Goal: Task Accomplishment & Management: Use online tool/utility

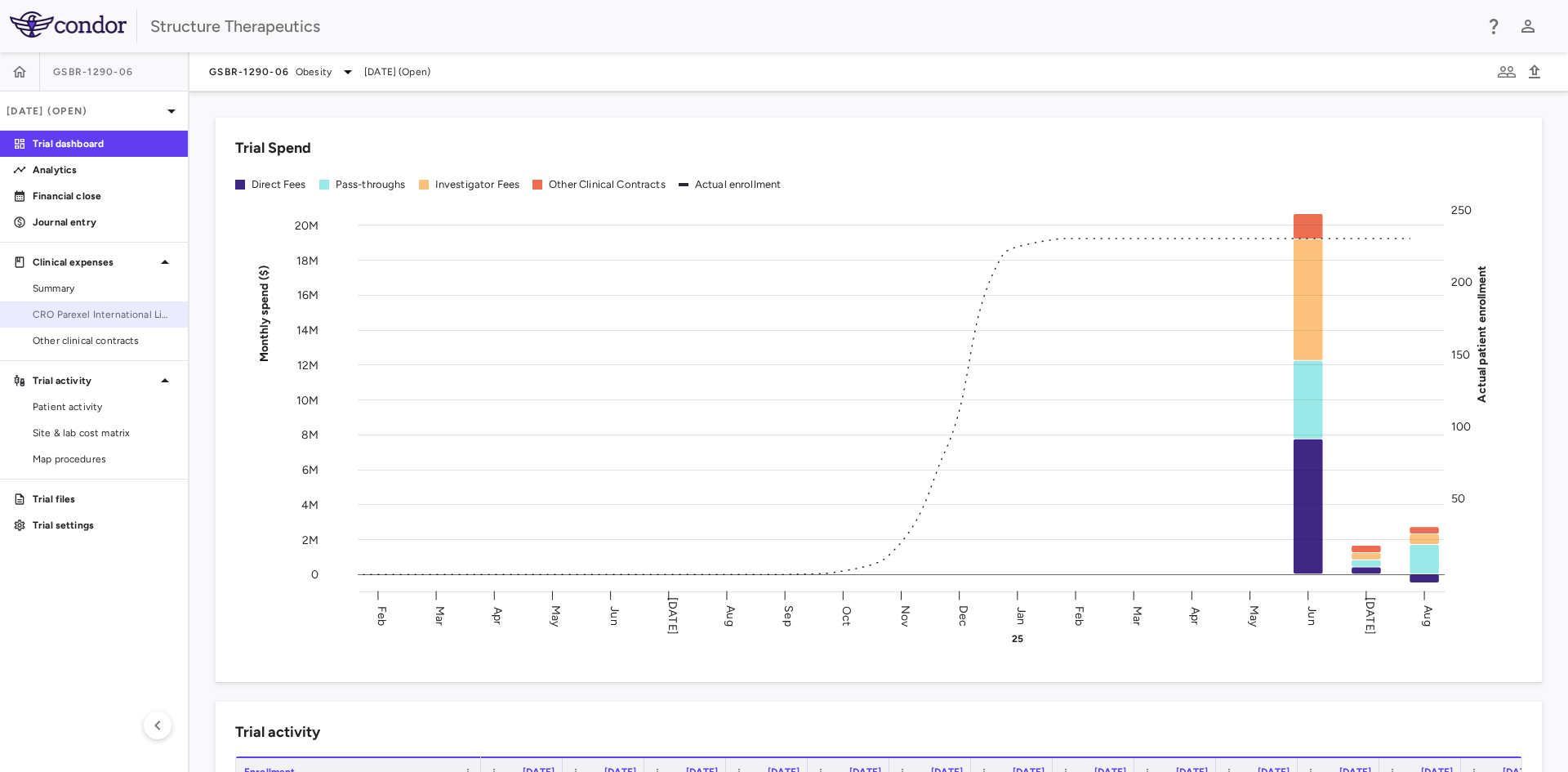
click at [125, 310] on span "CRO Parexel International Limited" at bounding box center [104, 314] width 142 height 15
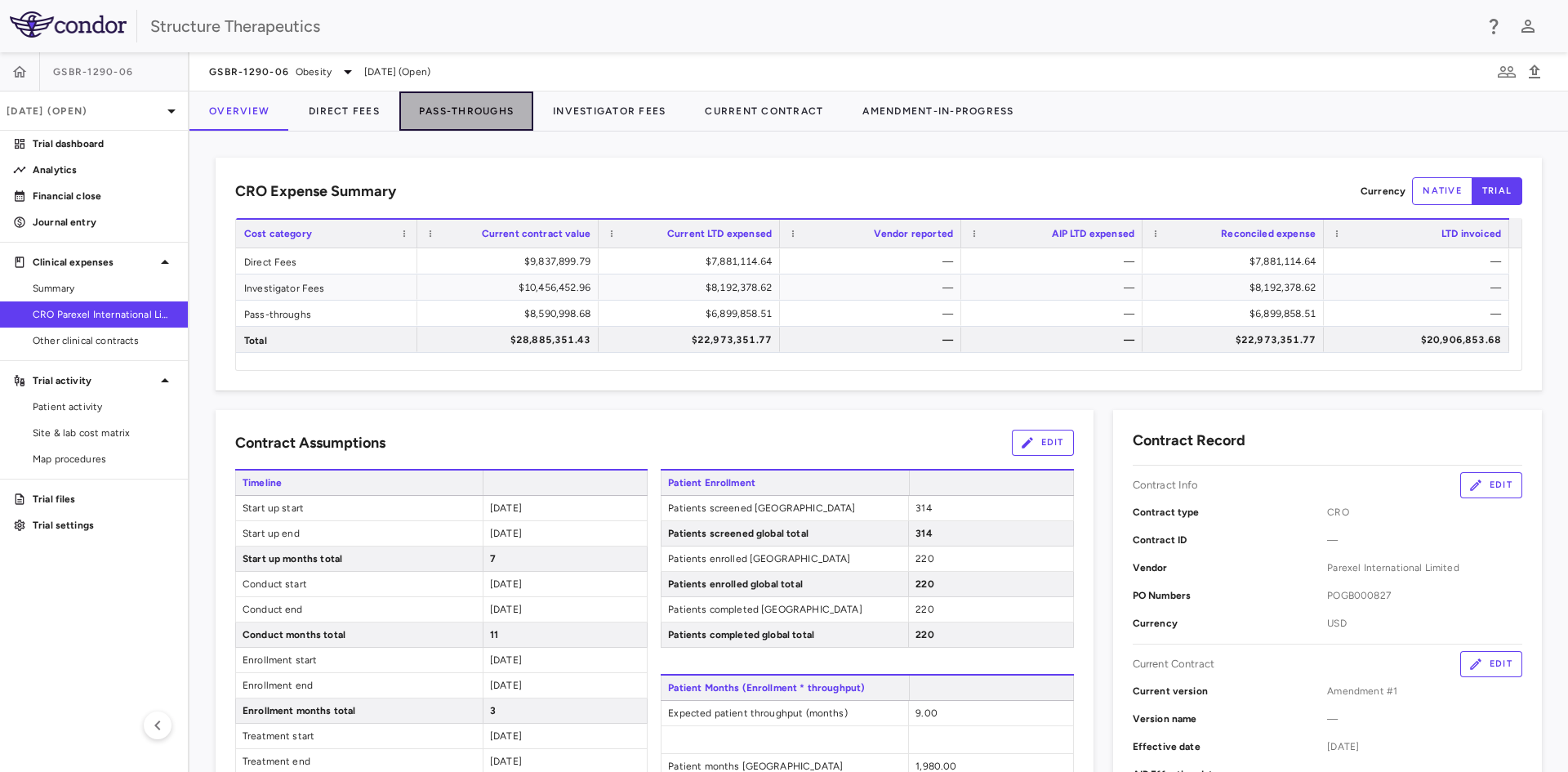
click at [425, 116] on button "Pass-Throughs" at bounding box center [466, 112] width 134 height 39
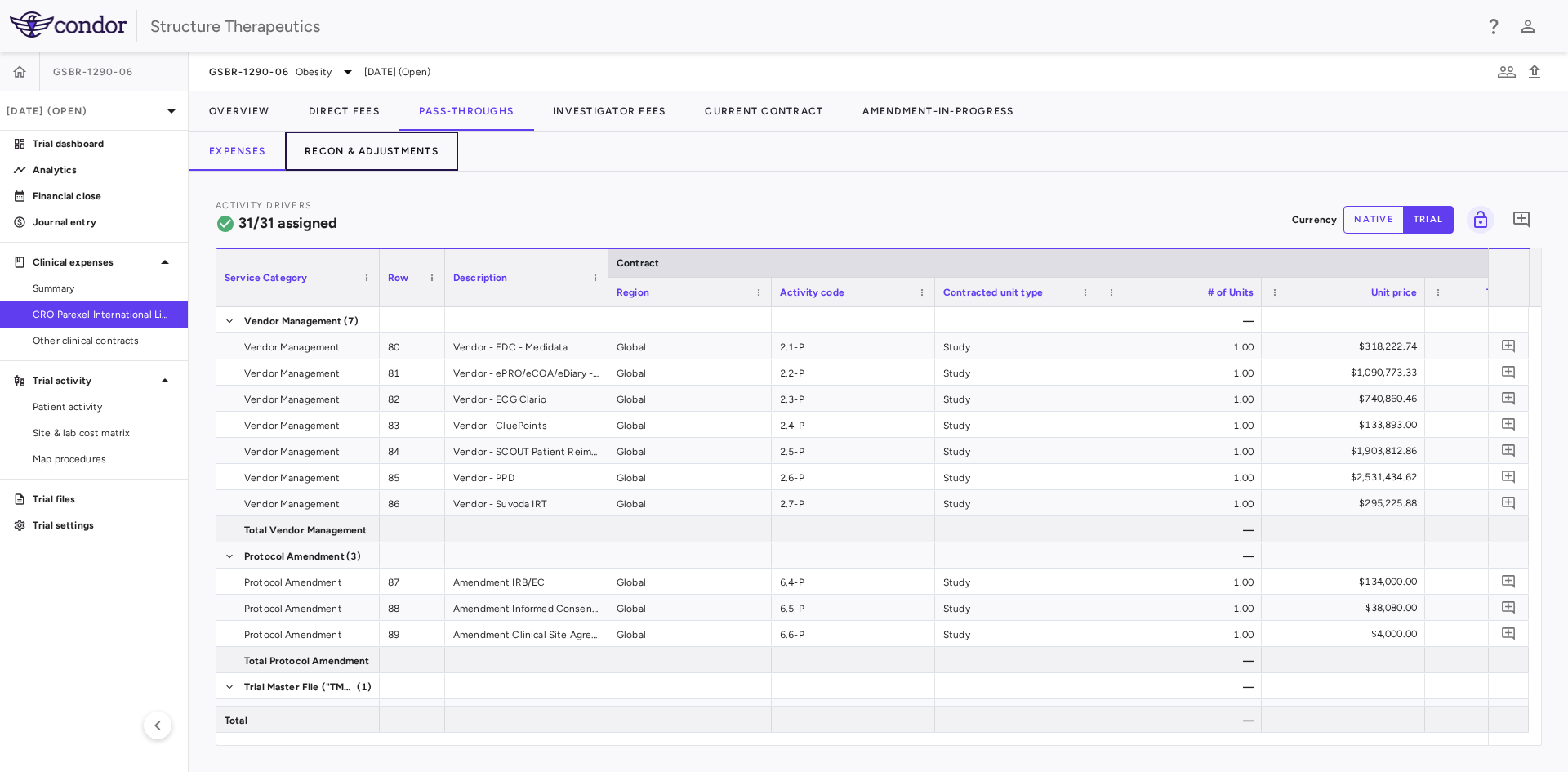
click at [400, 144] on button "Recon & Adjustments" at bounding box center [371, 151] width 173 height 39
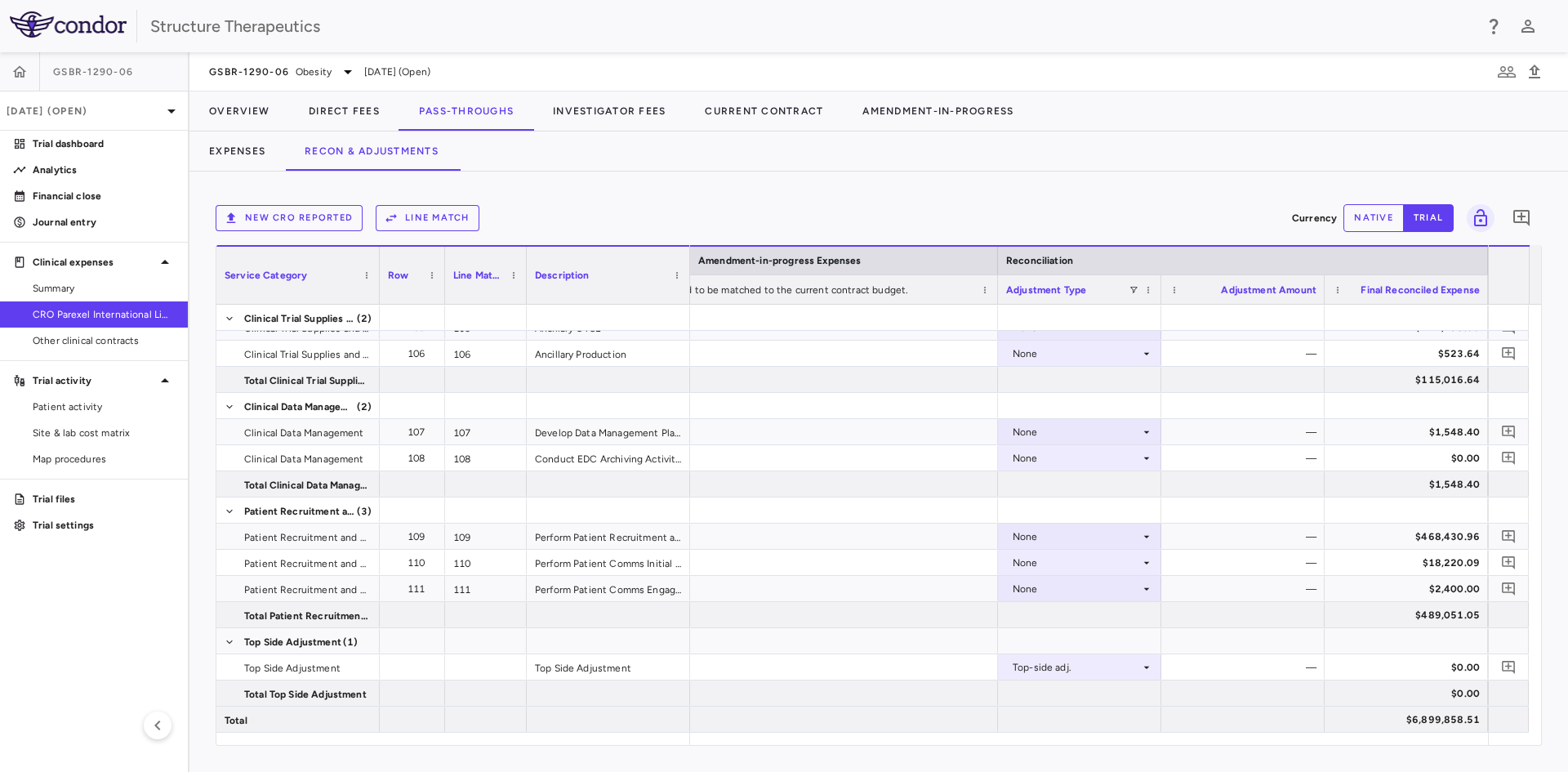
click at [1383, 210] on button "native" at bounding box center [1373, 218] width 60 height 28
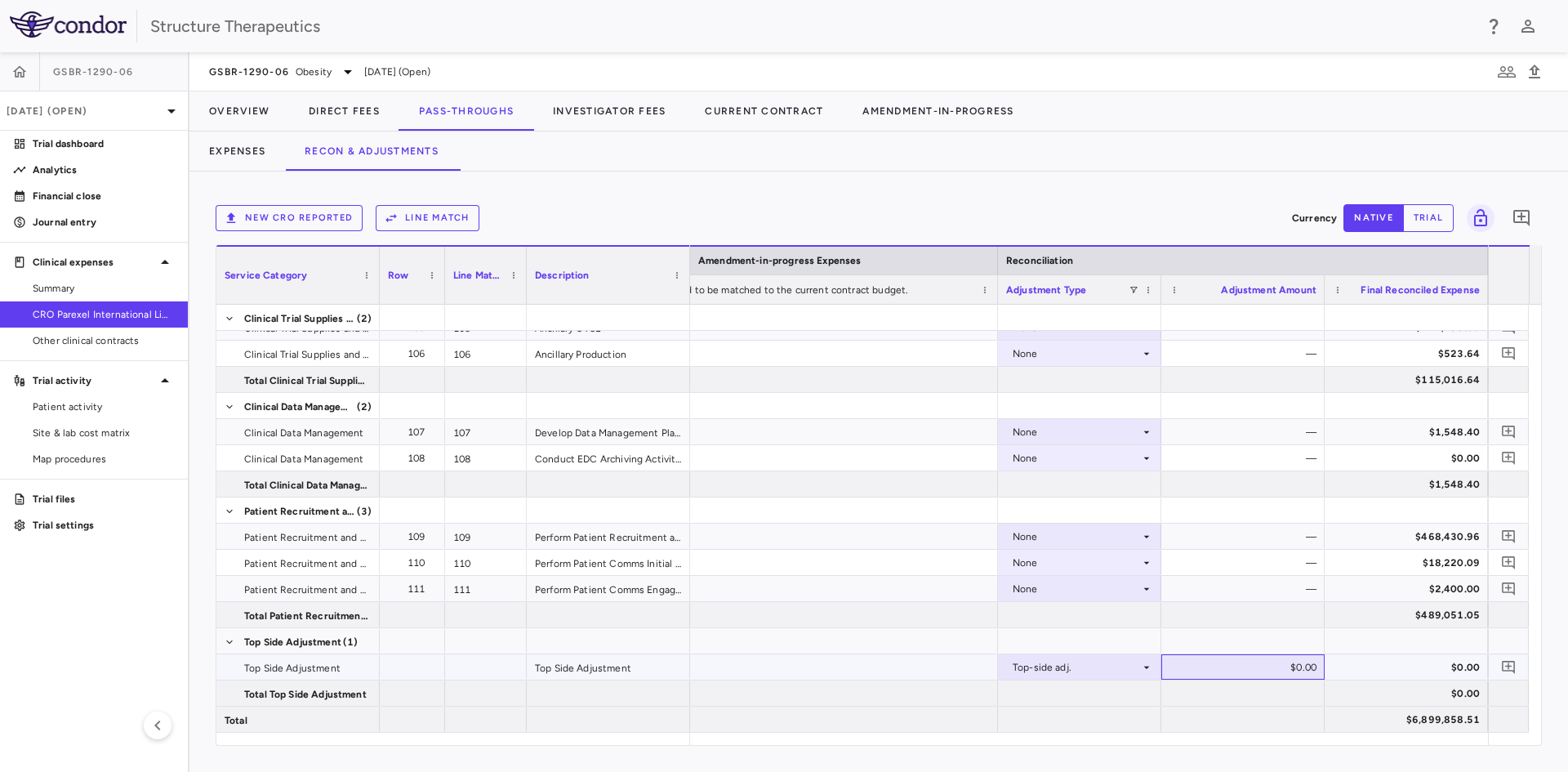
click at [1303, 665] on div "$0.00" at bounding box center [1246, 667] width 140 height 26
type input "**********"
click at [1288, 547] on div "—" at bounding box center [1246, 536] width 140 height 26
click at [1298, 660] on div "$0.00" at bounding box center [1246, 667] width 140 height 26
click at [1272, 669] on input "number" at bounding box center [1255, 667] width 137 height 27
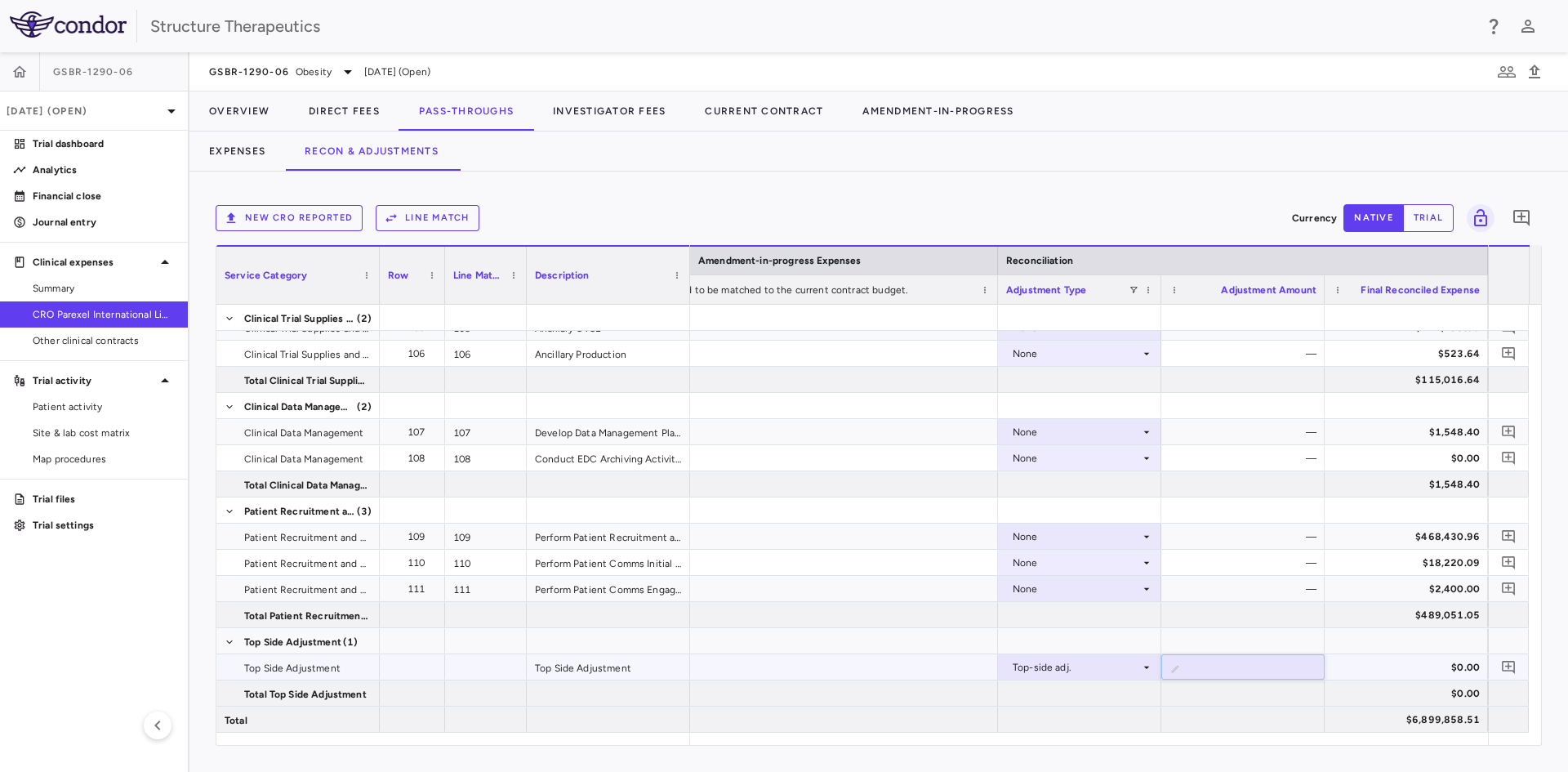
type input "**********"
click at [1245, 666] on div "$0.00" at bounding box center [1246, 667] width 140 height 26
type input "**********"
click at [1266, 662] on div "$0.00" at bounding box center [1246, 667] width 140 height 26
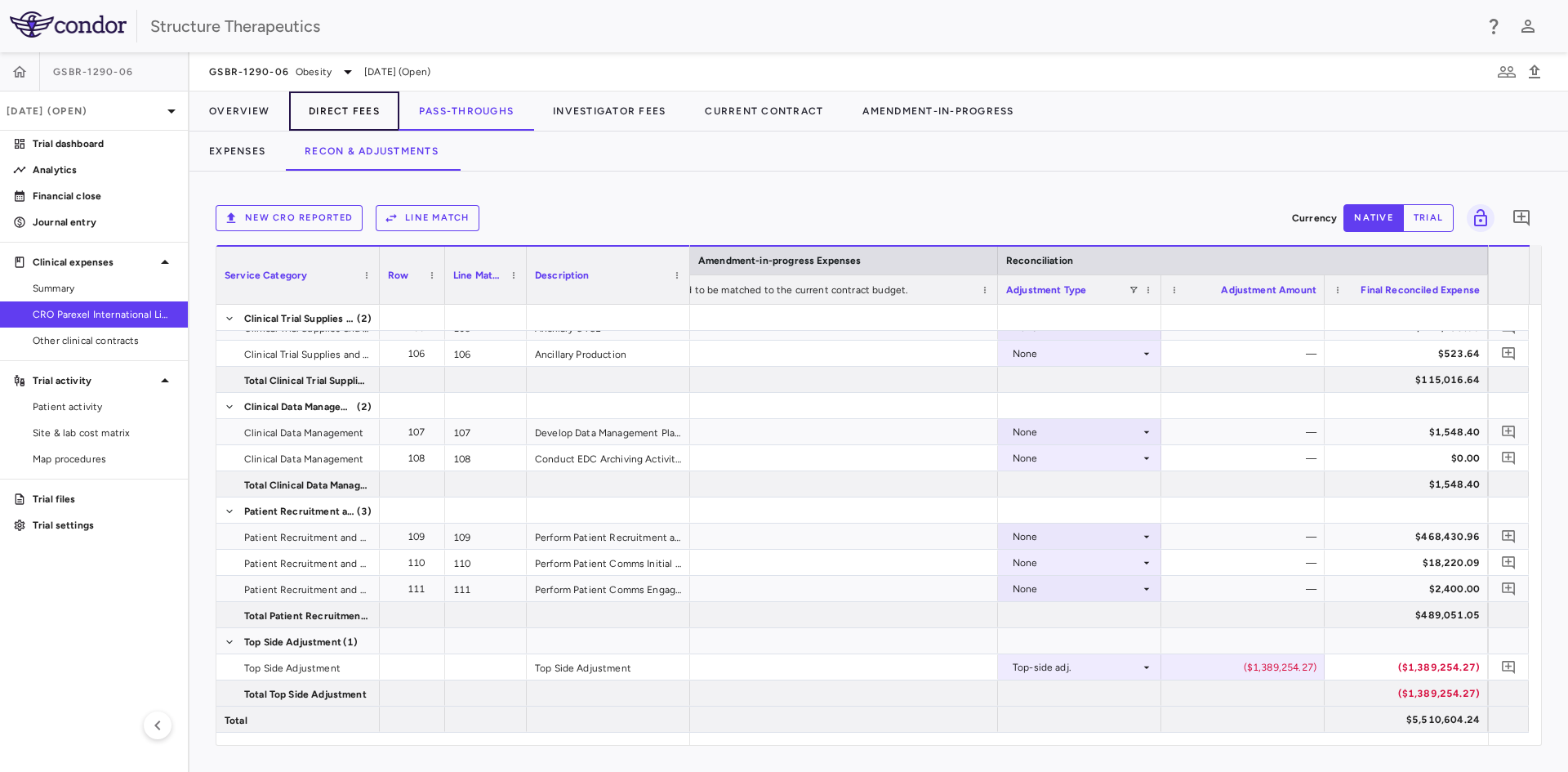
click at [319, 110] on button "Direct Fees" at bounding box center [345, 112] width 111 height 39
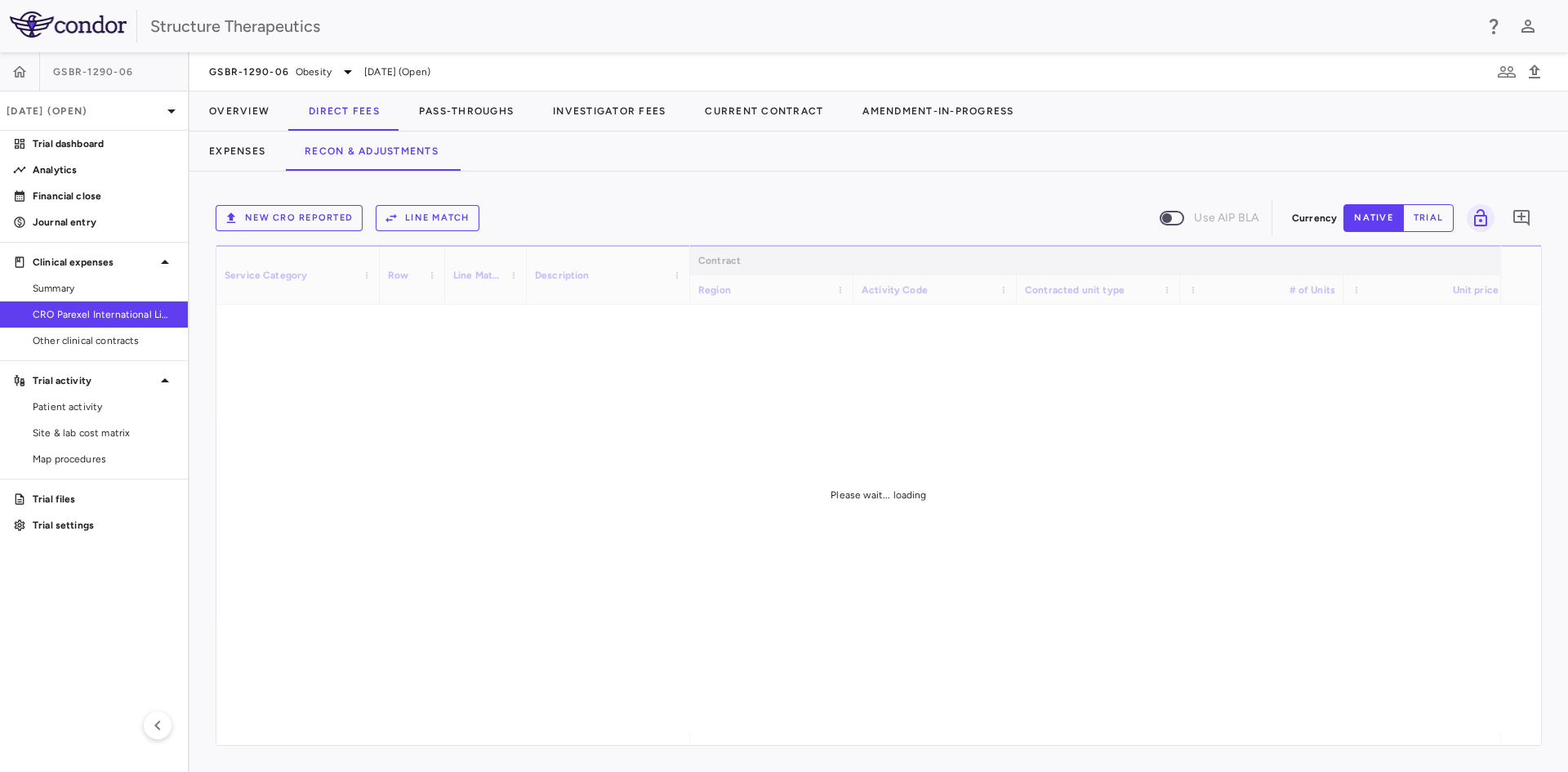
click at [321, 215] on button "New CRO reported" at bounding box center [288, 218] width 147 height 26
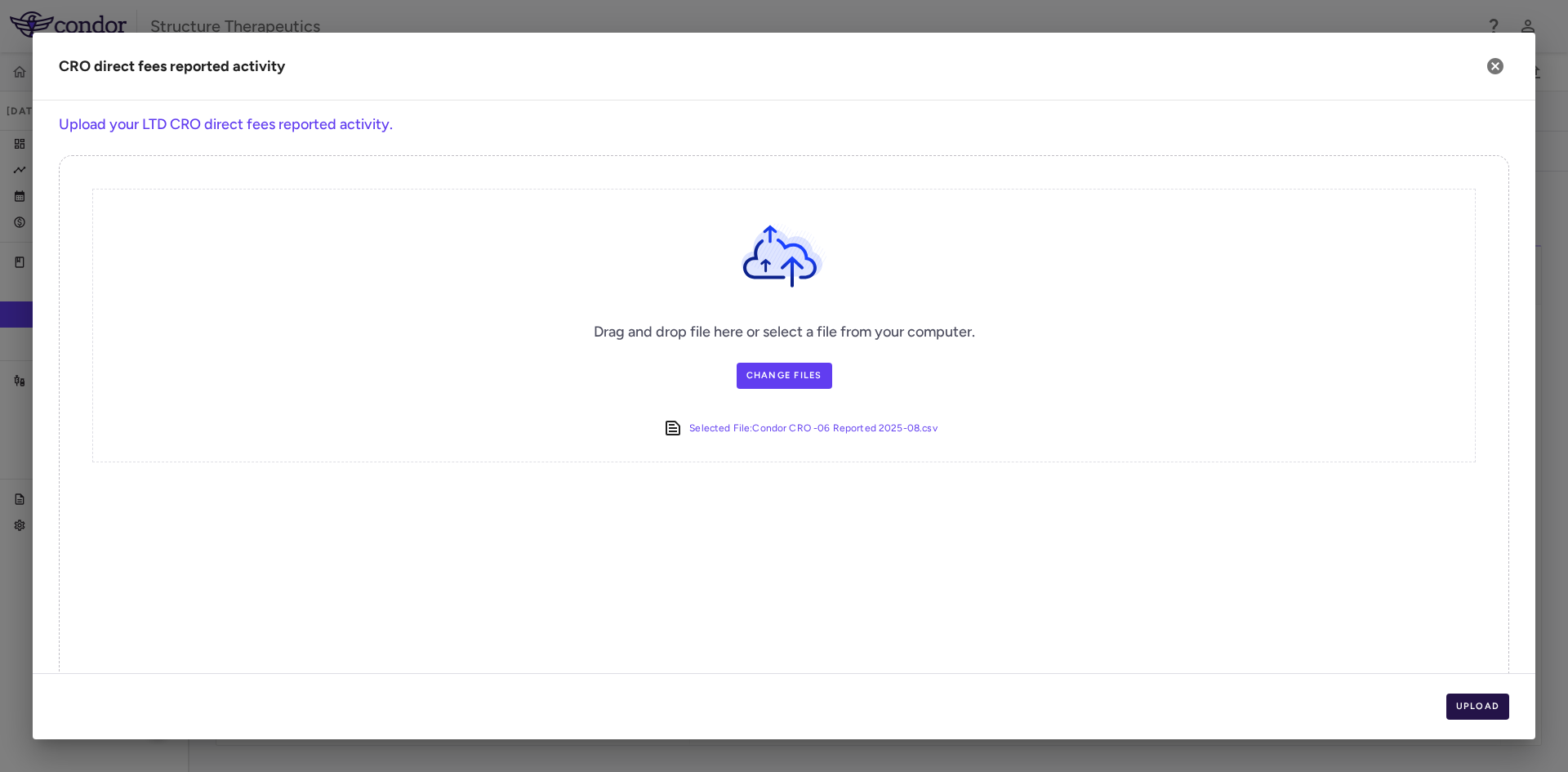
click at [1476, 710] on button "Upload" at bounding box center [1478, 706] width 64 height 26
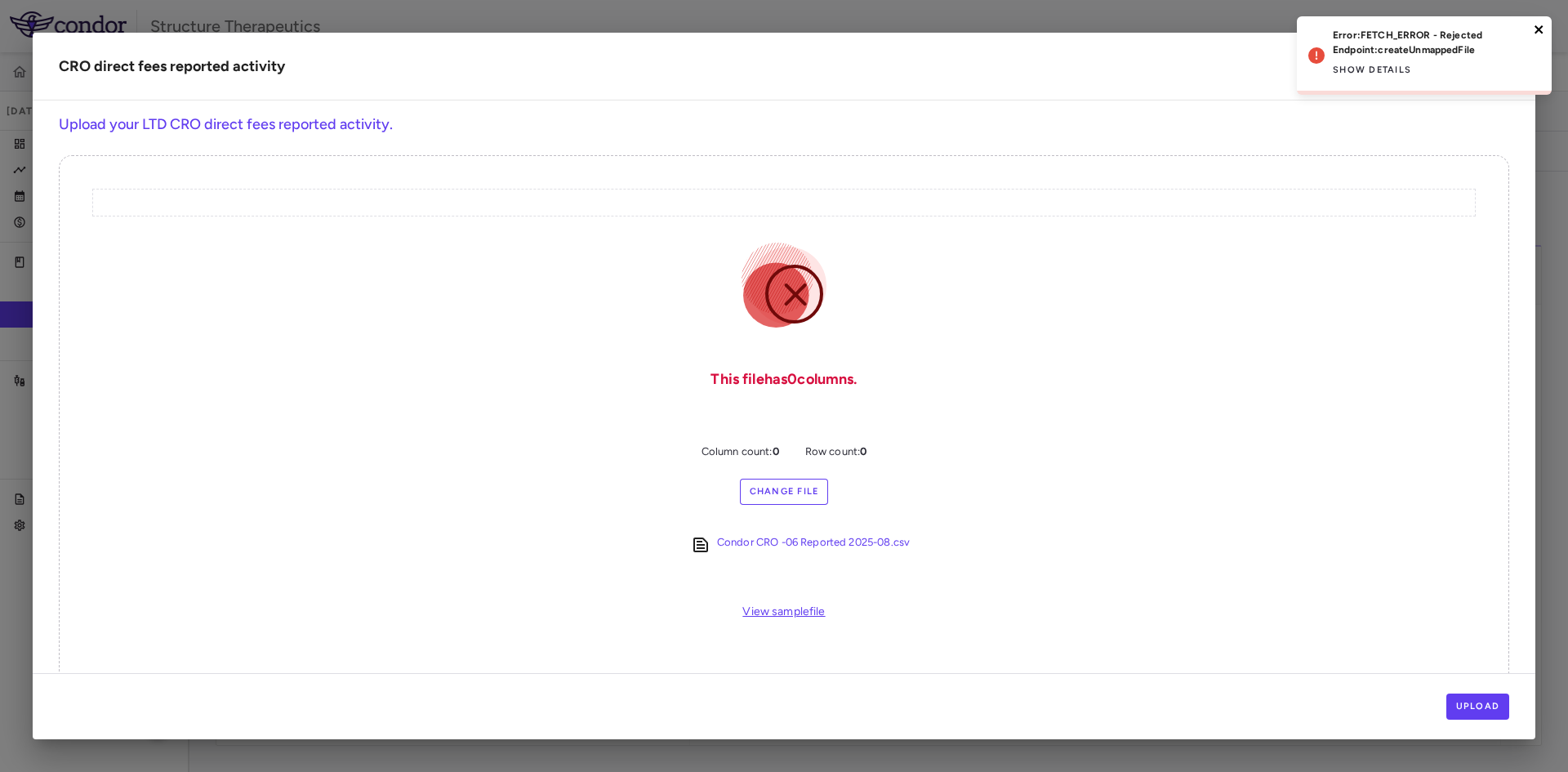
click at [1538, 26] on icon "close" at bounding box center [1539, 29] width 12 height 13
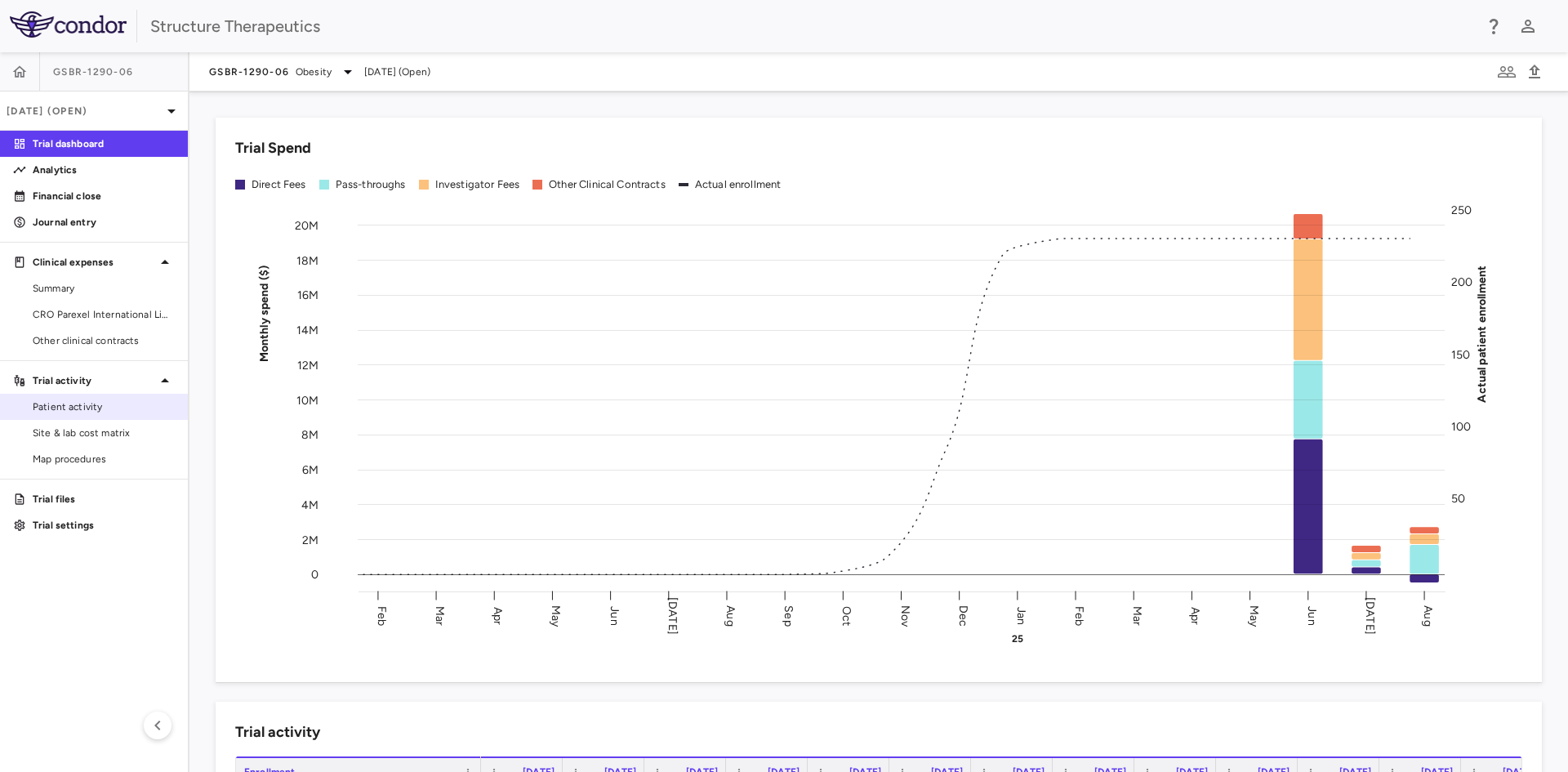
click at [111, 418] on link "Patient activity" at bounding box center [94, 407] width 188 height 25
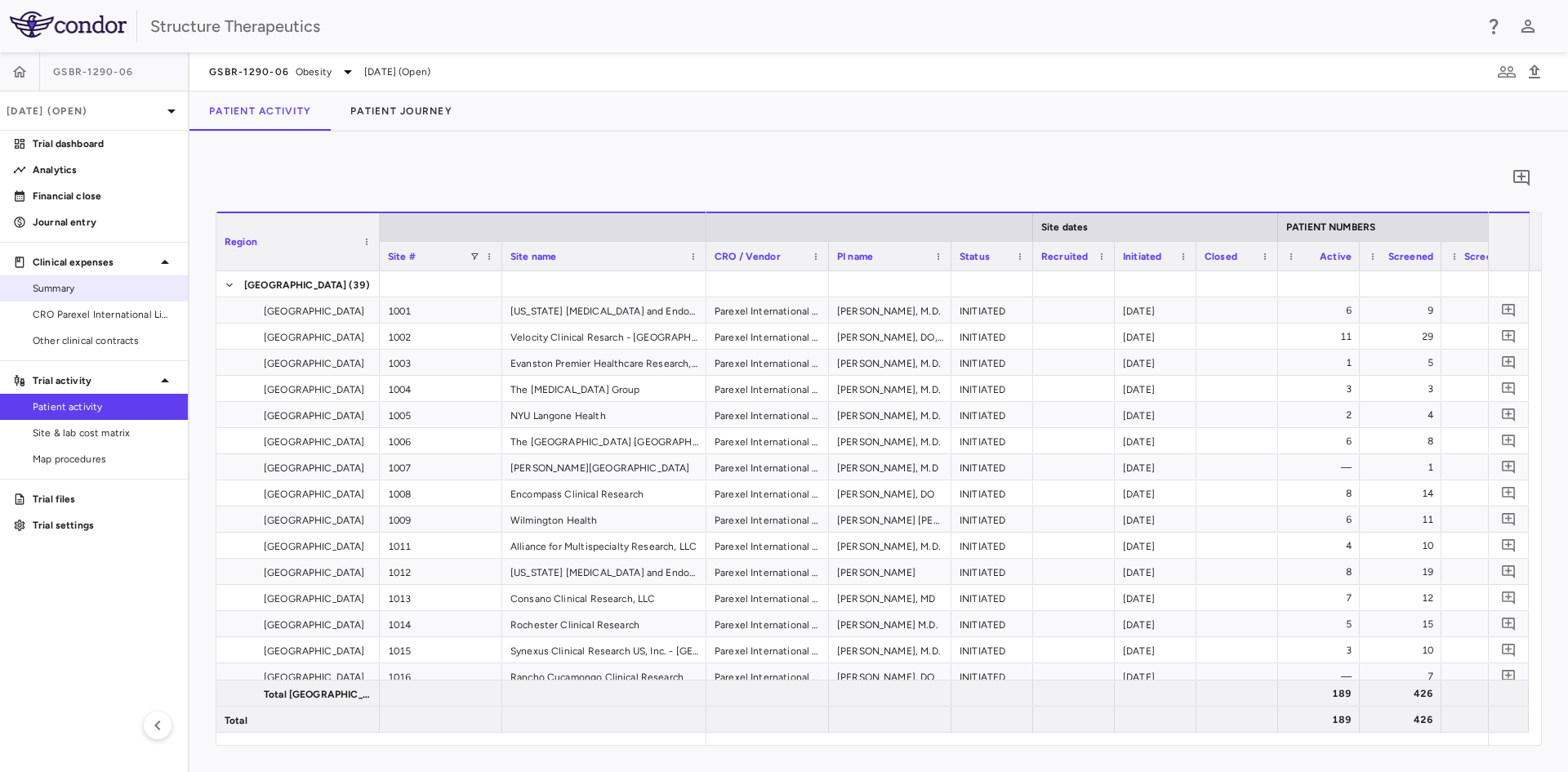
click at [97, 294] on span "Summary" at bounding box center [104, 288] width 142 height 15
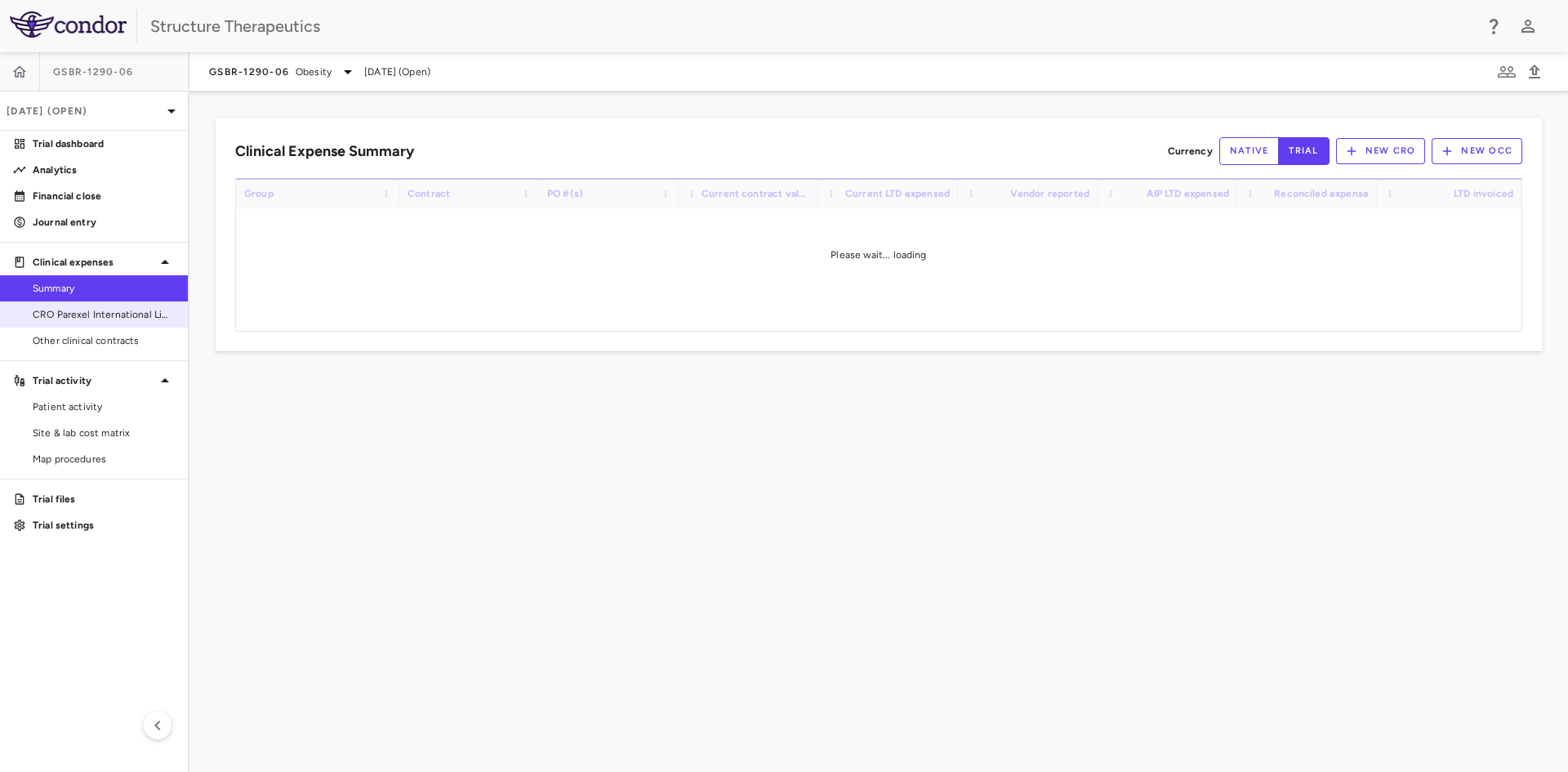
click at [90, 313] on span "CRO Parexel International Limited" at bounding box center [104, 314] width 142 height 15
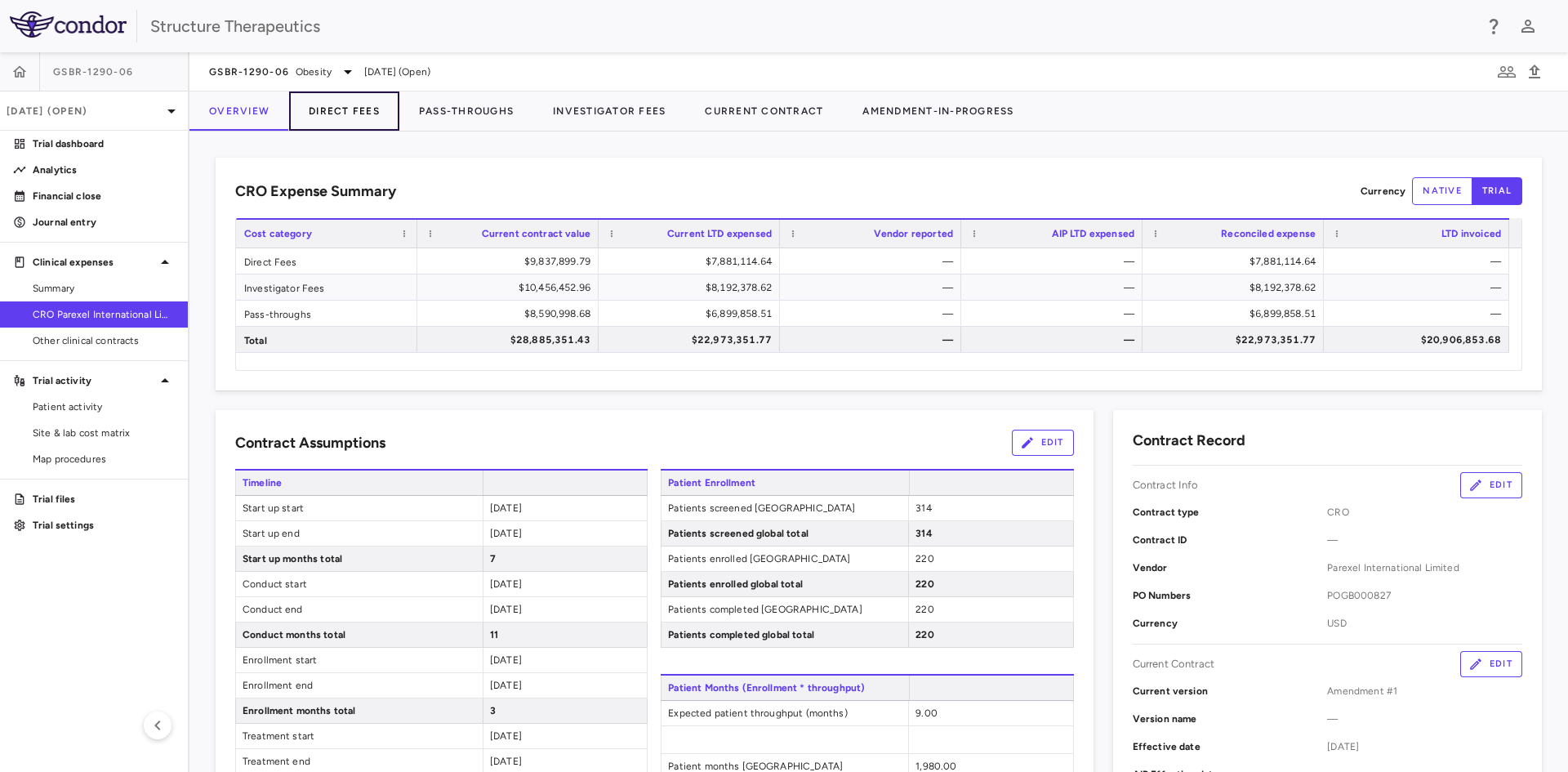
click at [381, 117] on button "Direct Fees" at bounding box center [345, 112] width 111 height 39
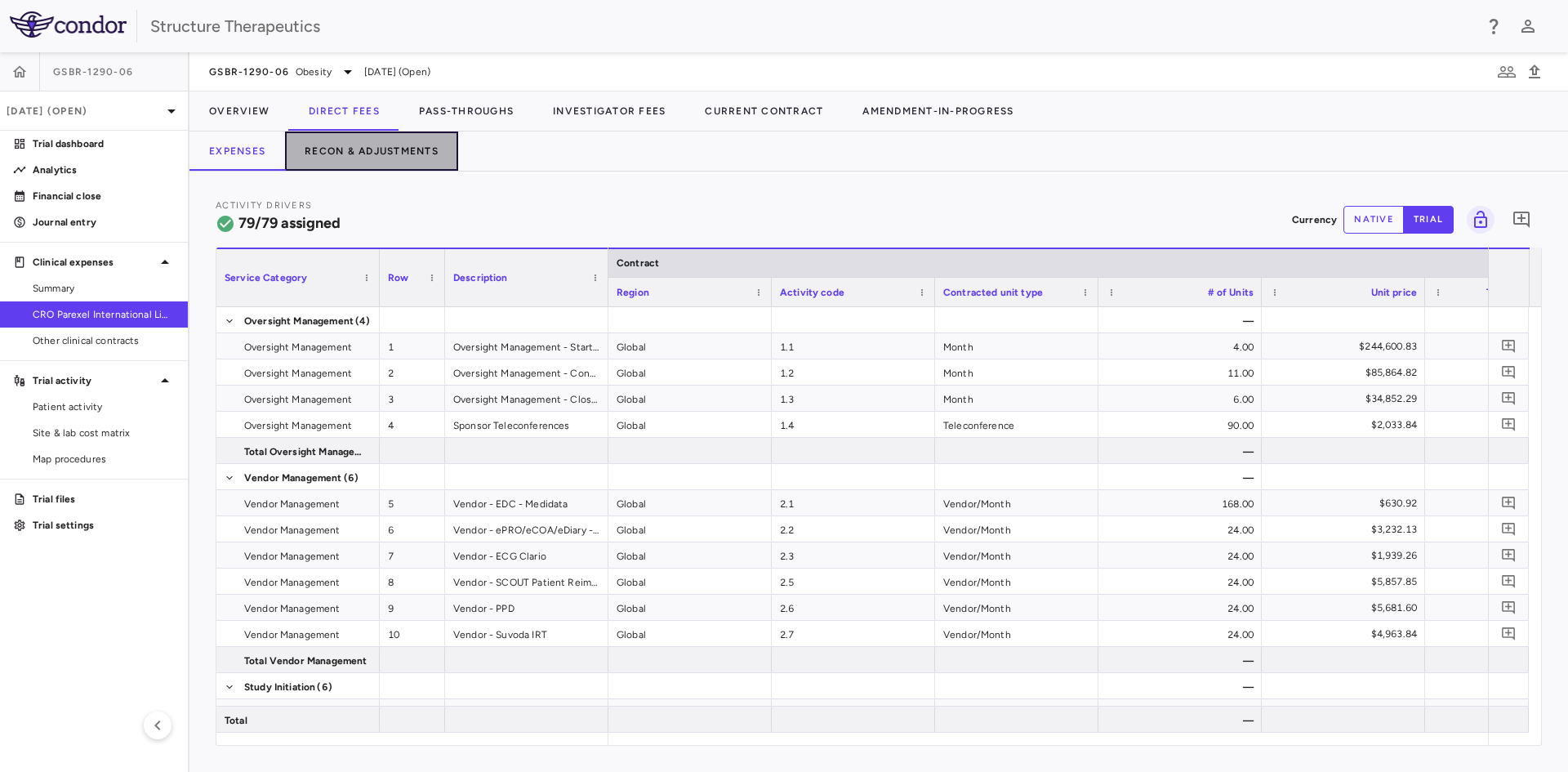
click at [386, 147] on button "Recon & Adjustments" at bounding box center [371, 151] width 173 height 39
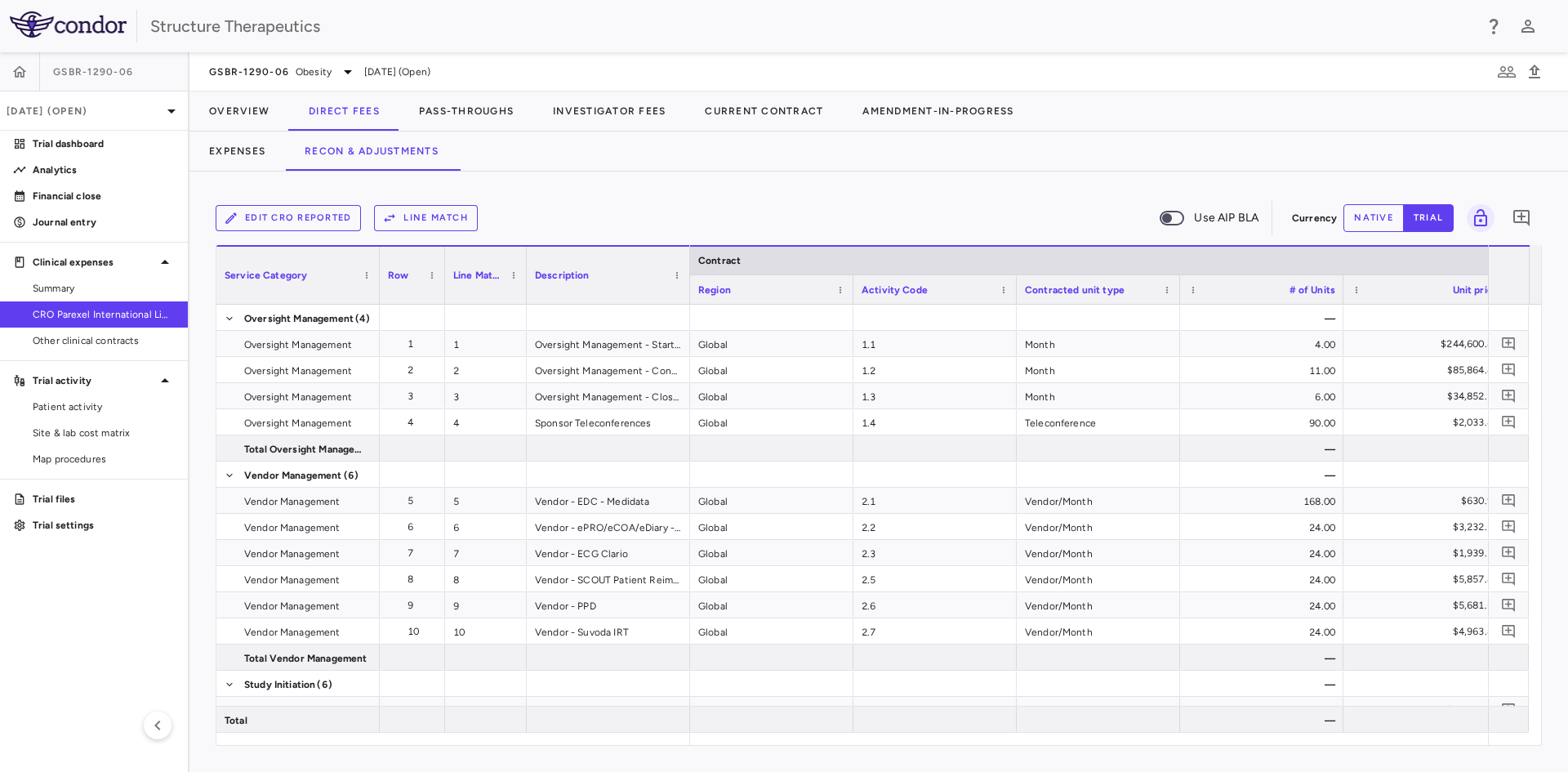
click at [278, 220] on button "Edit CRO reported" at bounding box center [287, 218] width 145 height 26
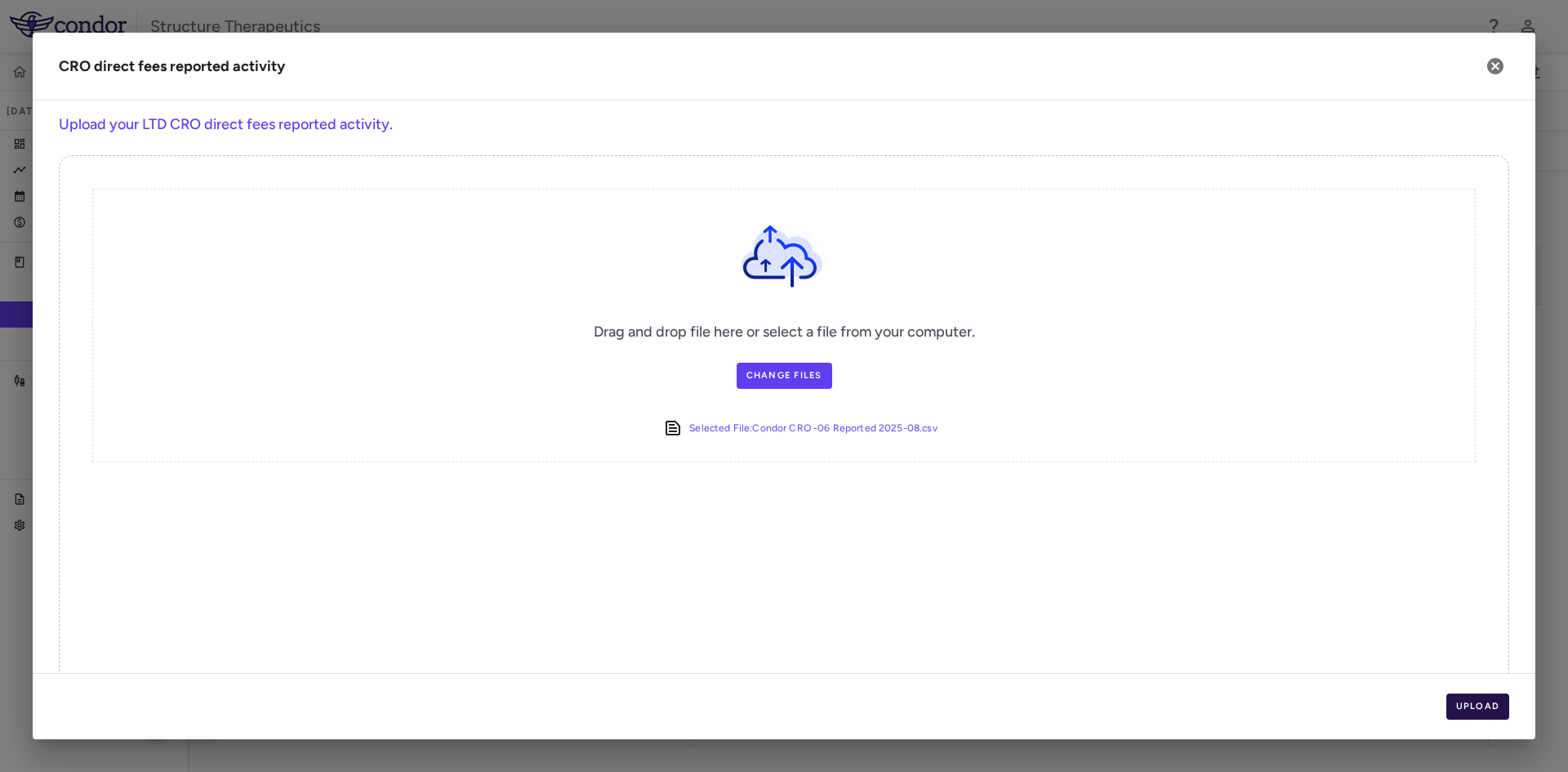
click at [1468, 702] on button "Upload" at bounding box center [1478, 706] width 64 height 26
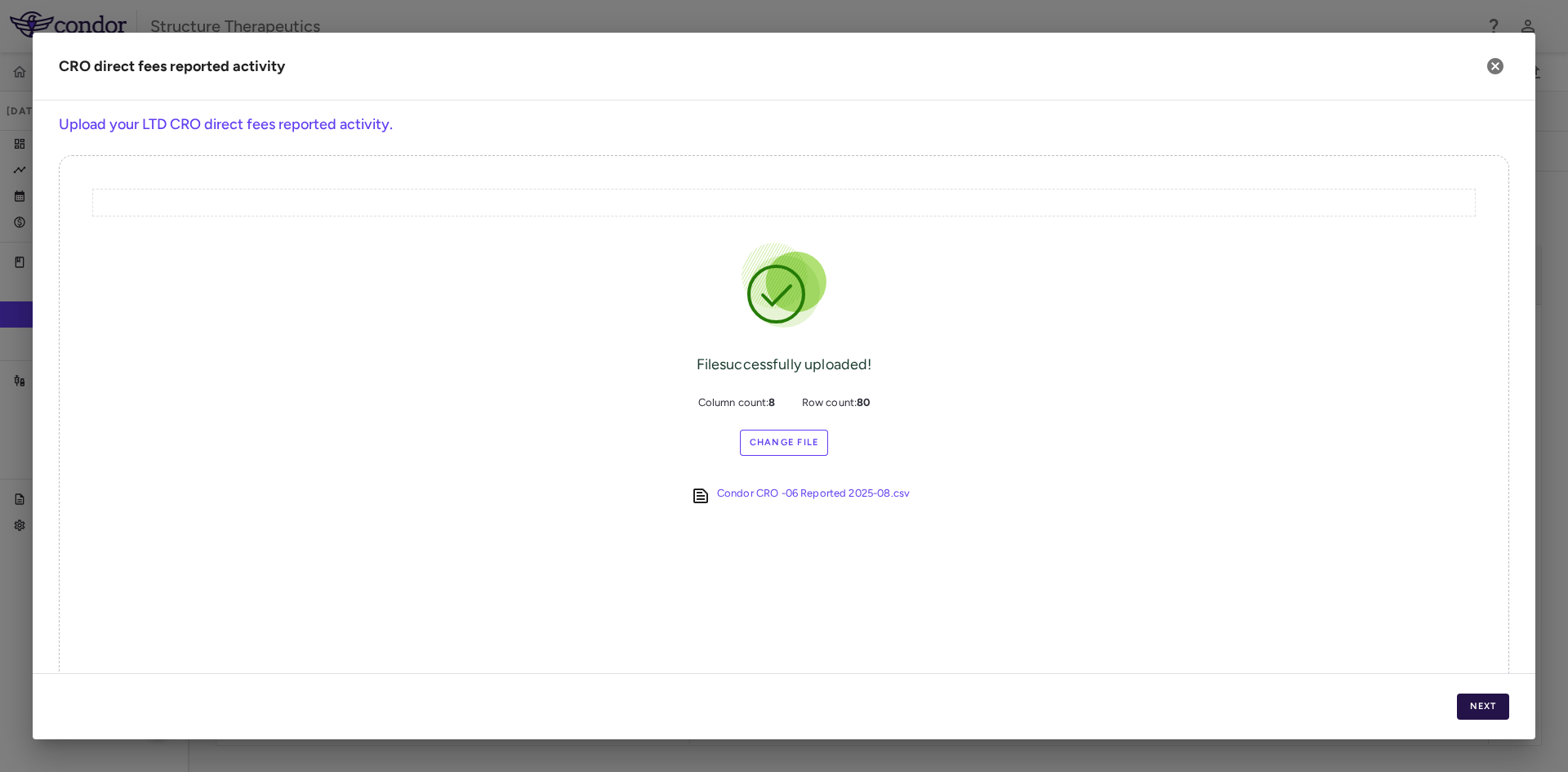
click at [1462, 703] on button "Next" at bounding box center [1483, 706] width 52 height 26
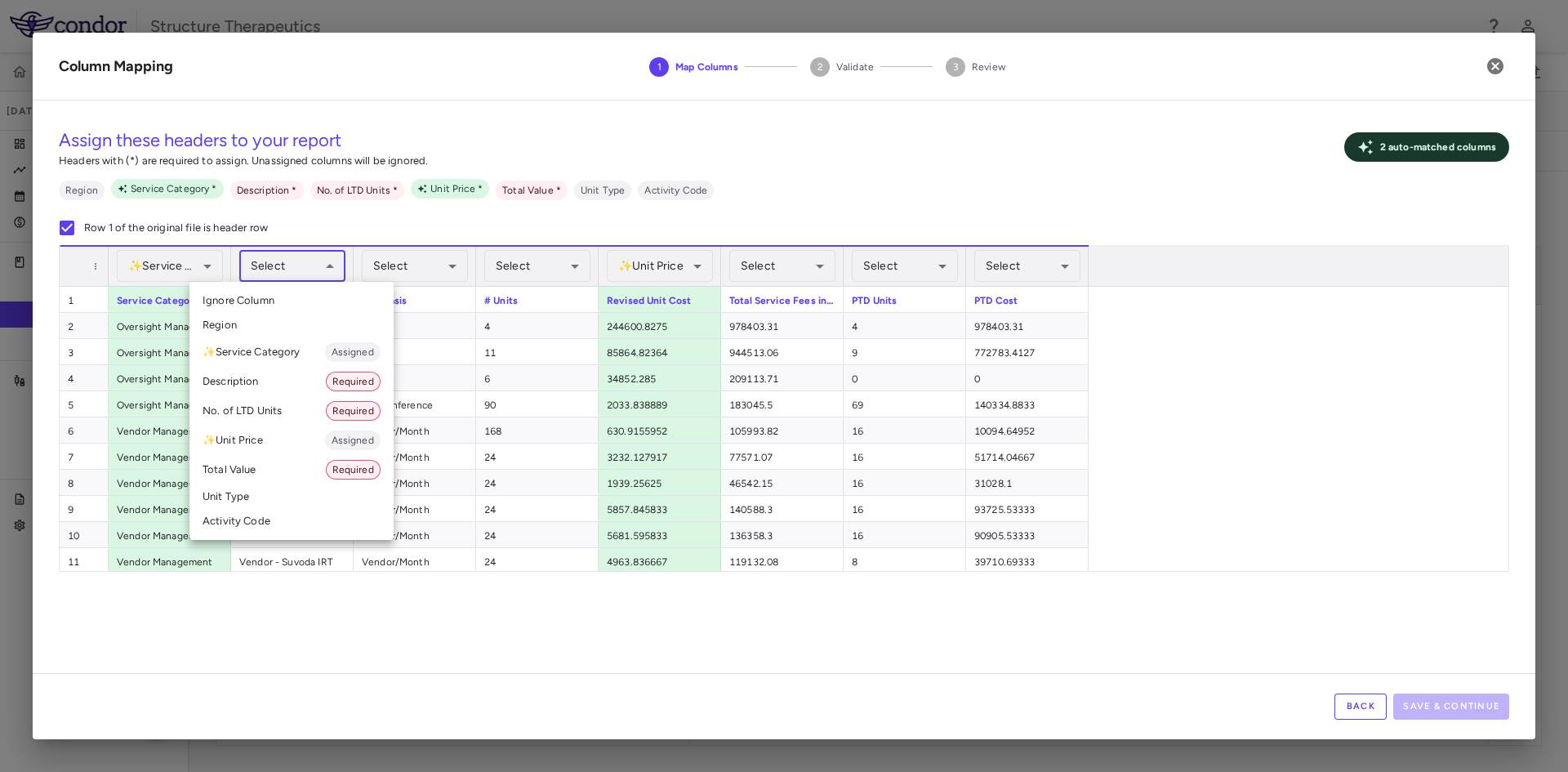
click at [324, 270] on body "Skip to sidebar Skip to main content Structure Therapeutics GSBR-1290-[DATE] (O…" at bounding box center [784, 386] width 1568 height 772
click at [267, 375] on li "Description Required" at bounding box center [291, 381] width 204 height 30
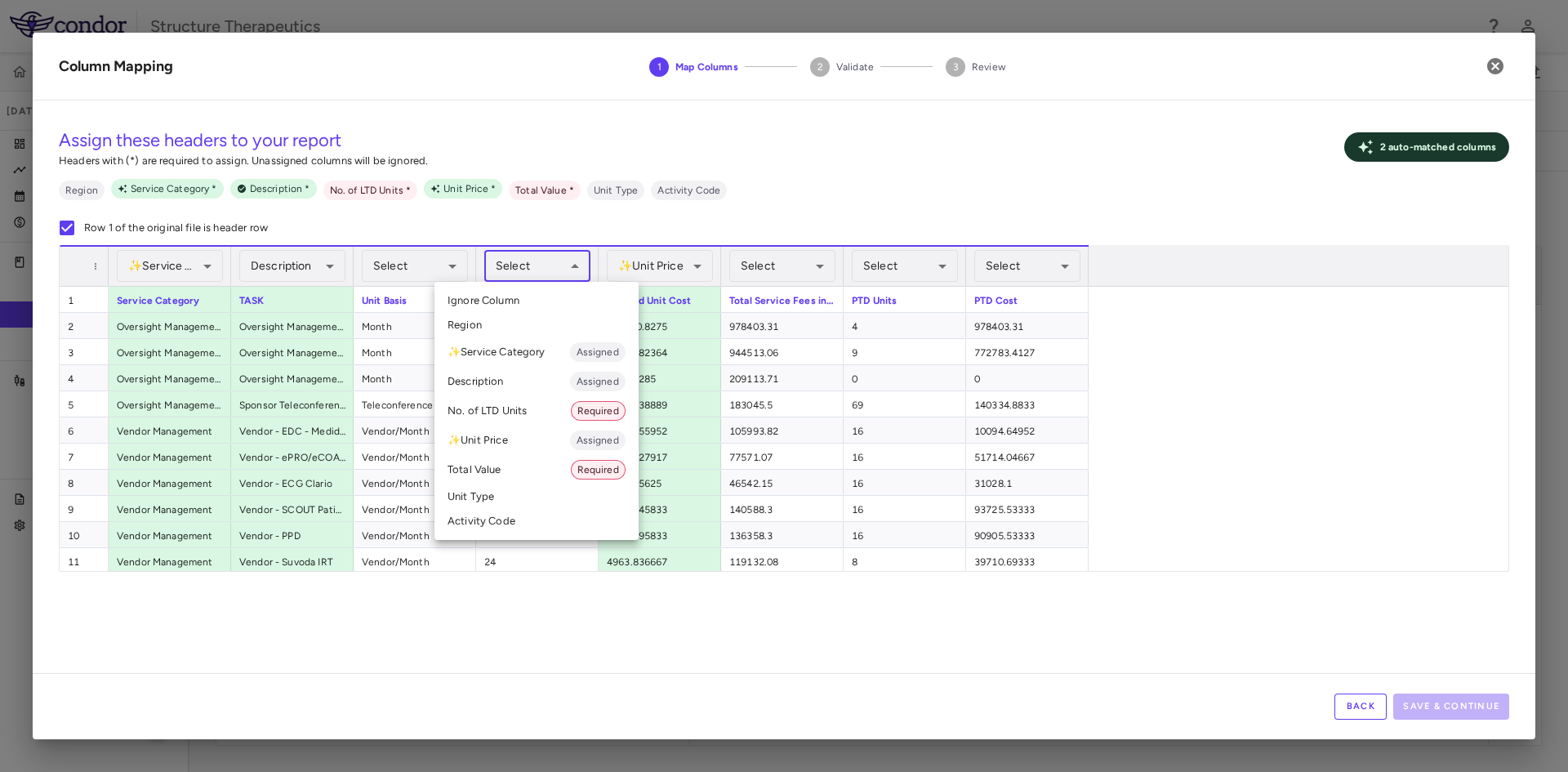
click at [574, 271] on body "Skip to sidebar Skip to main content Structure Therapeutics GSBR-1290-[DATE] (O…" at bounding box center [784, 386] width 1568 height 772
click at [830, 229] on div at bounding box center [784, 386] width 1568 height 772
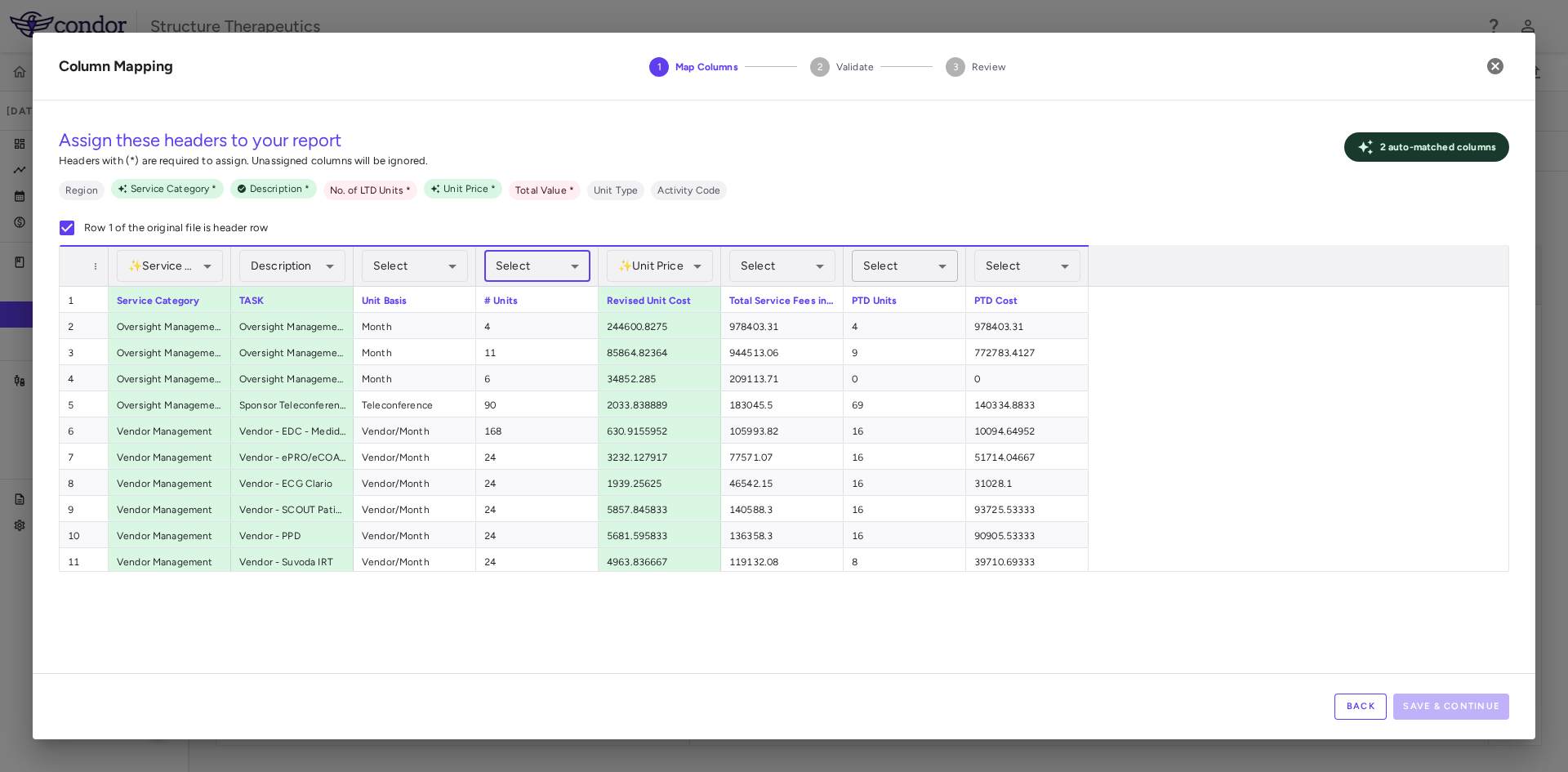
click at [937, 261] on body "Skip to sidebar Skip to main content Structure Therapeutics GSBR-1290-[DATE] (O…" at bounding box center [784, 386] width 1568 height 772
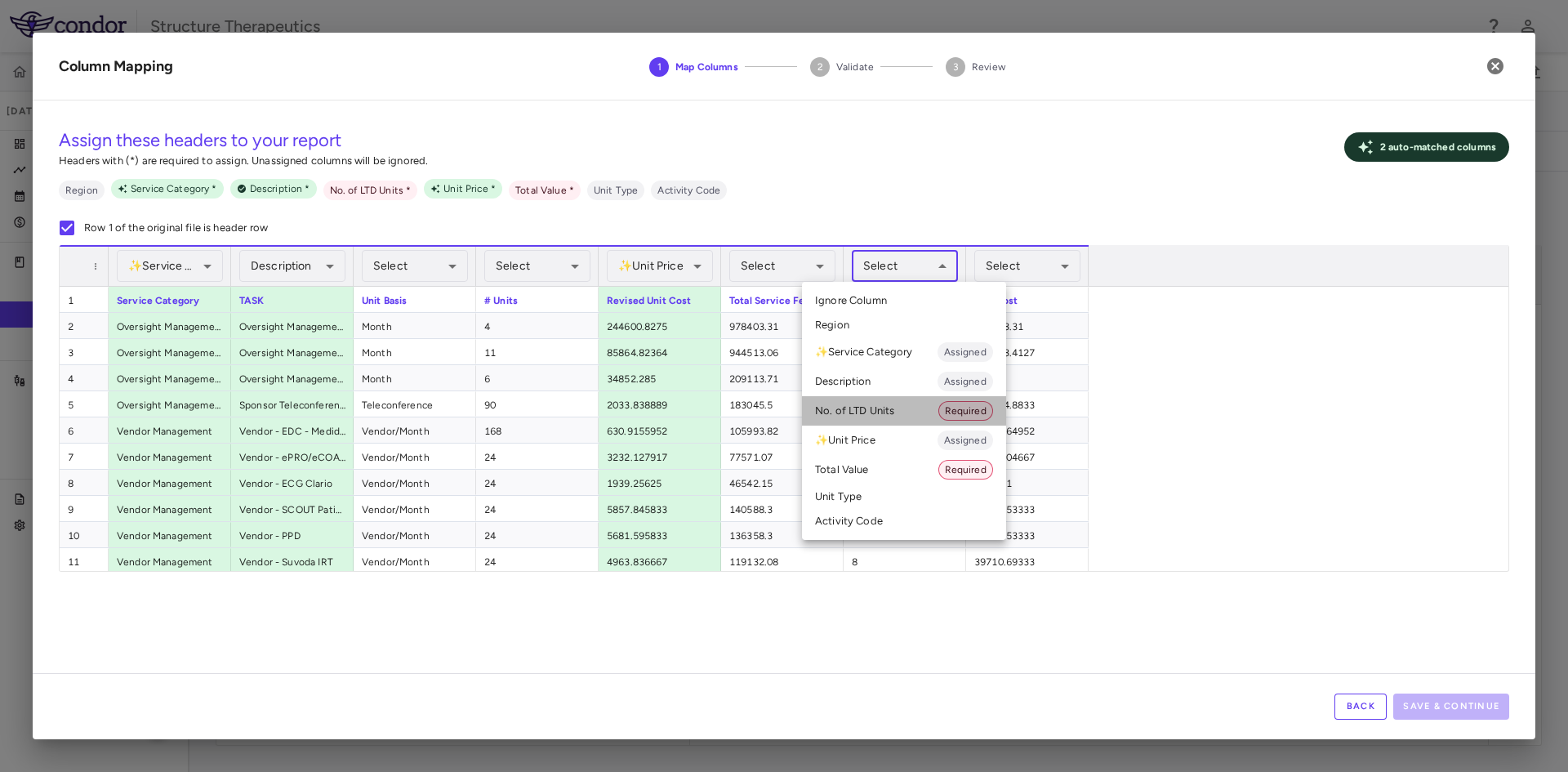
click at [868, 414] on li "No. of LTD Units Required" at bounding box center [903, 411] width 204 height 30
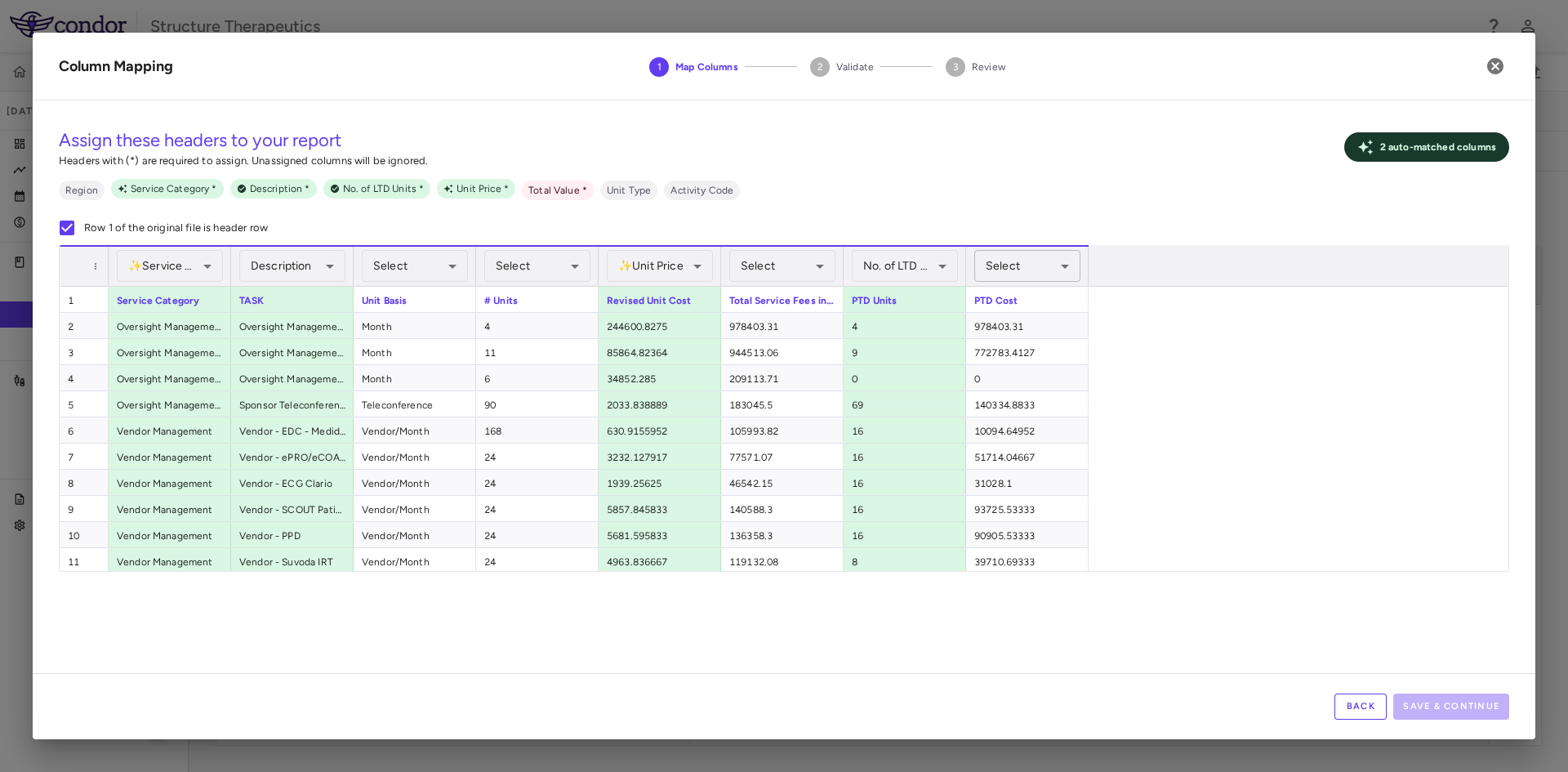
click at [1054, 263] on body "Skip to sidebar Skip to main content Structure Therapeutics GSBR-1290-[DATE] (O…" at bounding box center [784, 386] width 1568 height 772
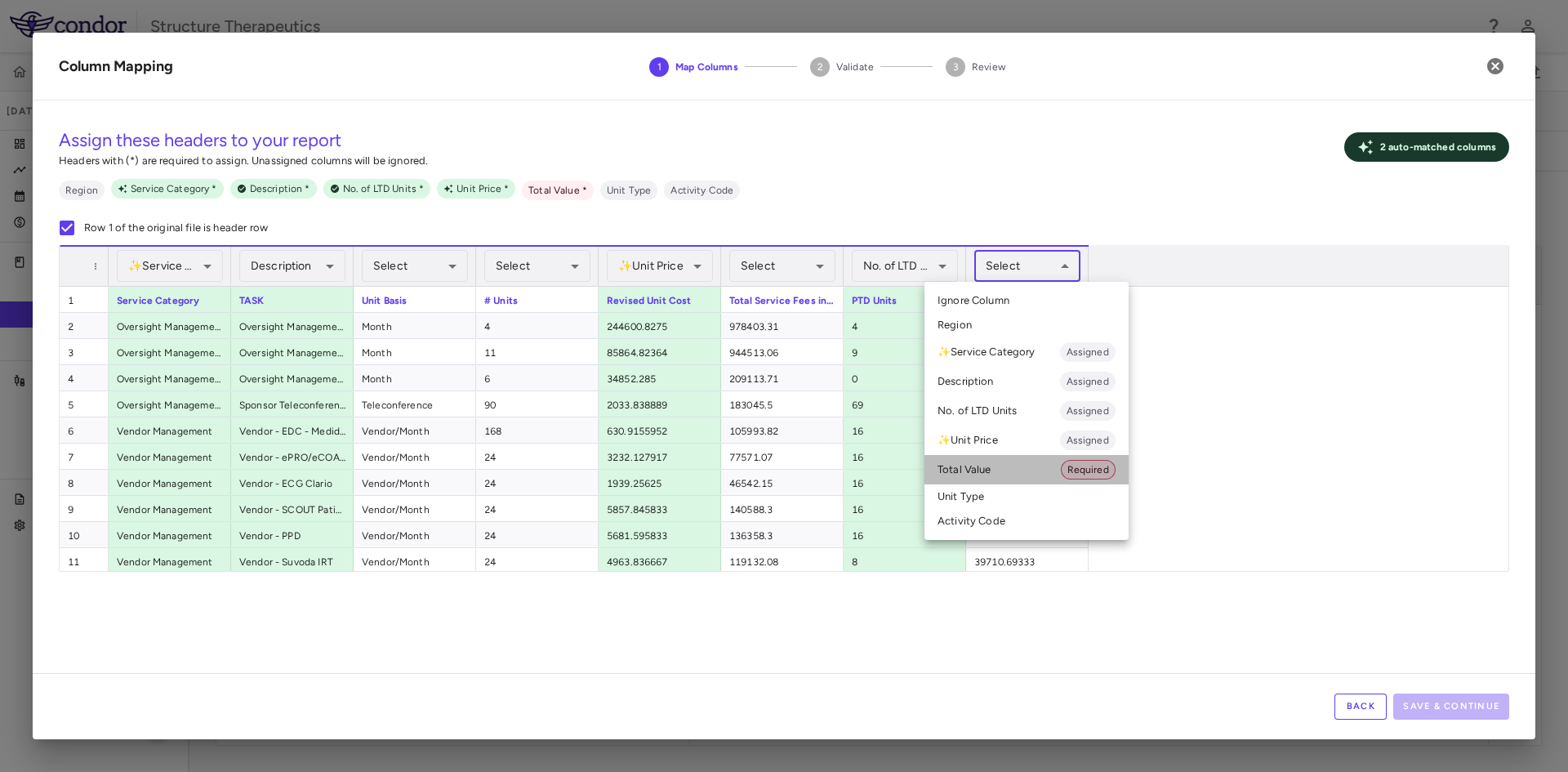
click at [987, 475] on li "Total Value Required" at bounding box center [1026, 470] width 204 height 30
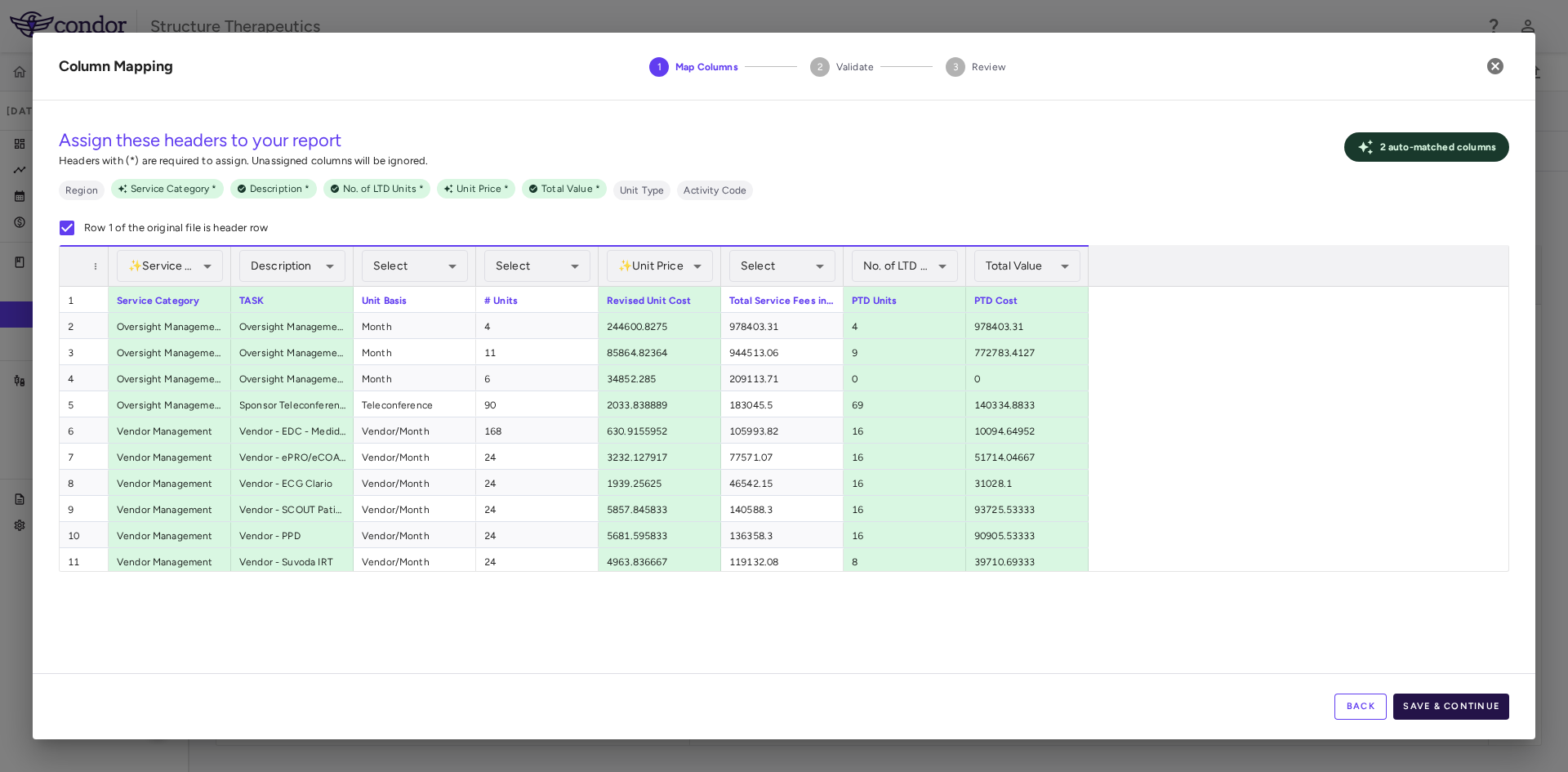
click at [1438, 704] on button "Save & Continue" at bounding box center [1450, 706] width 116 height 26
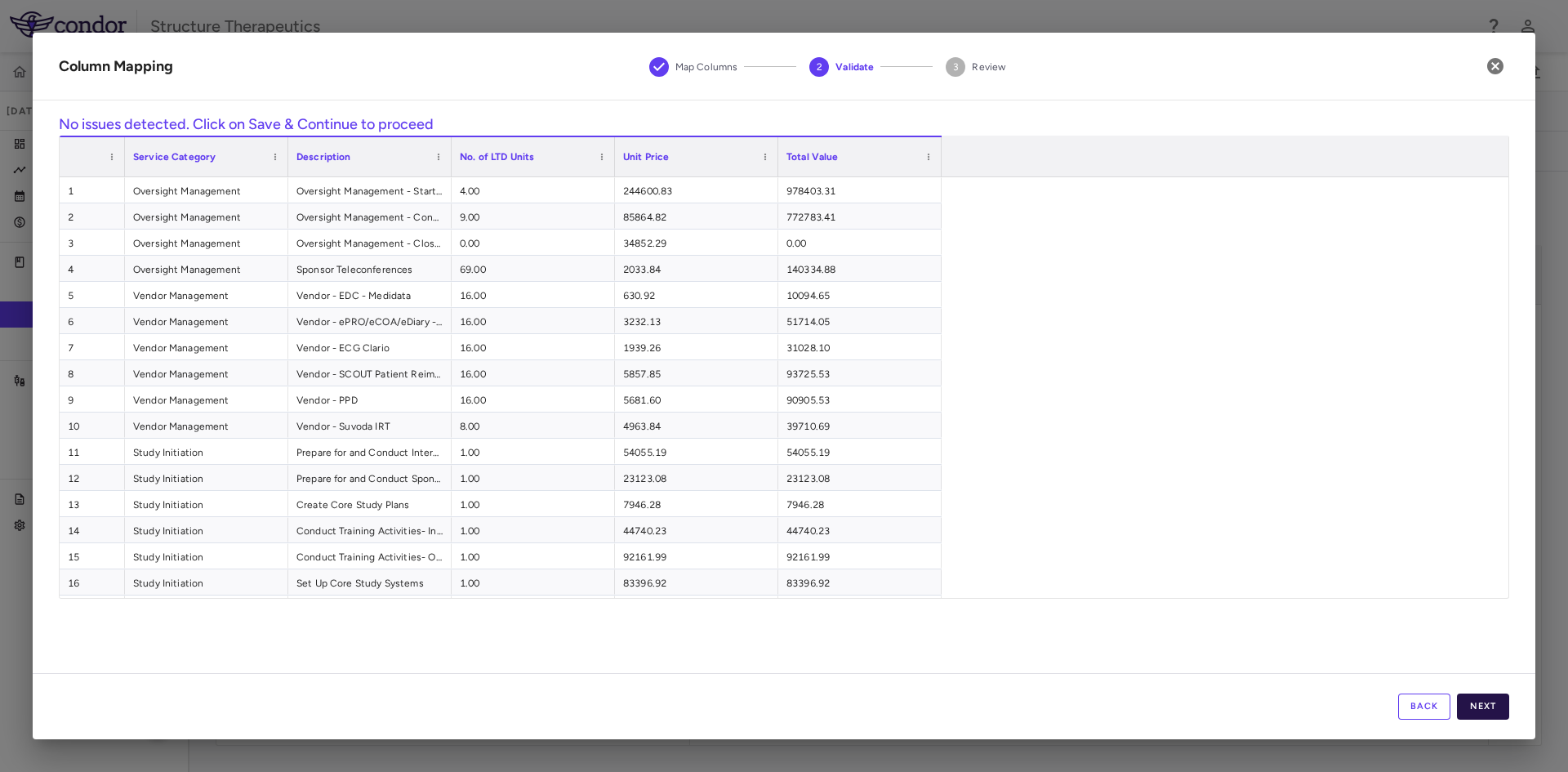
click at [1499, 715] on button "Next" at bounding box center [1483, 706] width 52 height 26
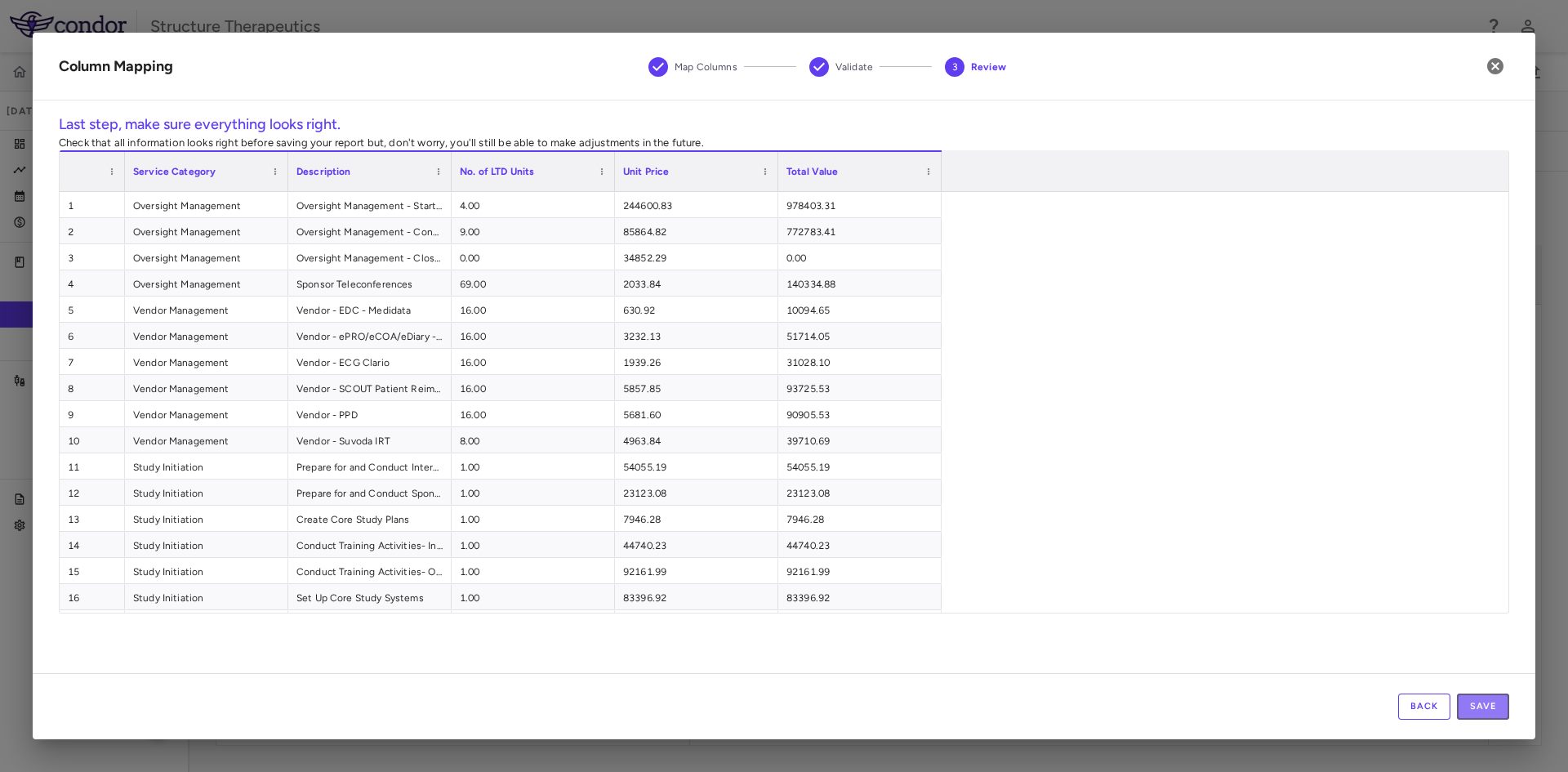
click at [1499, 715] on button "Save" at bounding box center [1483, 706] width 52 height 26
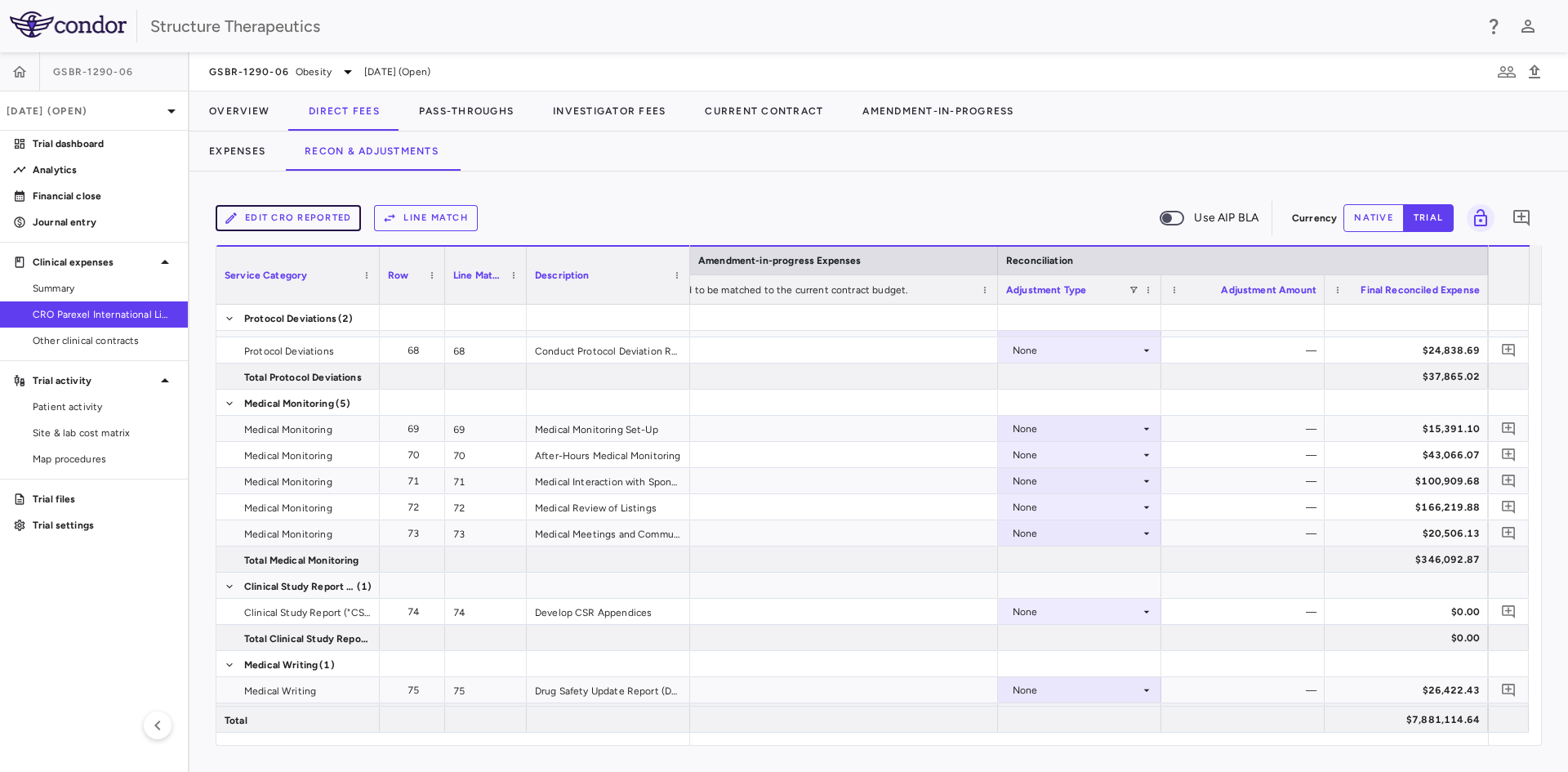
scroll to position [2756, 0]
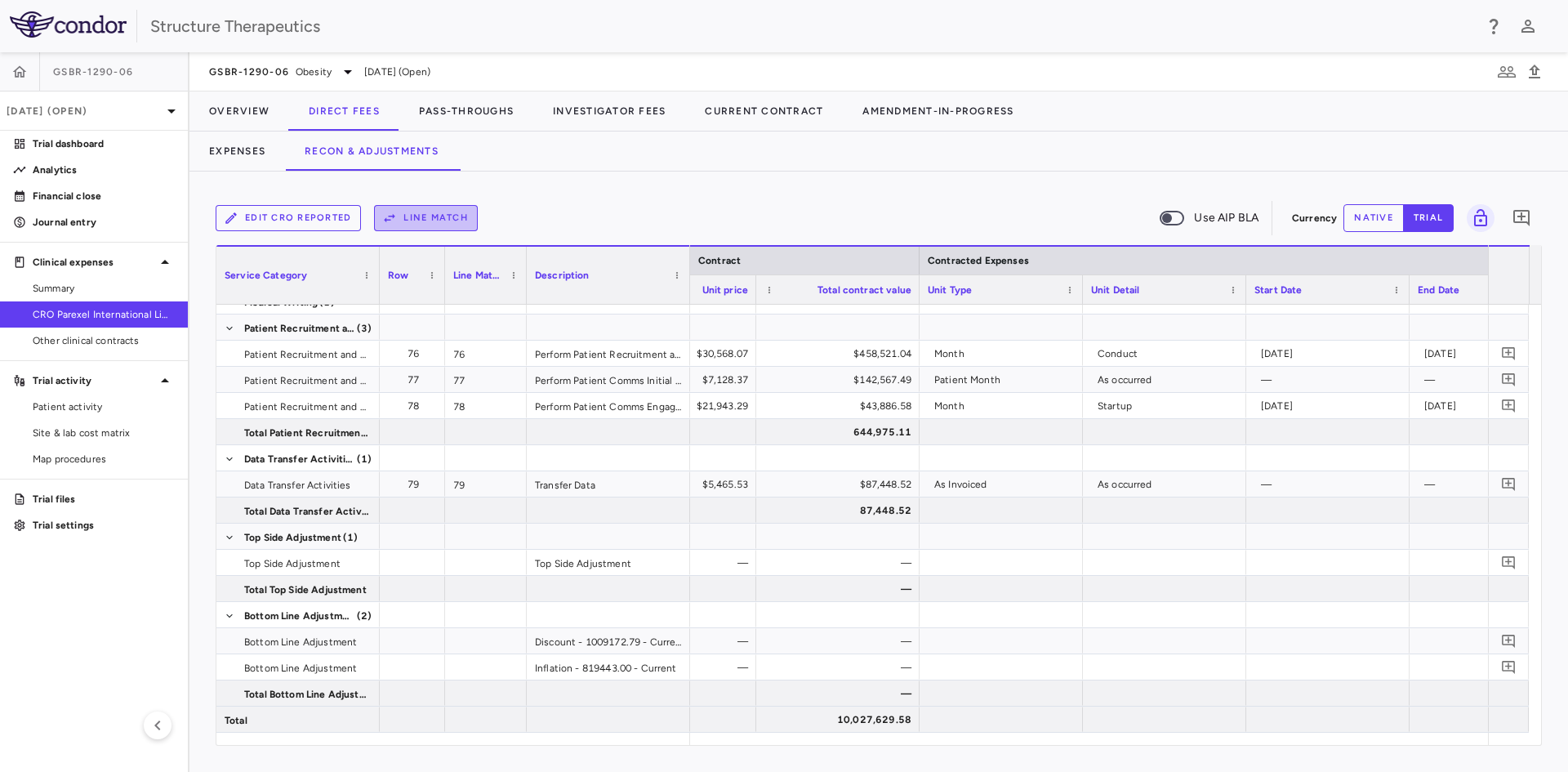
click at [404, 209] on button "Line Match" at bounding box center [426, 218] width 104 height 26
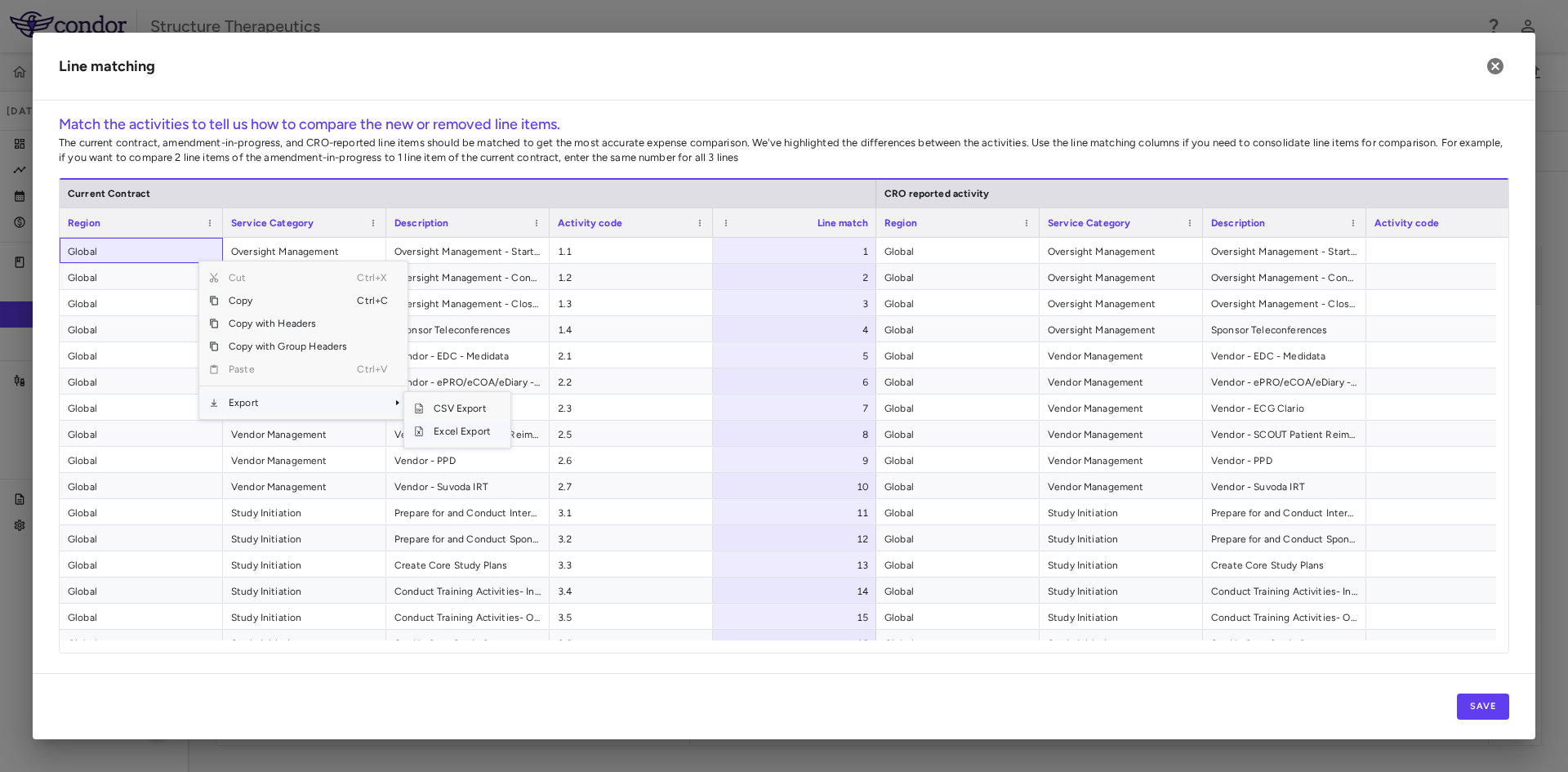
click at [446, 426] on span "Excel Export" at bounding box center [462, 430] width 77 height 23
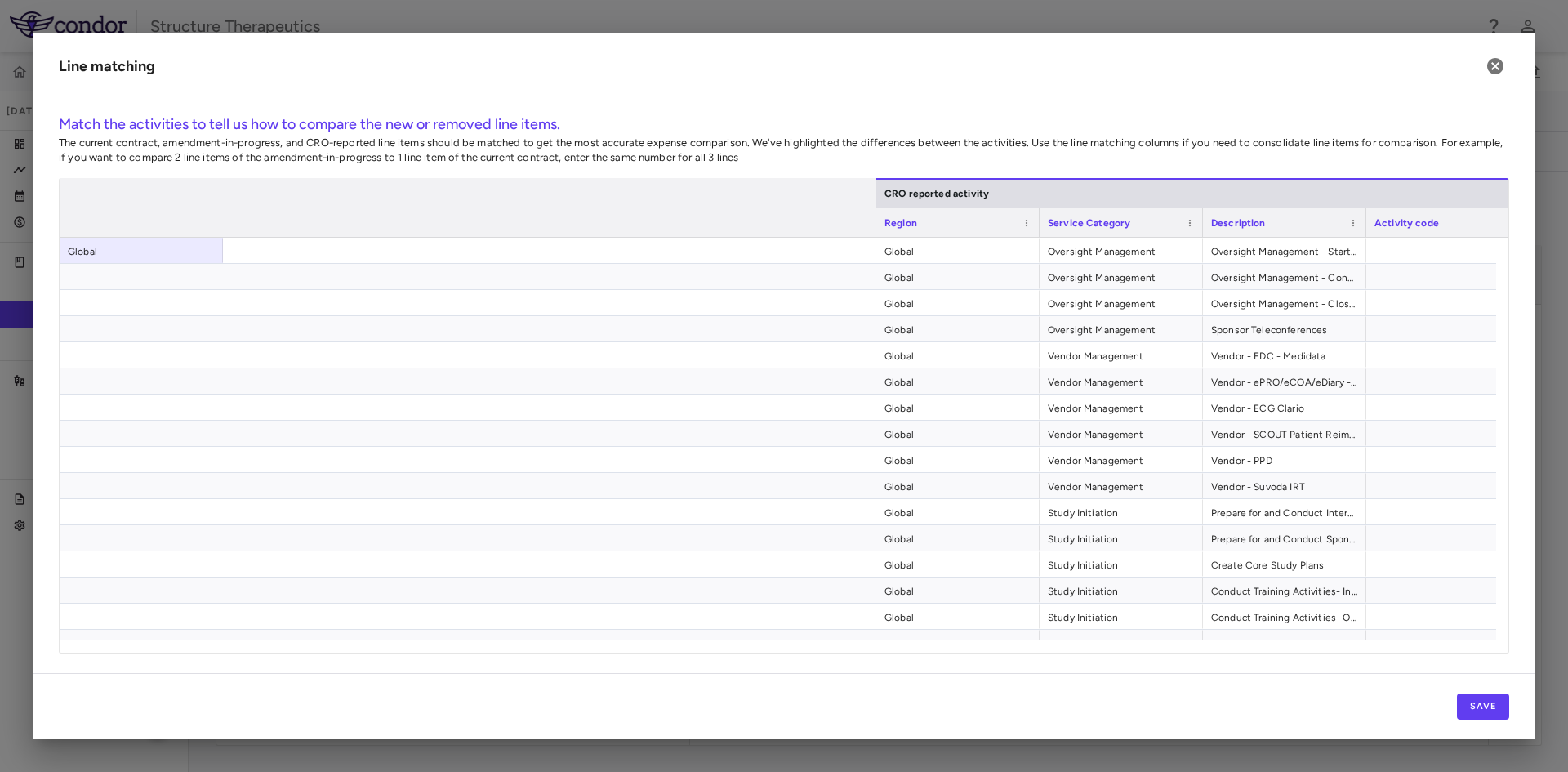
scroll to position [0, 1014]
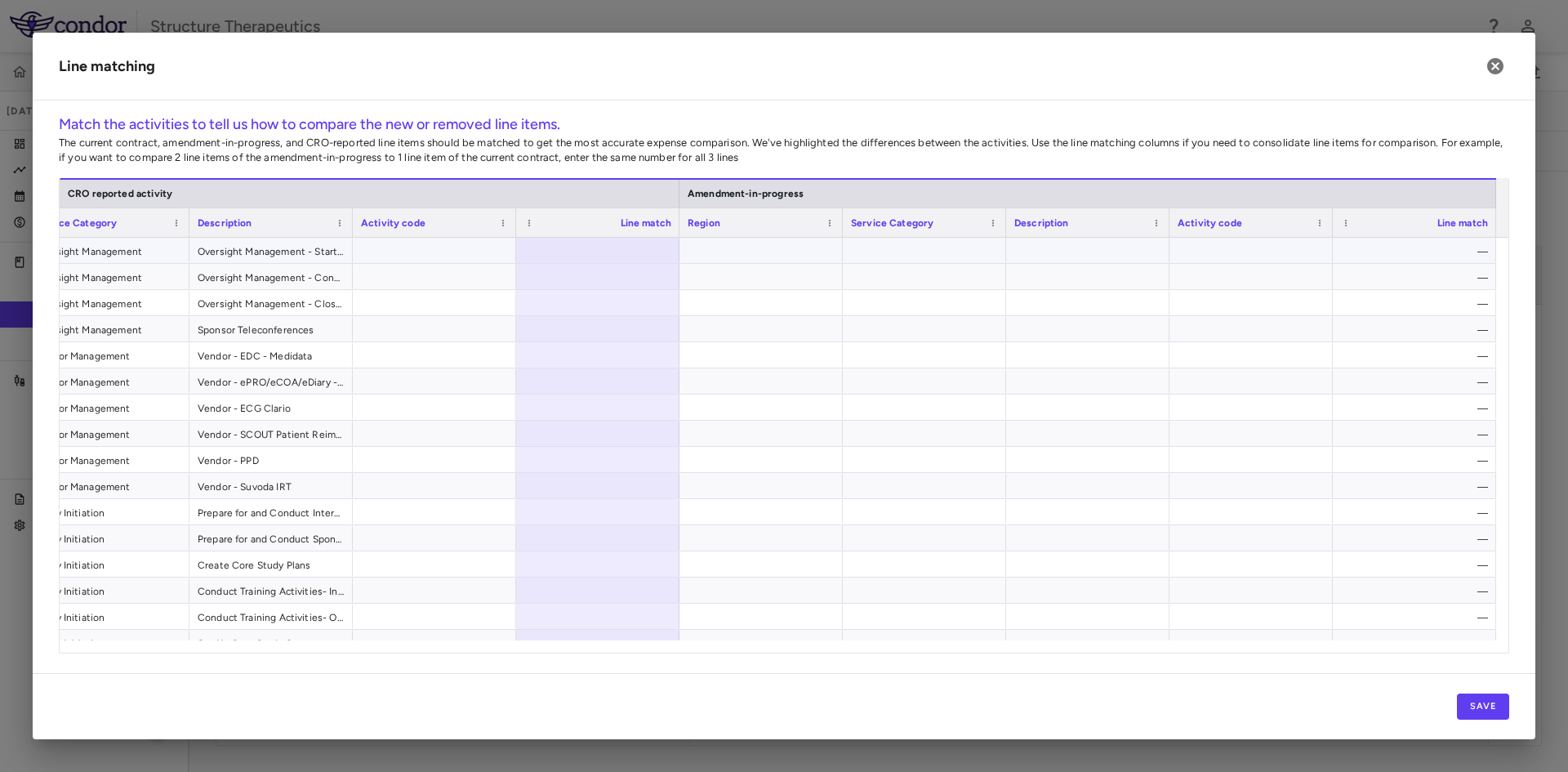
click at [624, 249] on div at bounding box center [597, 251] width 163 height 26
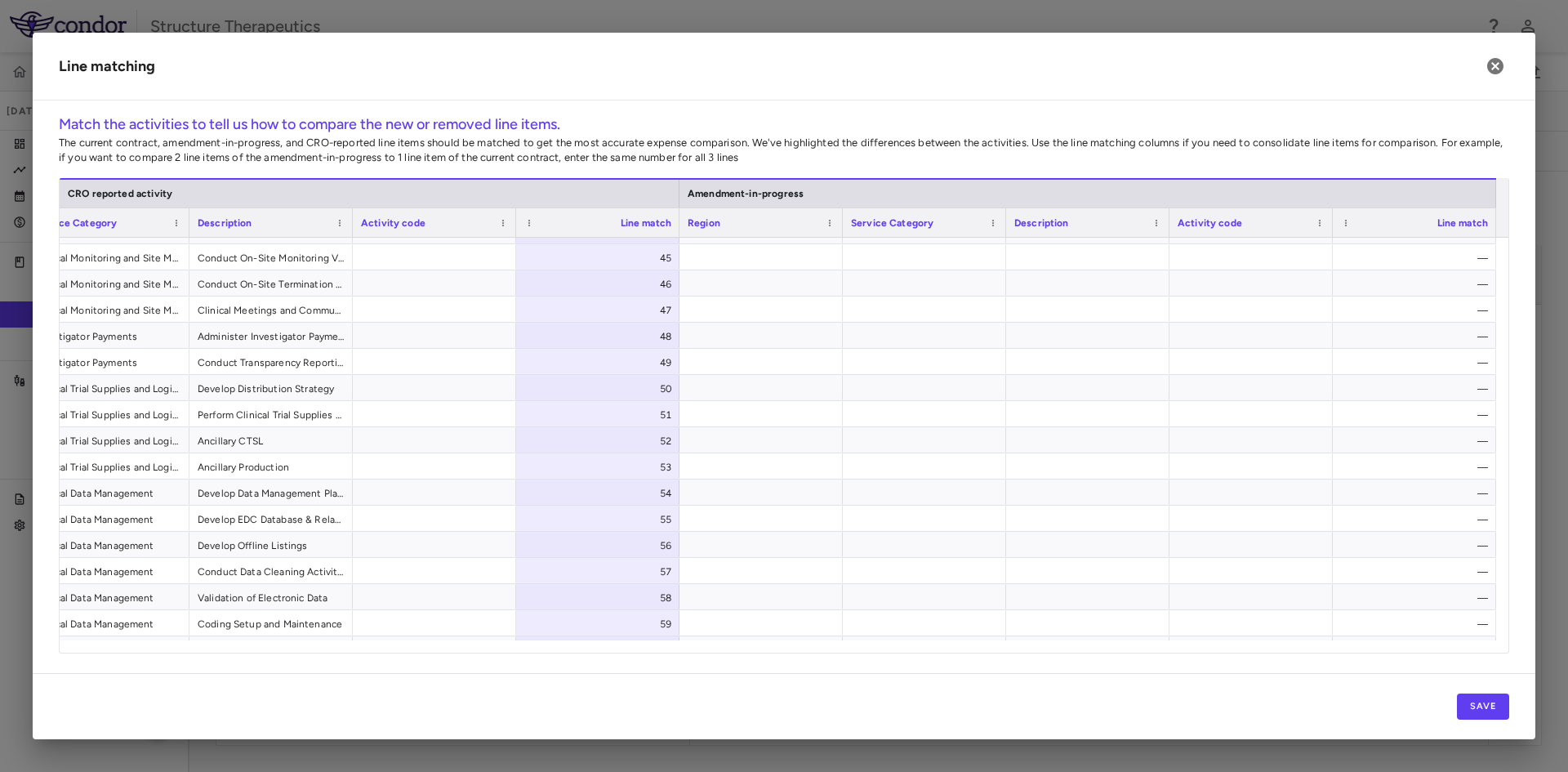
scroll to position [1604, 0]
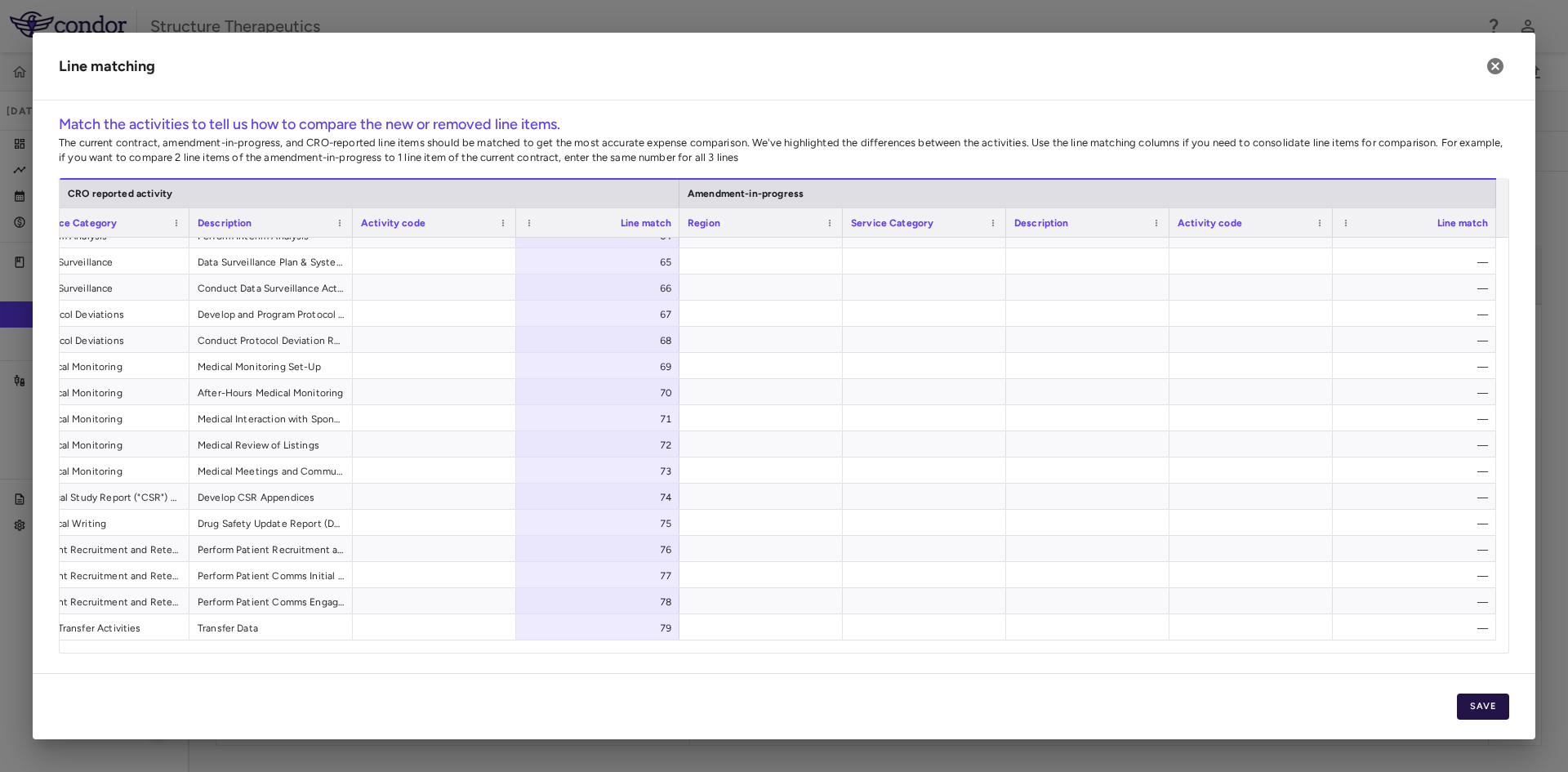
click at [1464, 699] on button "Save" at bounding box center [1483, 706] width 52 height 26
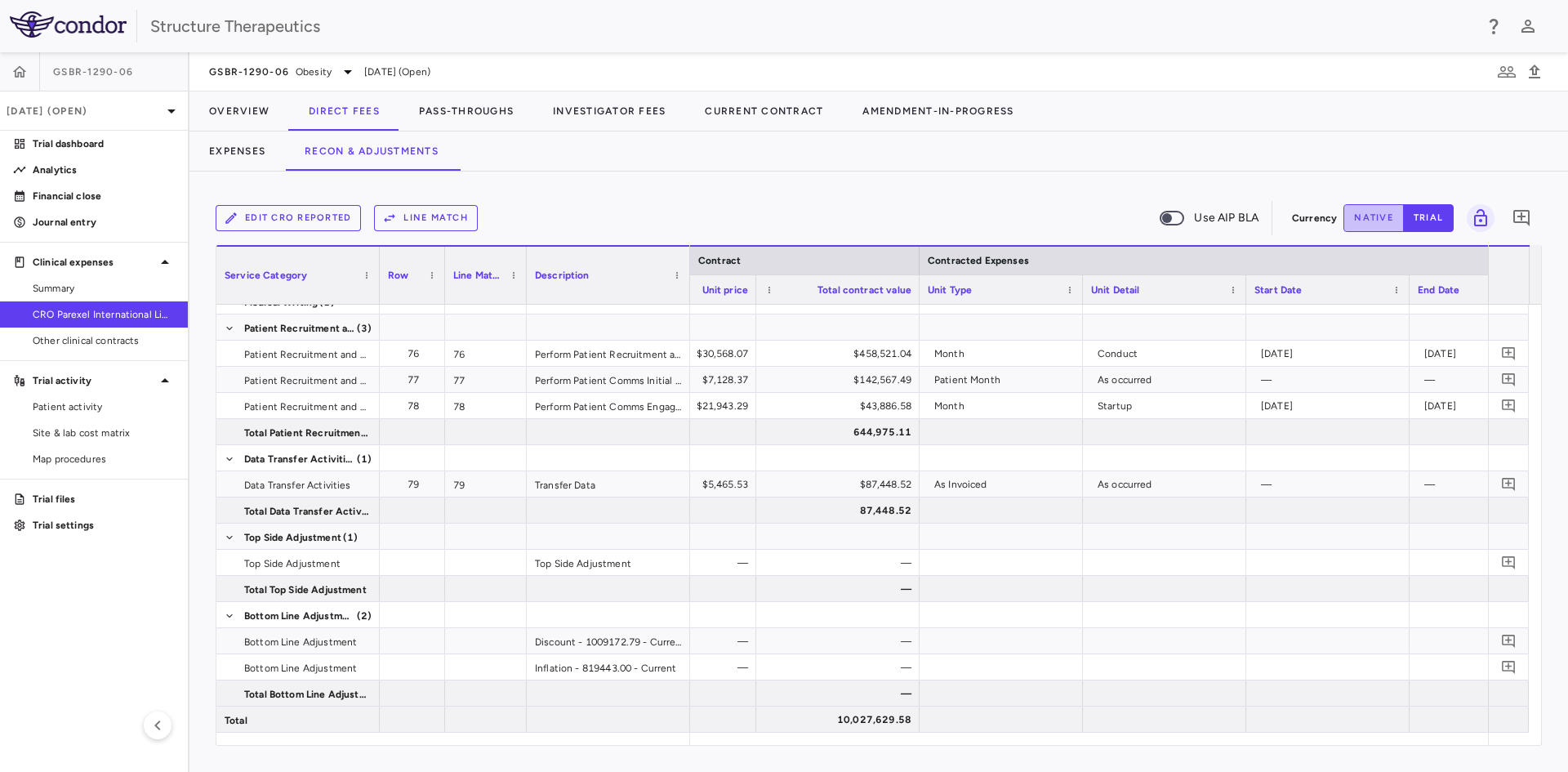
click at [1371, 226] on button "native" at bounding box center [1373, 218] width 60 height 28
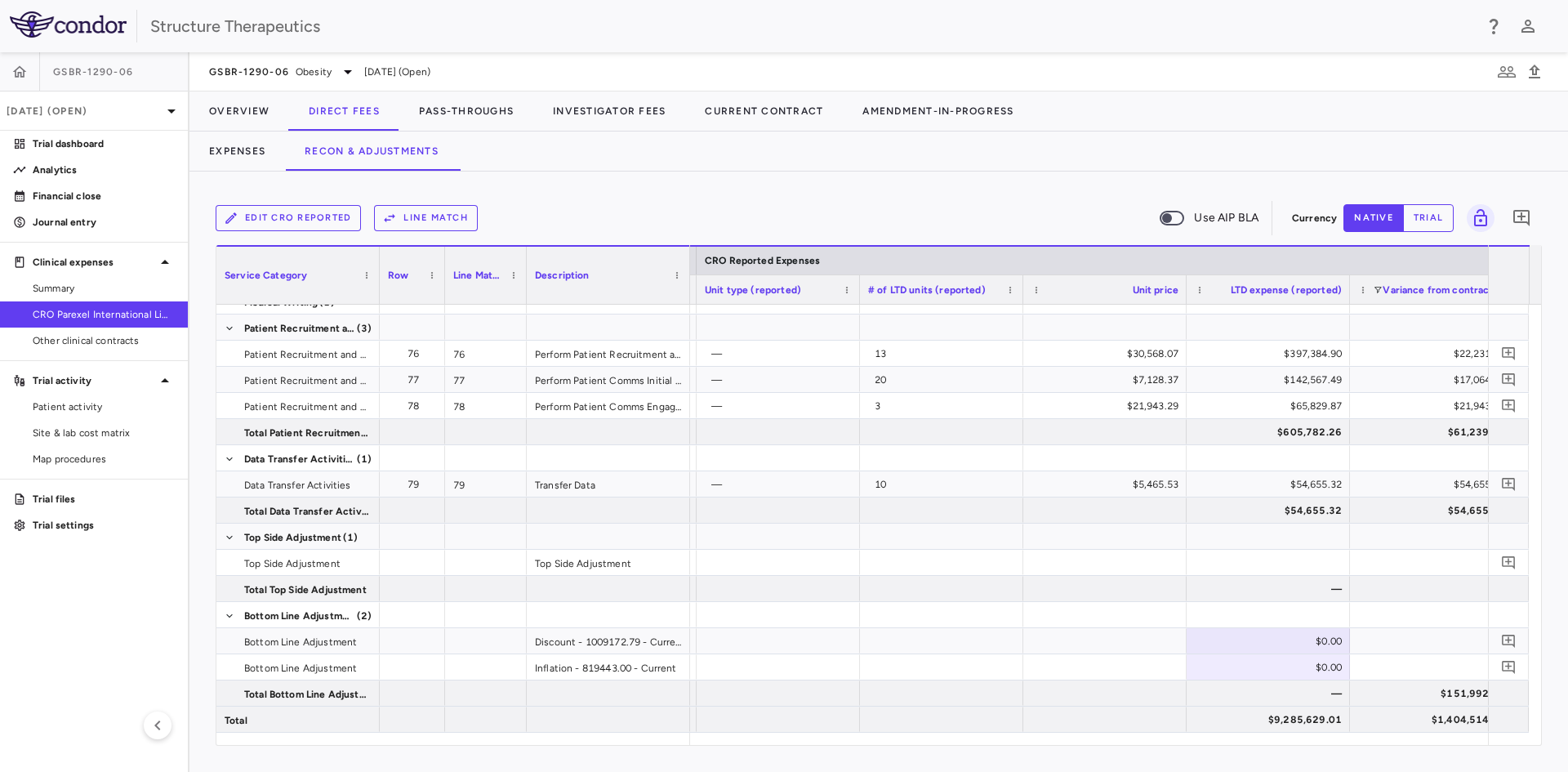
scroll to position [0, 2437]
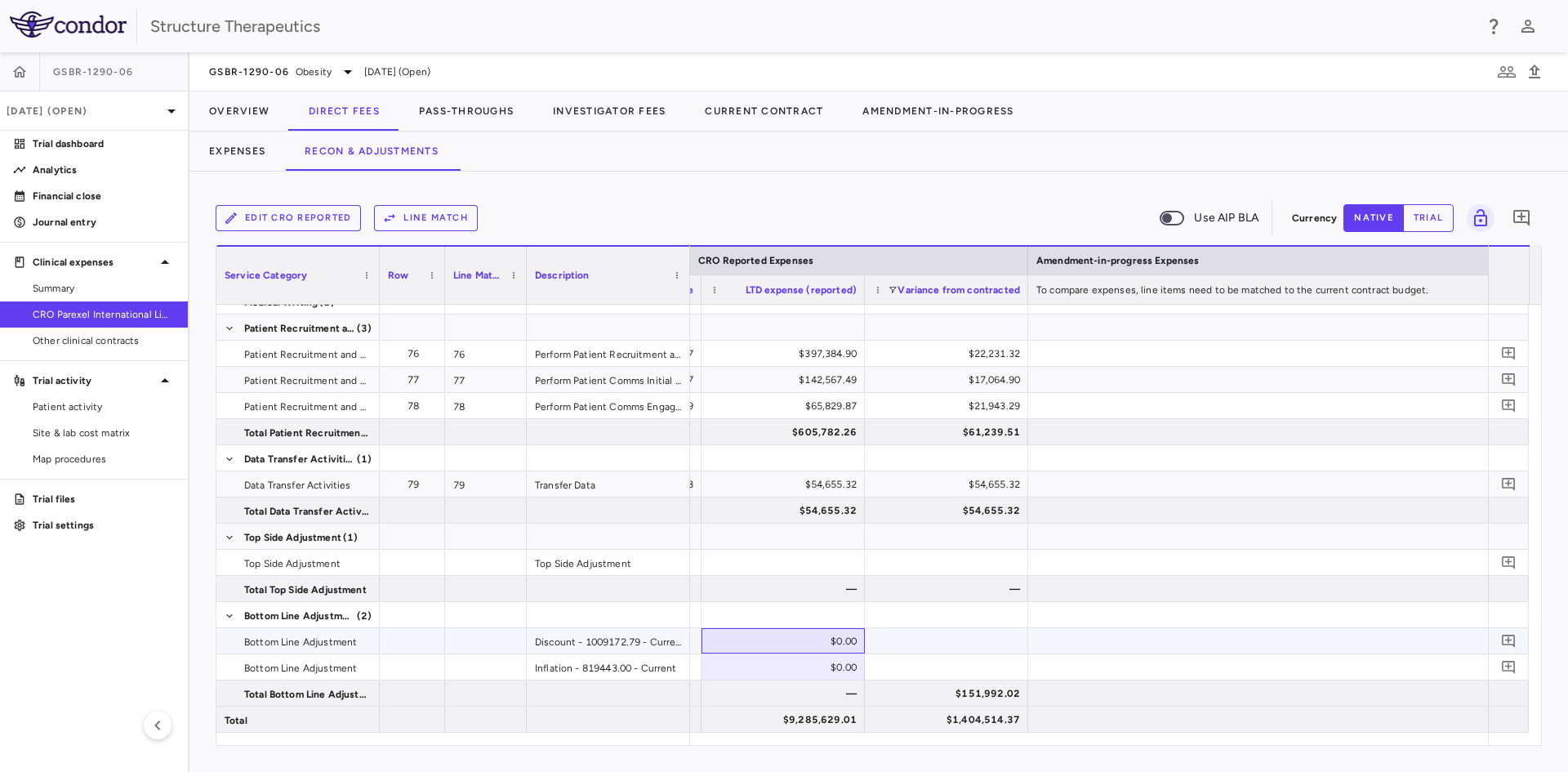
click at [818, 638] on div "$0.00" at bounding box center [786, 641] width 140 height 26
type input "**"
type input "**********"
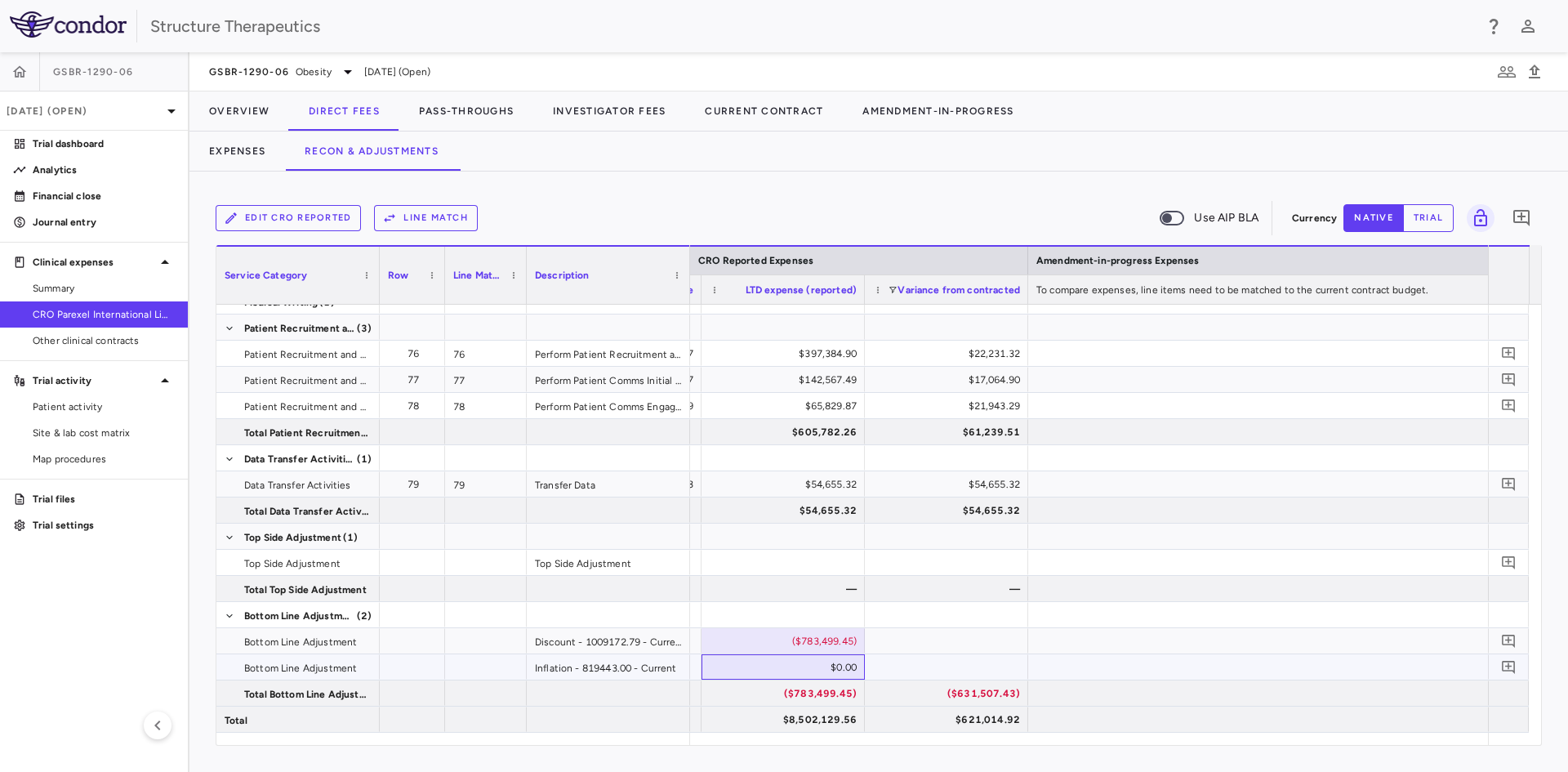
click at [838, 664] on div "$0.00" at bounding box center [786, 667] width 140 height 26
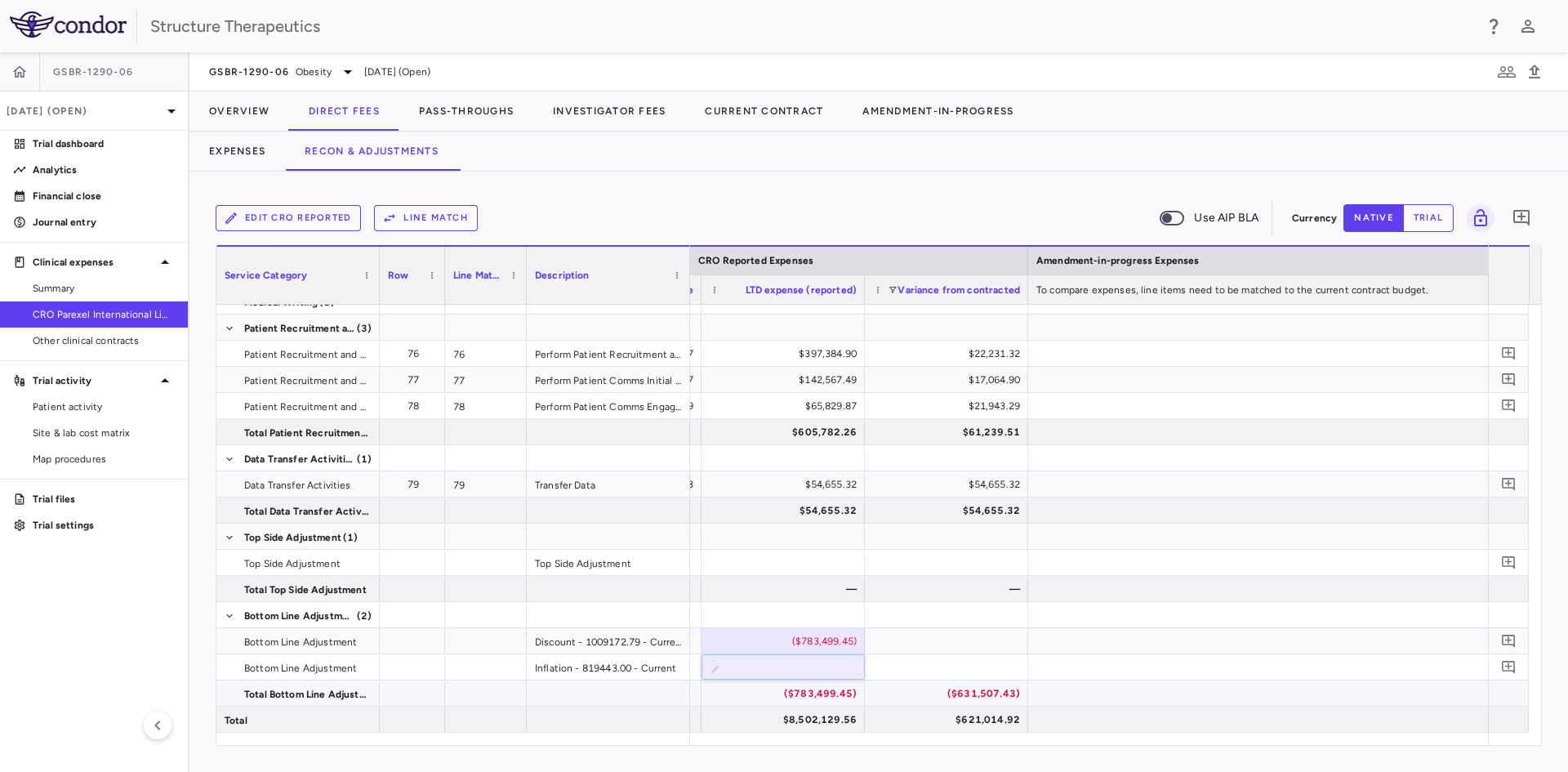
type input "*********"
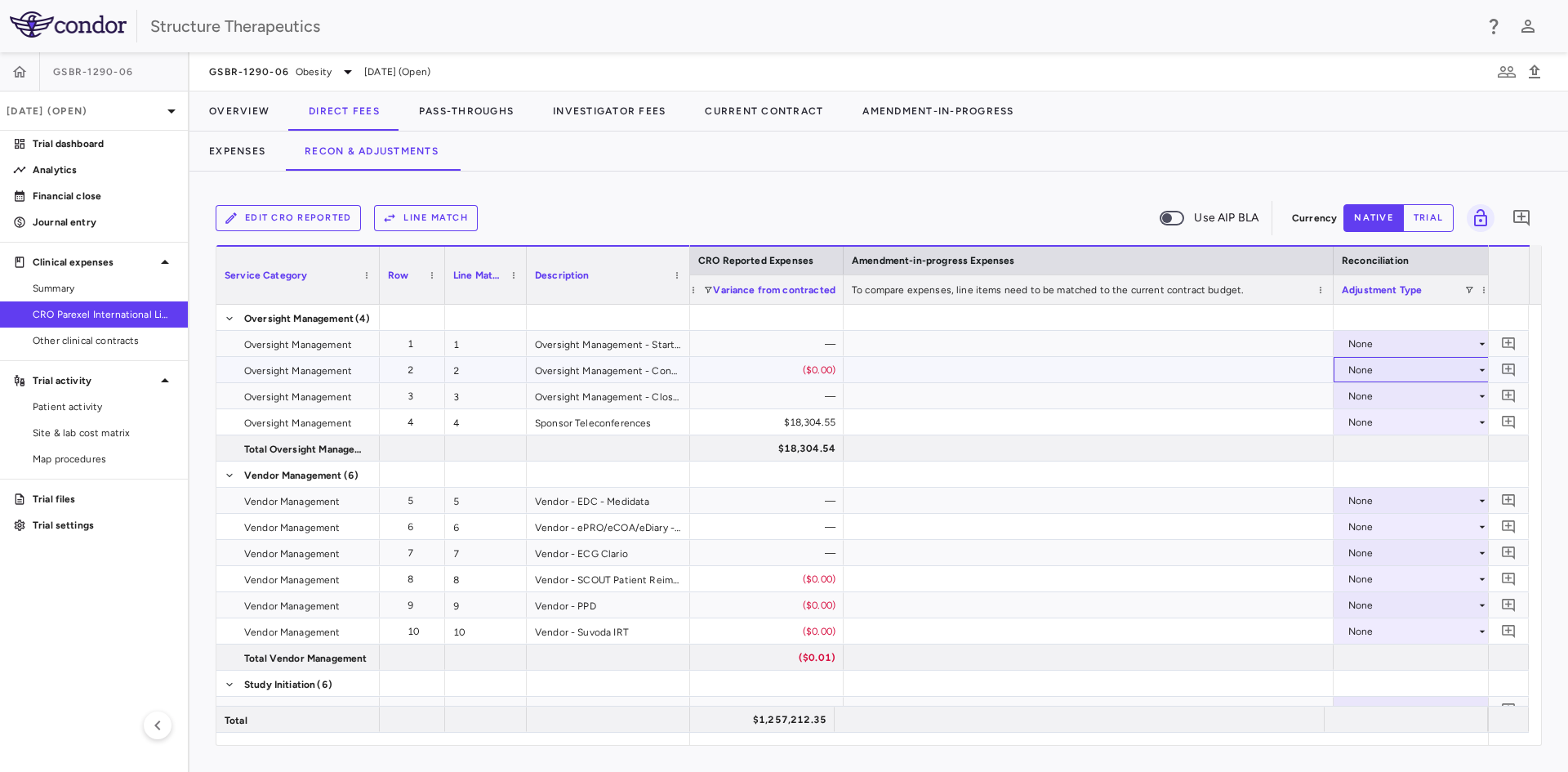
click at [1385, 371] on div "None" at bounding box center [1412, 369] width 127 height 26
click at [1381, 423] on div "CRO Reported" at bounding box center [1405, 425] width 78 height 15
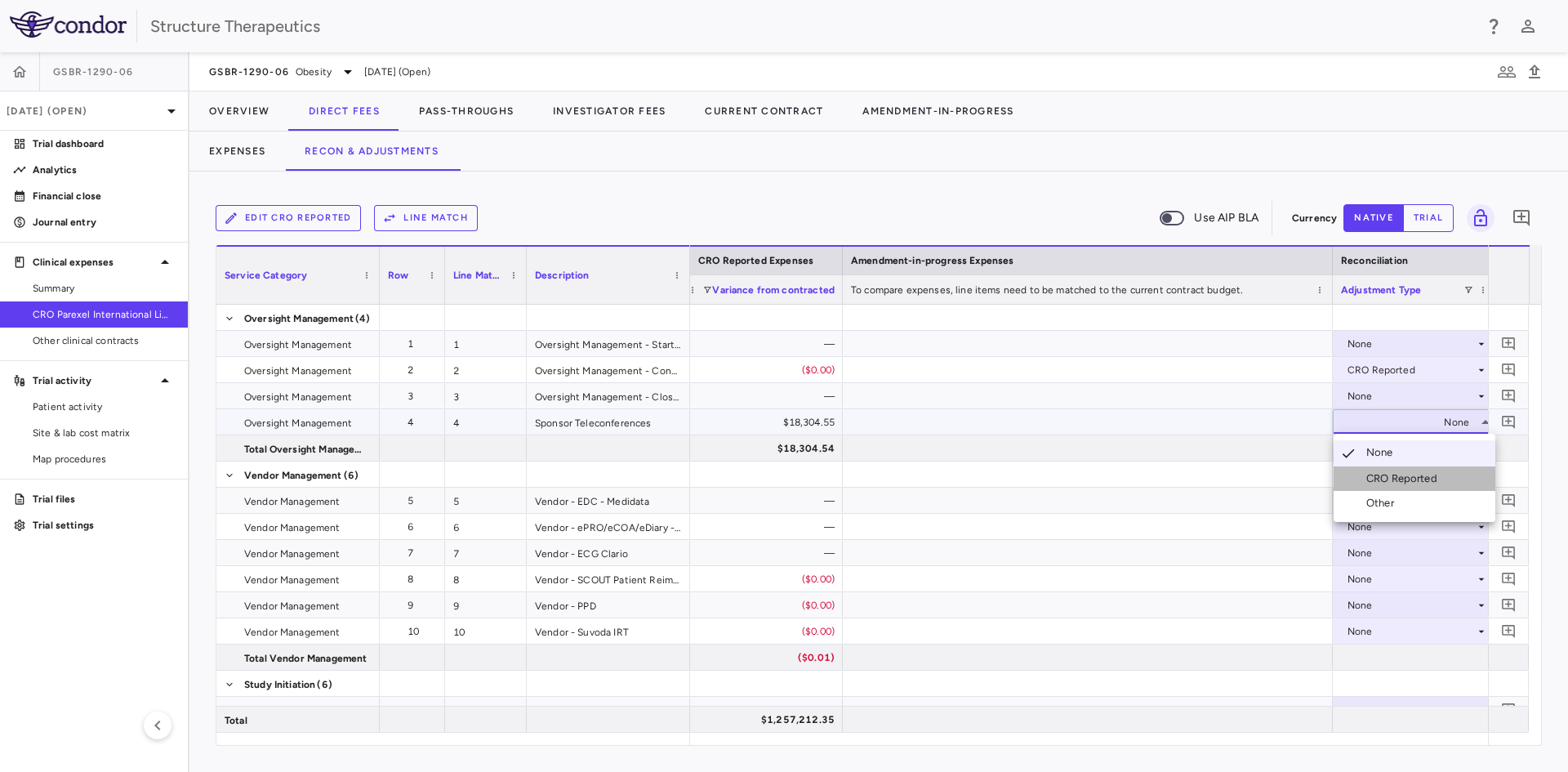
click at [1372, 472] on div "CRO Reported" at bounding box center [1405, 478] width 78 height 15
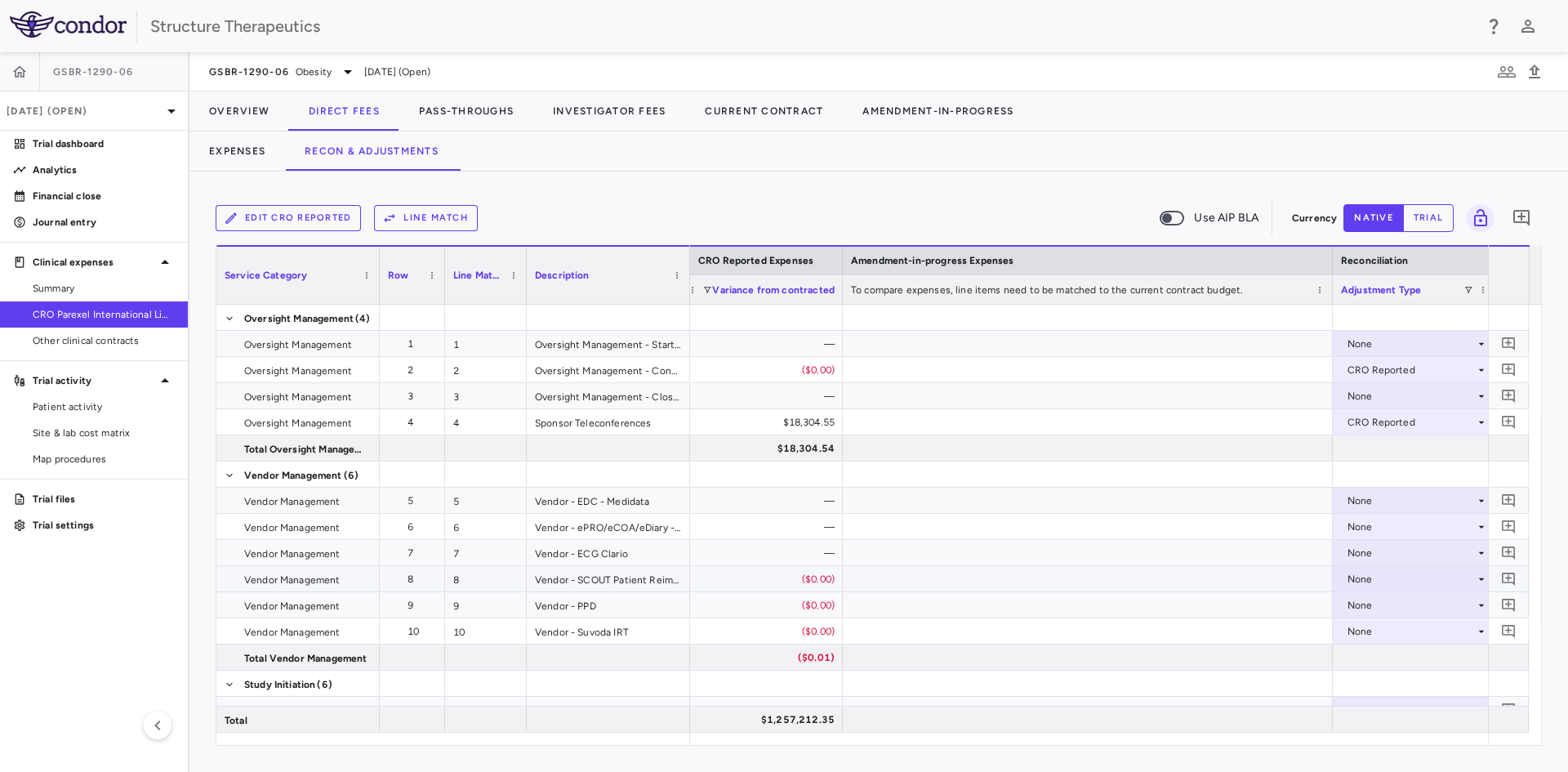
click at [1351, 579] on div "None" at bounding box center [1411, 579] width 127 height 26
click at [1365, 633] on div "CRO Reported" at bounding box center [1389, 635] width 111 height 15
click at [1359, 602] on div "None" at bounding box center [1411, 605] width 127 height 26
click at [1354, 605] on div "None" at bounding box center [1411, 605] width 127 height 26
click at [1364, 652] on li "CRO Reported" at bounding box center [1415, 661] width 162 height 25
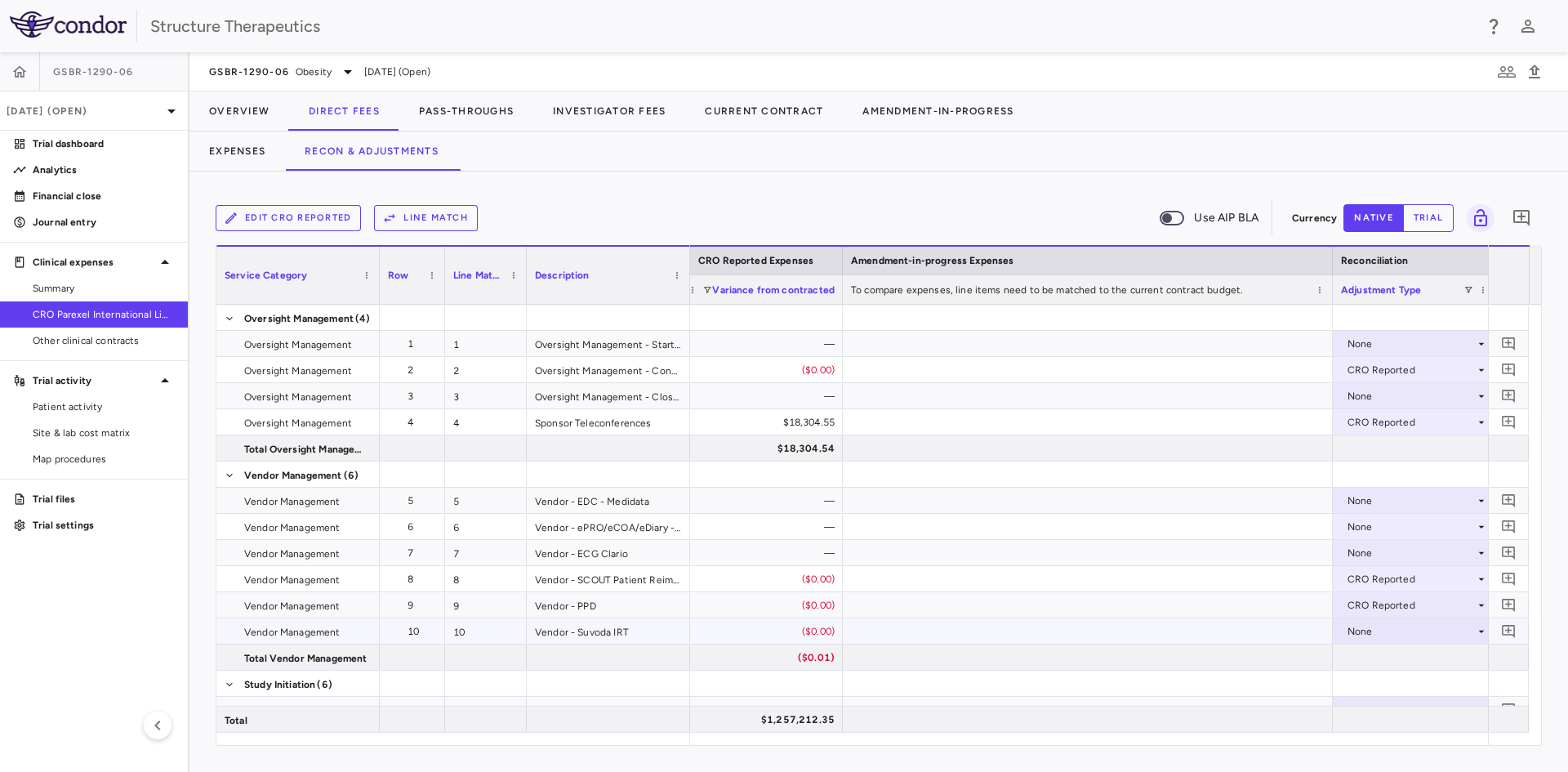
click at [1365, 634] on div "None" at bounding box center [1411, 631] width 127 height 26
click at [1371, 681] on div "CRO Reported" at bounding box center [1405, 687] width 78 height 15
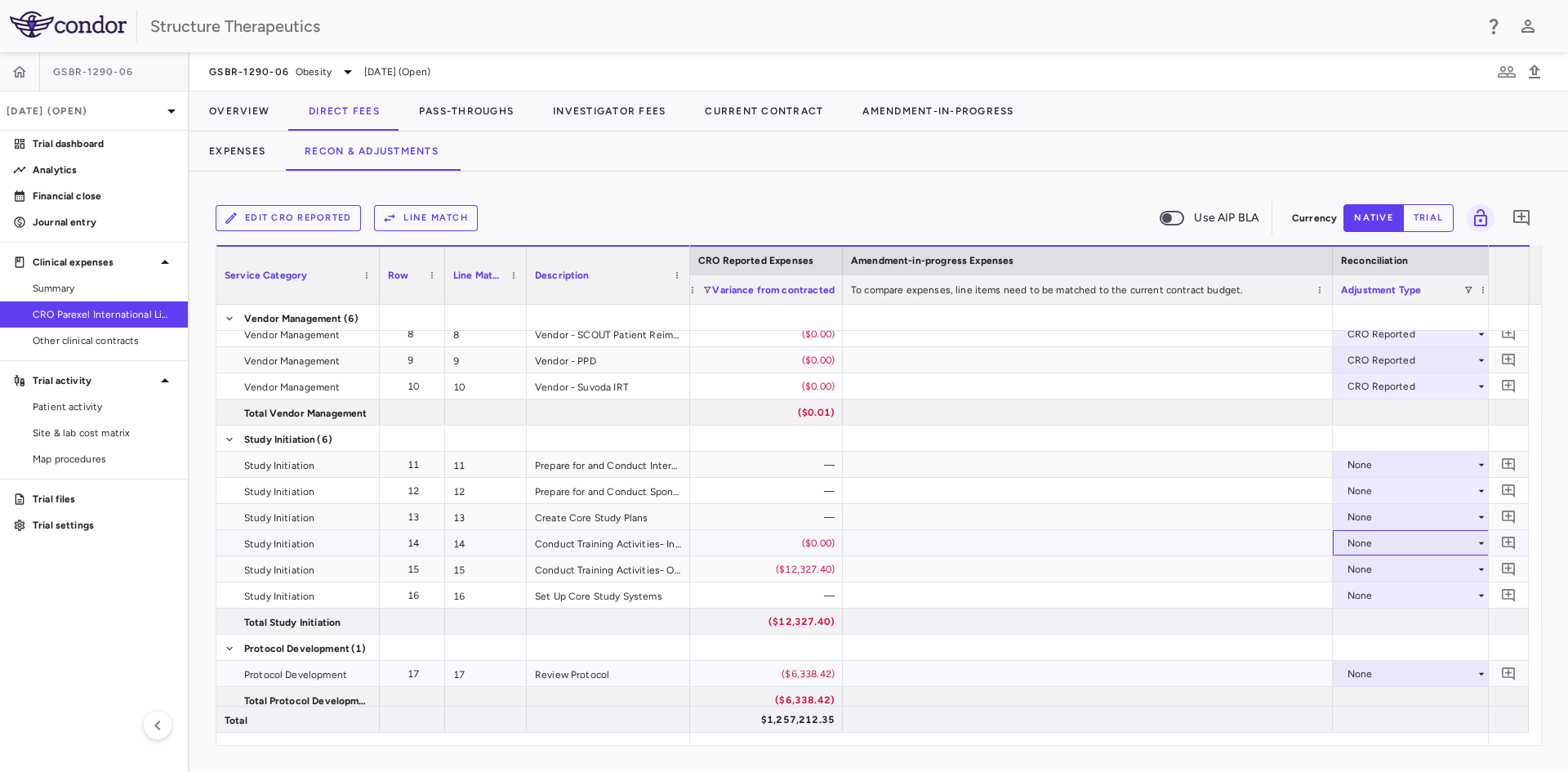
click at [1345, 540] on div "None" at bounding box center [1414, 543] width 147 height 24
click at [1367, 597] on div "CRO Reported" at bounding box center [1405, 599] width 78 height 15
click at [1358, 565] on div "None" at bounding box center [1411, 569] width 127 height 26
click at [1369, 617] on li "CRO Reported" at bounding box center [1415, 625] width 162 height 25
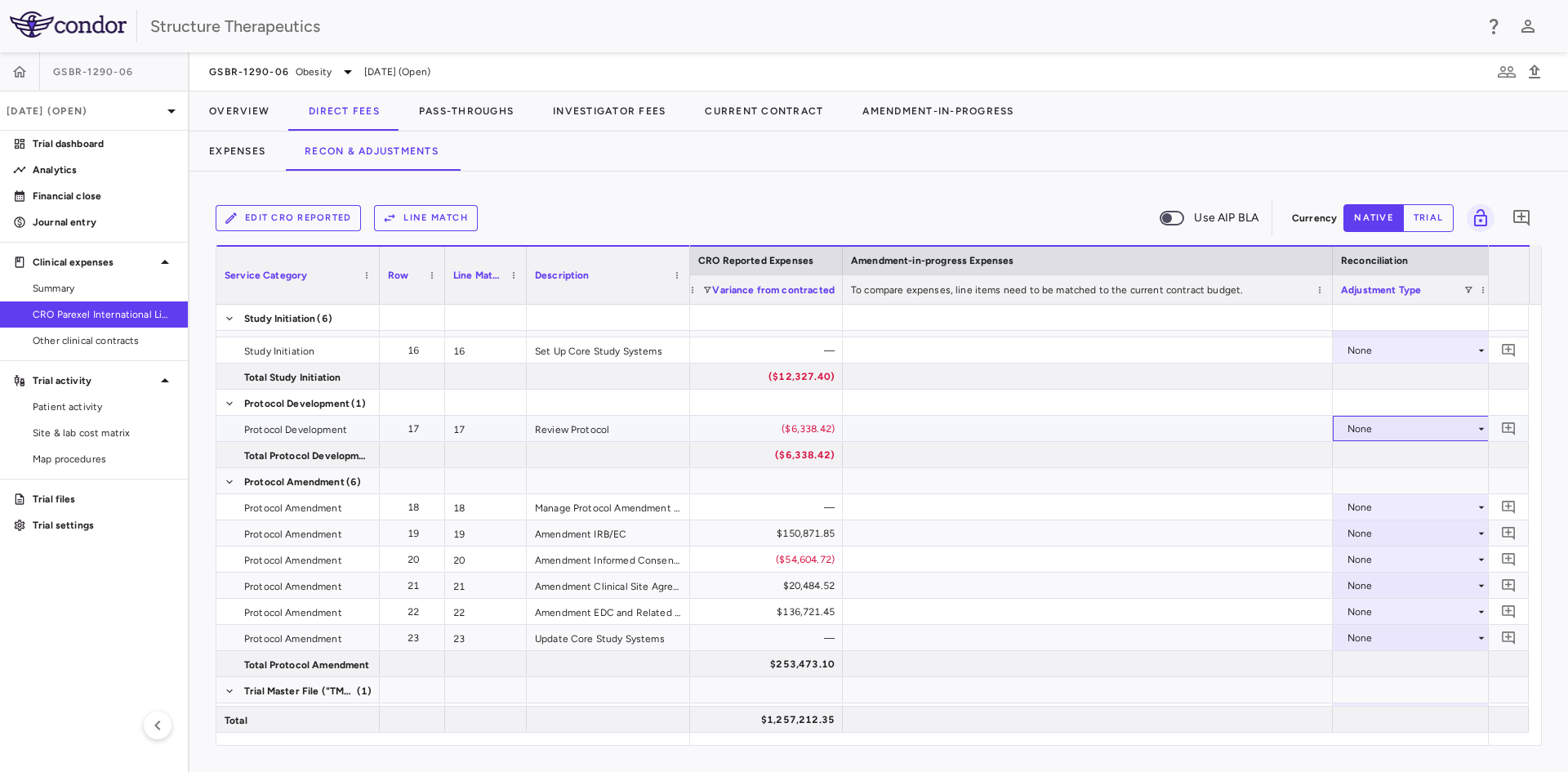
click at [1369, 430] on div "None" at bounding box center [1411, 428] width 127 height 26
click at [1370, 488] on div "CRO Reported" at bounding box center [1405, 485] width 78 height 15
click at [1357, 529] on div "None" at bounding box center [1411, 533] width 127 height 26
click at [1362, 581] on li "CRO Reported" at bounding box center [1415, 589] width 162 height 25
click at [1360, 562] on div "None" at bounding box center [1411, 559] width 127 height 26
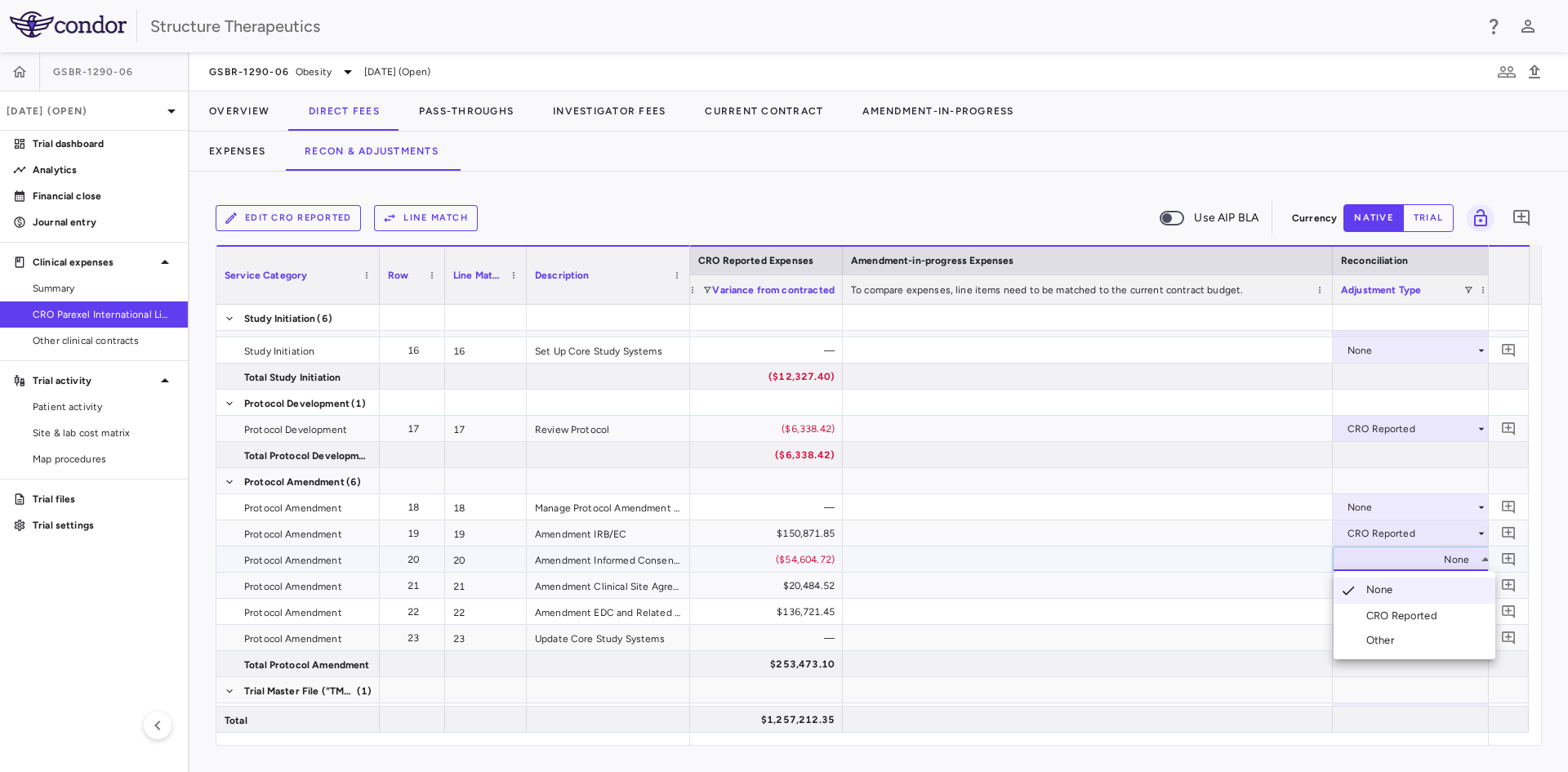
click at [1368, 606] on li "CRO Reported" at bounding box center [1415, 615] width 162 height 25
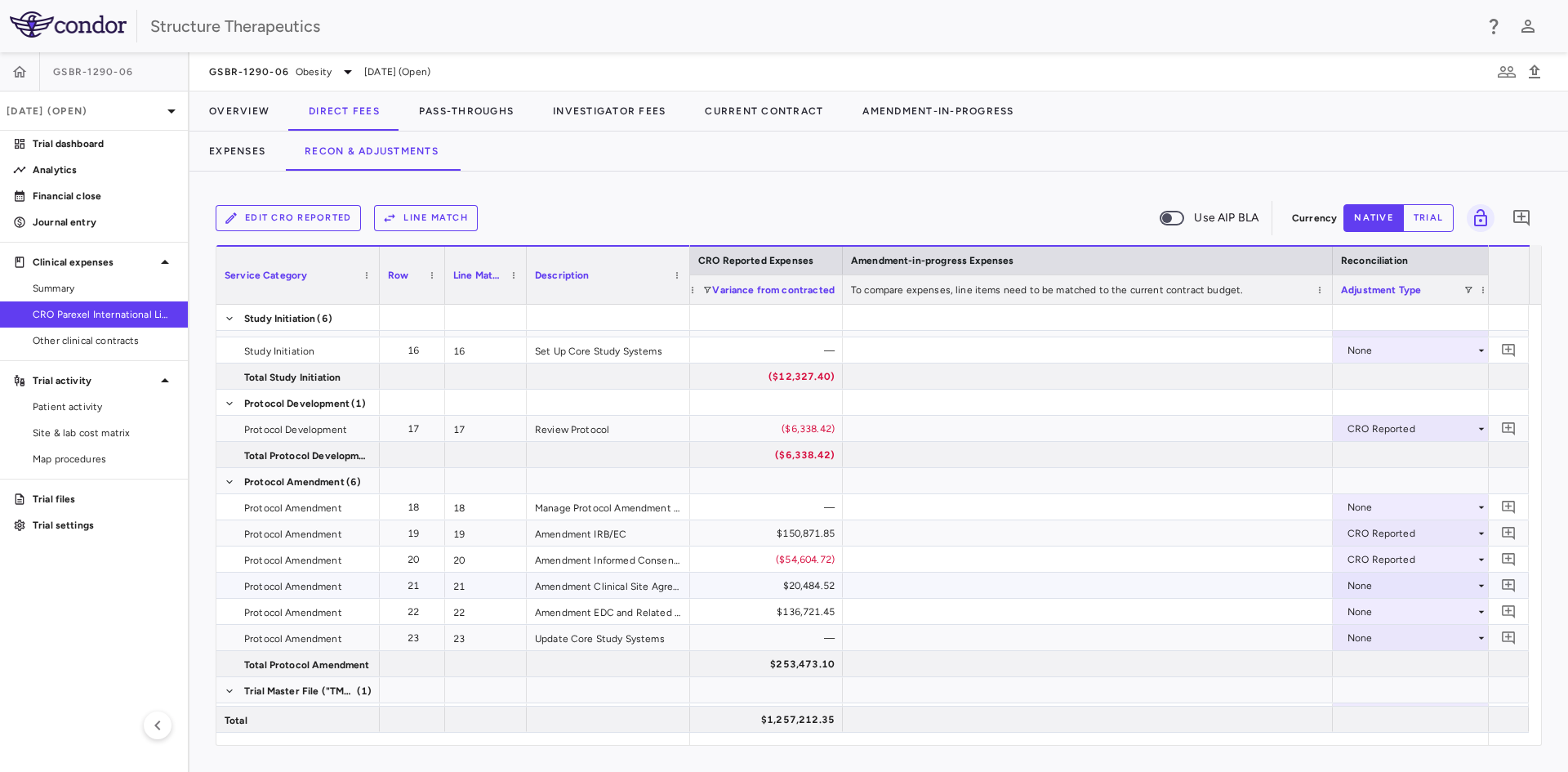
click at [1365, 586] on div "None" at bounding box center [1411, 585] width 127 height 26
click at [1378, 646] on div "CRO Reported" at bounding box center [1405, 642] width 78 height 15
click at [1362, 609] on div "None" at bounding box center [1411, 611] width 127 height 26
click at [1376, 668] on div "CRO Reported" at bounding box center [1405, 667] width 78 height 15
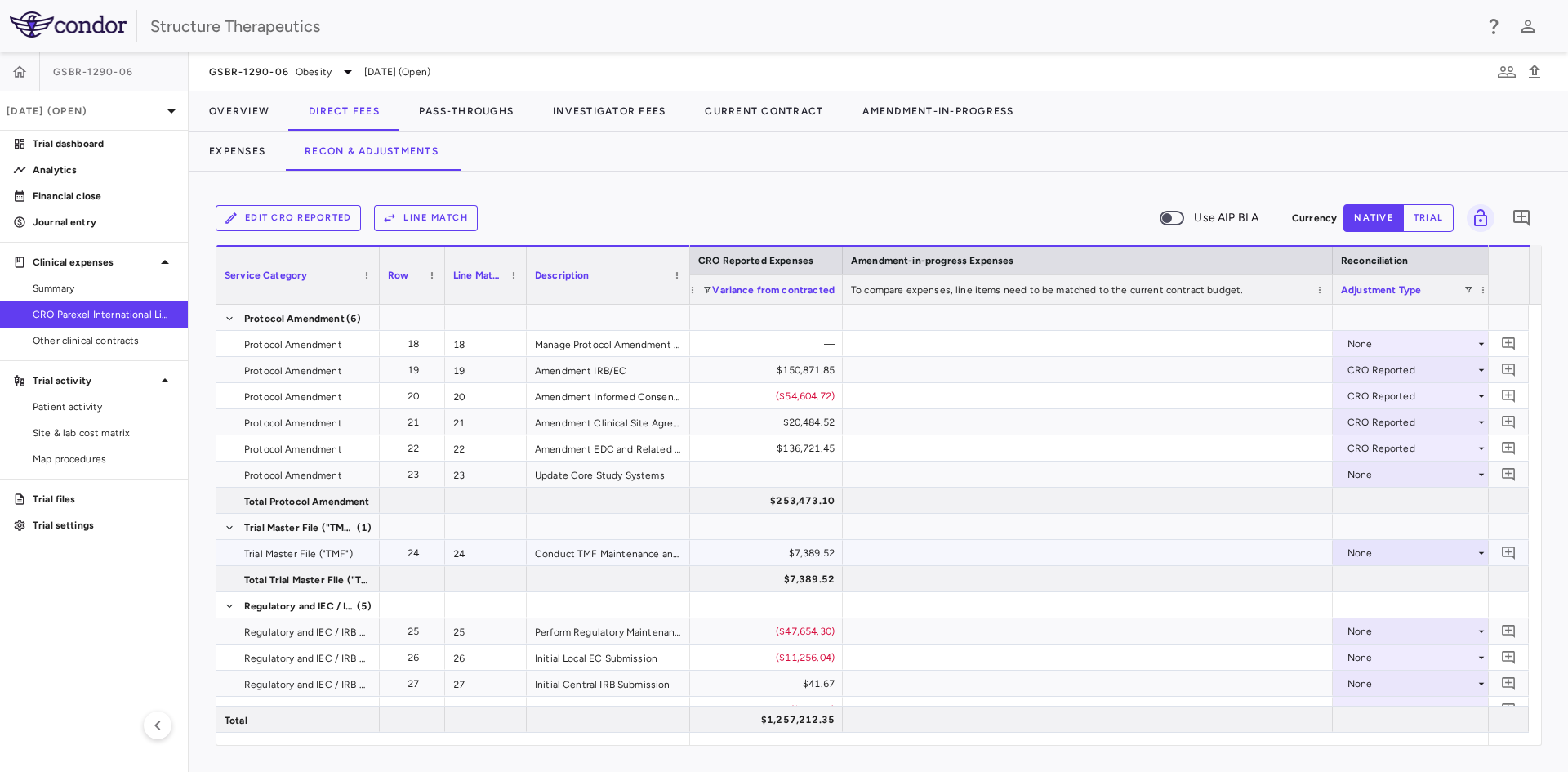
click at [1371, 553] on div "None" at bounding box center [1411, 553] width 127 height 26
click at [1382, 604] on div "CRO Reported" at bounding box center [1405, 609] width 78 height 15
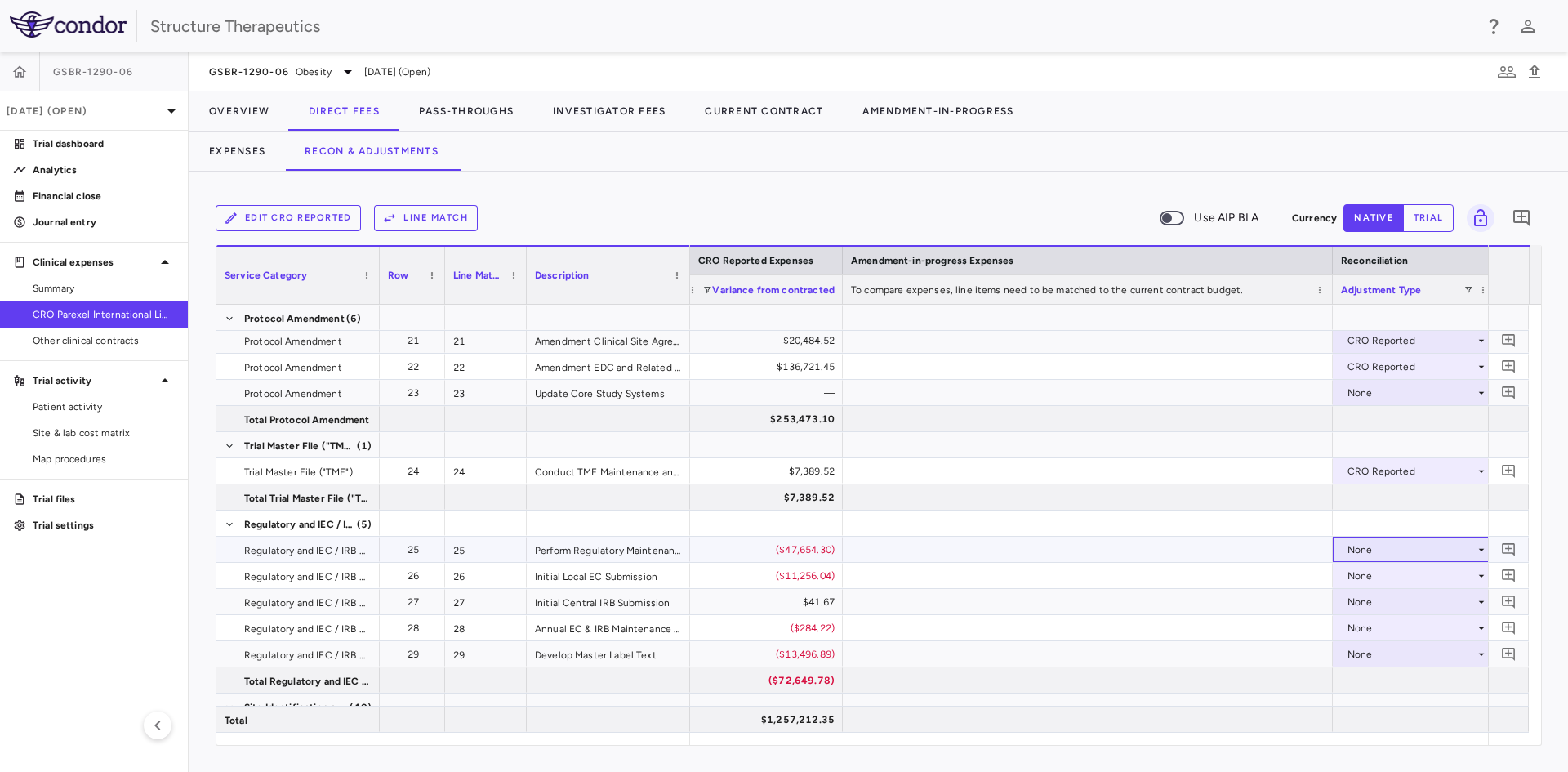
click at [1351, 547] on div "None" at bounding box center [1411, 549] width 127 height 26
click at [1367, 599] on div "CRO Reported" at bounding box center [1405, 605] width 78 height 15
click at [1356, 572] on div "None" at bounding box center [1411, 576] width 127 height 26
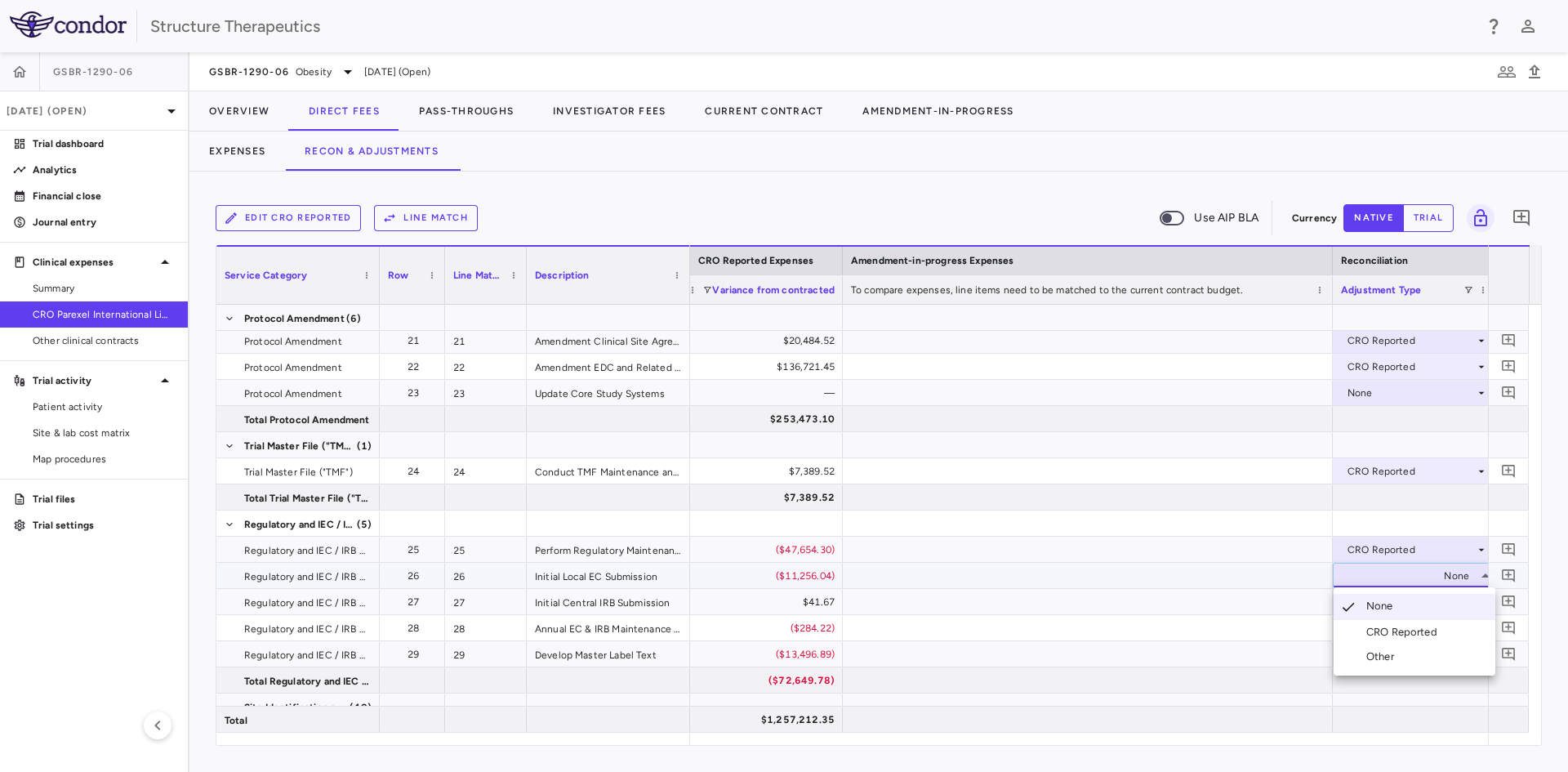
click at [1356, 623] on li "CRO Reported" at bounding box center [1415, 632] width 162 height 25
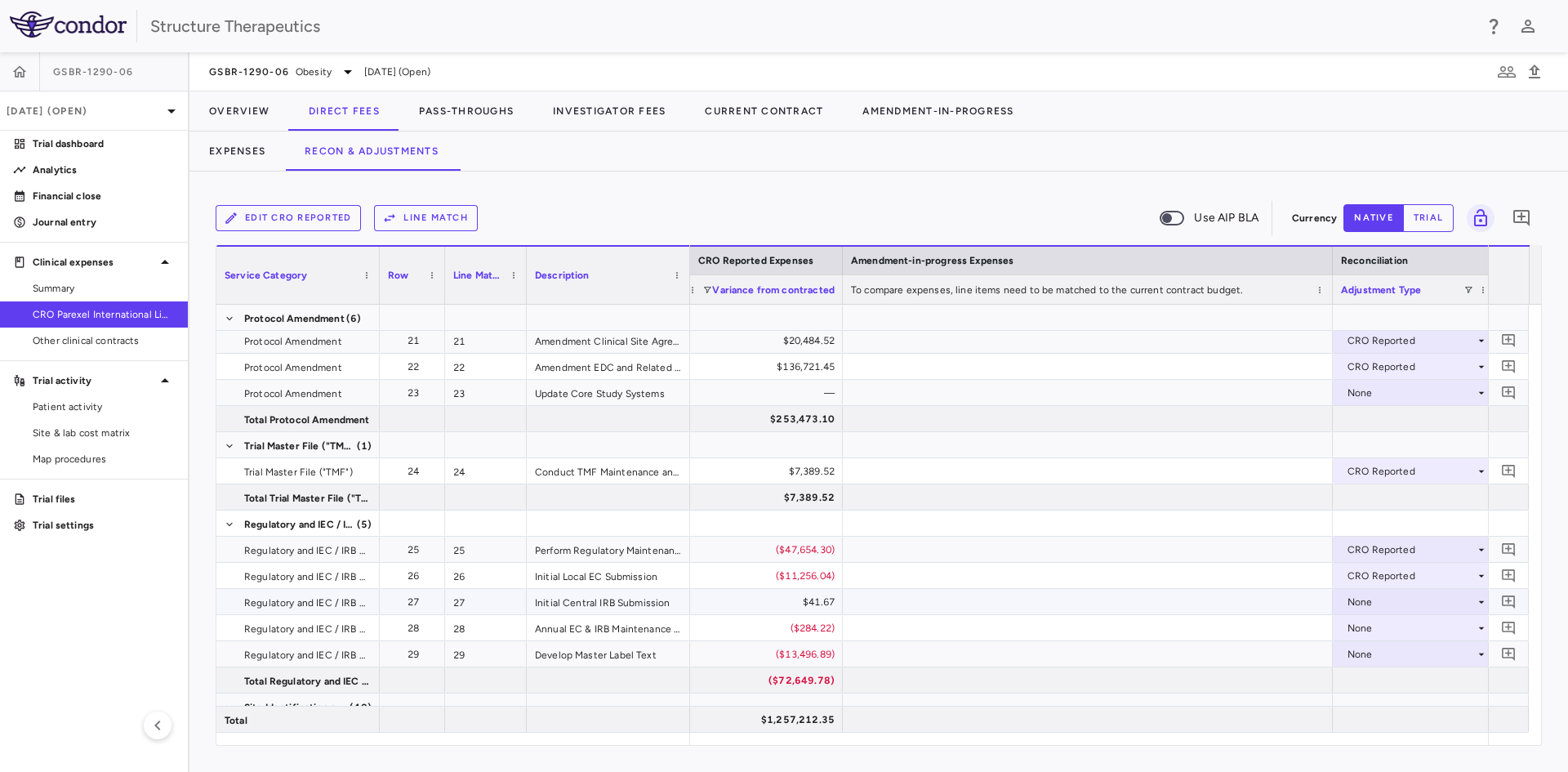
click at [1354, 599] on div "None" at bounding box center [1411, 601] width 127 height 26
click at [1361, 652] on div "CRO Reported" at bounding box center [1389, 657] width 111 height 15
click at [1366, 630] on div "None" at bounding box center [1411, 628] width 127 height 26
click at [1383, 683] on div "CRO Reported" at bounding box center [1405, 684] width 78 height 15
click at [1364, 654] on div "None" at bounding box center [1411, 654] width 127 height 26
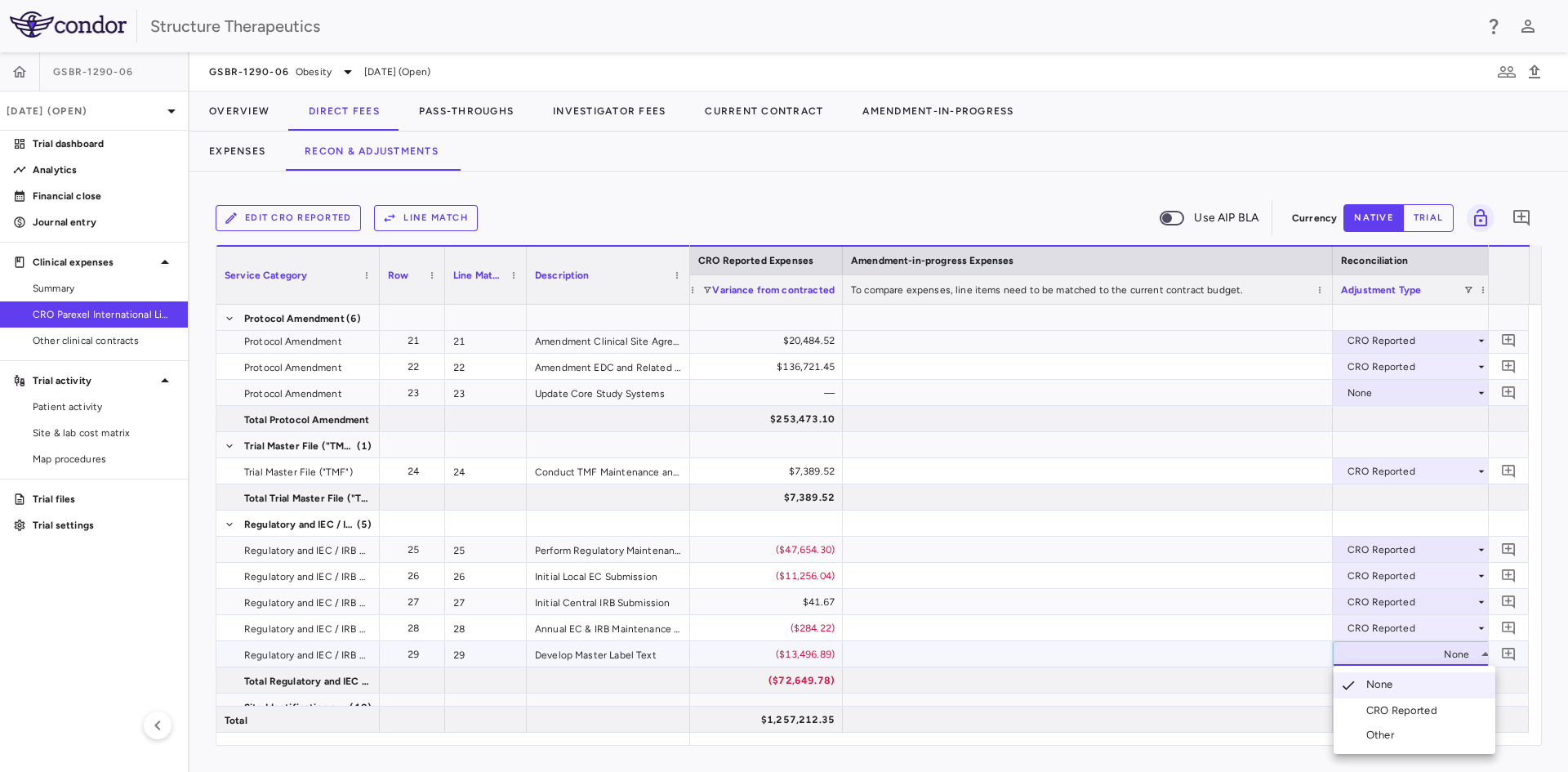
click at [1369, 700] on li "CRO Reported" at bounding box center [1415, 710] width 162 height 25
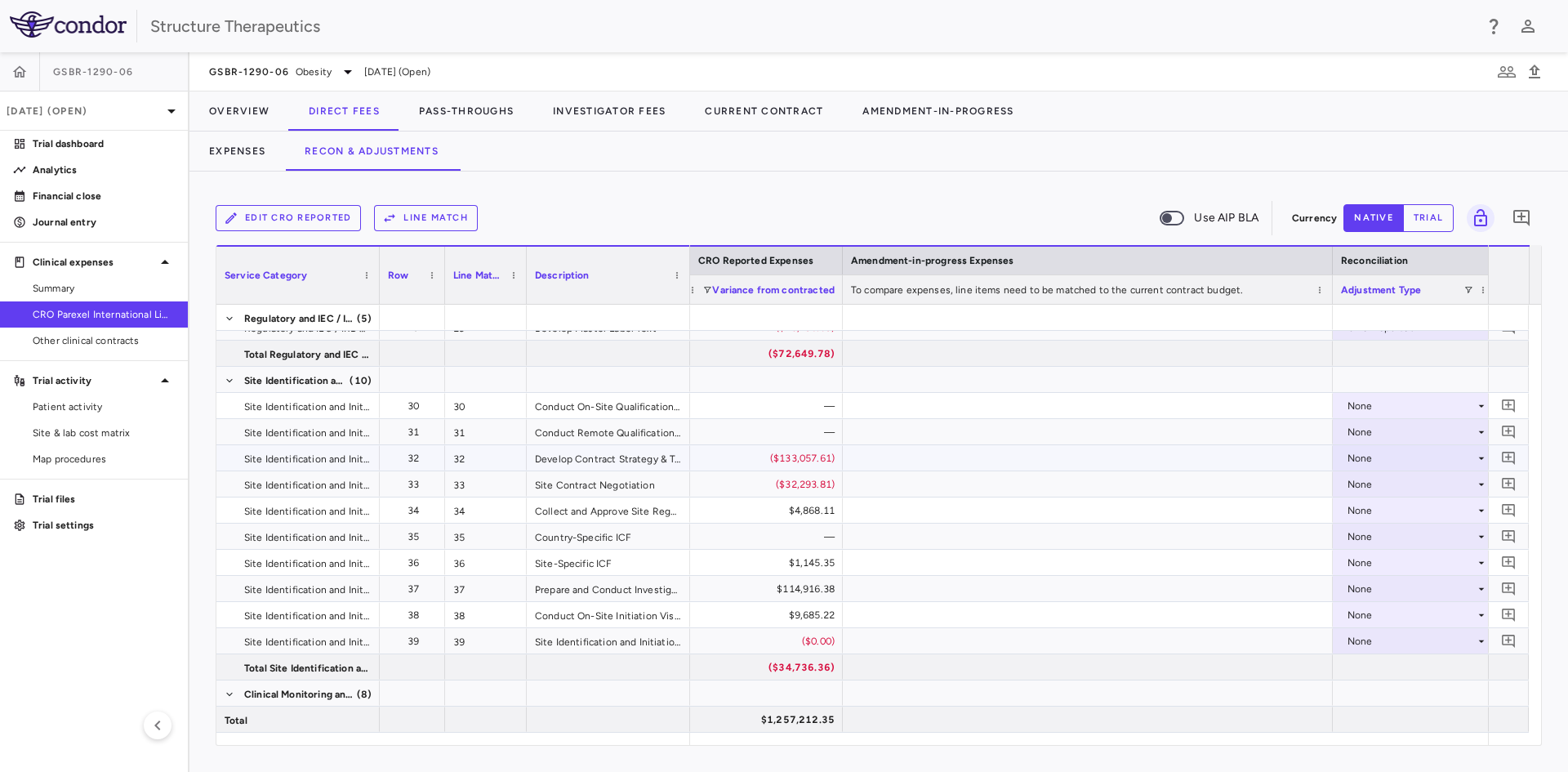
click at [1345, 463] on div "None" at bounding box center [1414, 458] width 147 height 24
click at [1371, 513] on div "CRO Reported" at bounding box center [1405, 514] width 78 height 15
click at [1357, 487] on div "None" at bounding box center [1411, 484] width 127 height 26
click at [1369, 531] on li "CRO Reported" at bounding box center [1415, 540] width 162 height 25
click at [1365, 515] on div "None" at bounding box center [1411, 510] width 127 height 26
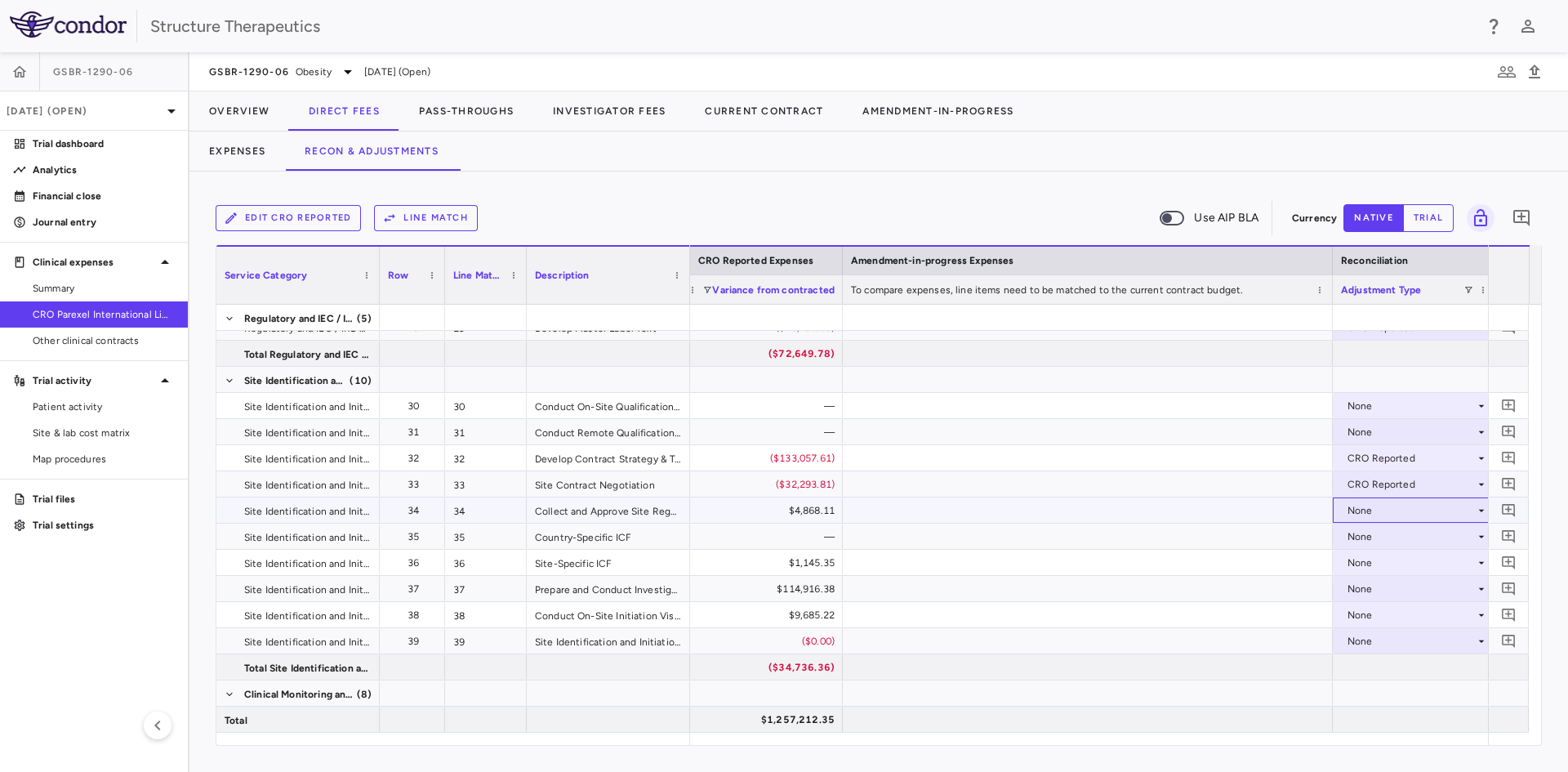
click at [1365, 511] on div "None" at bounding box center [1411, 510] width 127 height 26
click at [1369, 571] on div "CRO Reported" at bounding box center [1405, 567] width 78 height 15
click at [1367, 564] on div "None" at bounding box center [1411, 563] width 127 height 26
click at [1368, 564] on div "None" at bounding box center [1411, 563] width 127 height 26
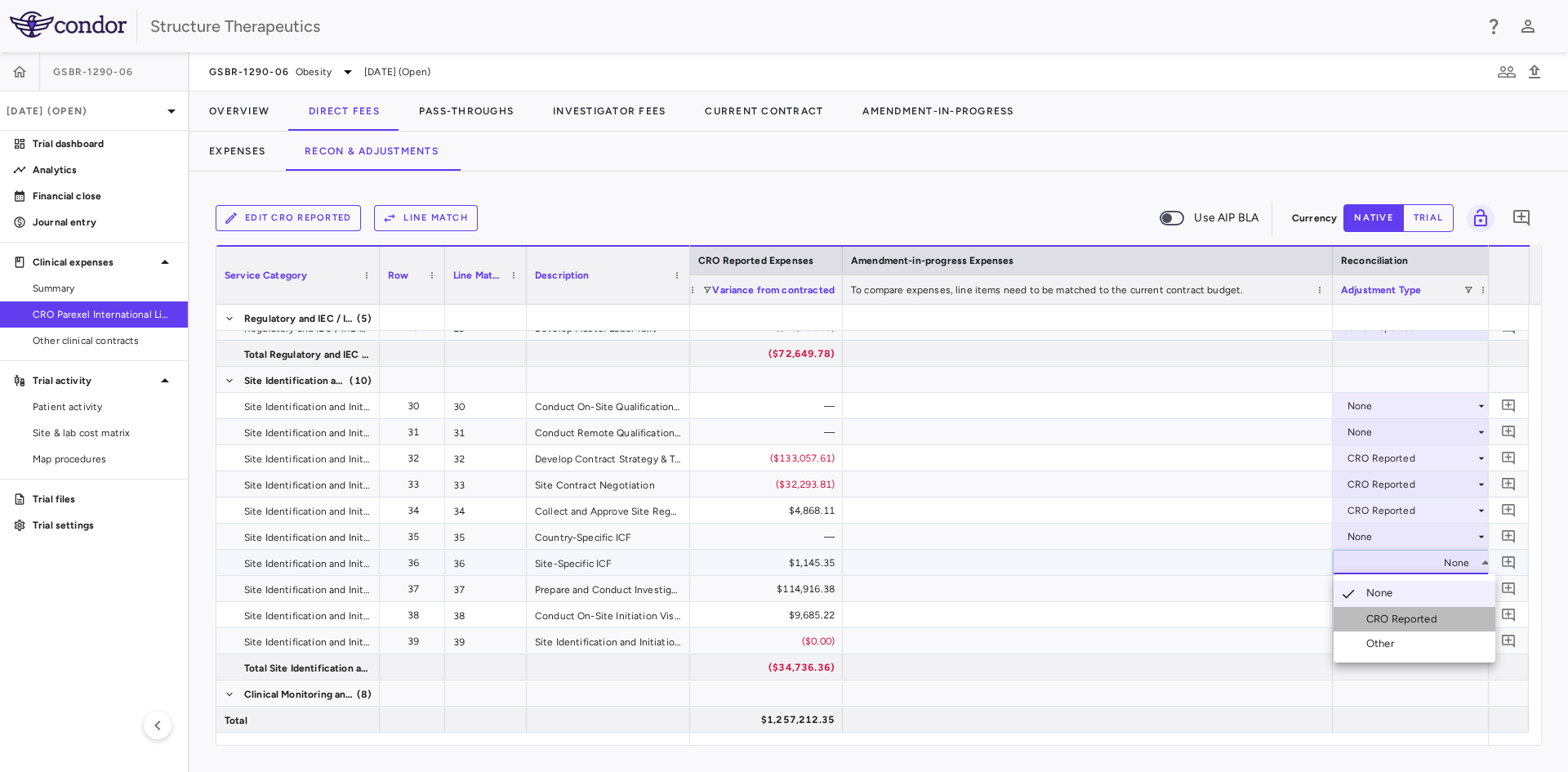
click at [1366, 612] on div "CRO Reported" at bounding box center [1389, 619] width 111 height 15
click at [1366, 583] on div "None" at bounding box center [1411, 588] width 127 height 26
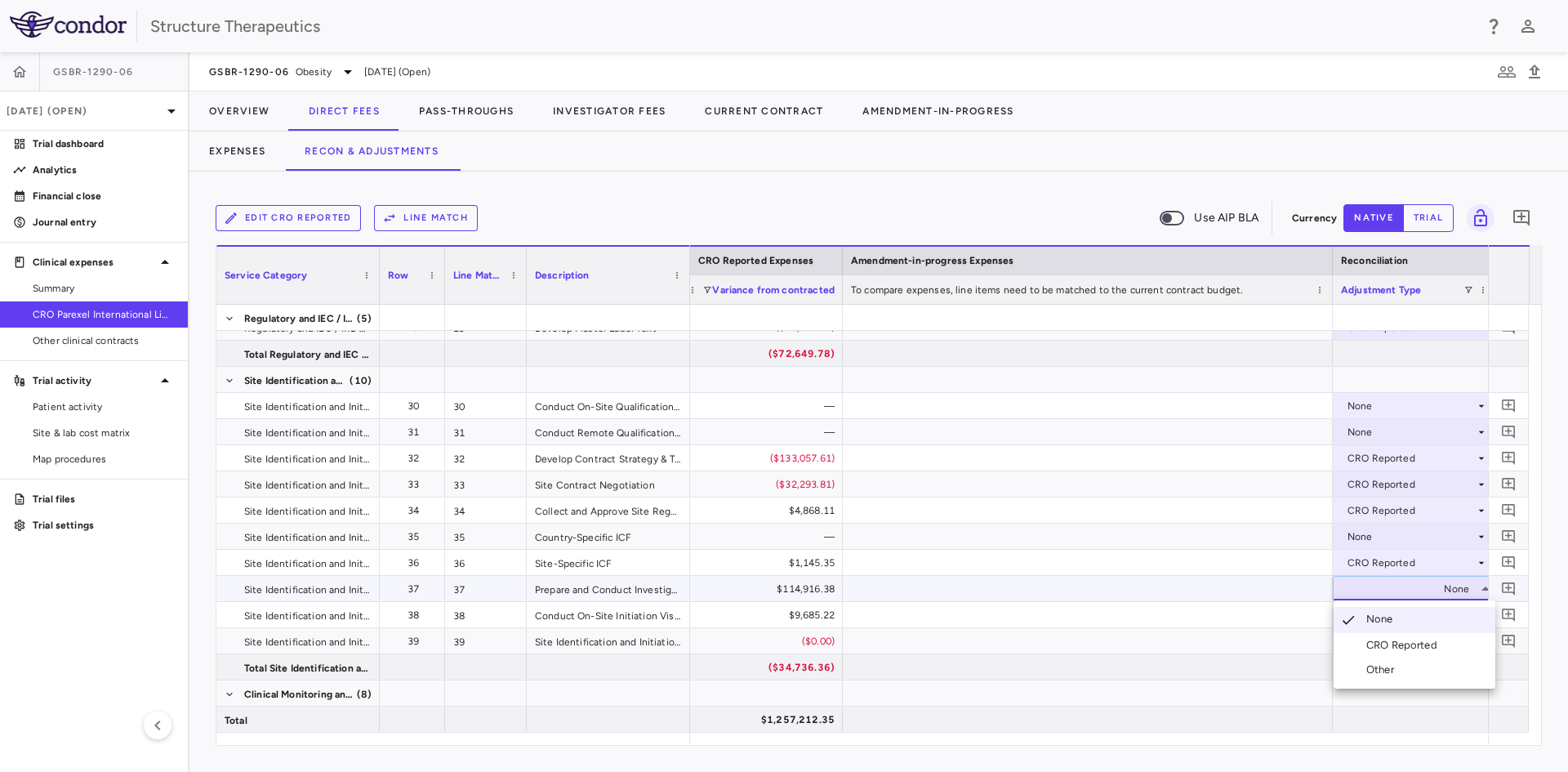
click at [1378, 640] on div "CRO Reported" at bounding box center [1405, 645] width 78 height 15
click at [1369, 613] on div "None" at bounding box center [1411, 615] width 127 height 26
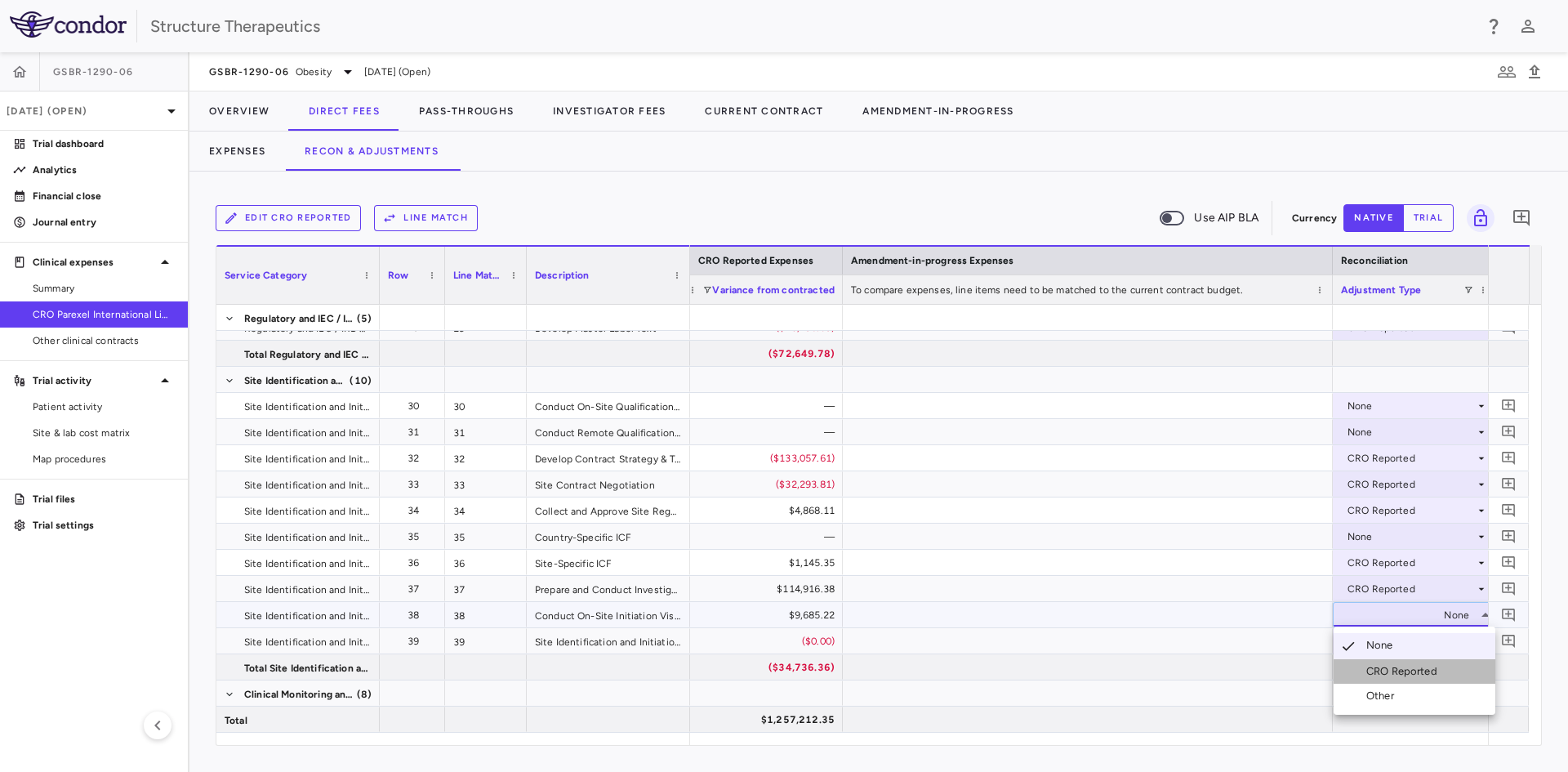
click at [1387, 671] on div "CRO Reported" at bounding box center [1405, 670] width 78 height 15
click at [1377, 646] on div "None" at bounding box center [1411, 641] width 127 height 26
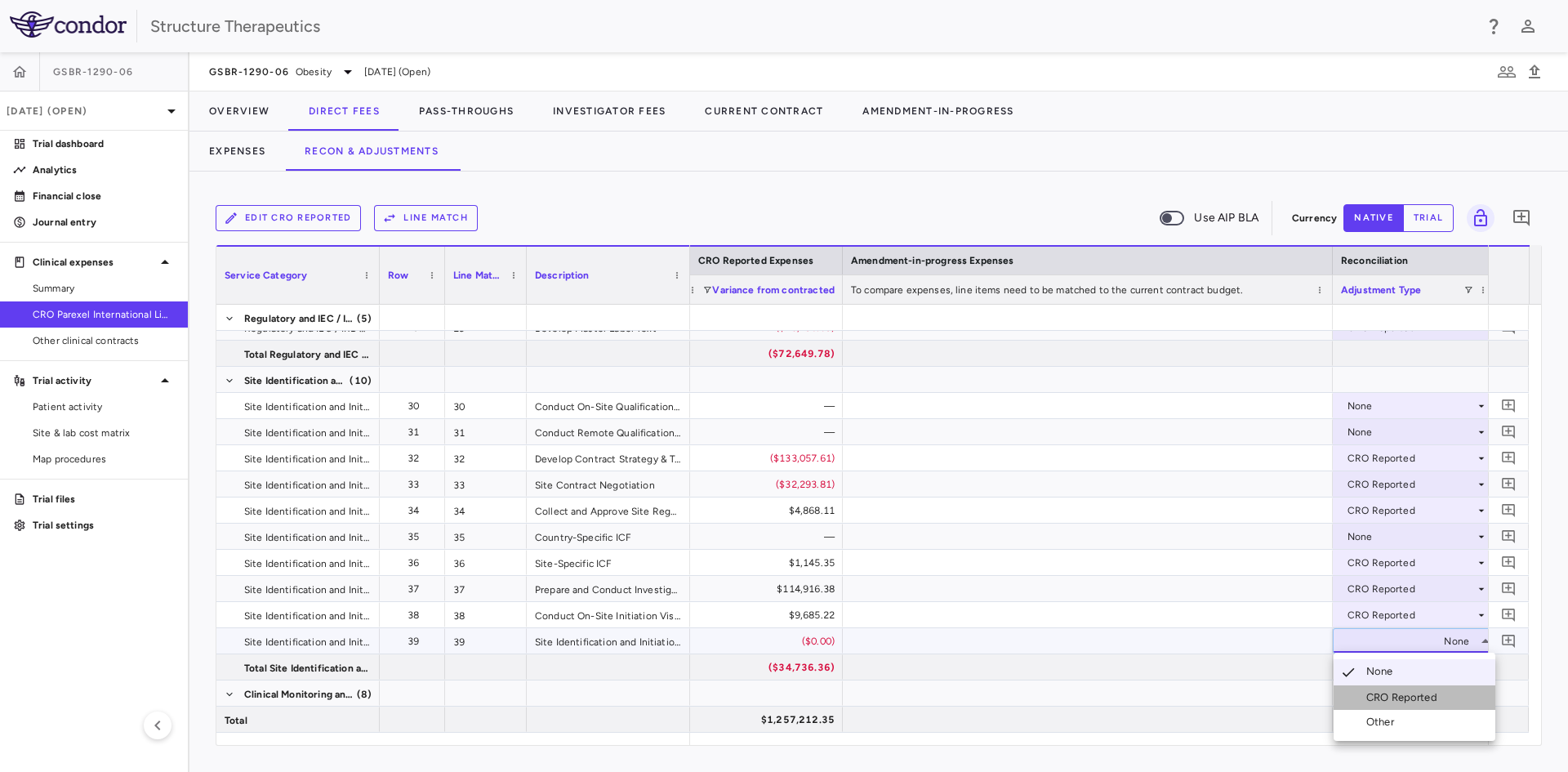
click at [1376, 698] on div "CRO Reported" at bounding box center [1405, 697] width 78 height 15
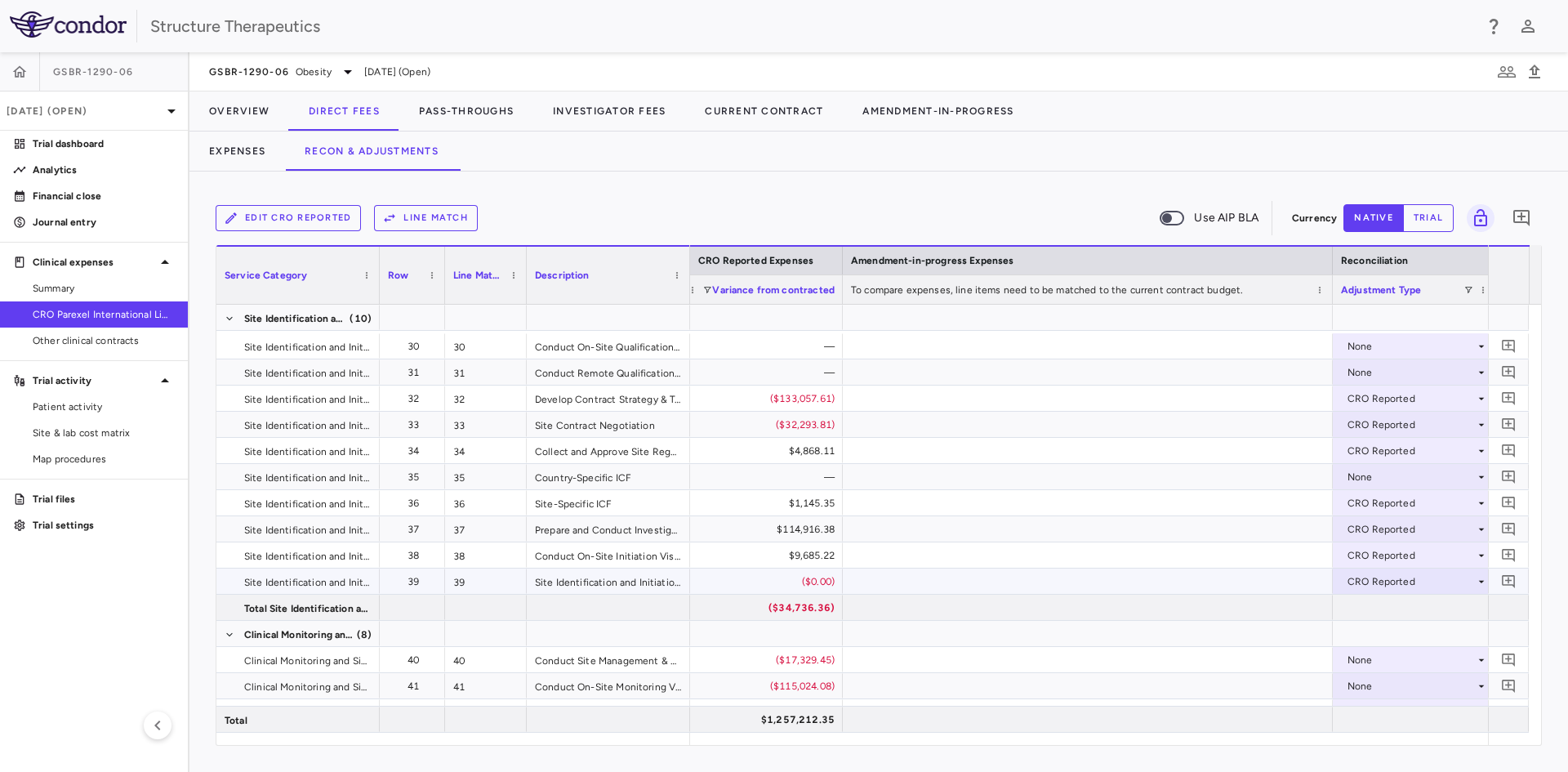
scroll to position [1148, 0]
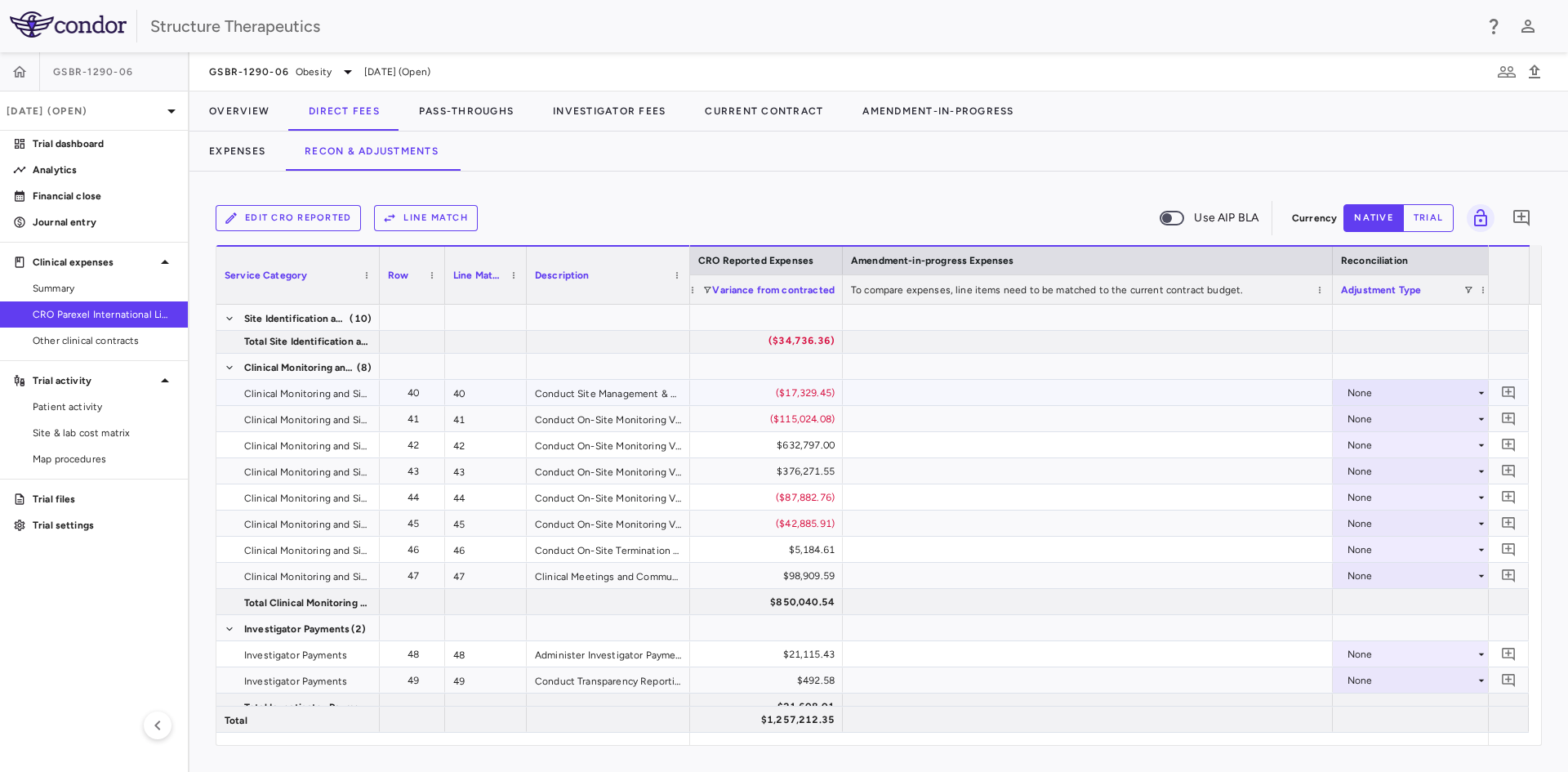
click at [1365, 389] on div "None" at bounding box center [1411, 393] width 127 height 26
click at [1375, 447] on div "CRO Reported" at bounding box center [1405, 448] width 78 height 15
click at [1370, 422] on div "None" at bounding box center [1411, 419] width 127 height 26
click at [1375, 465] on ul "Select None CRO Reported Other" at bounding box center [1415, 474] width 162 height 88
click at [1377, 472] on div "CRO Reported" at bounding box center [1405, 475] width 78 height 15
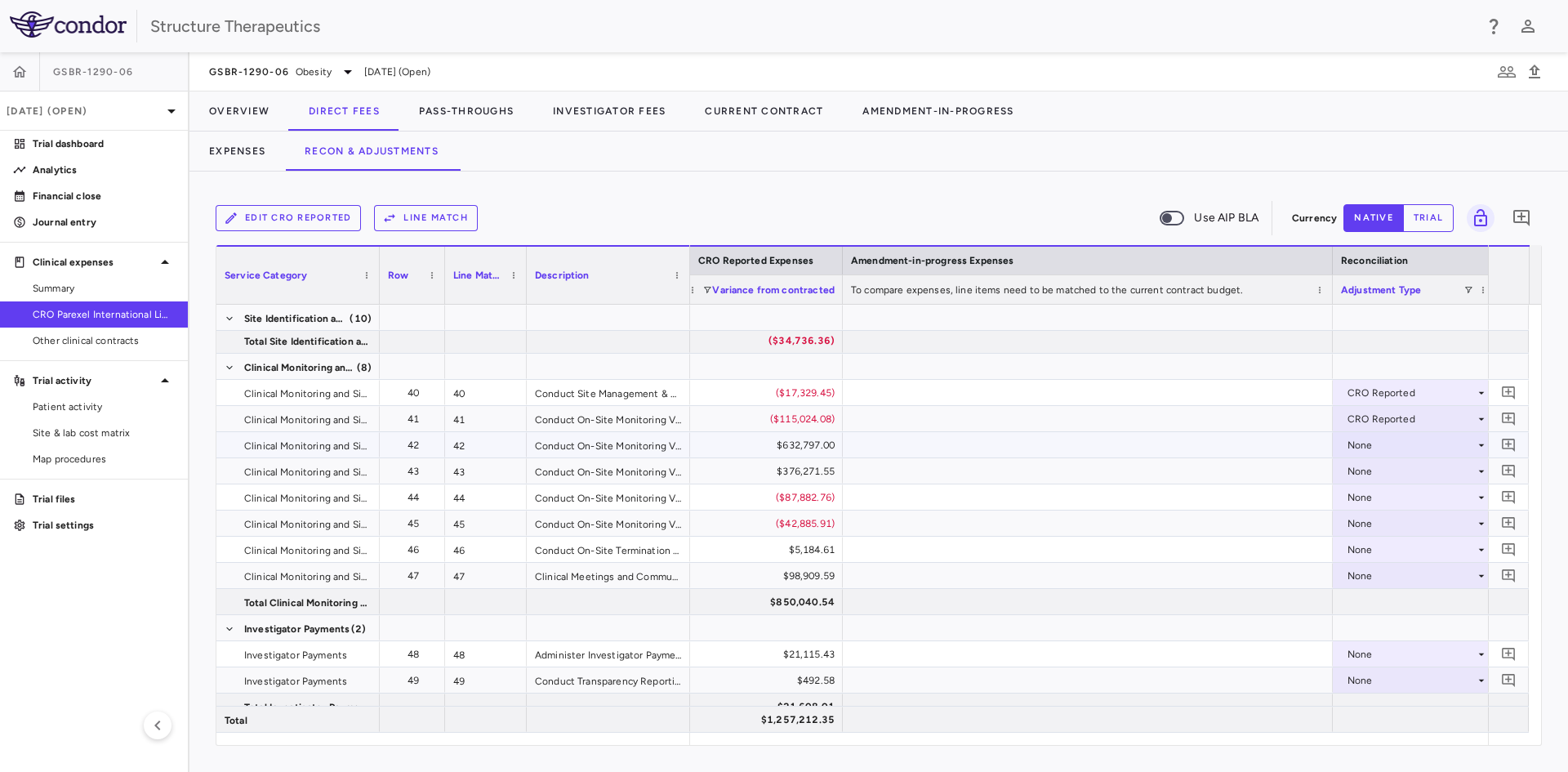
click at [1372, 449] on div "None" at bounding box center [1411, 445] width 127 height 26
click at [1387, 497] on div "CRO Reported" at bounding box center [1405, 501] width 78 height 15
click at [1375, 467] on div "None" at bounding box center [1411, 471] width 127 height 26
click at [1399, 520] on div "CRO Reported" at bounding box center [1405, 527] width 78 height 15
click at [1377, 502] on div "None" at bounding box center [1411, 498] width 127 height 26
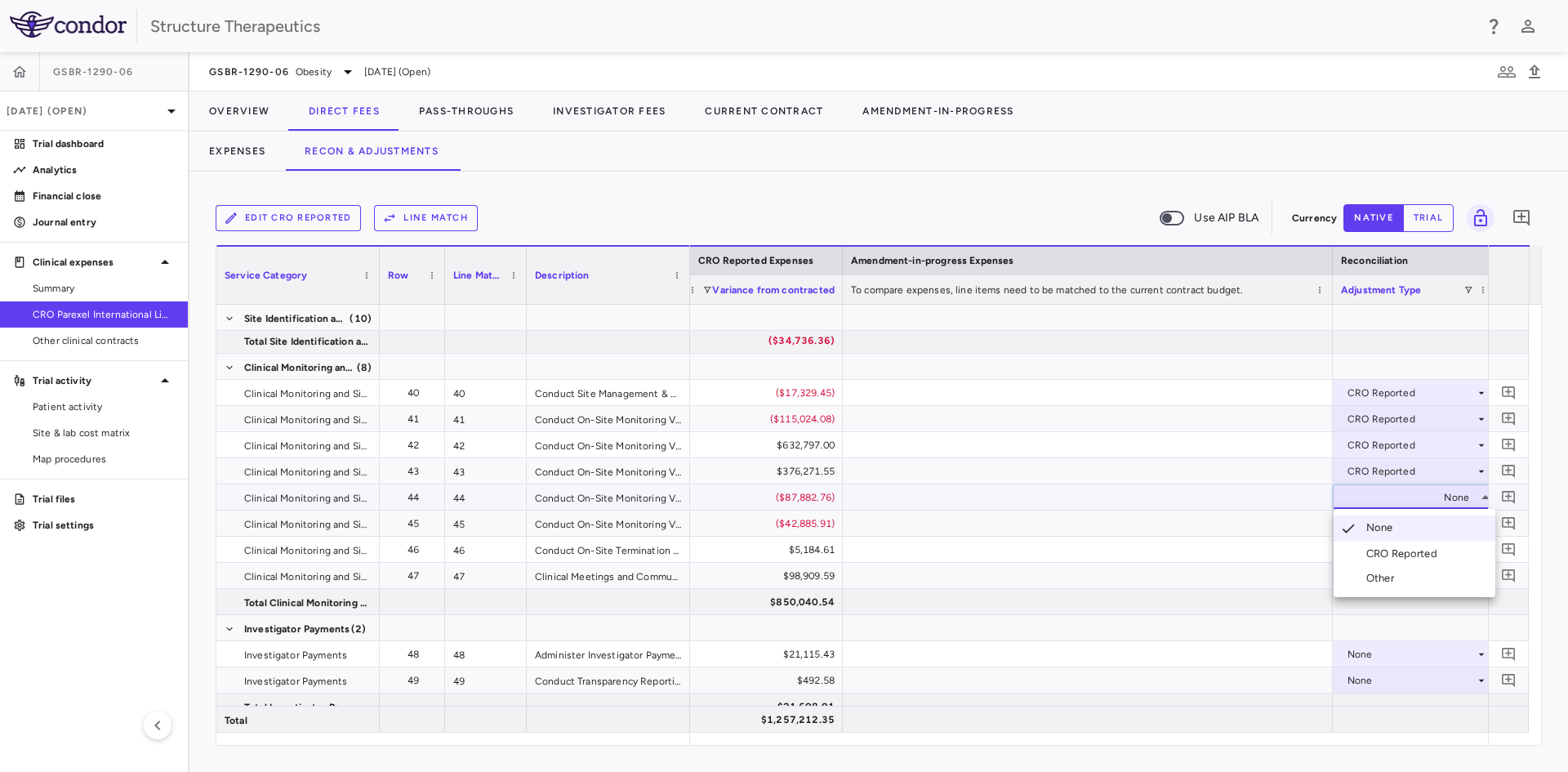
click at [1384, 546] on li "CRO Reported" at bounding box center [1415, 553] width 162 height 25
click at [1377, 524] on div "None" at bounding box center [1411, 523] width 127 height 26
click at [1391, 570] on li "CRO Reported" at bounding box center [1415, 579] width 162 height 25
click at [1376, 550] on div "None" at bounding box center [1411, 549] width 127 height 26
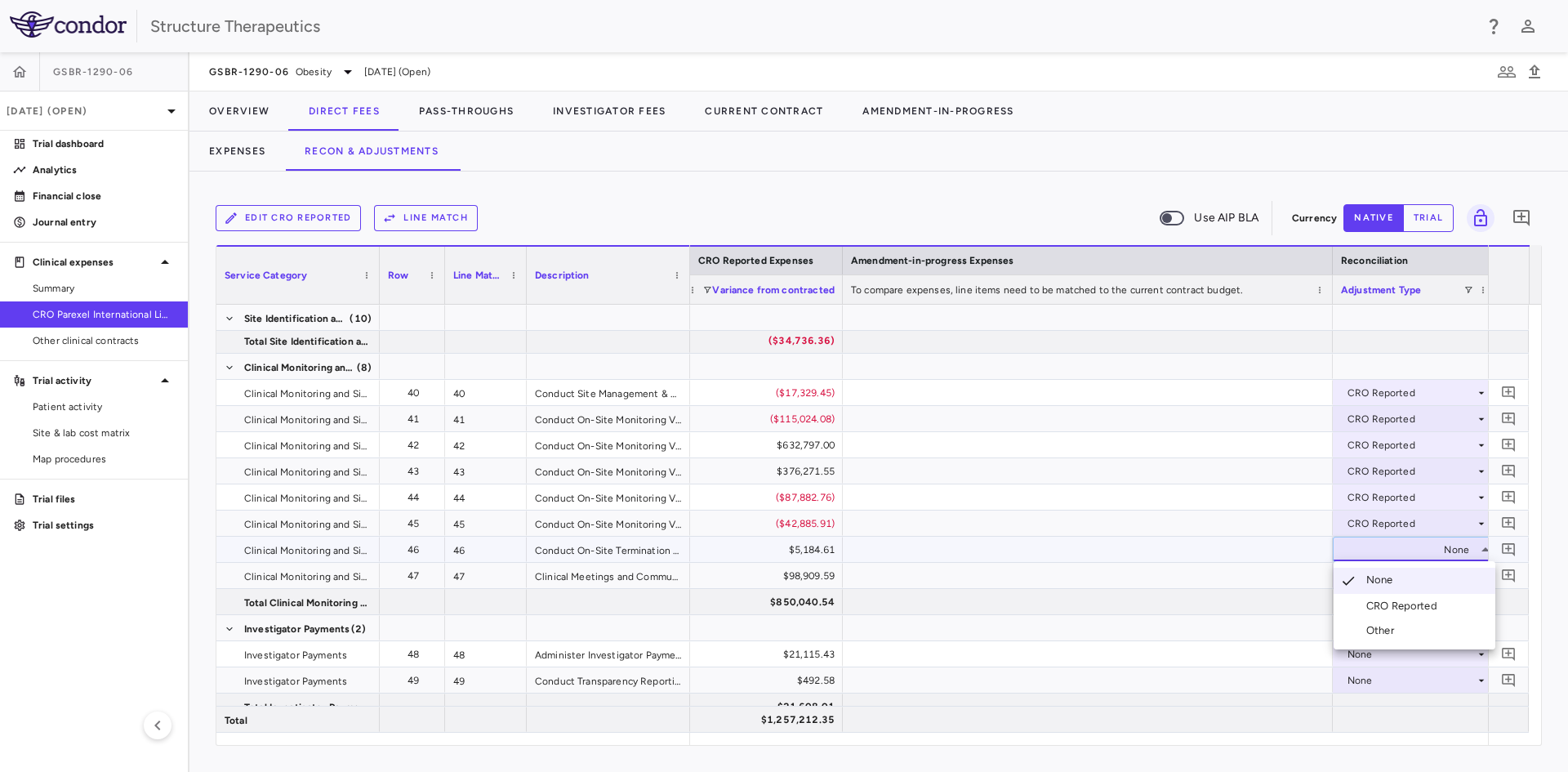
click at [1375, 599] on div "CRO Reported" at bounding box center [1405, 605] width 78 height 15
click at [1374, 578] on div "None" at bounding box center [1411, 576] width 127 height 26
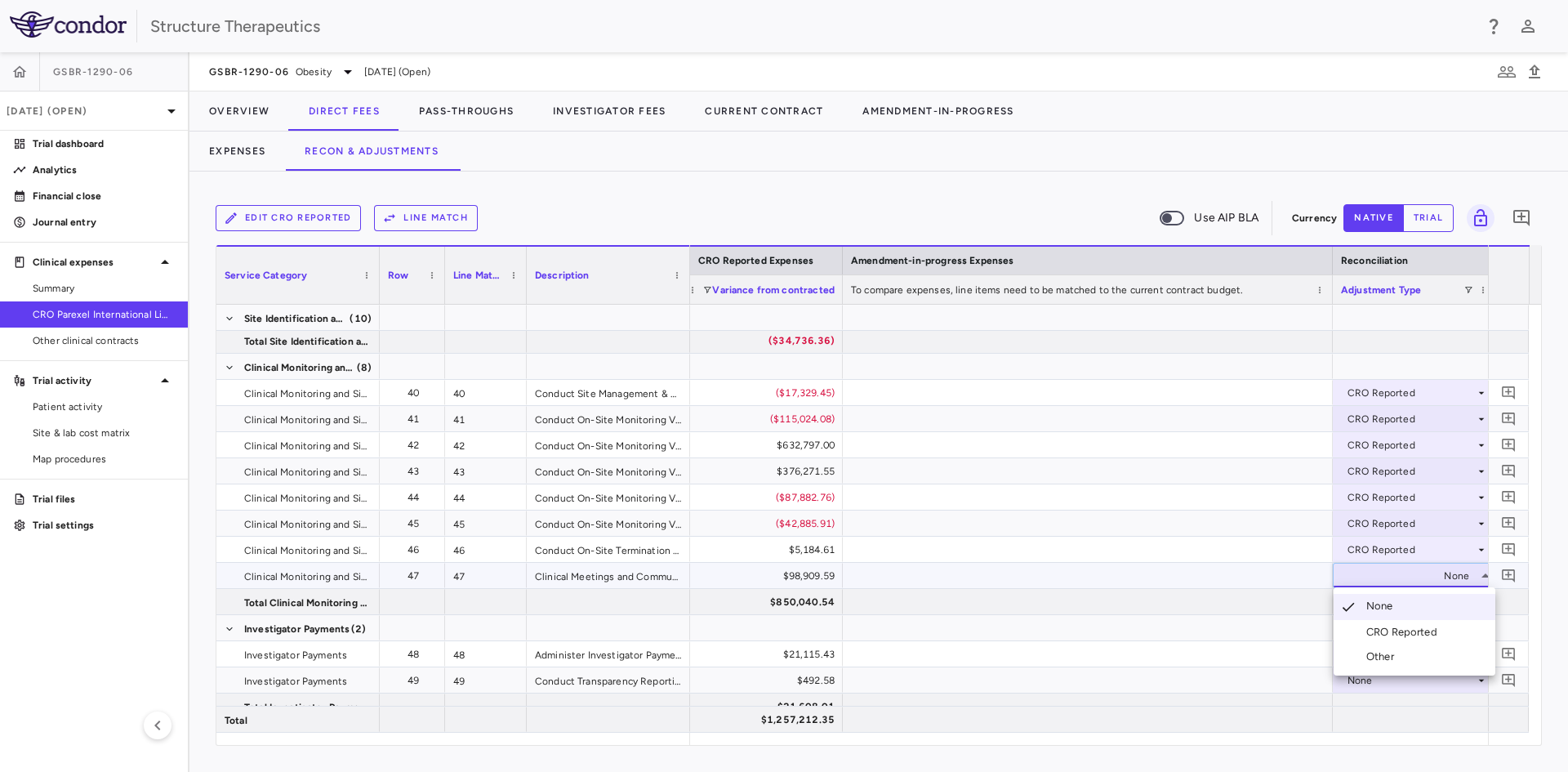
click at [1382, 628] on div "CRO Reported" at bounding box center [1405, 632] width 78 height 15
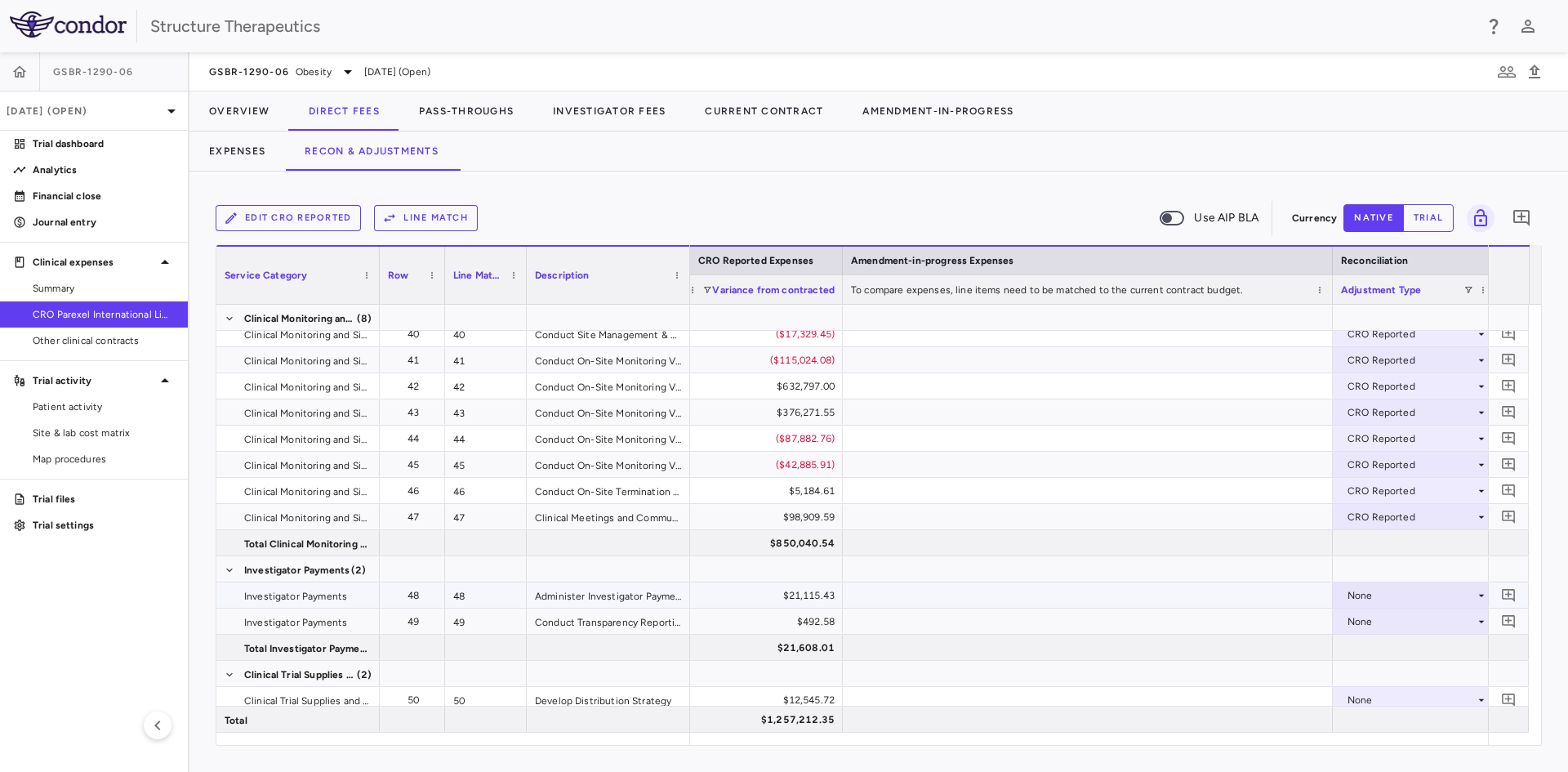
scroll to position [1470, 0]
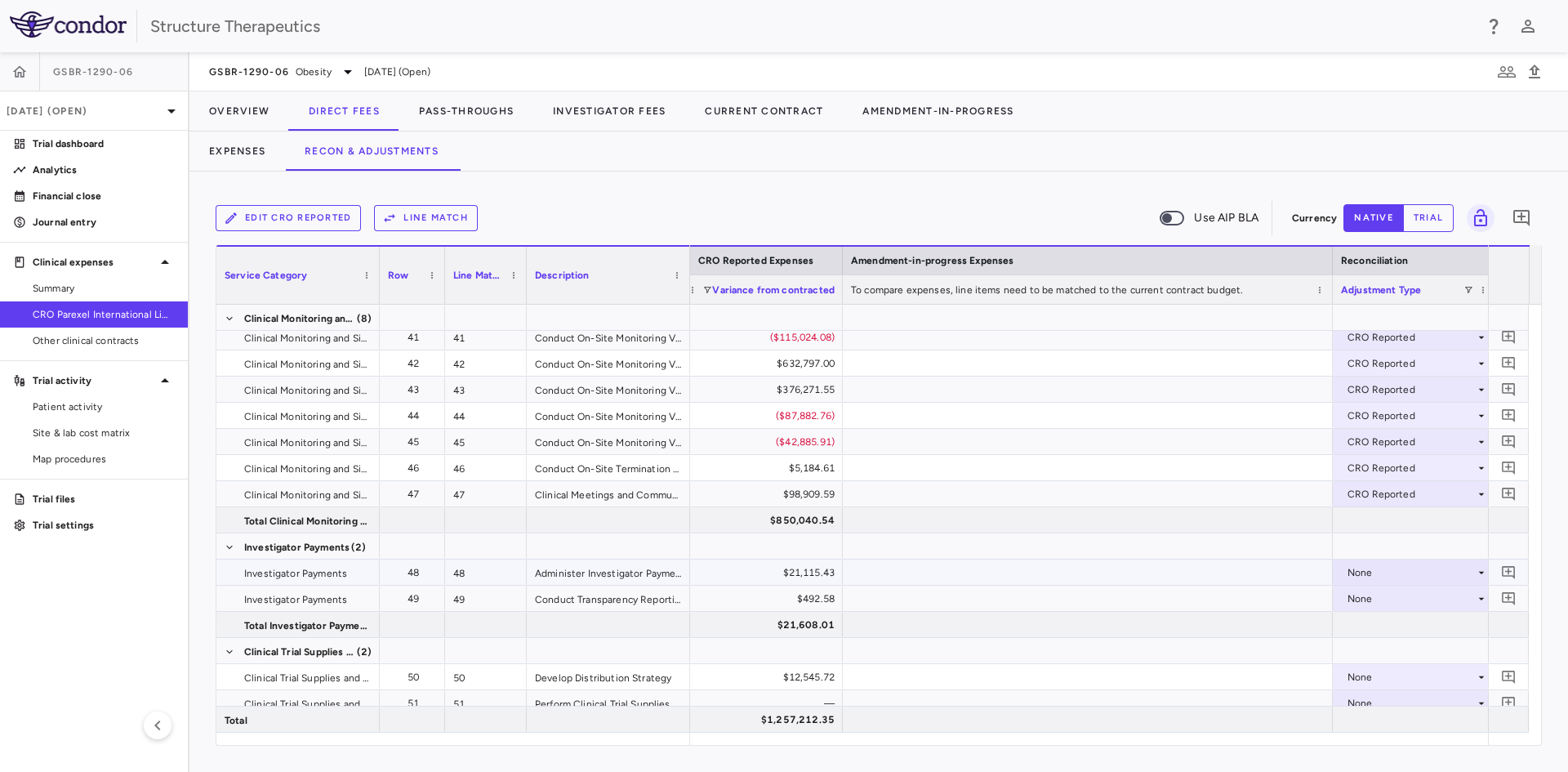
click at [1371, 574] on div "None" at bounding box center [1411, 573] width 127 height 26
click at [1379, 617] on li "CRO Reported" at bounding box center [1415, 629] width 162 height 25
click at [1372, 597] on div "None" at bounding box center [1411, 598] width 127 height 26
click at [1384, 647] on li "CRO Reported" at bounding box center [1415, 655] width 162 height 25
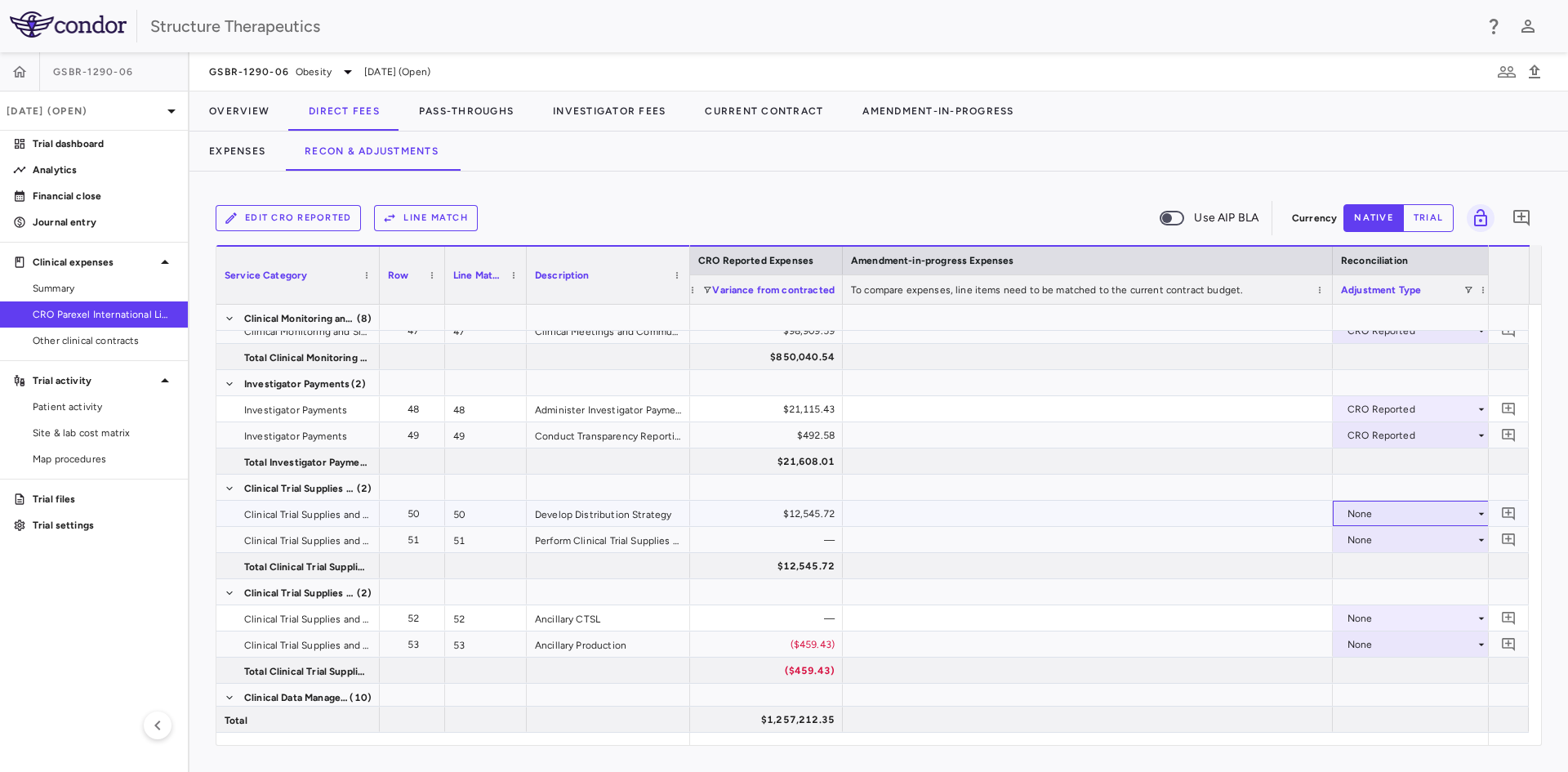
click at [1367, 518] on div "None" at bounding box center [1411, 513] width 127 height 26
click at [1374, 566] on div "CRO Reported" at bounding box center [1405, 570] width 78 height 15
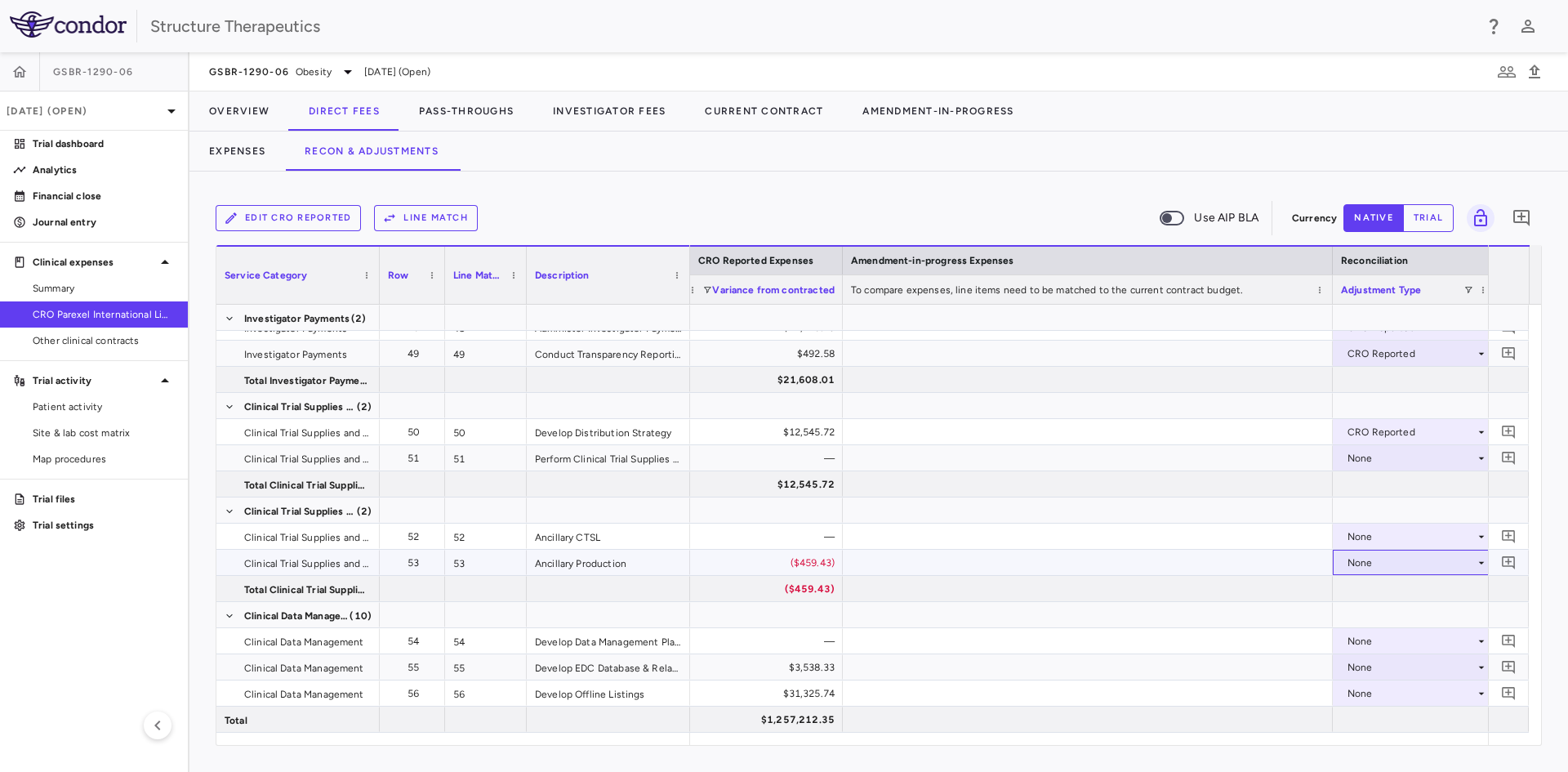
click at [1365, 560] on div "None" at bounding box center [1411, 563] width 127 height 26
click at [1380, 621] on div "CRO Reported" at bounding box center [1405, 619] width 78 height 15
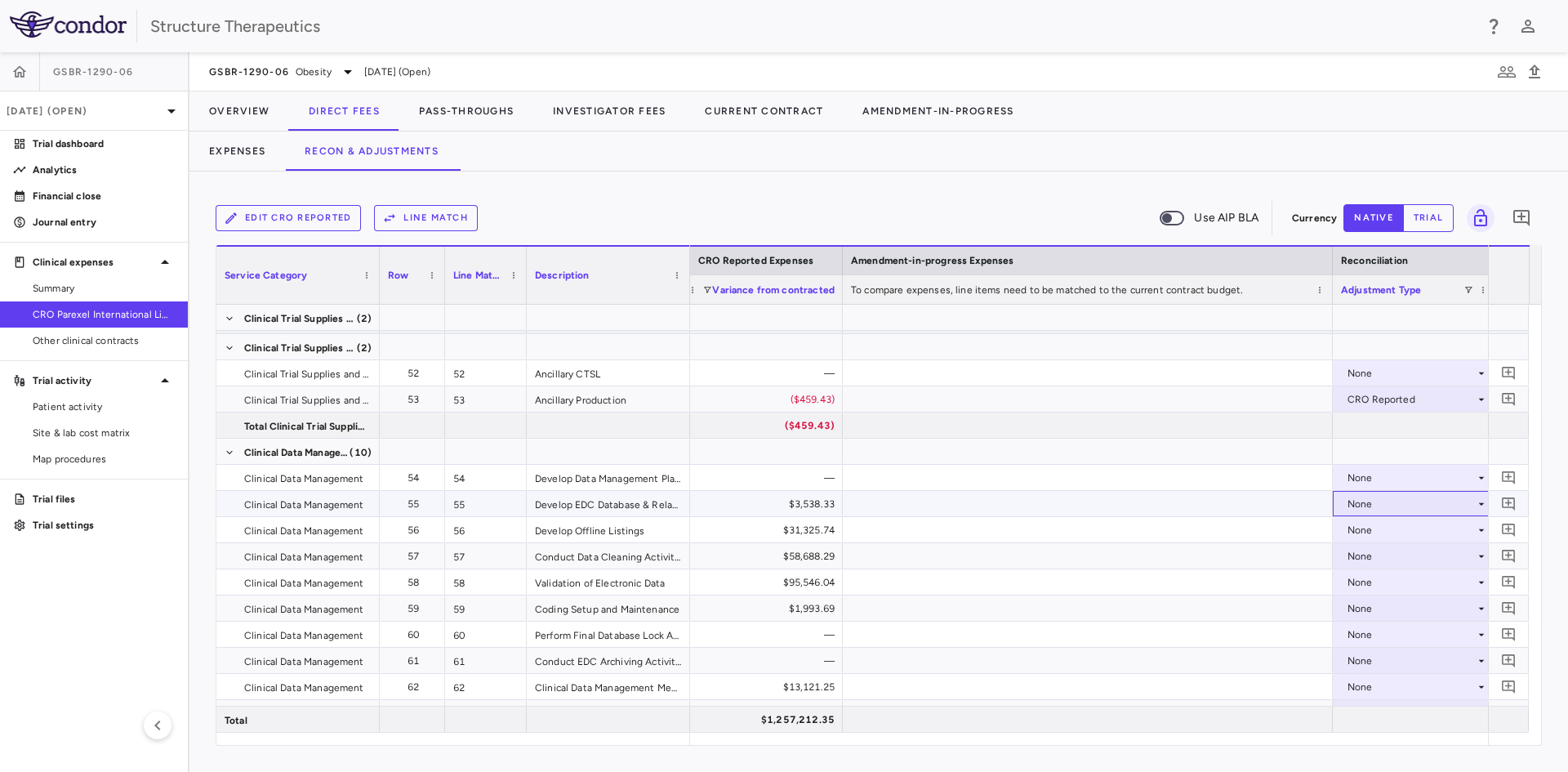
click at [1341, 502] on div "None" at bounding box center [1414, 503] width 147 height 24
click at [1362, 557] on div "CRO Reported" at bounding box center [1389, 560] width 111 height 15
click at [1361, 533] on div "None" at bounding box center [1411, 530] width 127 height 26
click at [1377, 580] on div "CRO Reported" at bounding box center [1405, 585] width 78 height 15
click at [1368, 558] on div "None" at bounding box center [1411, 556] width 127 height 26
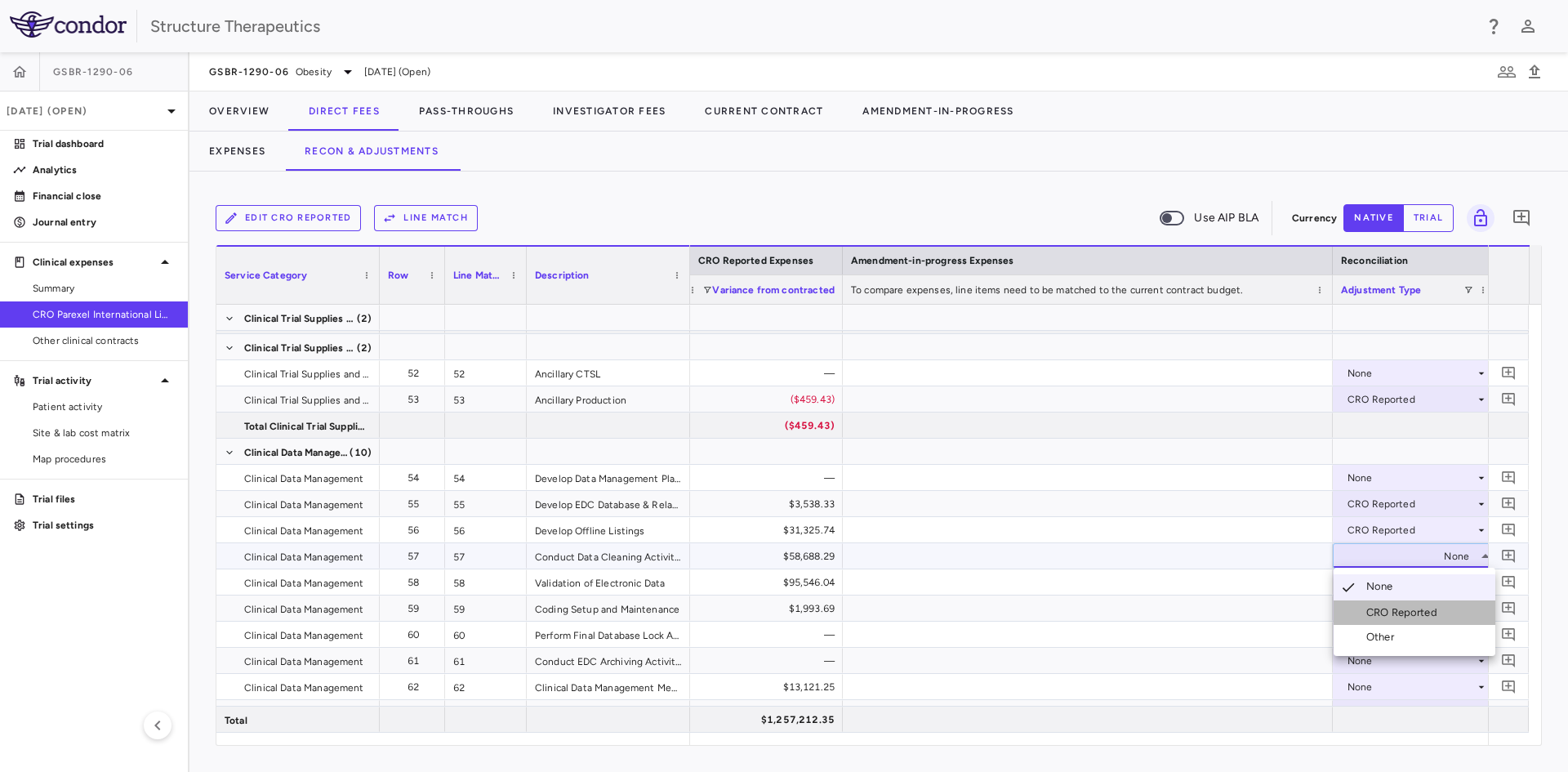
click at [1377, 607] on div "CRO Reported" at bounding box center [1405, 612] width 78 height 15
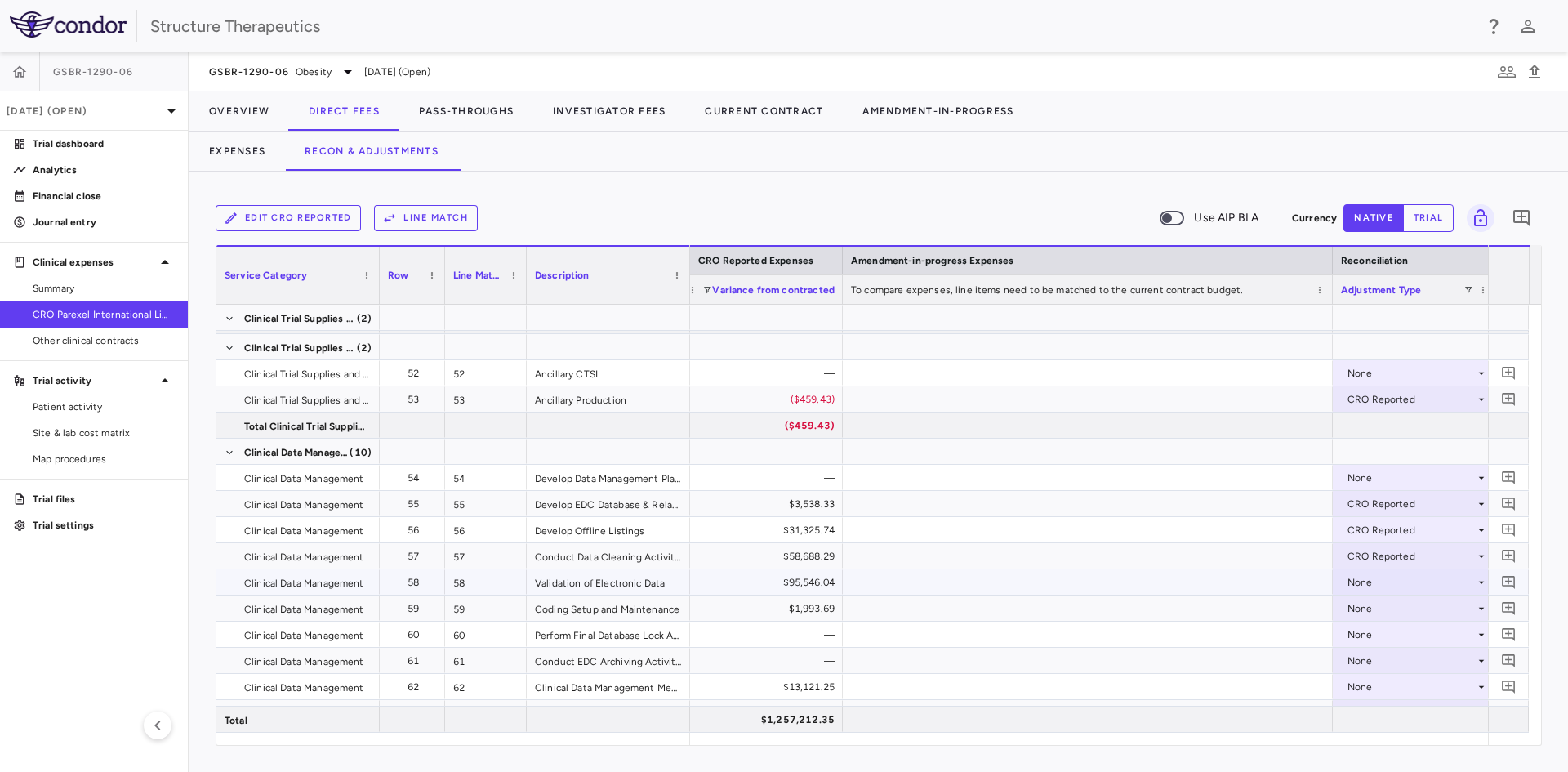
click at [1372, 586] on div "None" at bounding box center [1411, 582] width 127 height 26
click at [1372, 631] on li "CRO Reported" at bounding box center [1415, 638] width 162 height 25
click at [1368, 612] on div "None" at bounding box center [1411, 608] width 127 height 26
click at [1373, 657] on div "CRO Reported" at bounding box center [1405, 664] width 78 height 15
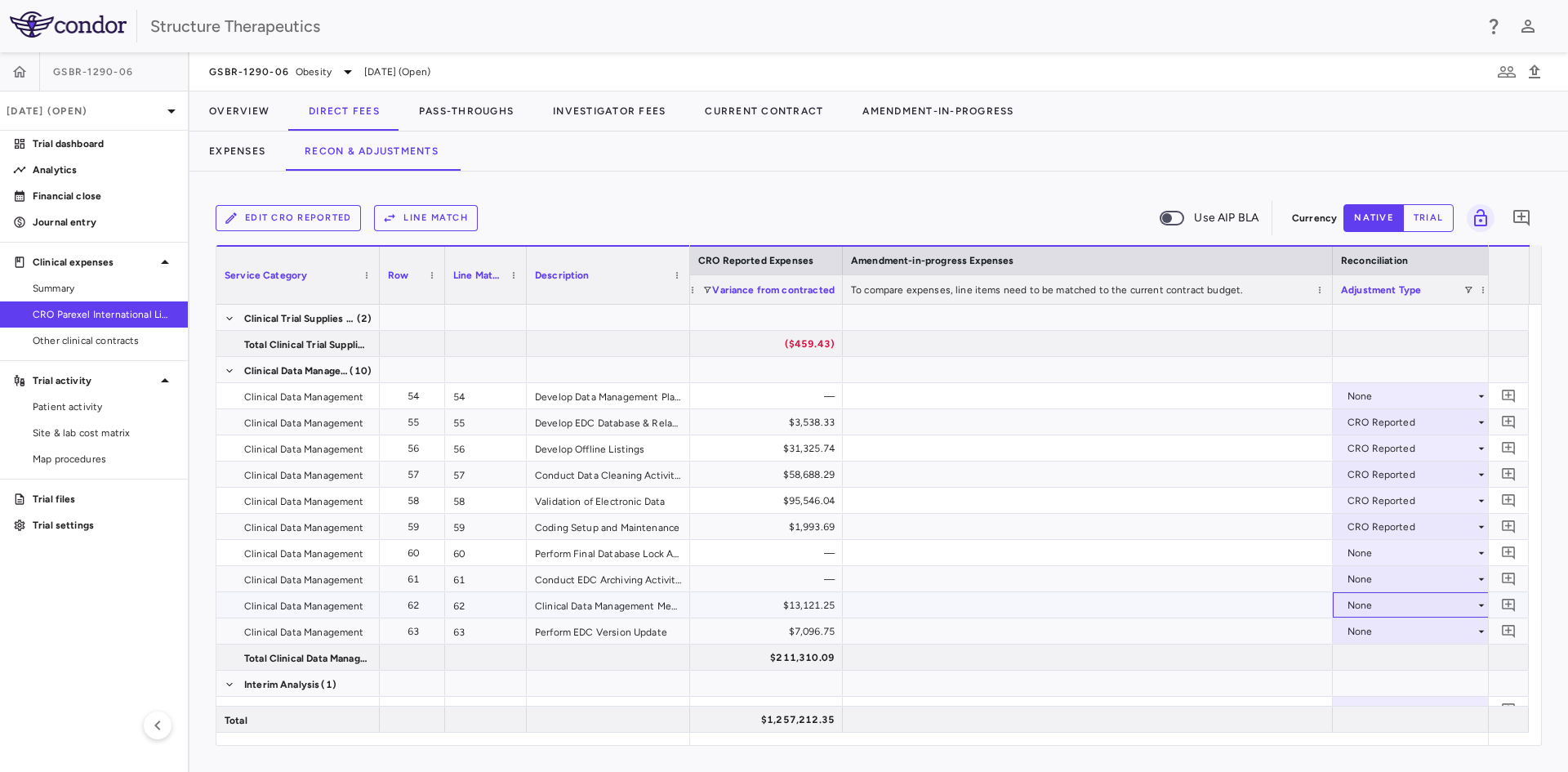
click at [1369, 597] on div "None" at bounding box center [1411, 605] width 127 height 26
click at [1383, 650] on li "CRO Reported" at bounding box center [1415, 661] width 162 height 25
click at [1377, 631] on div "None" at bounding box center [1411, 631] width 127 height 26
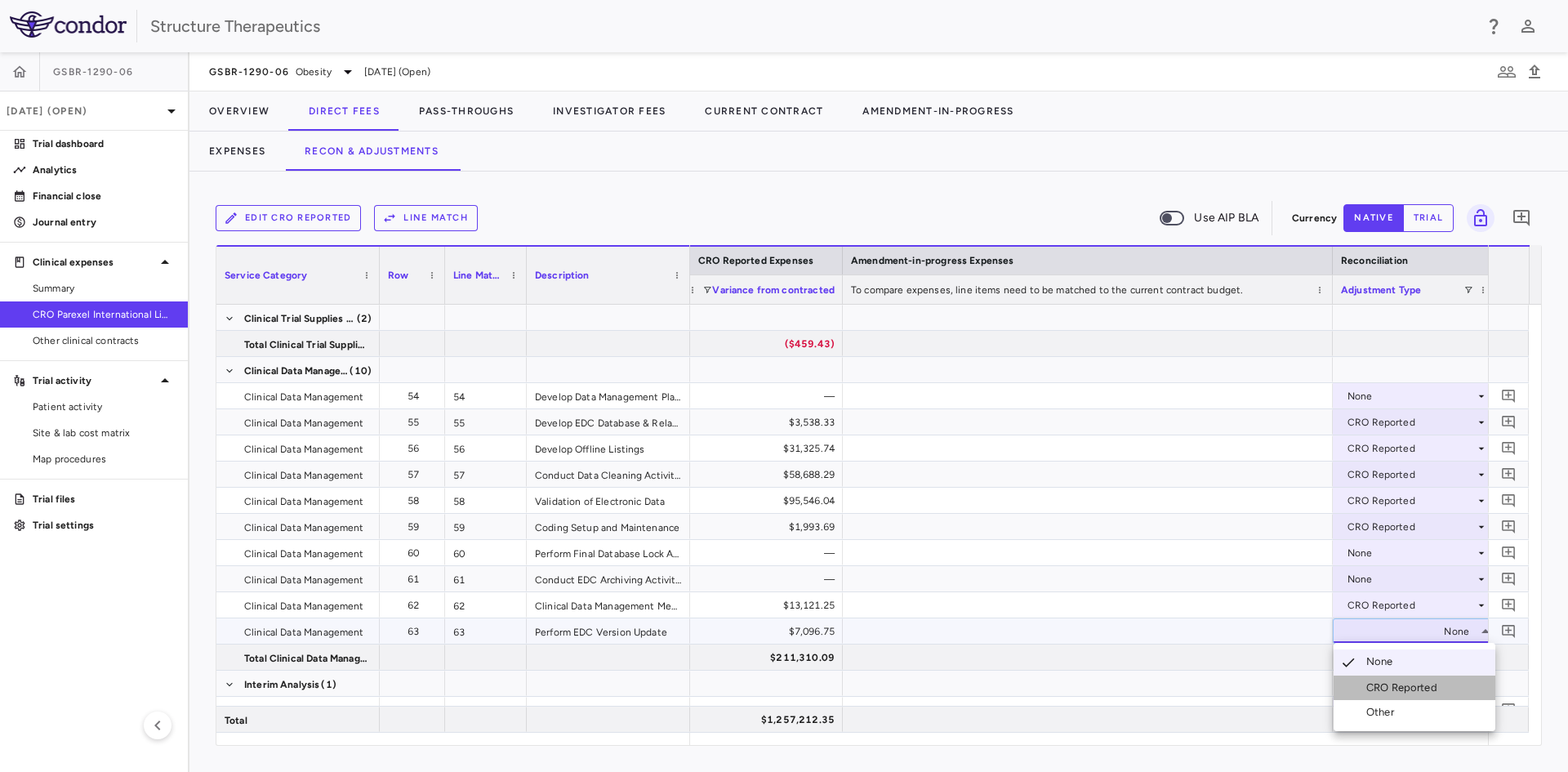
click at [1377, 684] on div "CRO Reported" at bounding box center [1405, 687] width 78 height 15
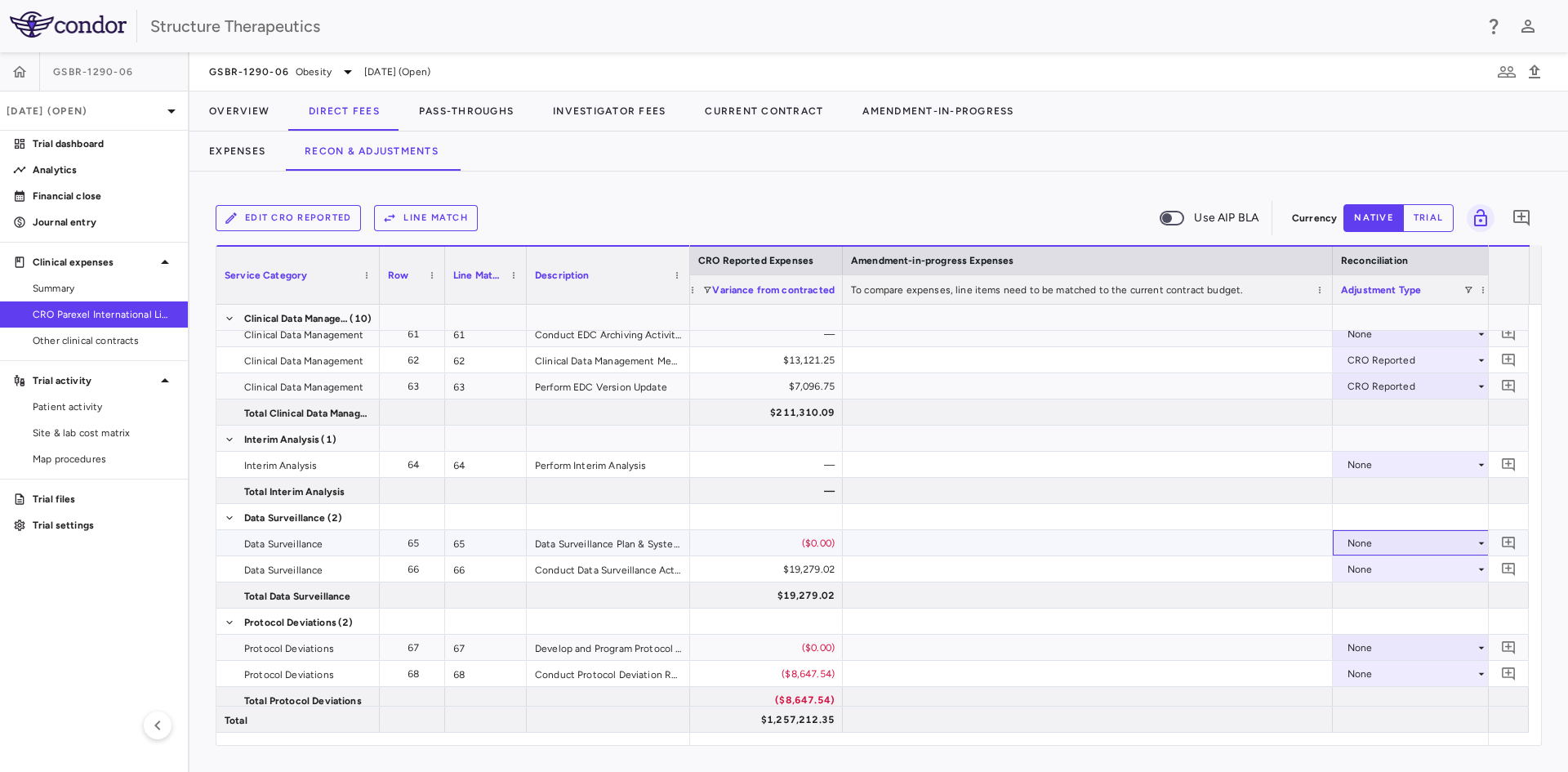
click at [1352, 541] on div "None" at bounding box center [1411, 543] width 127 height 26
click at [1364, 588] on li "CRO Reported" at bounding box center [1415, 599] width 162 height 25
click at [1360, 572] on div "None" at bounding box center [1411, 569] width 127 height 26
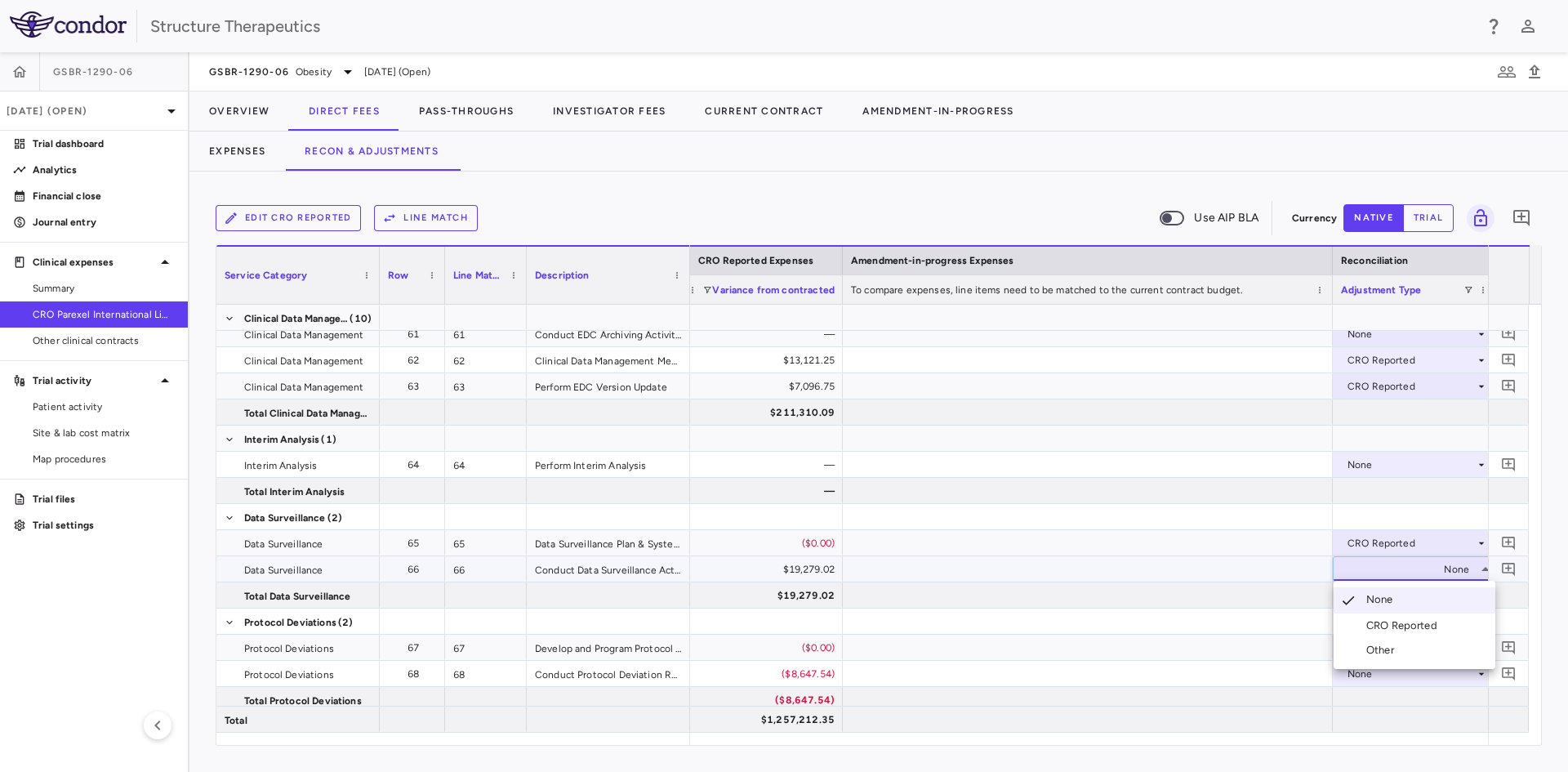
click at [1370, 622] on div "CRO Reported" at bounding box center [1405, 625] width 78 height 15
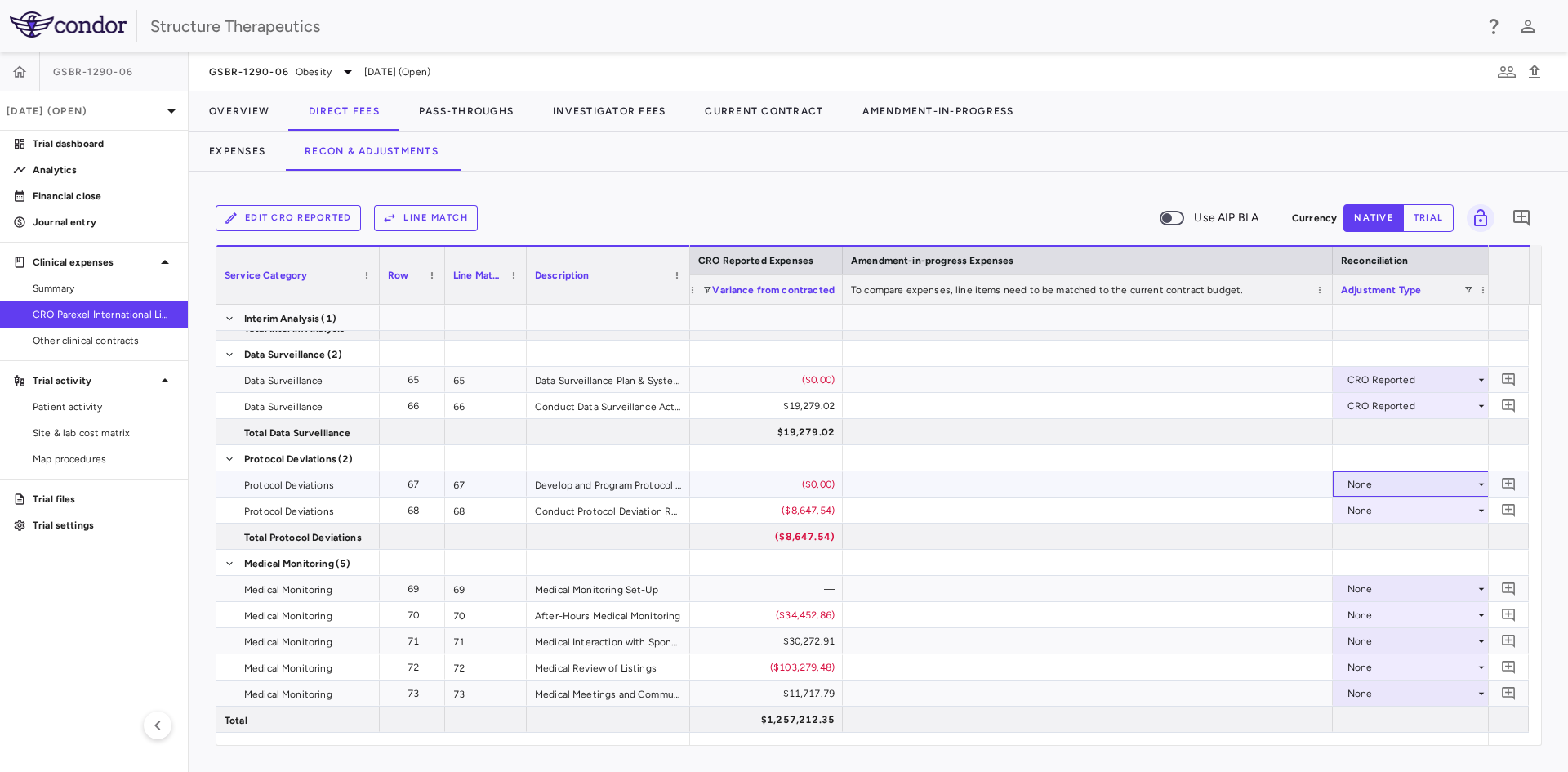
click at [1365, 482] on div "None" at bounding box center [1411, 484] width 127 height 26
click at [1381, 532] on li "CRO Reported" at bounding box center [1415, 540] width 162 height 25
click at [1366, 513] on div "None" at bounding box center [1411, 510] width 127 height 26
click at [1372, 556] on li "CRO Reported" at bounding box center [1415, 567] width 162 height 25
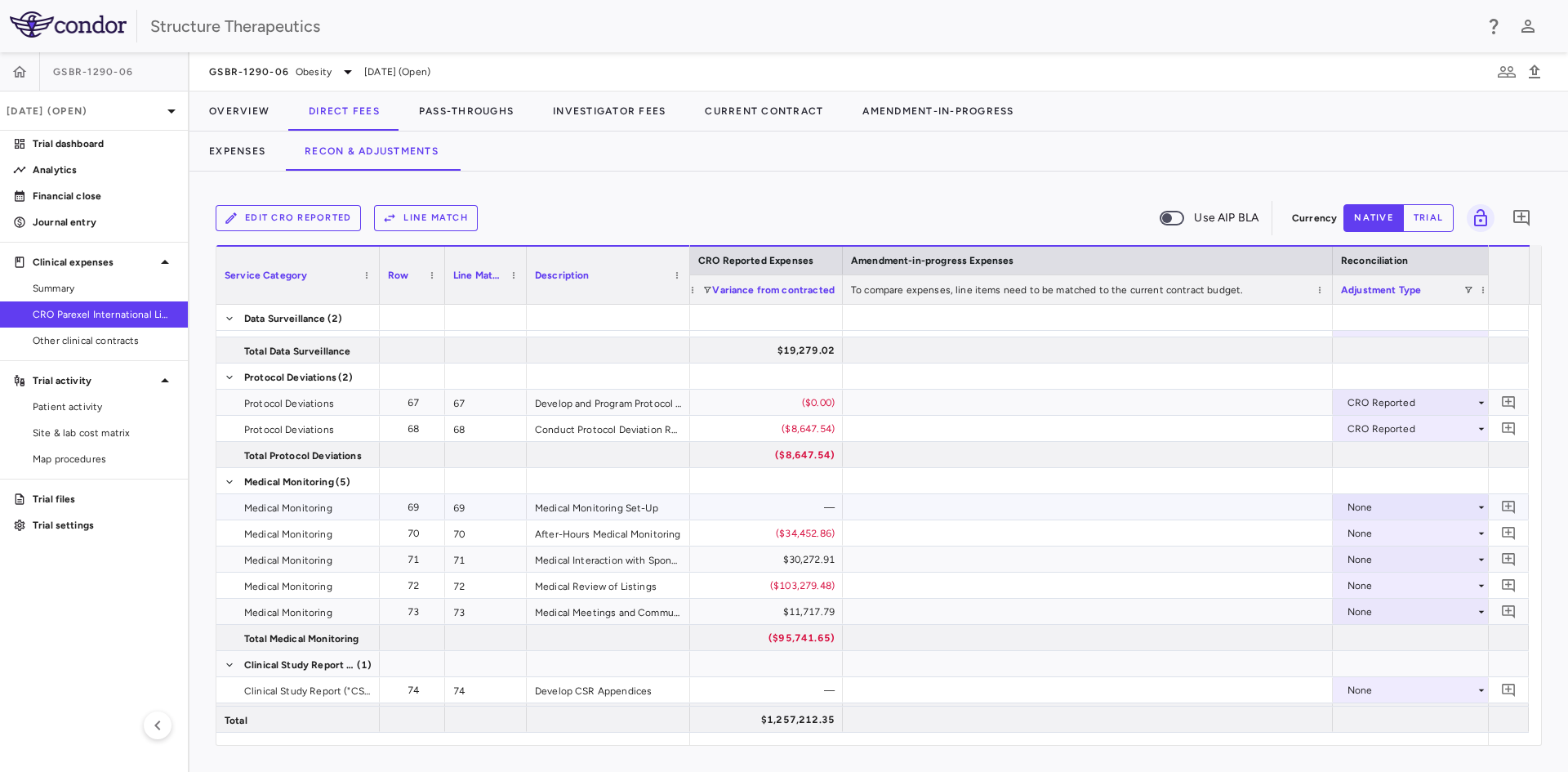
click at [1357, 511] on div "None" at bounding box center [1411, 506] width 127 height 26
click at [1372, 564] on div "CRO Reported" at bounding box center [1405, 563] width 78 height 15
click at [1365, 497] on div "CRO Reported" at bounding box center [1411, 506] width 127 height 26
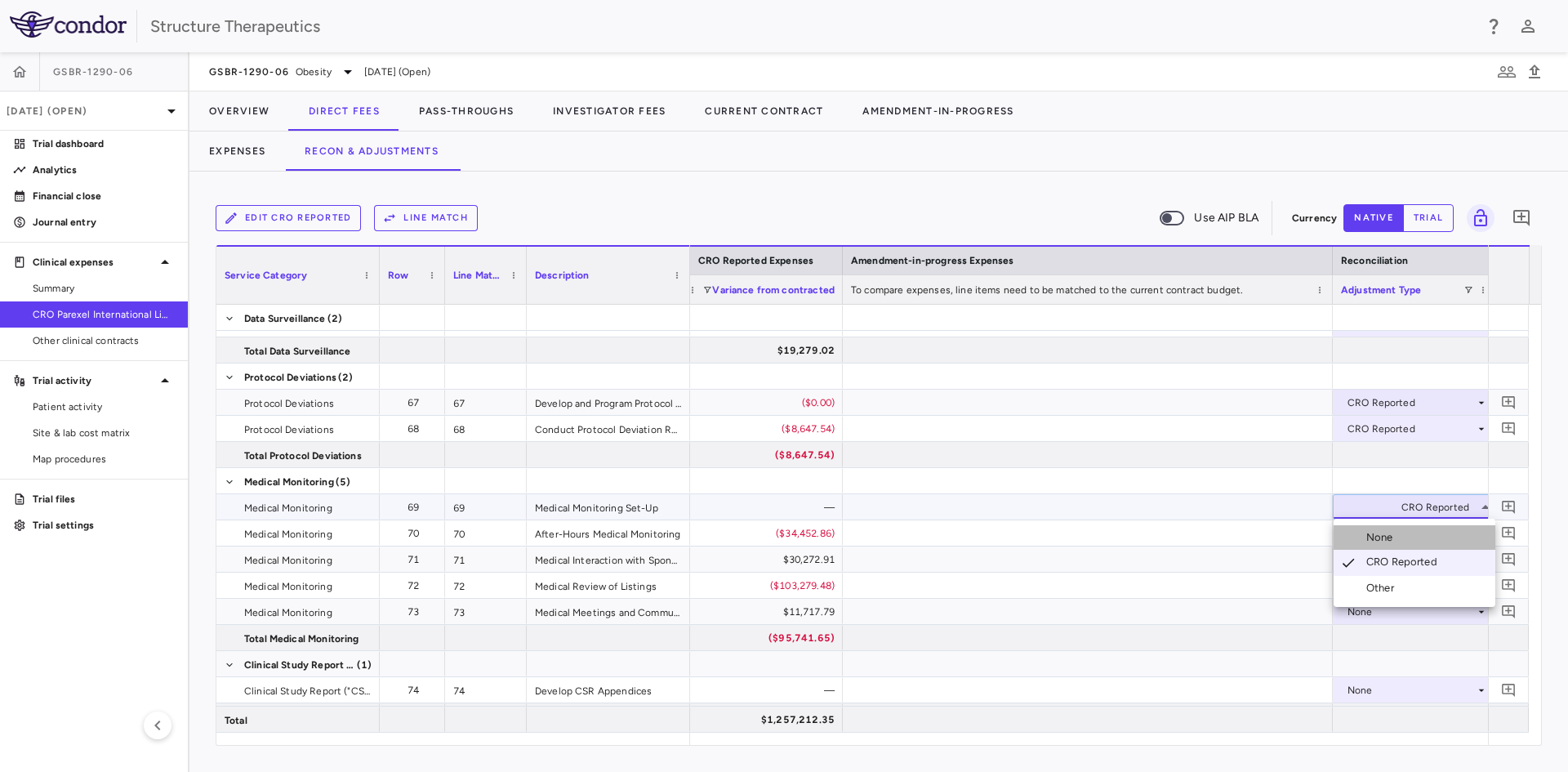
click at [1375, 536] on div "None" at bounding box center [1383, 537] width 34 height 15
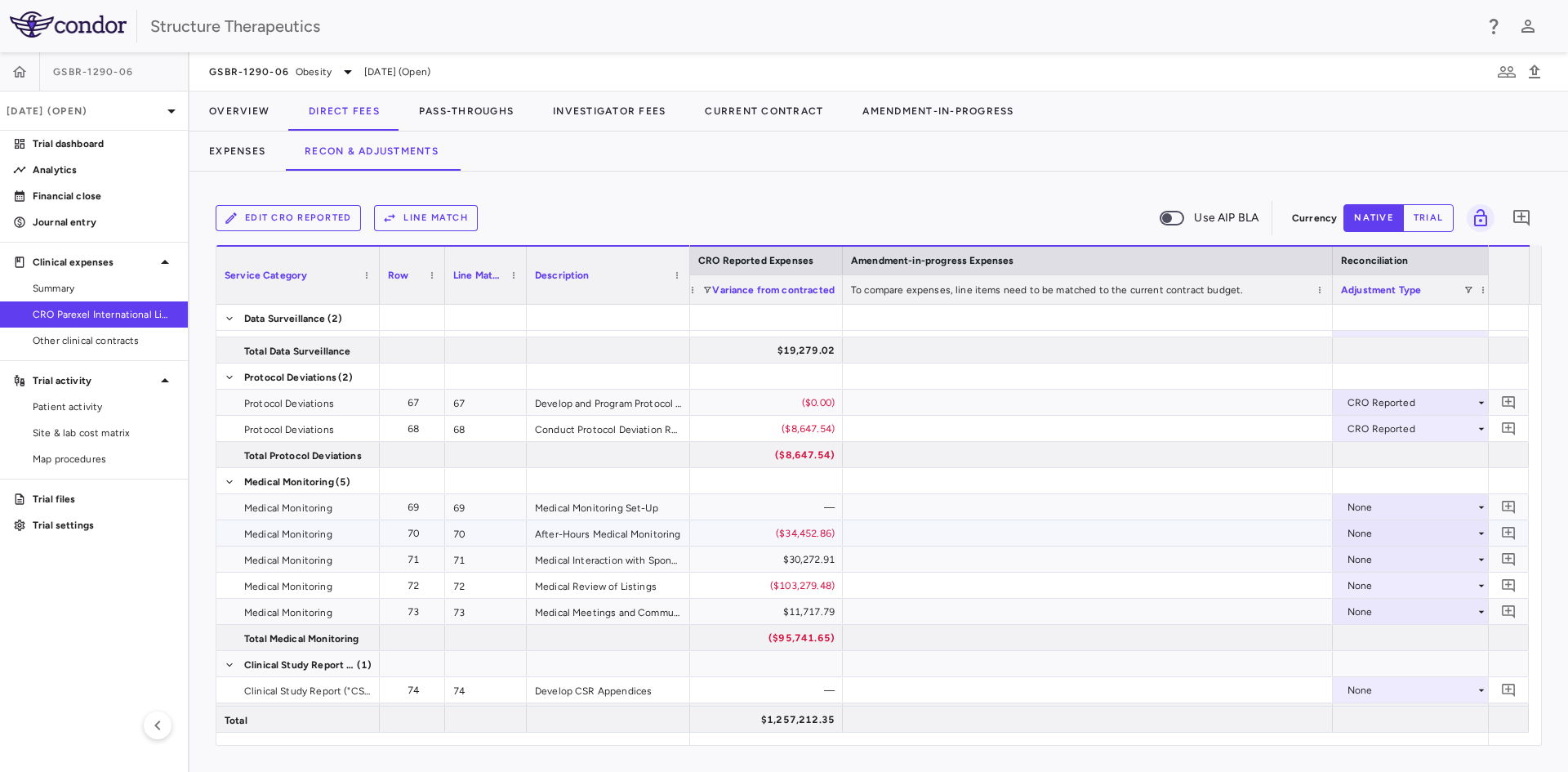
click at [1368, 528] on div "None" at bounding box center [1411, 533] width 127 height 26
click at [1382, 590] on div "CRO Reported" at bounding box center [1405, 589] width 78 height 15
click at [1366, 557] on div "None" at bounding box center [1411, 559] width 127 height 26
click at [1378, 606] on li "CRO Reported" at bounding box center [1415, 615] width 162 height 25
click at [1372, 581] on div "None" at bounding box center [1411, 585] width 127 height 26
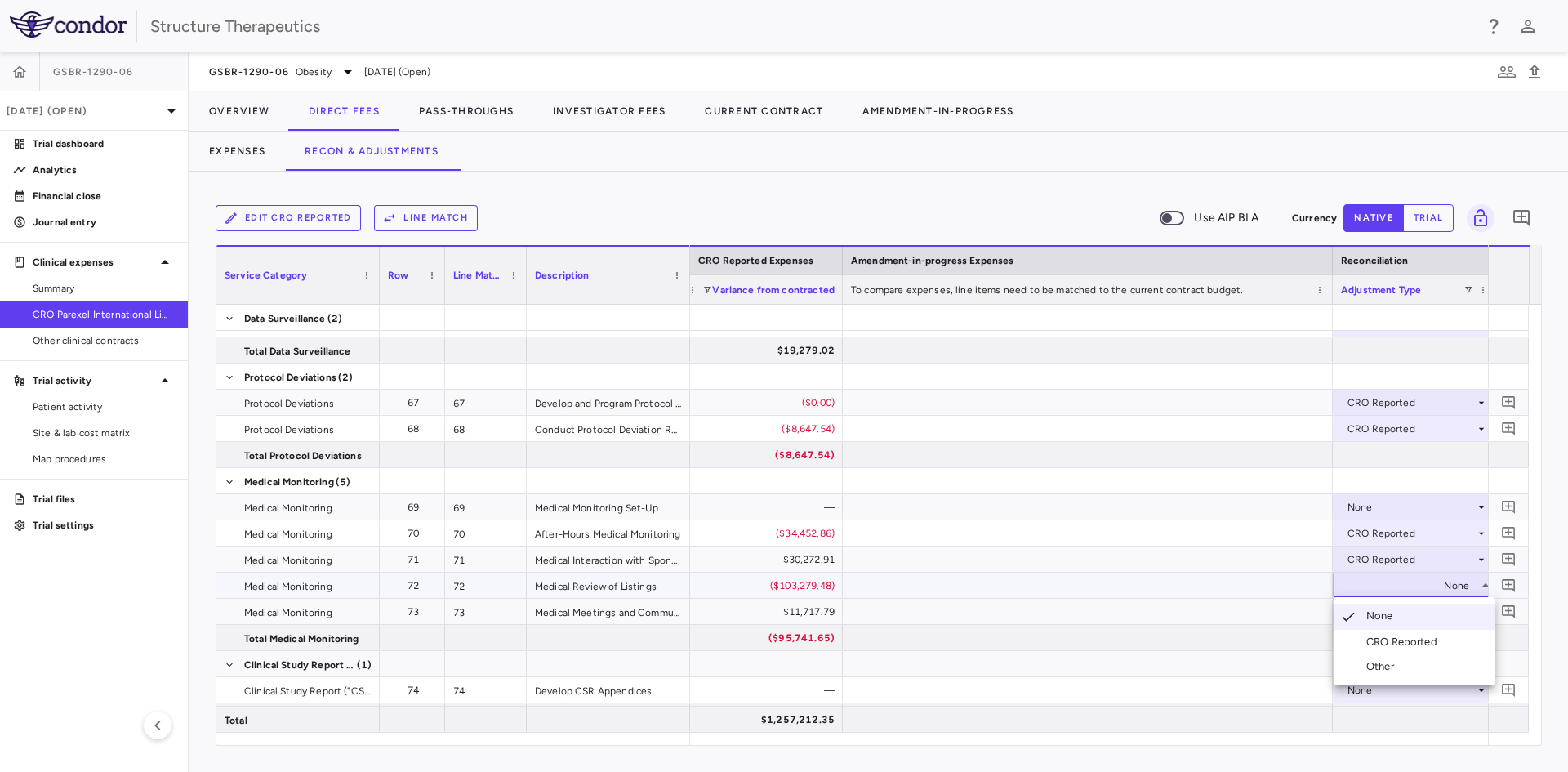
click at [1385, 635] on div "CRO Reported" at bounding box center [1405, 642] width 78 height 15
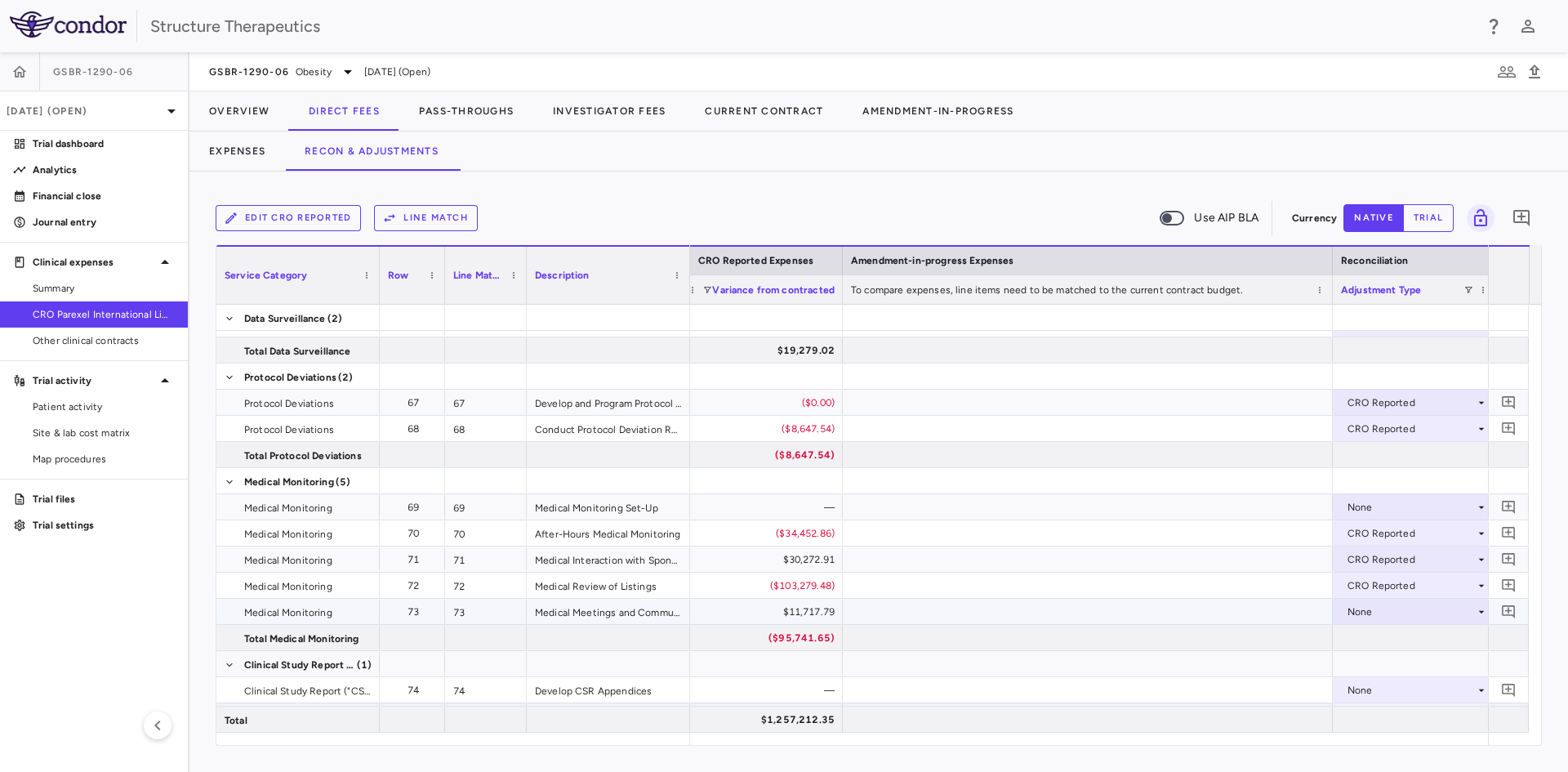
click at [1379, 614] on div "None" at bounding box center [1411, 611] width 127 height 26
click at [1382, 661] on div "CRO Reported" at bounding box center [1405, 667] width 78 height 15
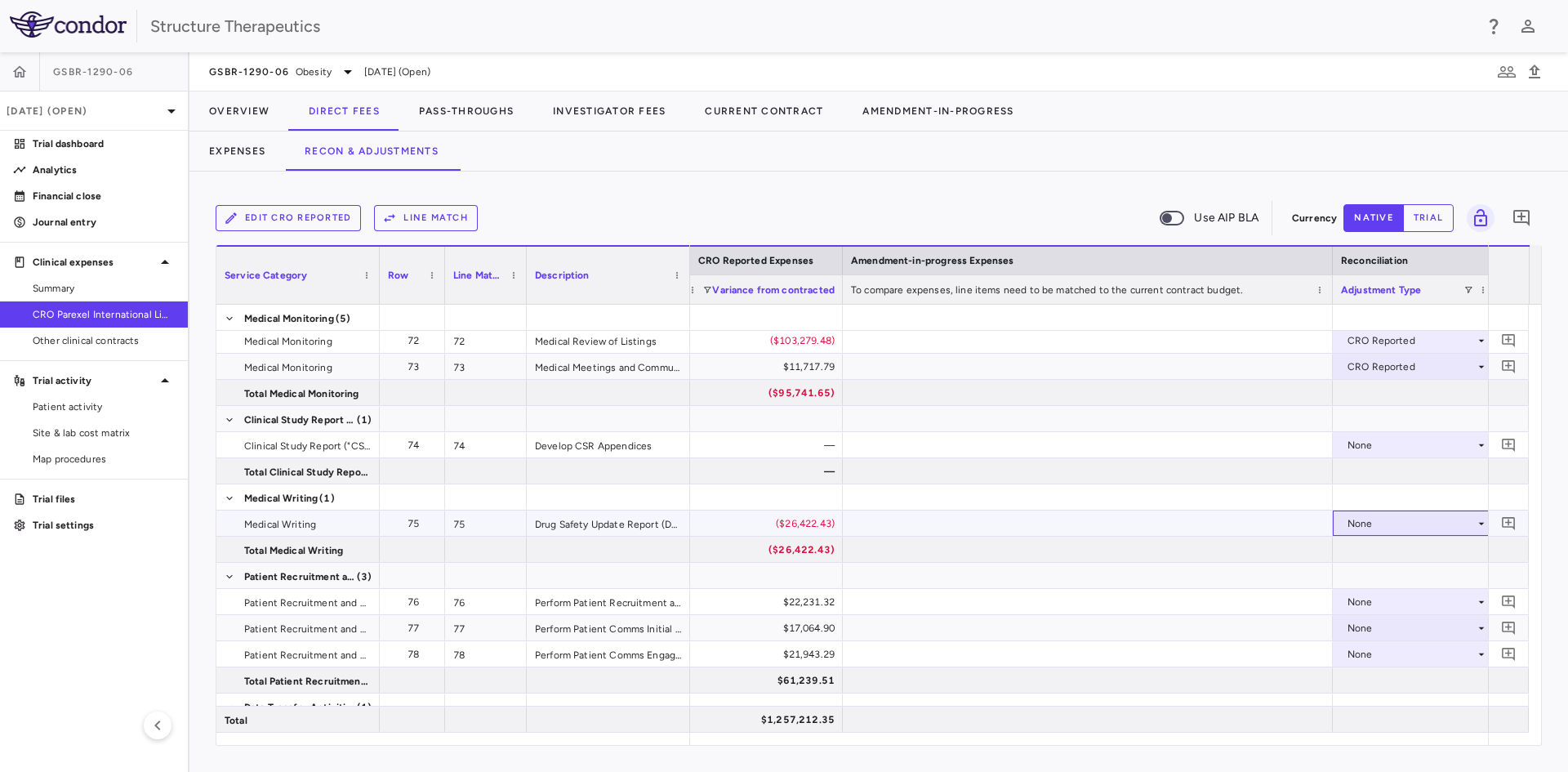
click at [1349, 522] on div "None" at bounding box center [1411, 523] width 127 height 26
click at [1377, 581] on div "CRO Reported" at bounding box center [1405, 579] width 78 height 15
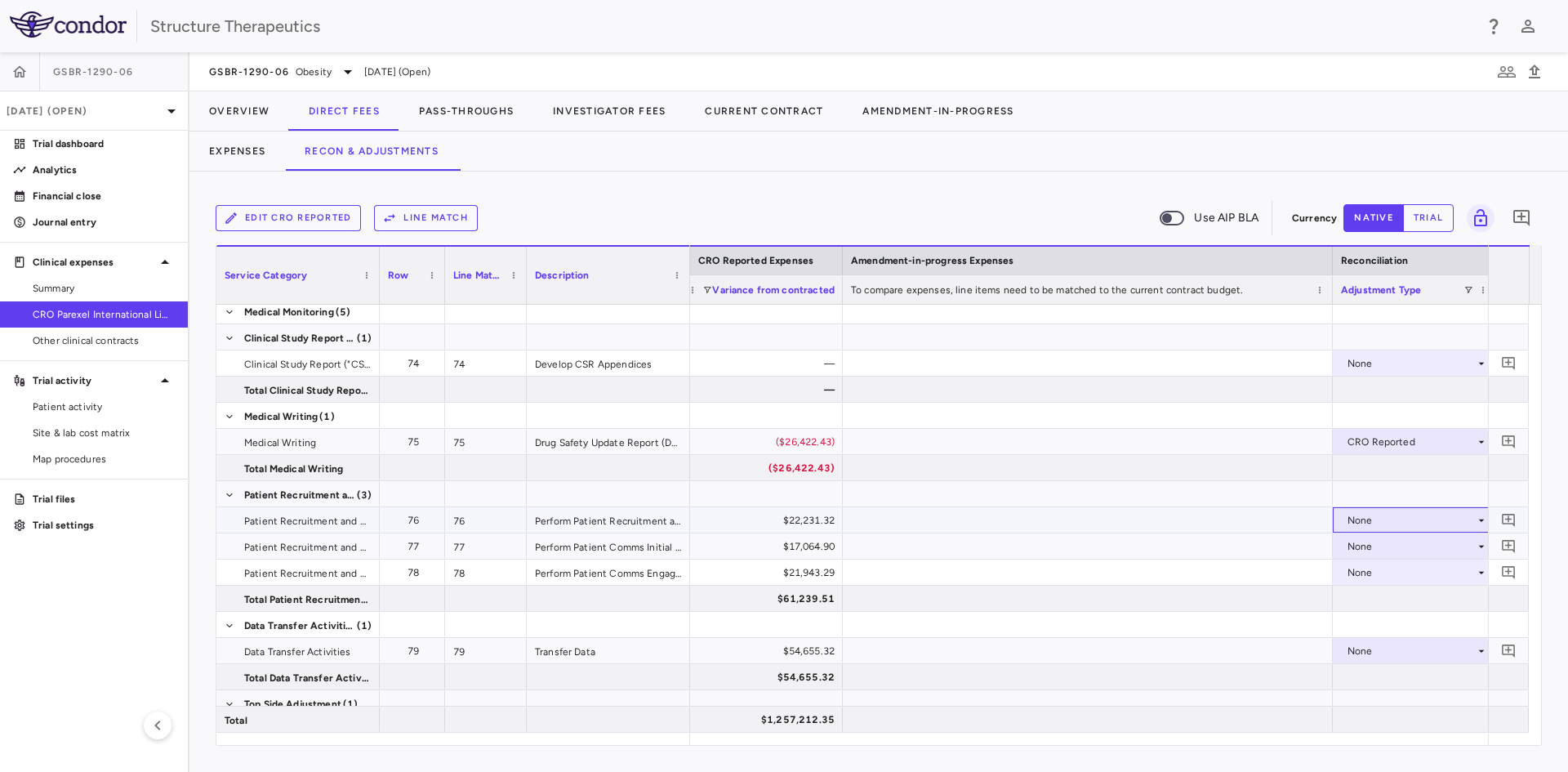
click at [1355, 515] on div "None" at bounding box center [1411, 520] width 127 height 26
click at [1364, 565] on li "CRO Reported" at bounding box center [1415, 577] width 162 height 25
click at [1356, 545] on div "None" at bounding box center [1411, 546] width 127 height 26
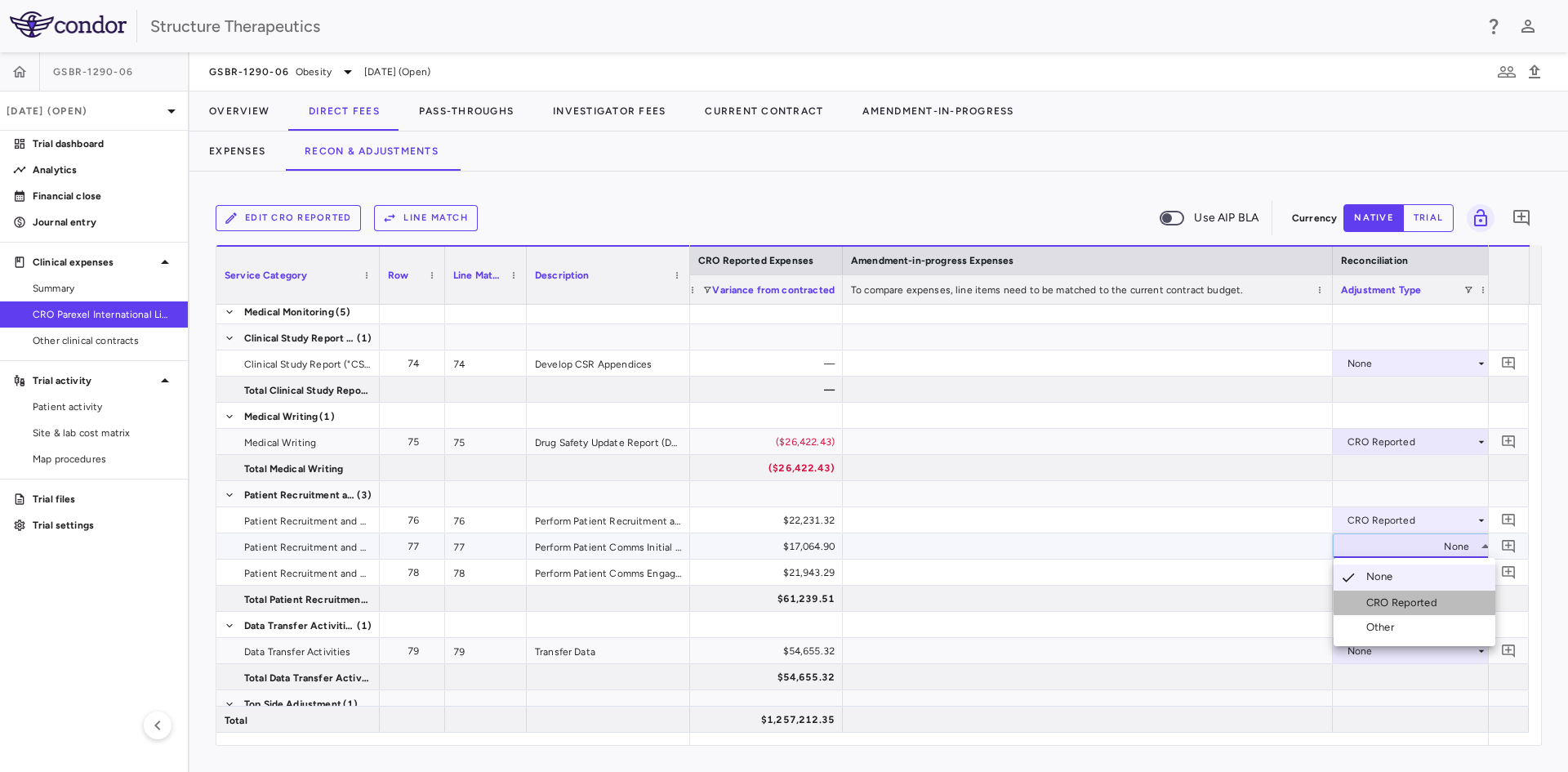
click at [1371, 598] on div "CRO Reported" at bounding box center [1405, 602] width 78 height 15
click at [1368, 576] on div "None" at bounding box center [1411, 573] width 127 height 26
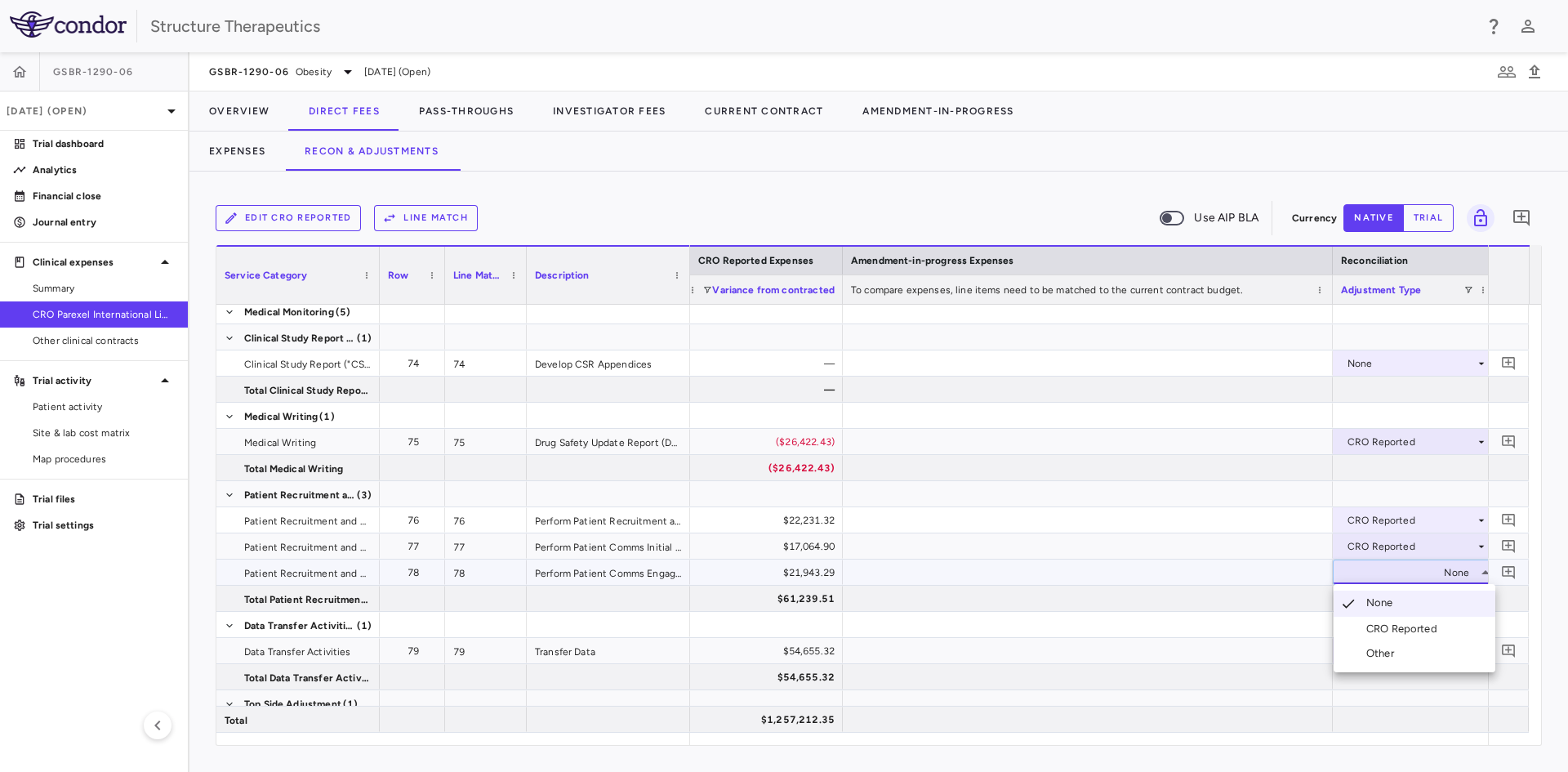
click at [1380, 621] on div "CRO Reported" at bounding box center [1405, 628] width 78 height 15
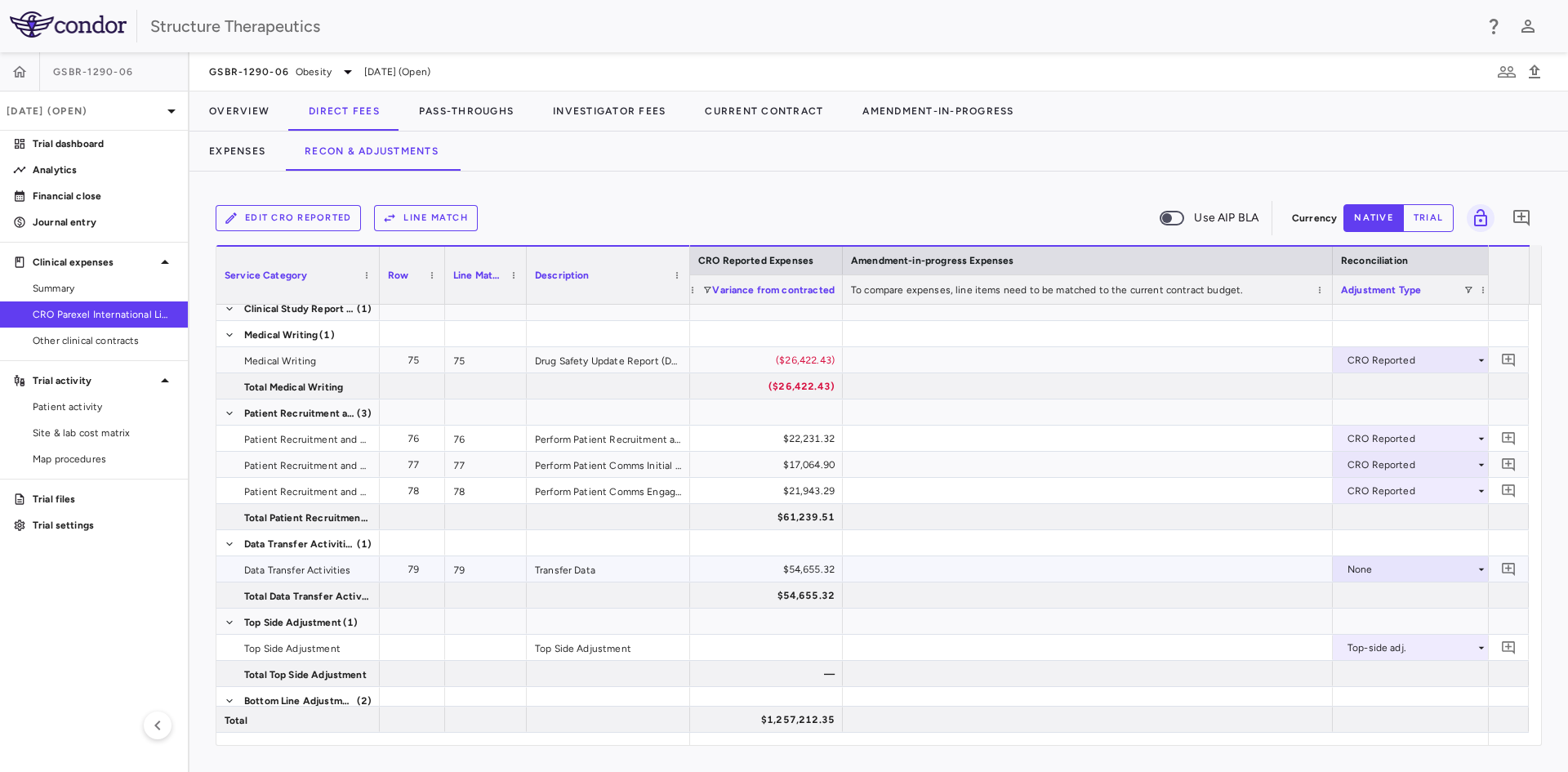
click at [1358, 563] on div "None" at bounding box center [1411, 569] width 127 height 26
click at [1374, 616] on li "CRO Reported" at bounding box center [1415, 625] width 162 height 25
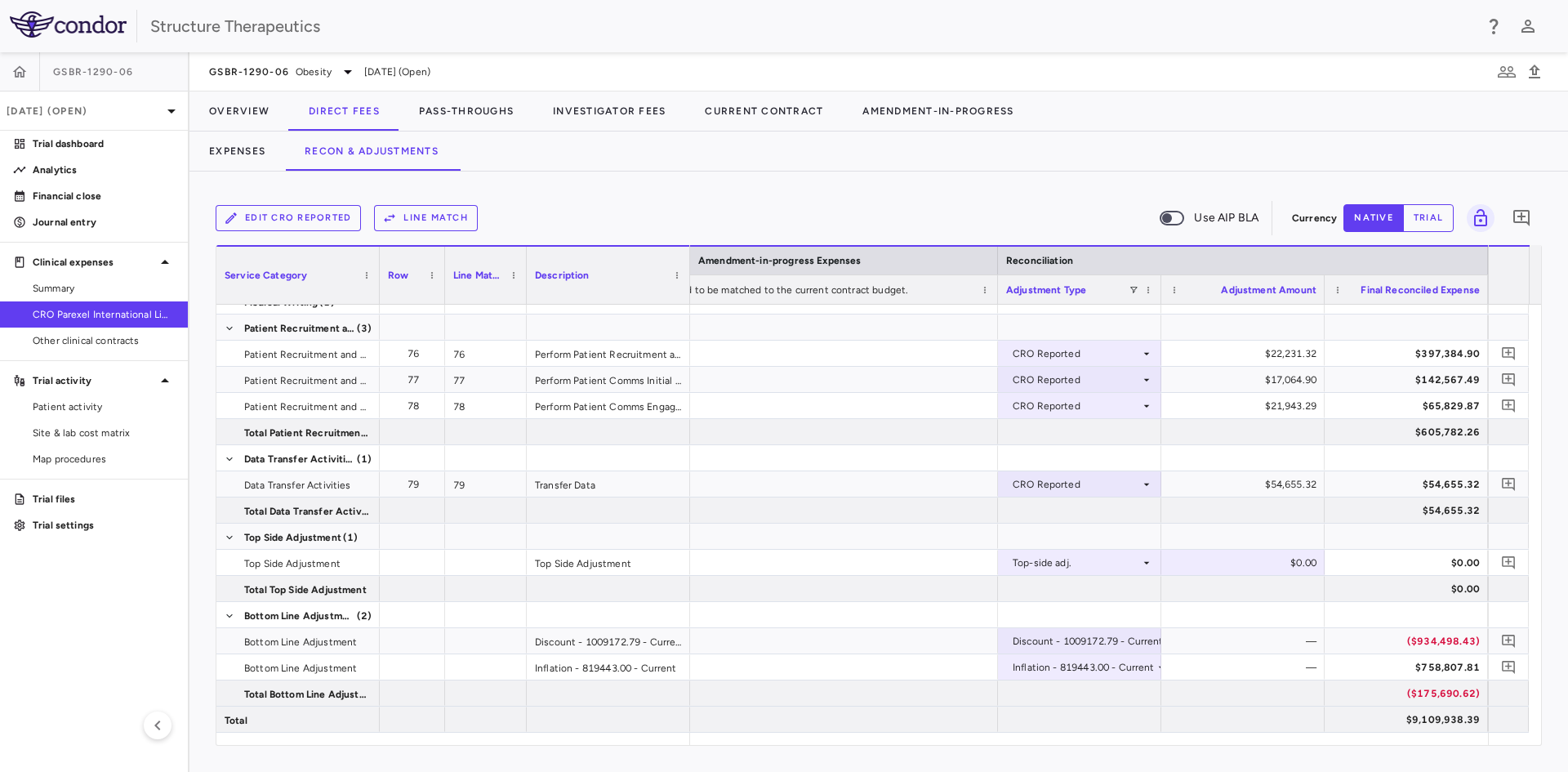
click at [1435, 219] on button "trial" at bounding box center [1428, 218] width 50 height 28
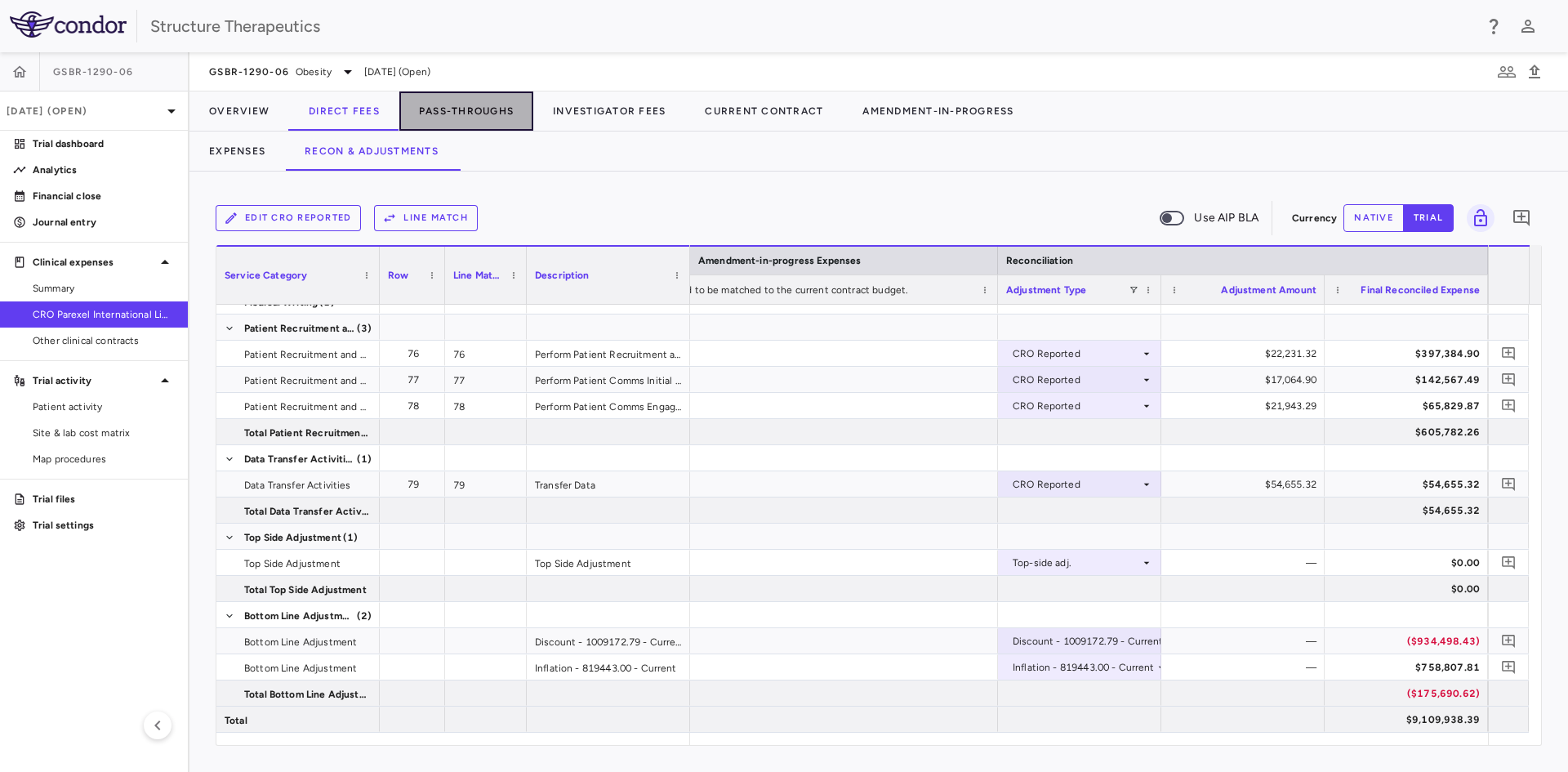
click at [468, 114] on button "Pass-Throughs" at bounding box center [466, 112] width 134 height 39
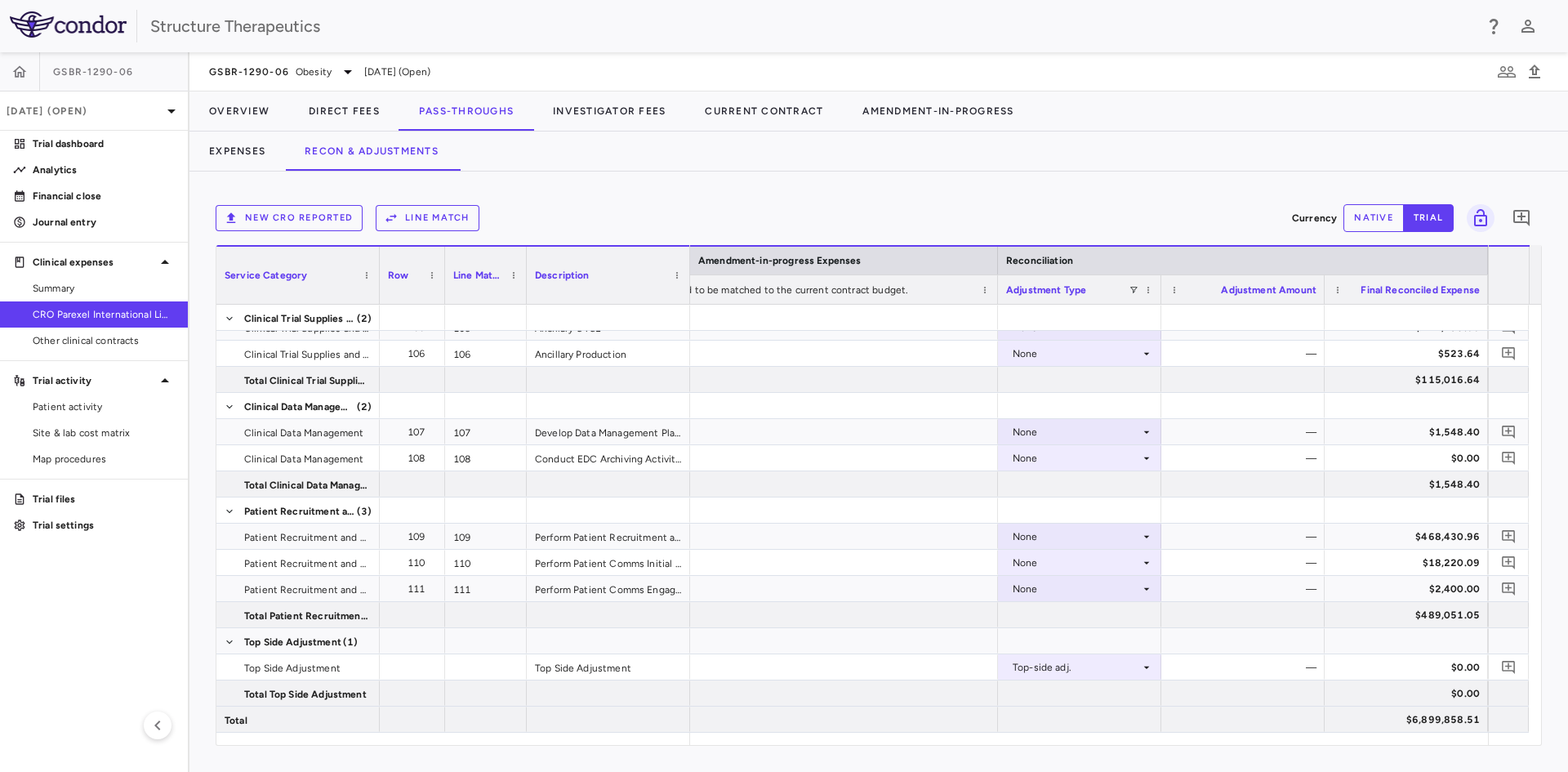
click at [1372, 226] on button "native" at bounding box center [1373, 218] width 60 height 28
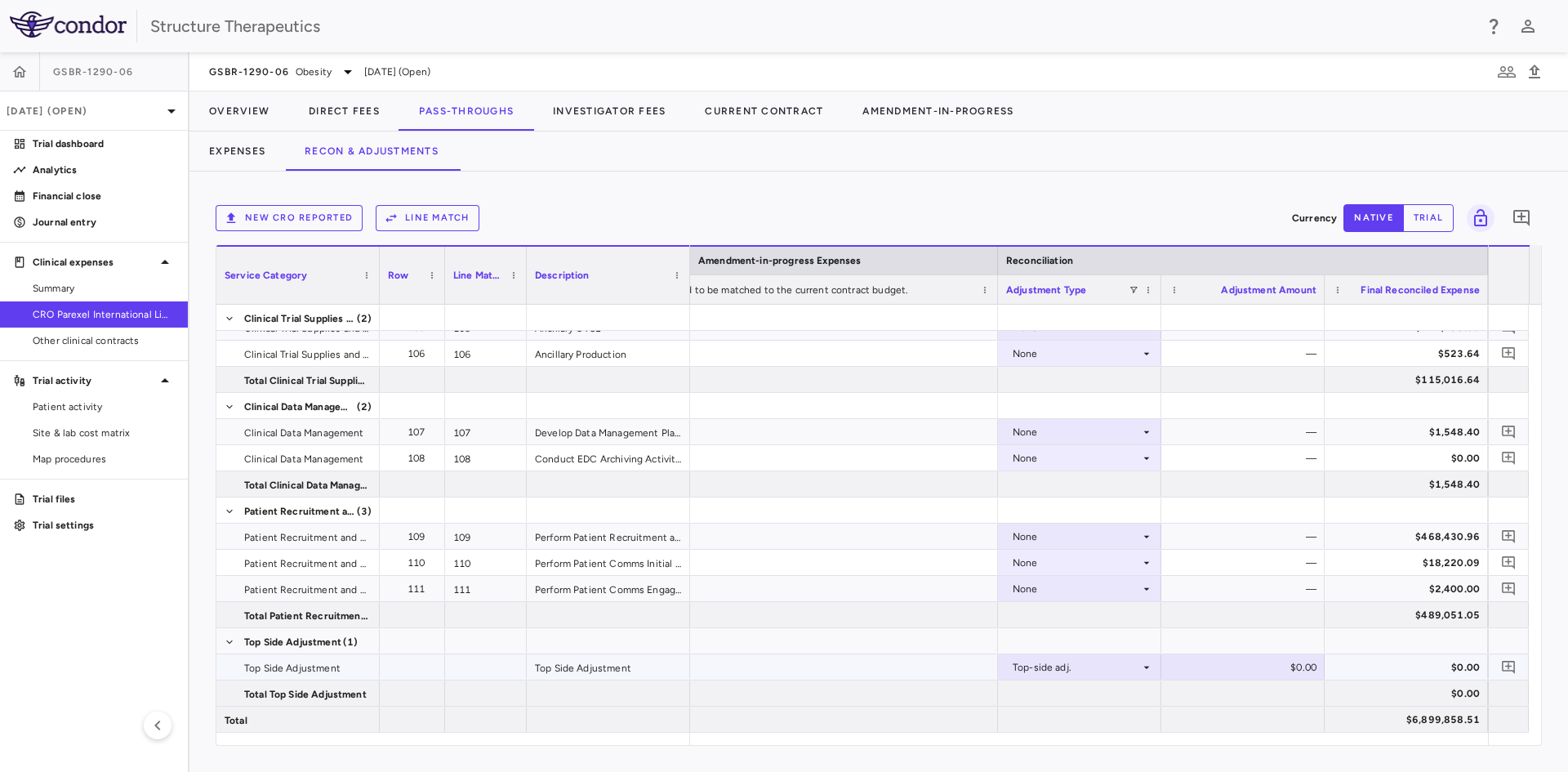
click at [1287, 667] on div "$0.00" at bounding box center [1246, 667] width 140 height 26
type input "**********"
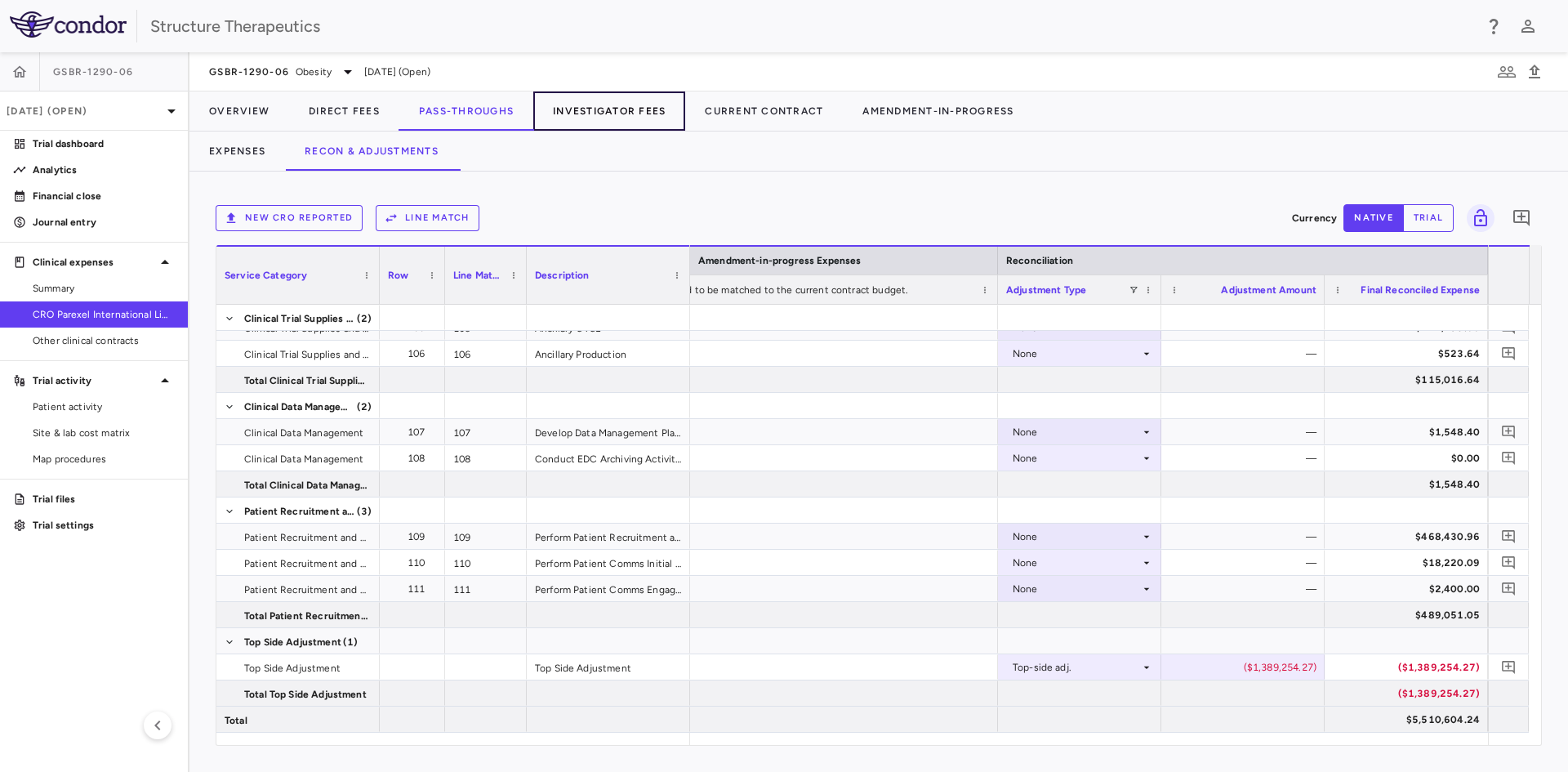
click at [614, 116] on button "Investigator Fees" at bounding box center [609, 112] width 152 height 39
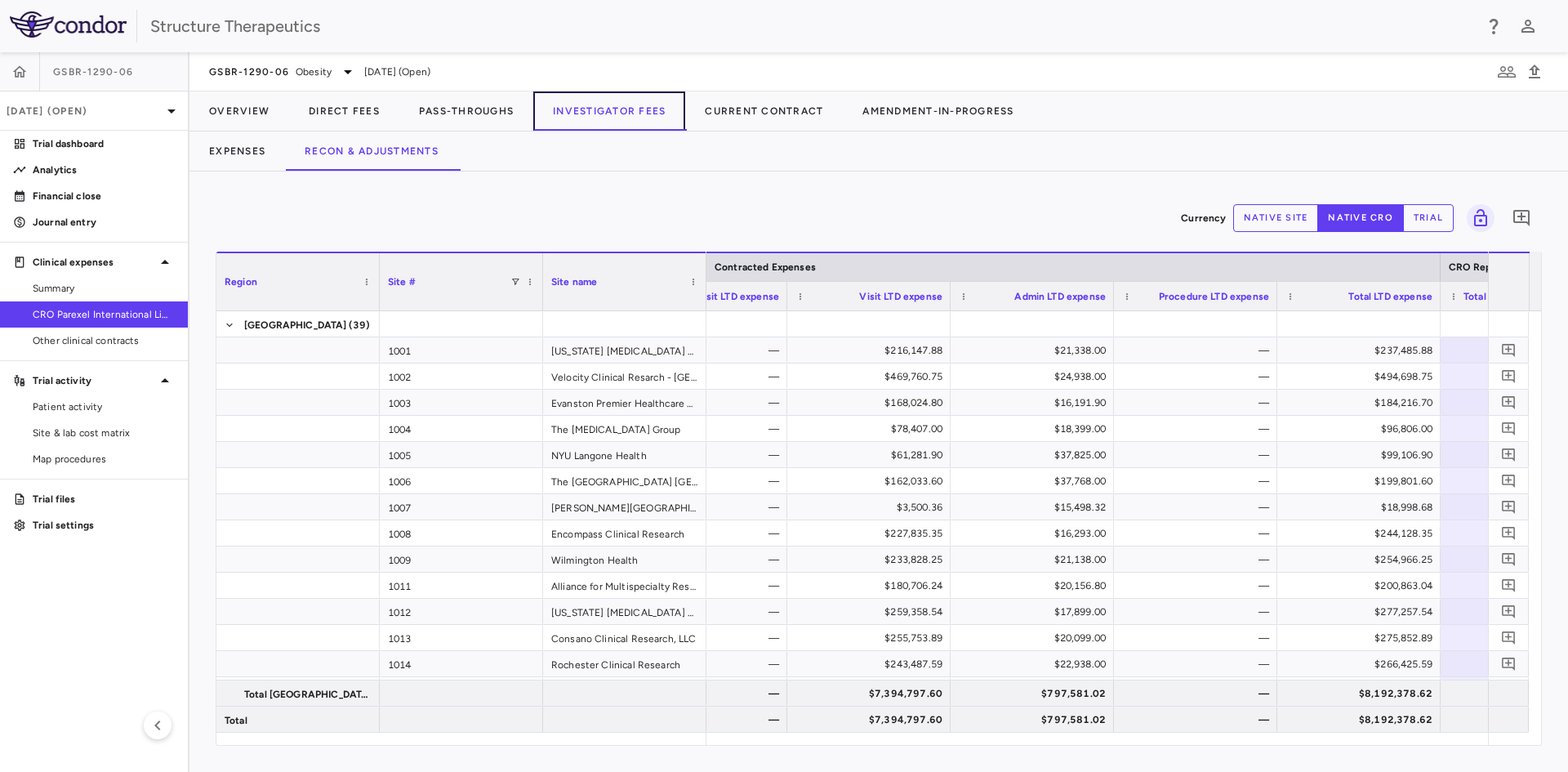
scroll to position [0, 333]
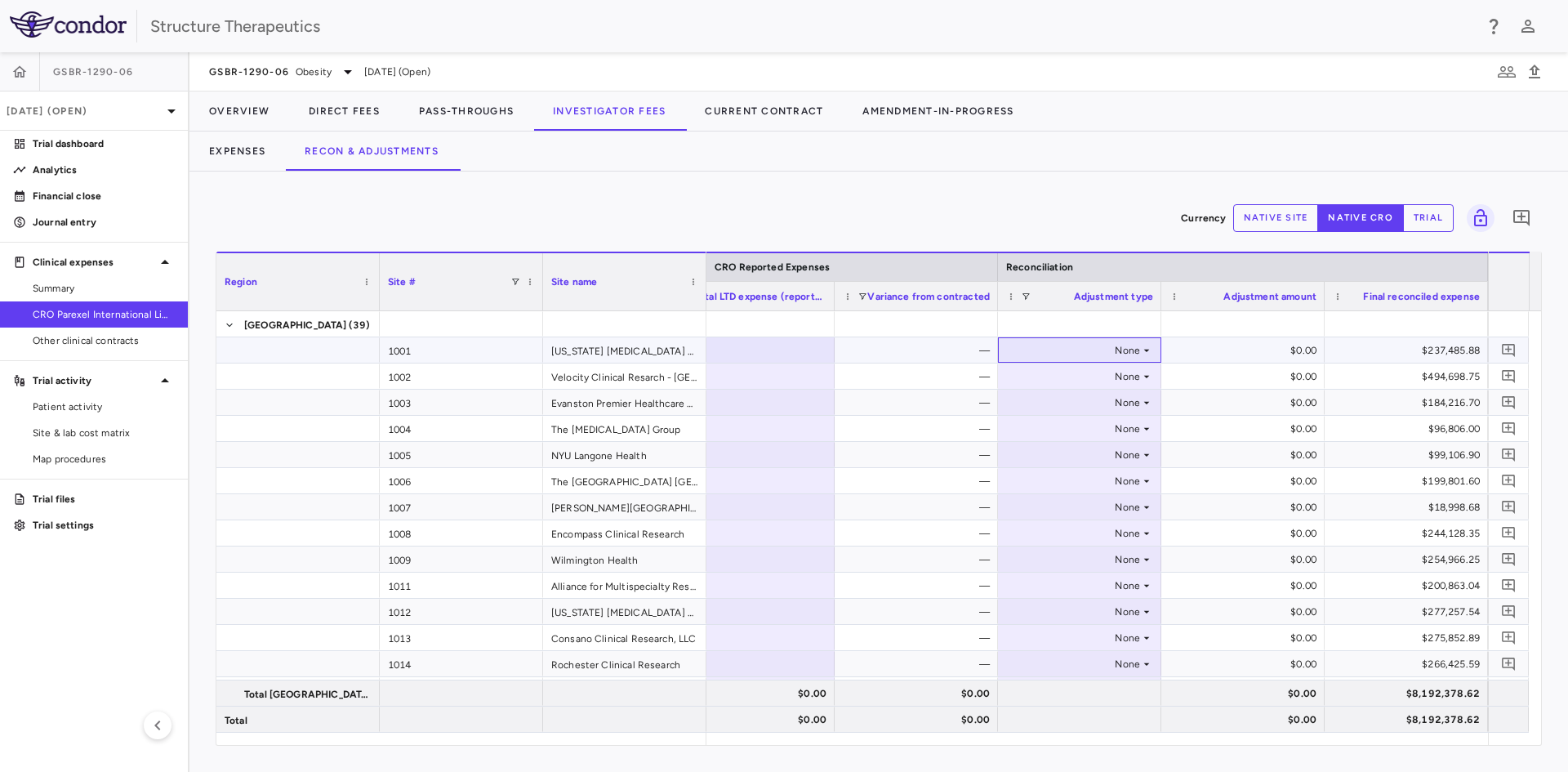
click at [1146, 347] on icon at bounding box center [1146, 349] width 13 height 13
click at [1105, 406] on li "Other" at bounding box center [1080, 407] width 162 height 25
click at [1132, 380] on div "None" at bounding box center [1076, 376] width 127 height 26
click at [1136, 381] on div "None" at bounding box center [1076, 376] width 127 height 26
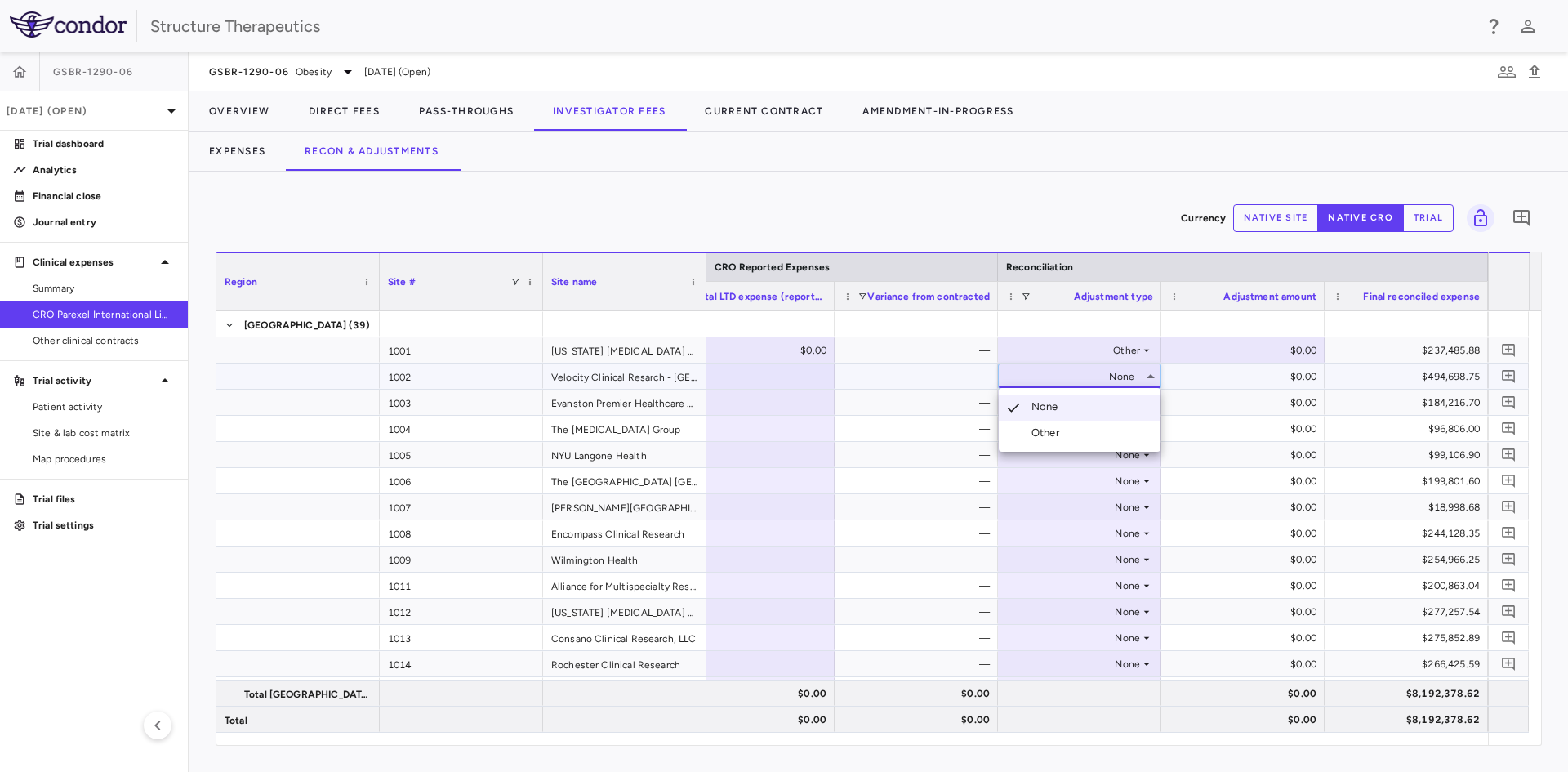
click at [1107, 423] on li "Other" at bounding box center [1080, 432] width 162 height 25
click at [1127, 399] on div "None" at bounding box center [1076, 403] width 127 height 26
click at [1131, 394] on div "None" at bounding box center [1076, 403] width 127 height 26
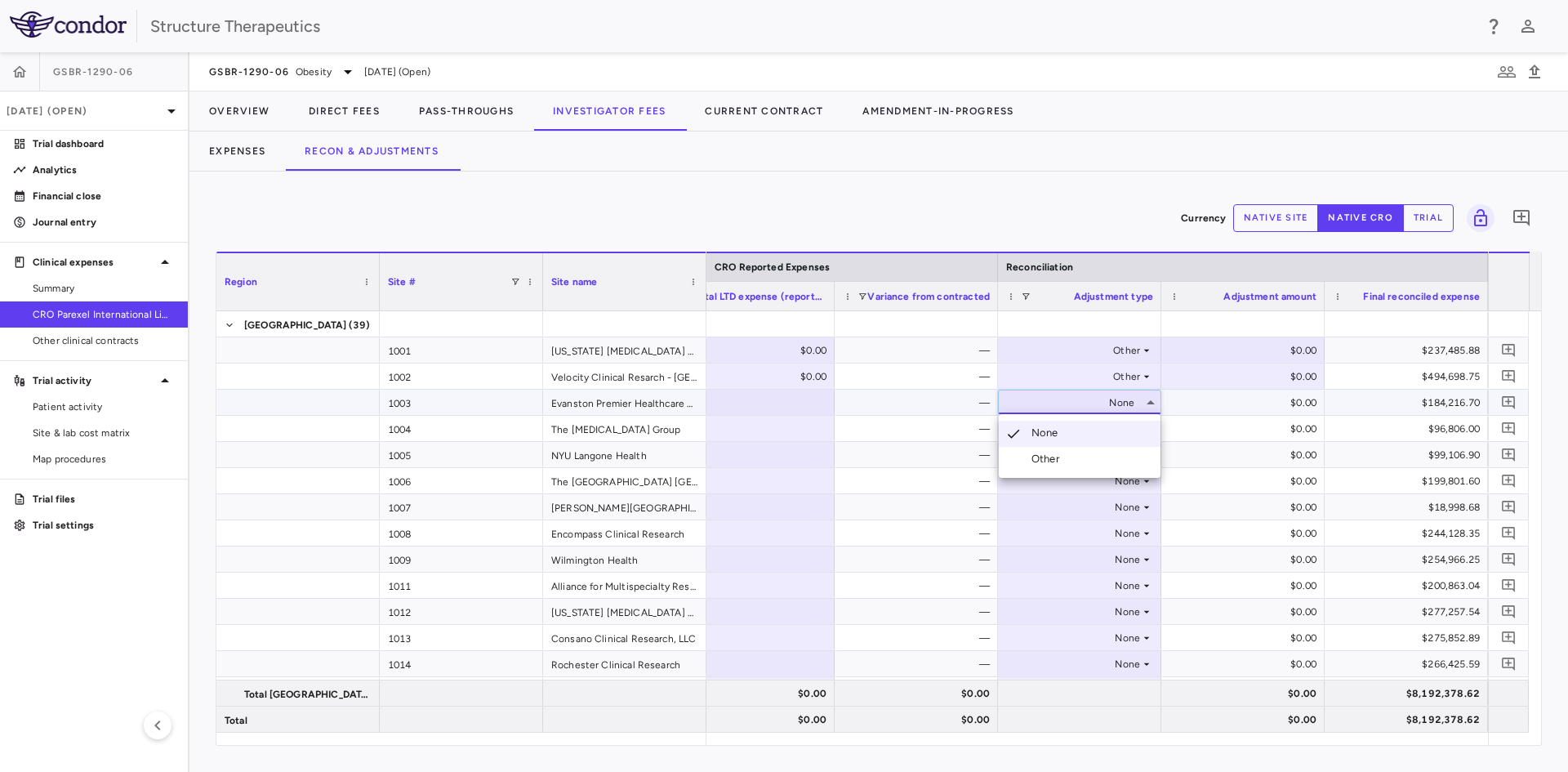
click at [1084, 453] on li "Other" at bounding box center [1080, 458] width 162 height 25
click at [1121, 427] on div "None" at bounding box center [1076, 428] width 127 height 26
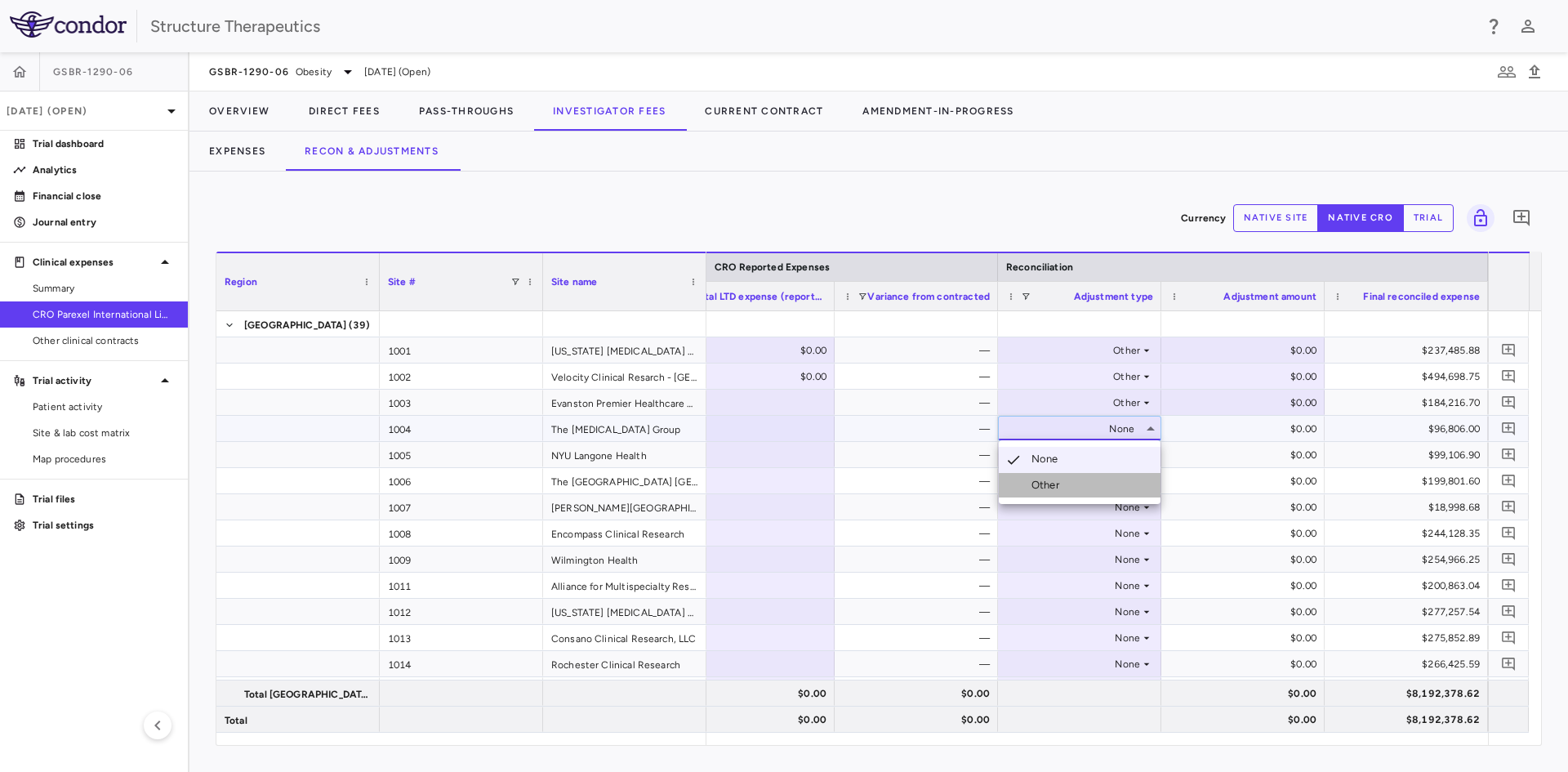
click at [1080, 478] on li "Other" at bounding box center [1080, 485] width 162 height 25
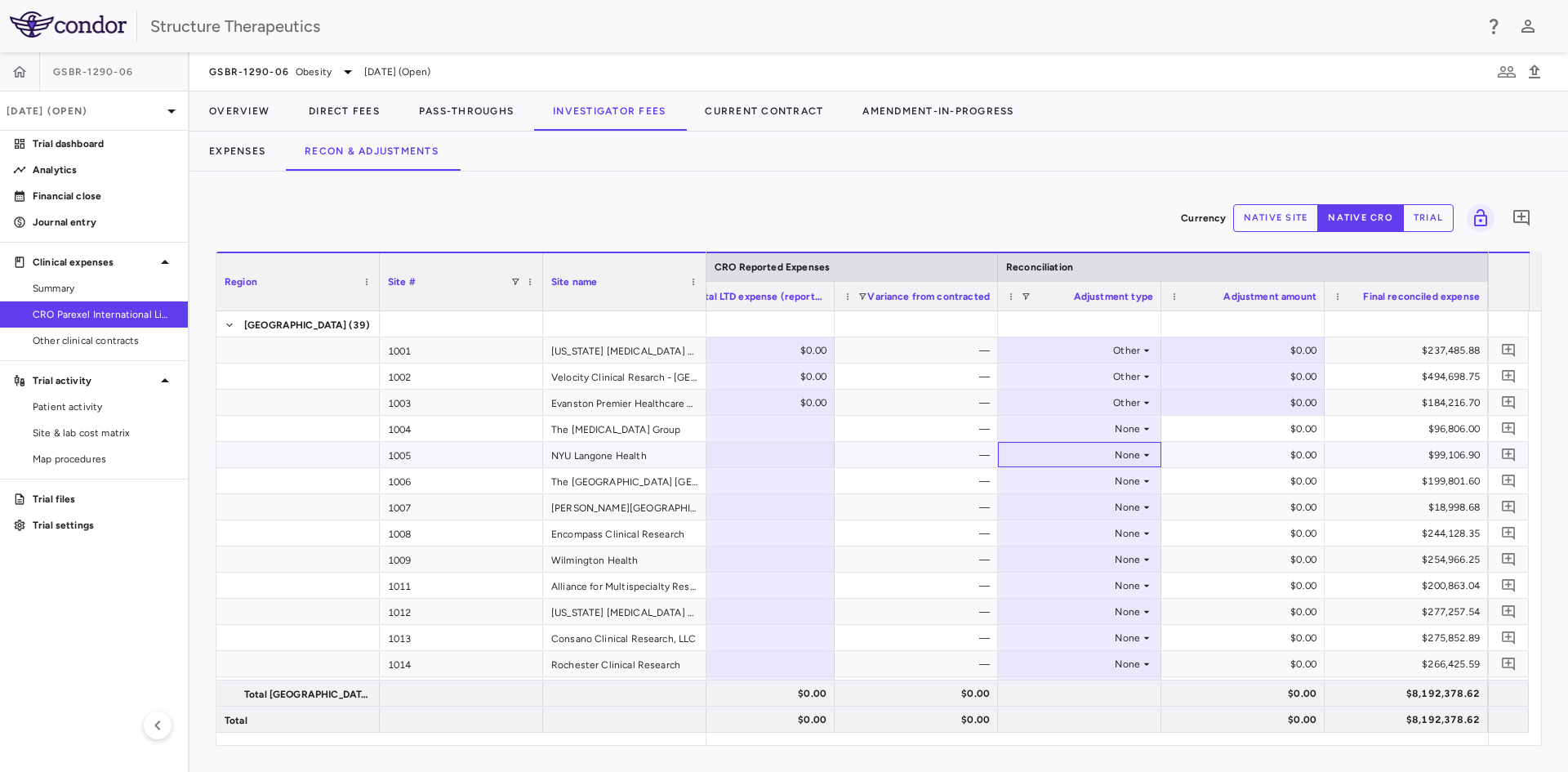
click at [1118, 454] on div "None" at bounding box center [1076, 454] width 127 height 26
click at [1122, 456] on div "None" at bounding box center [1076, 454] width 127 height 26
click at [1070, 504] on li "Other" at bounding box center [1080, 510] width 162 height 25
click at [1129, 483] on div "None" at bounding box center [1076, 481] width 127 height 26
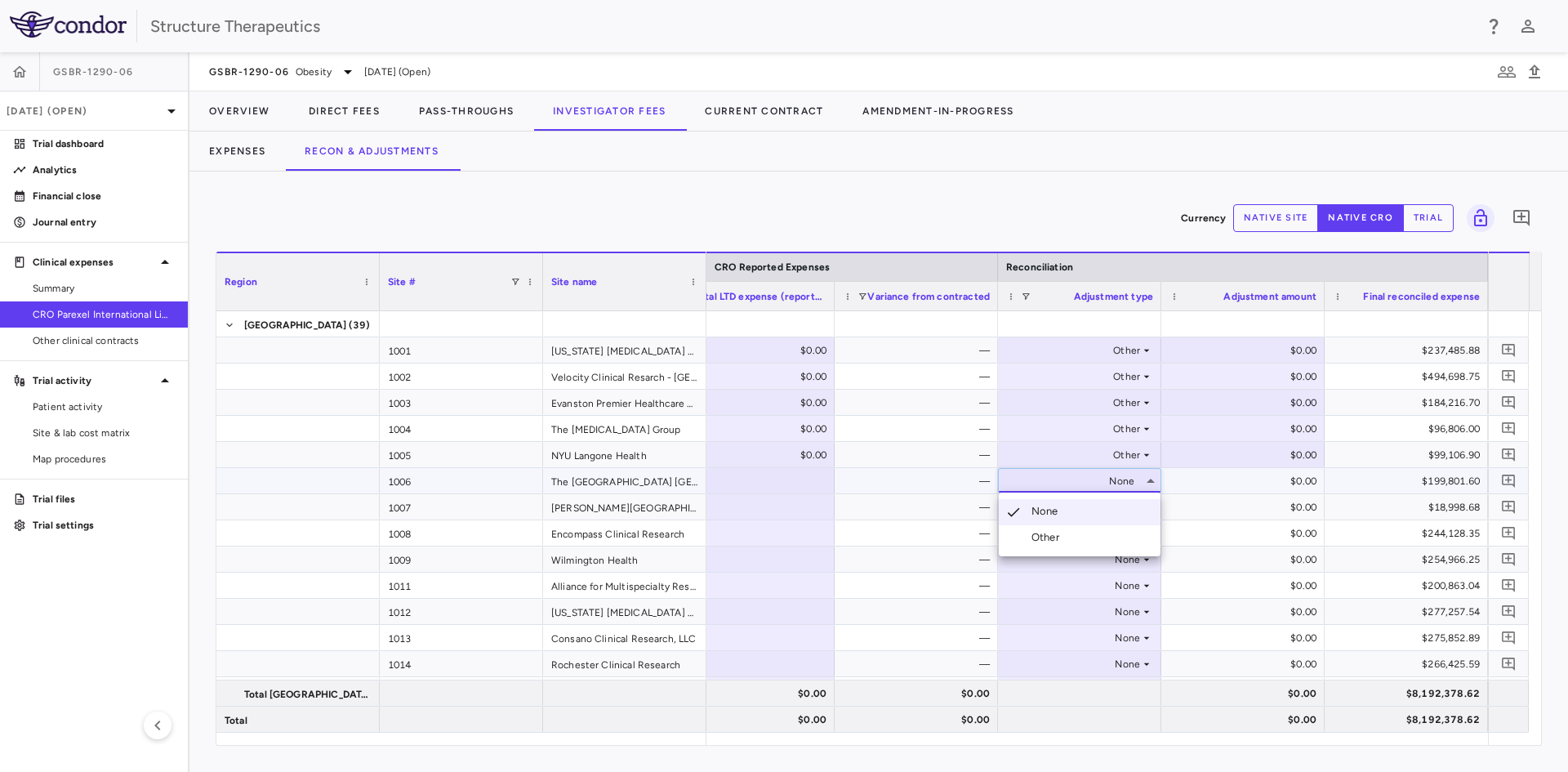
click at [1105, 531] on li "Other" at bounding box center [1080, 537] width 162 height 25
click at [1132, 503] on div "None" at bounding box center [1076, 506] width 127 height 26
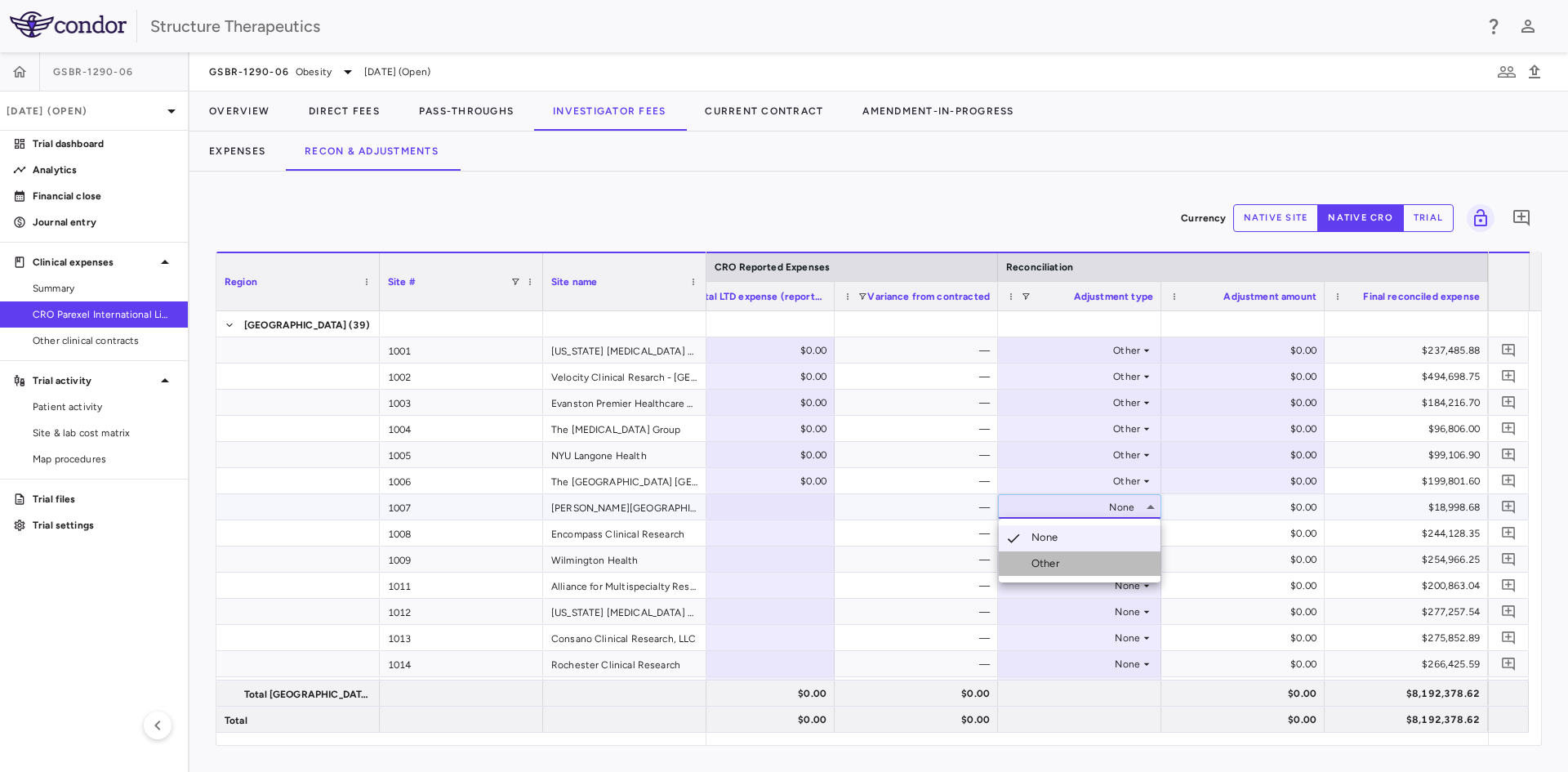
click at [1084, 560] on li "Other" at bounding box center [1080, 563] width 162 height 25
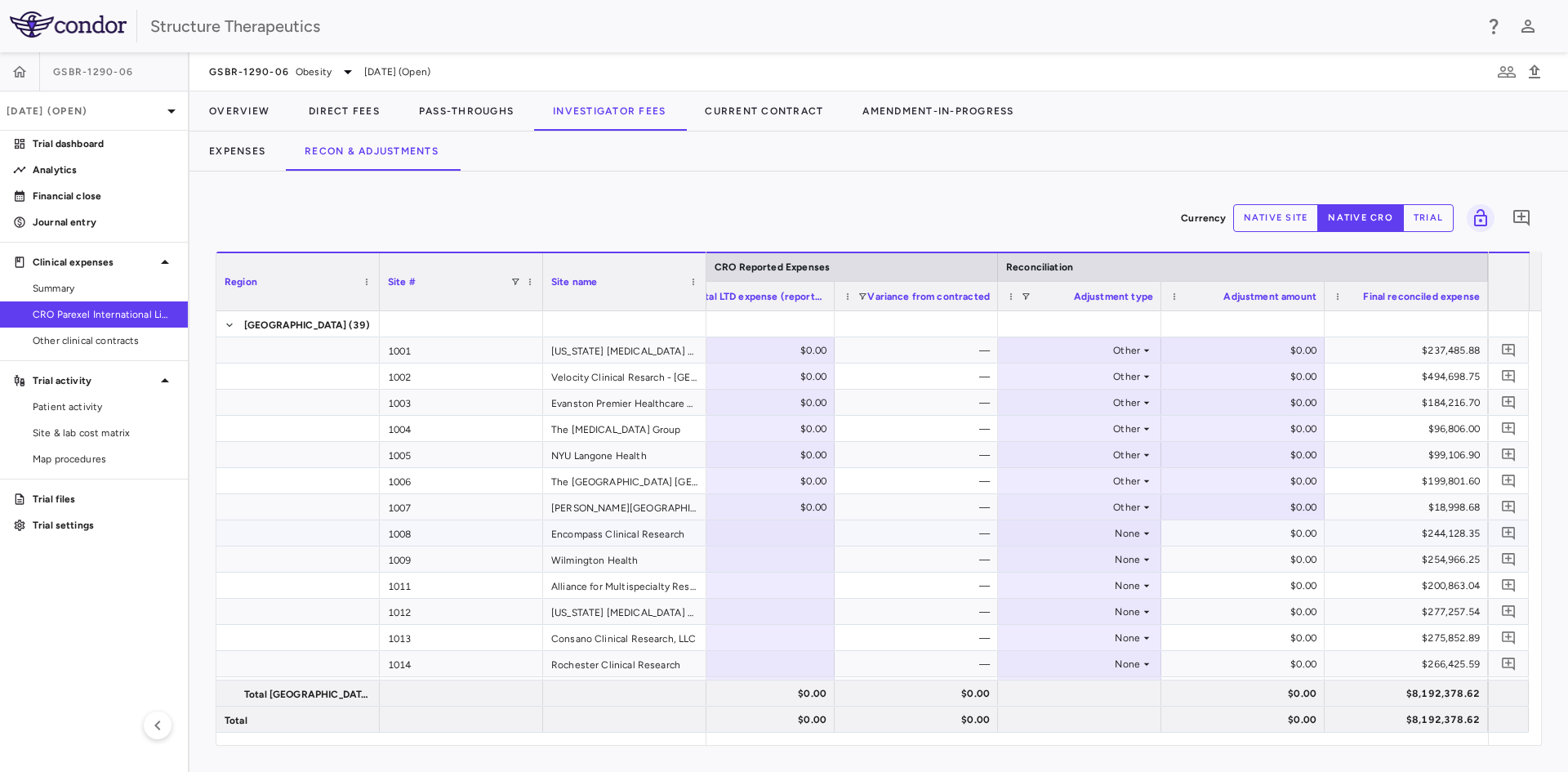
click at [1137, 536] on div "None" at bounding box center [1076, 533] width 127 height 26
click at [1092, 586] on li "Other" at bounding box center [1080, 589] width 162 height 25
click at [1132, 560] on div "None" at bounding box center [1076, 559] width 127 height 26
click at [1079, 614] on li "Other" at bounding box center [1080, 615] width 162 height 25
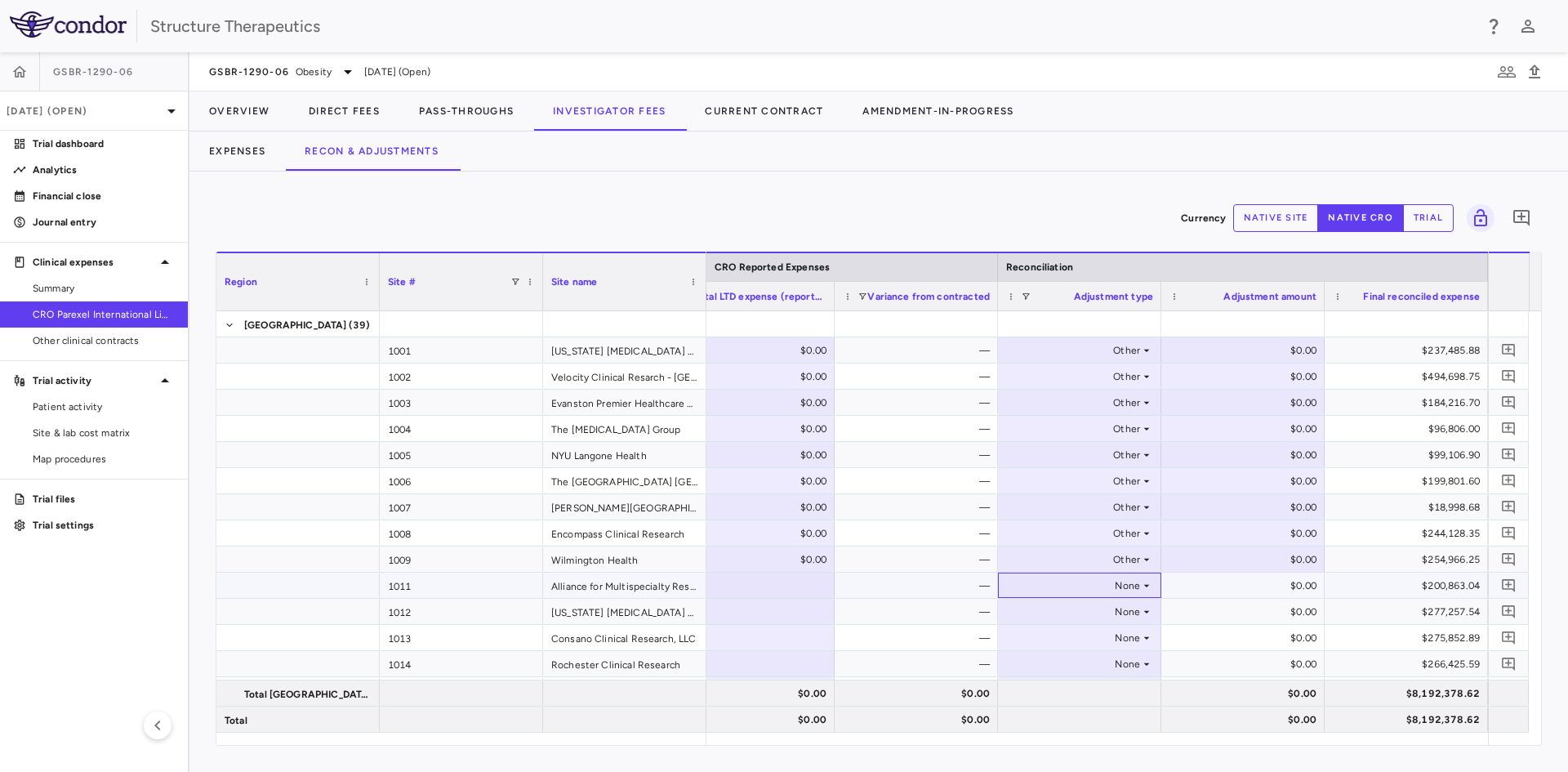
click at [1133, 585] on div "None" at bounding box center [1076, 585] width 127 height 26
click at [1085, 640] on li "Other" at bounding box center [1080, 642] width 162 height 25
click at [1137, 612] on div "None" at bounding box center [1076, 611] width 127 height 26
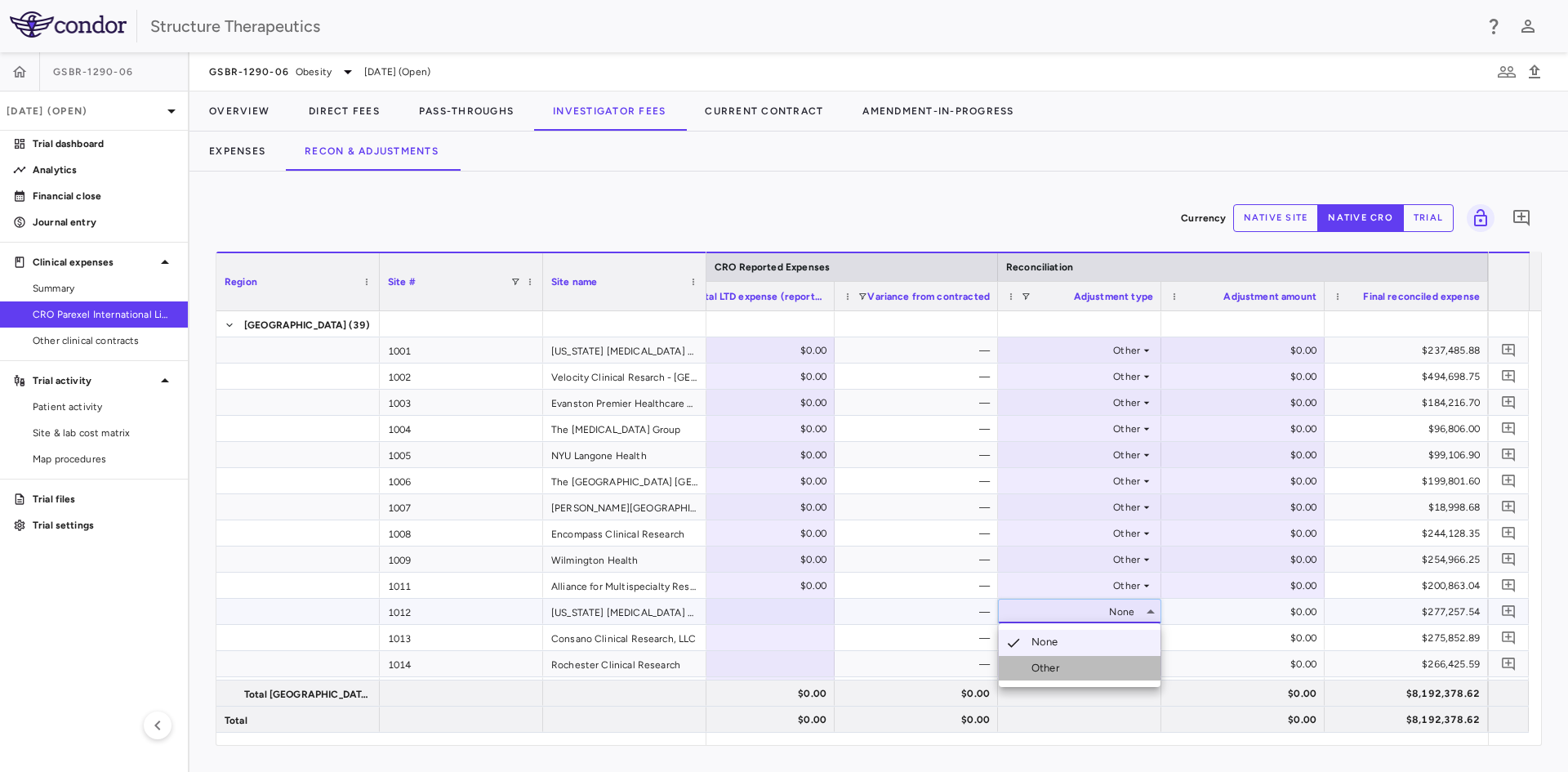
click at [1060, 666] on div "Other" at bounding box center [1049, 667] width 35 height 15
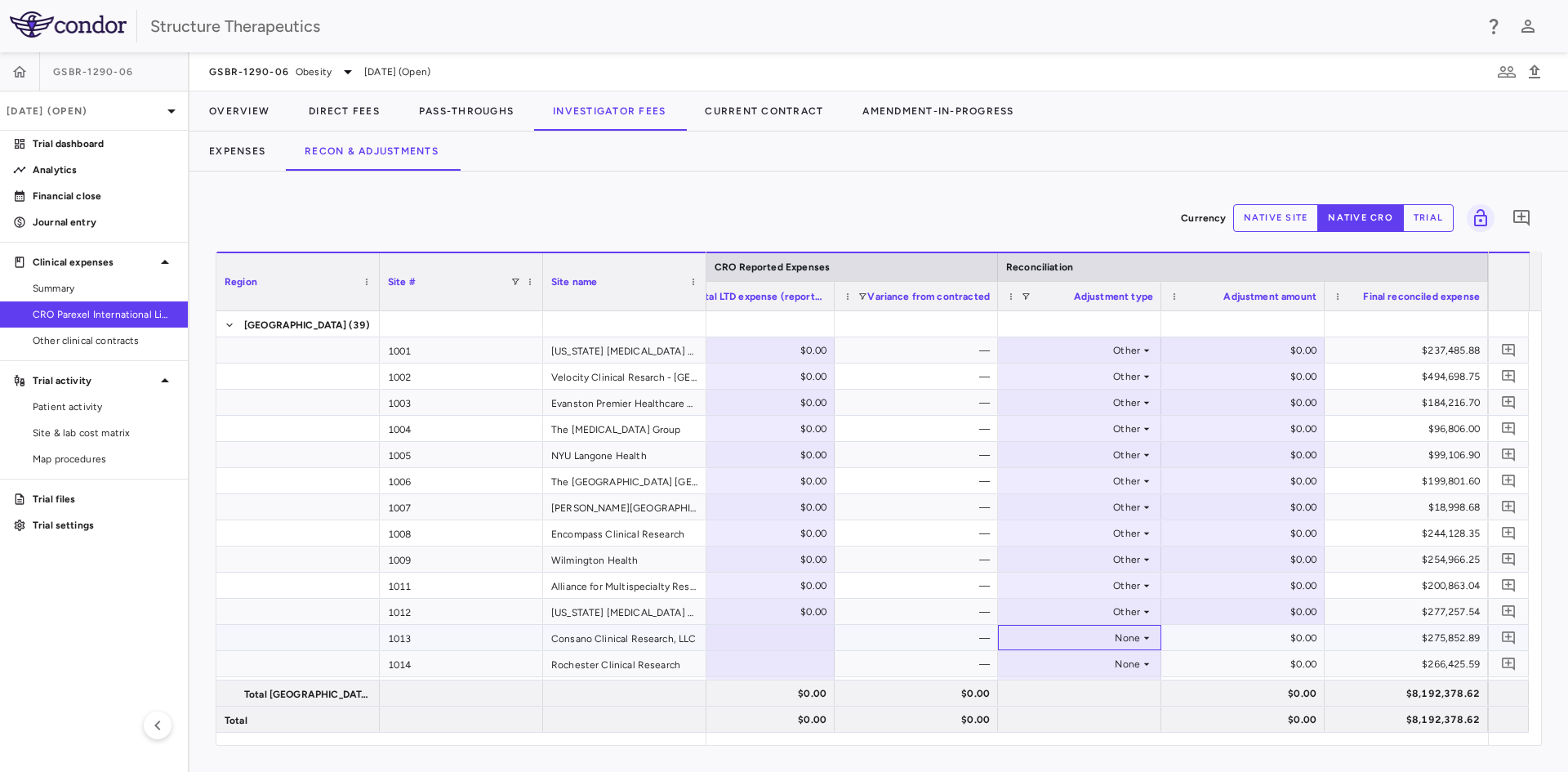
click at [1120, 636] on div "None" at bounding box center [1076, 638] width 127 height 26
click at [1057, 686] on li "Other" at bounding box center [1080, 694] width 162 height 25
click at [1132, 659] on div "None" at bounding box center [1076, 663] width 127 height 26
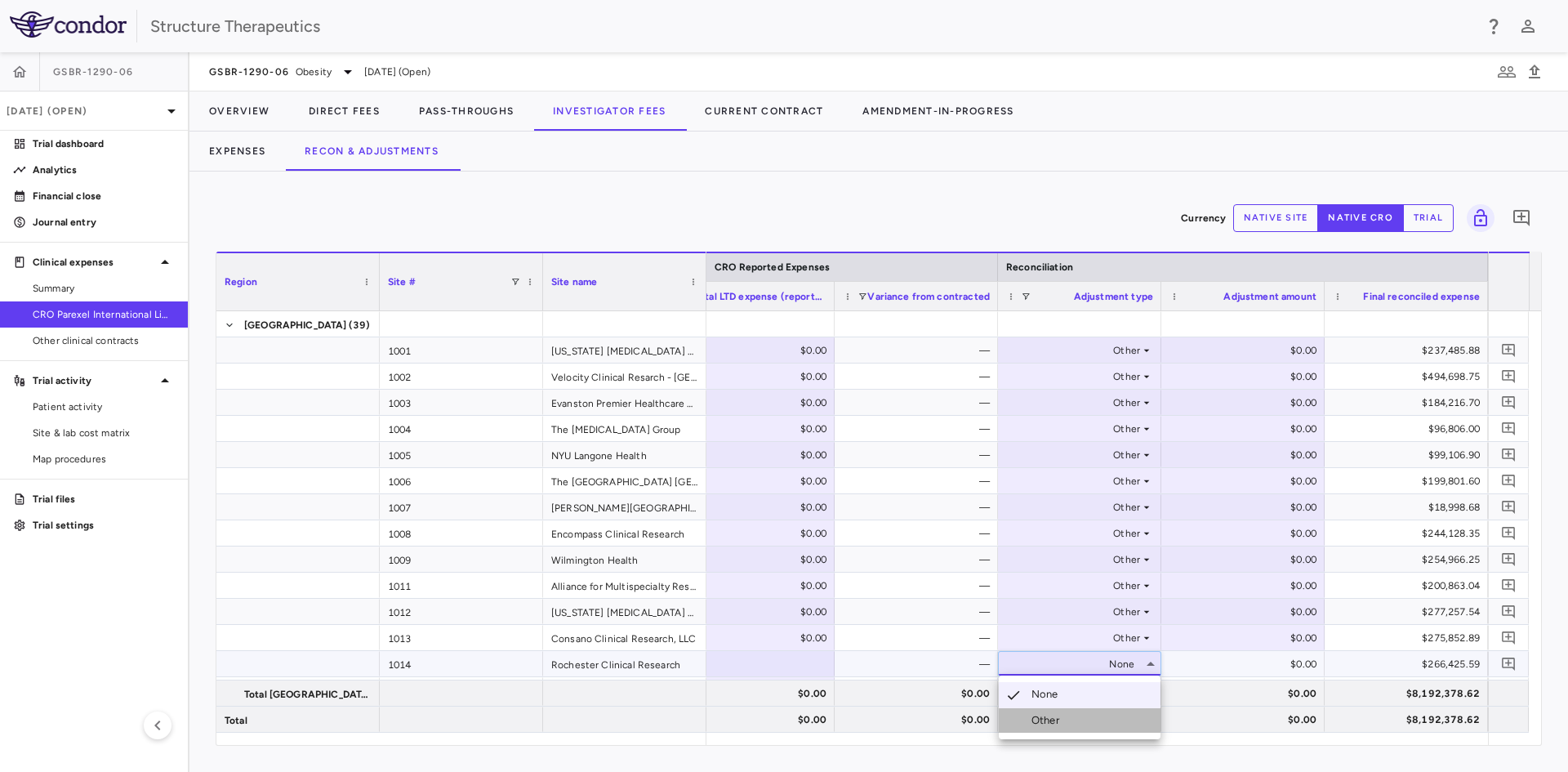
click at [1073, 715] on li "Other" at bounding box center [1080, 720] width 162 height 25
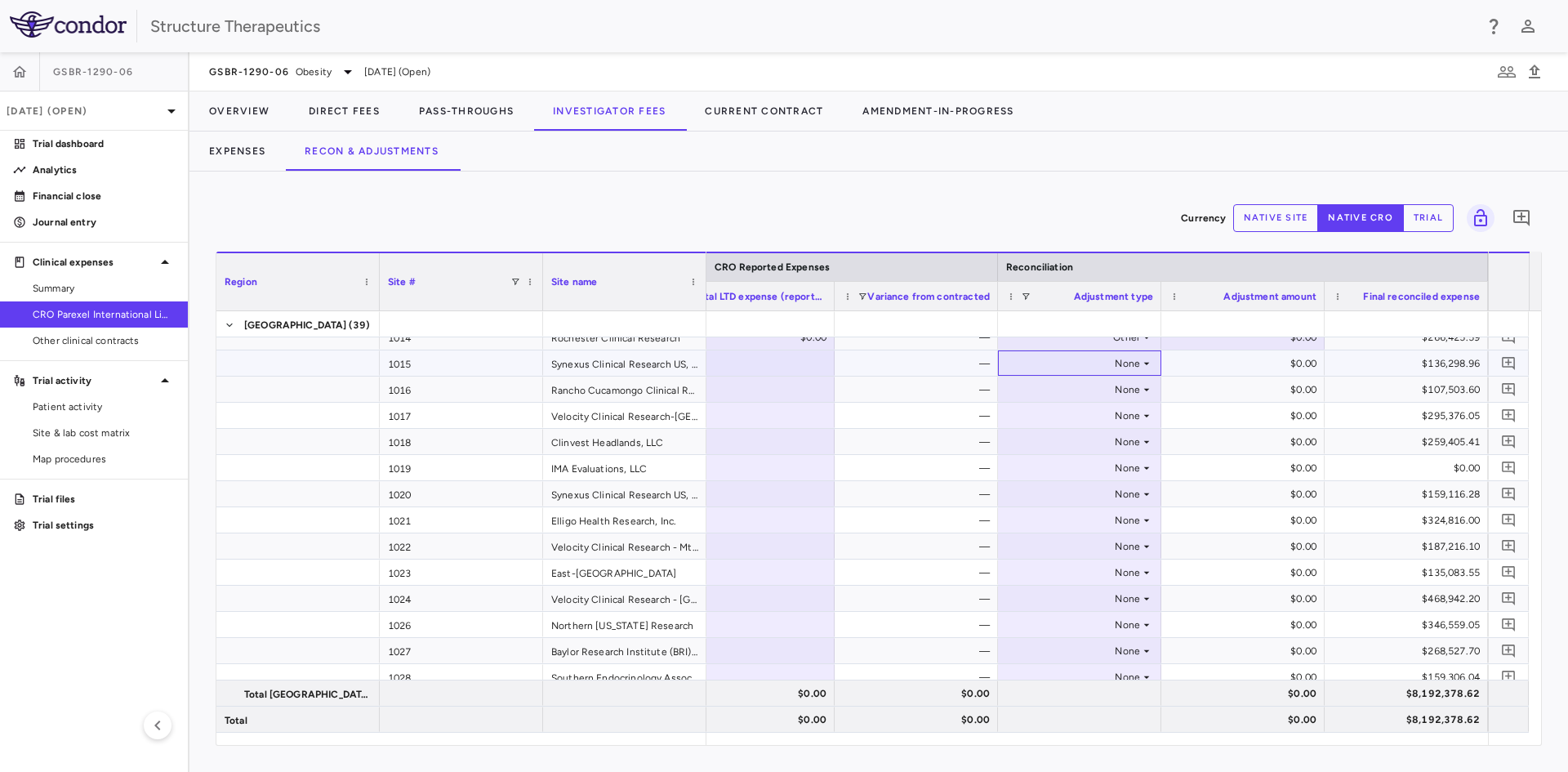
click at [1101, 368] on div "None" at bounding box center [1076, 363] width 127 height 26
click at [1077, 413] on li "Other" at bounding box center [1080, 420] width 162 height 25
click at [1090, 388] on div "None" at bounding box center [1076, 389] width 127 height 26
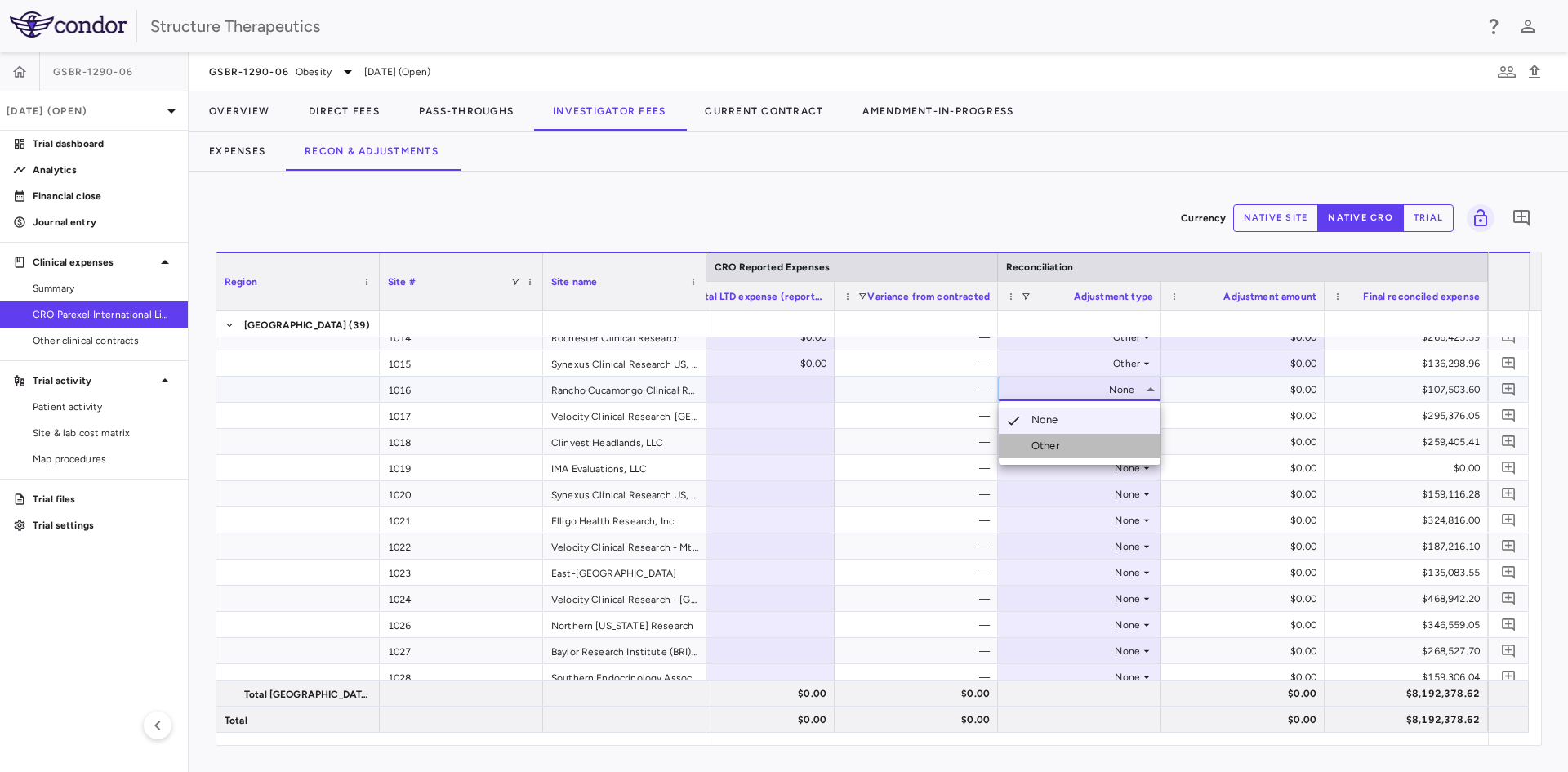
click at [1076, 437] on li "Other" at bounding box center [1080, 445] width 162 height 25
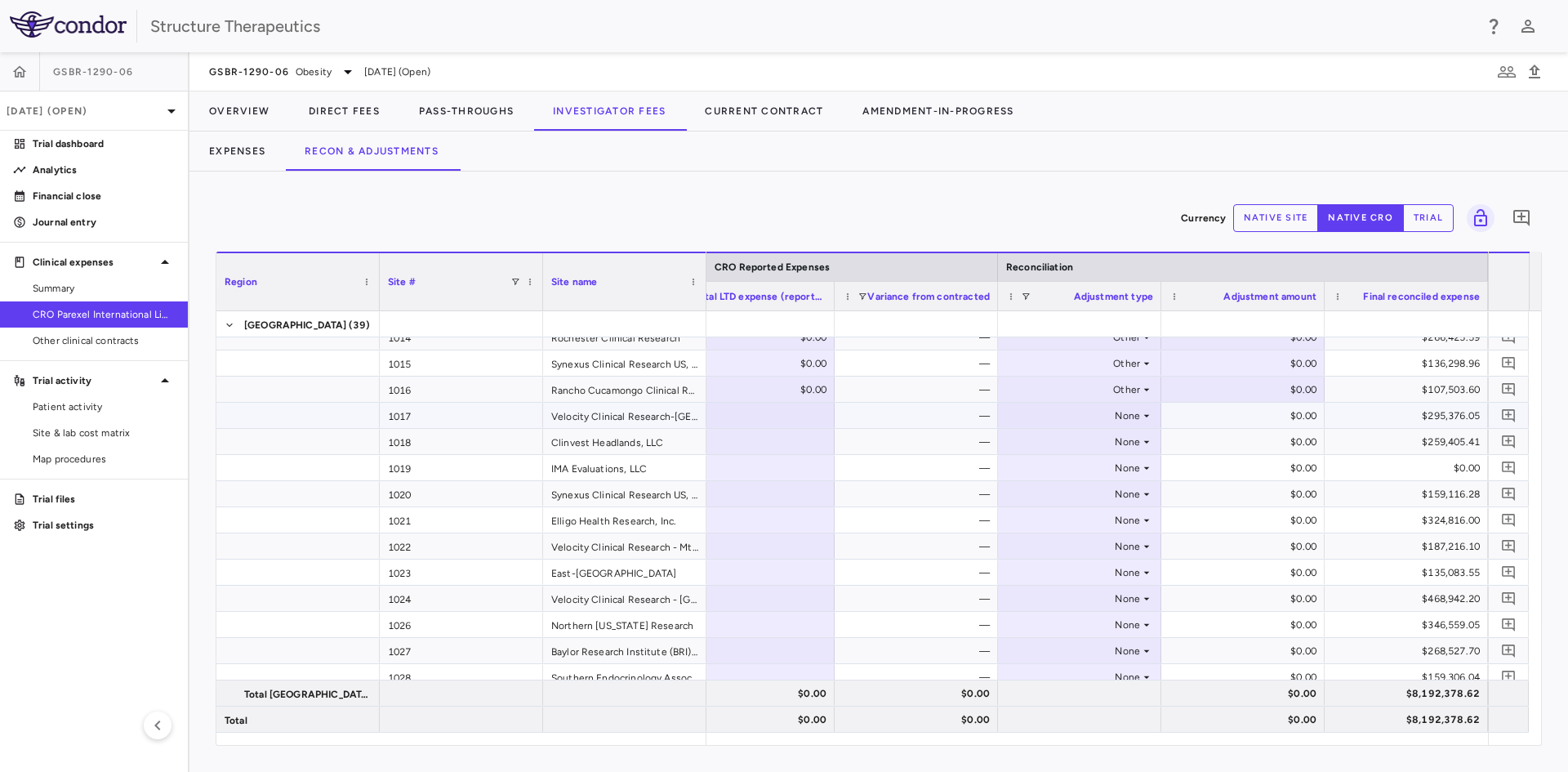
click at [1098, 414] on div "None" at bounding box center [1076, 416] width 127 height 26
click at [1073, 461] on li "Other" at bounding box center [1080, 472] width 162 height 25
click at [1098, 445] on div "None" at bounding box center [1076, 441] width 127 height 26
click at [1073, 489] on li "Other" at bounding box center [1080, 498] width 162 height 25
click at [1085, 469] on div "None" at bounding box center [1076, 468] width 127 height 26
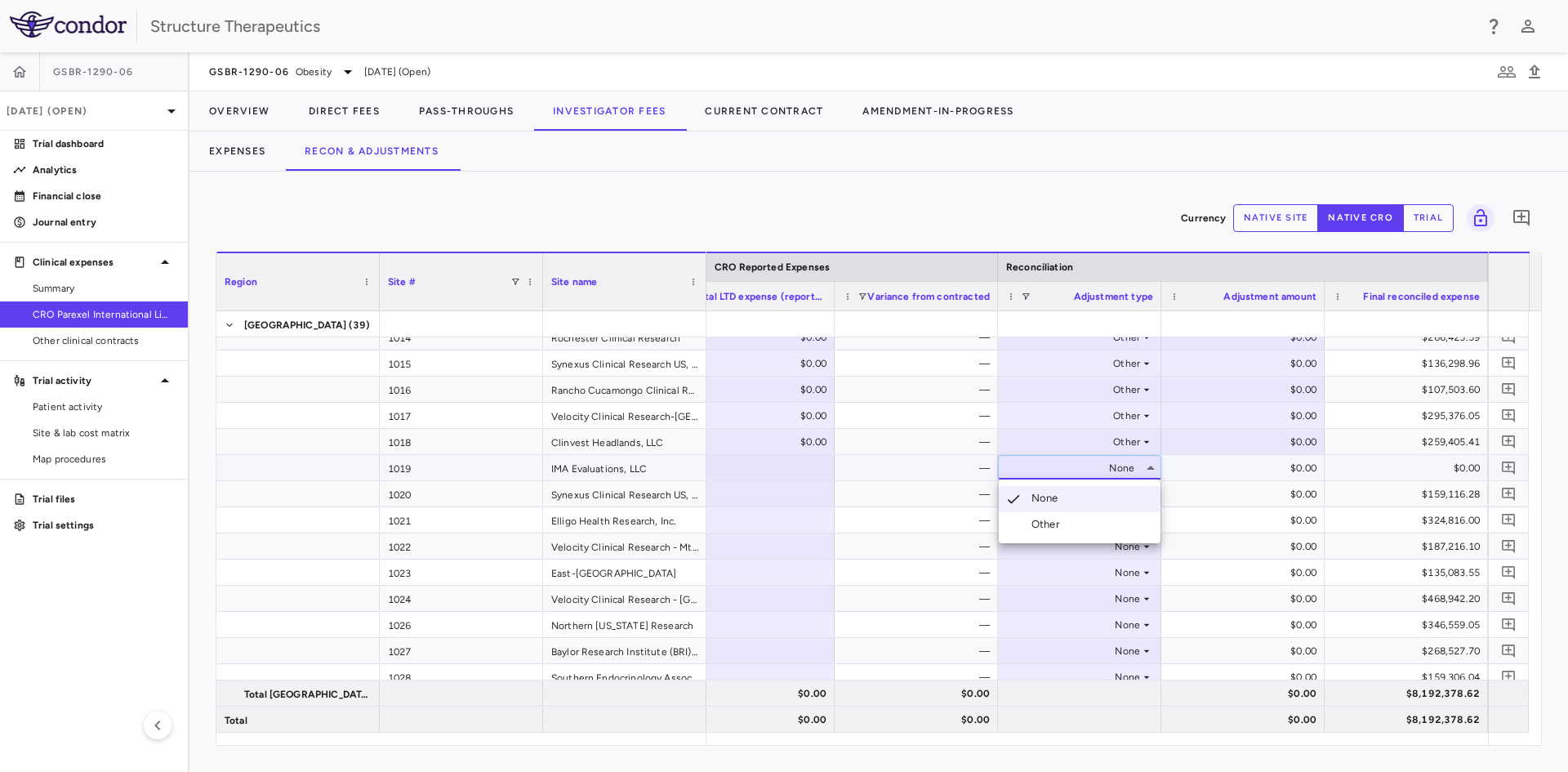
click at [1080, 515] on li "Other" at bounding box center [1080, 524] width 162 height 25
click at [1099, 491] on div "None" at bounding box center [1076, 494] width 127 height 26
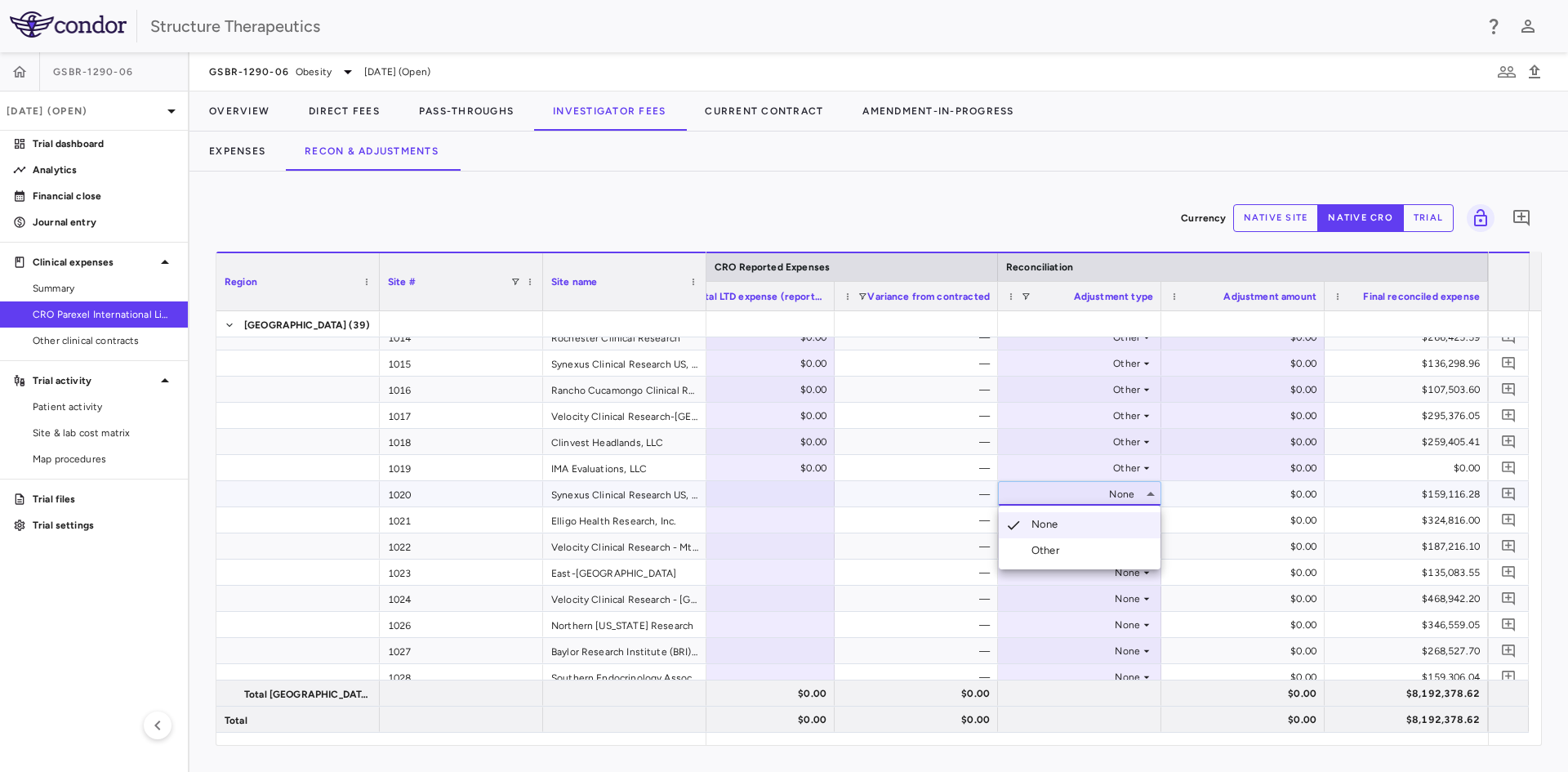
click at [1052, 541] on li "Other" at bounding box center [1080, 550] width 162 height 25
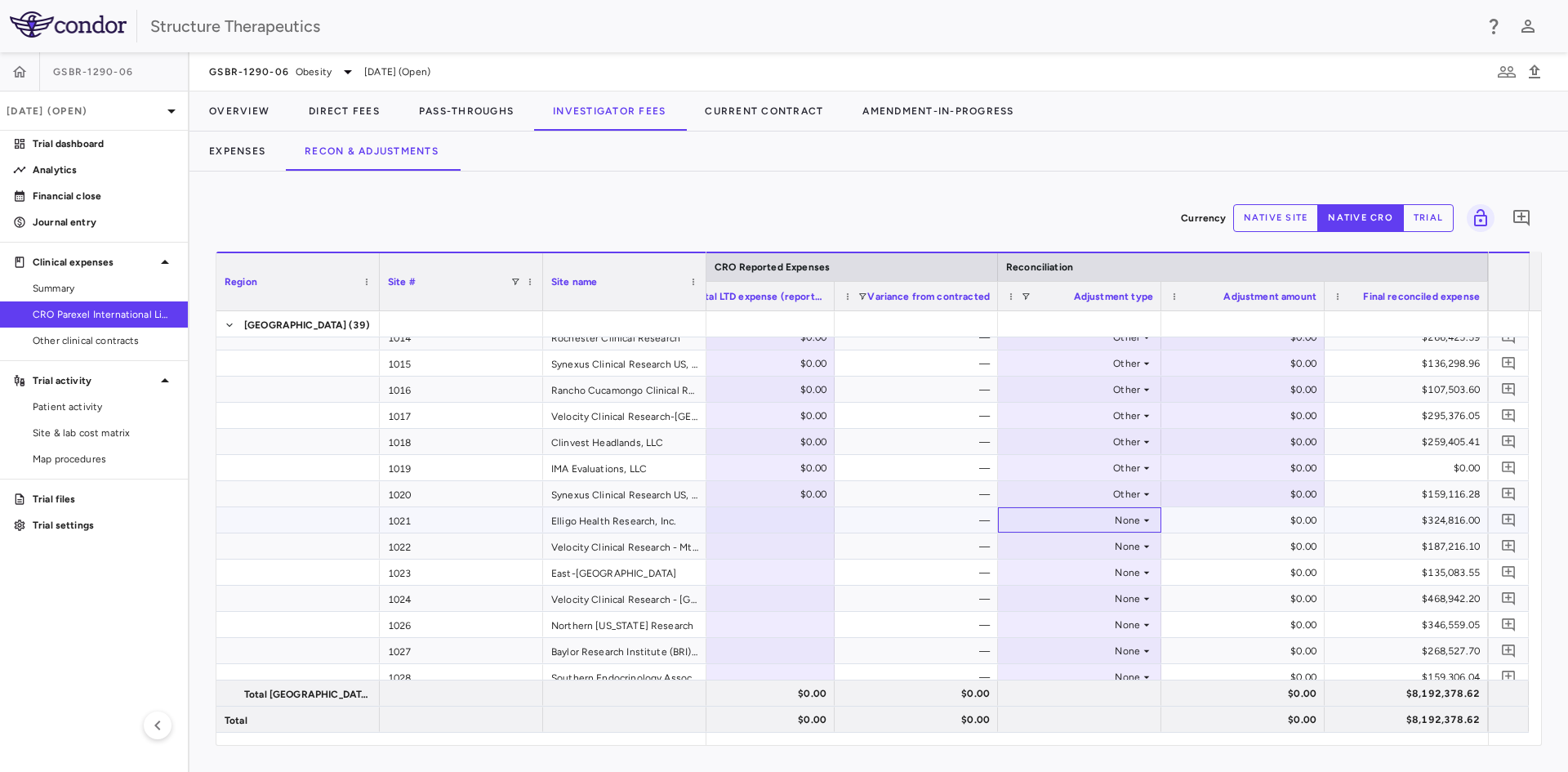
click at [1086, 515] on div "None" at bounding box center [1076, 520] width 127 height 26
click at [1053, 571] on div "Other" at bounding box center [1049, 577] width 35 height 15
click at [1089, 546] on div "None" at bounding box center [1076, 546] width 127 height 26
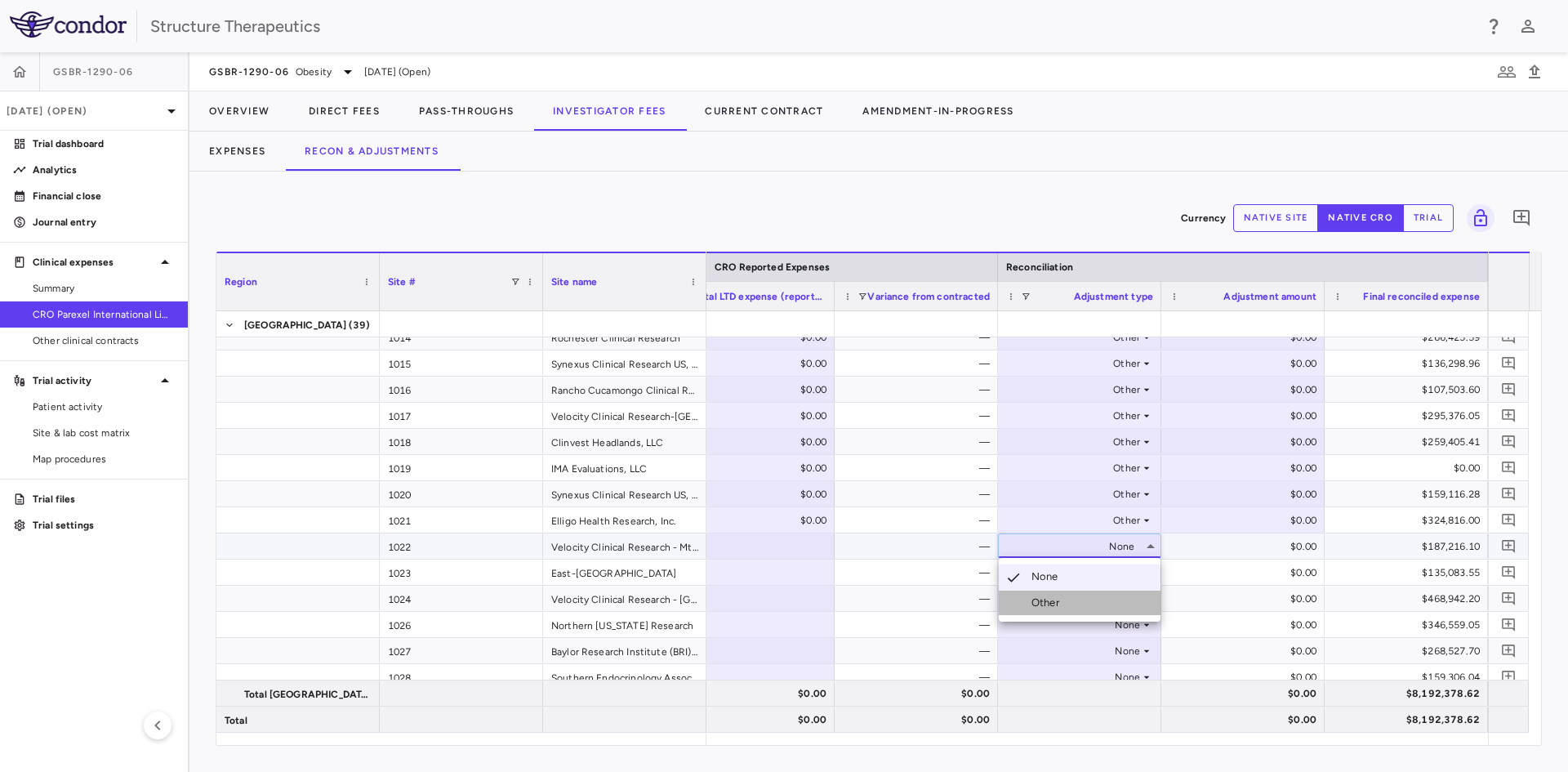
click at [1065, 601] on div "Other" at bounding box center [1049, 602] width 35 height 15
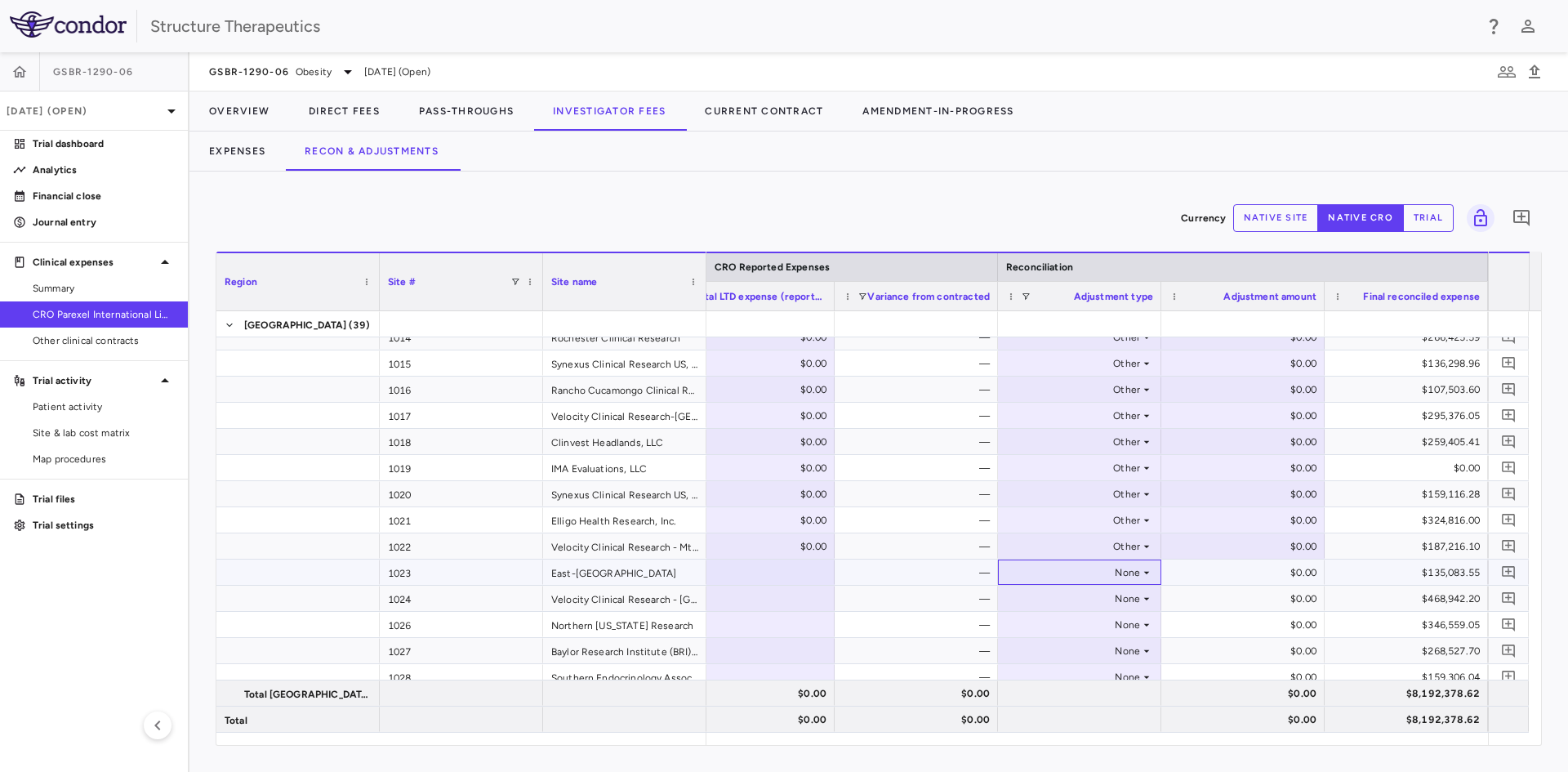
click at [1065, 576] on div "None" at bounding box center [1076, 573] width 127 height 26
click at [1053, 623] on div "Other" at bounding box center [1049, 628] width 35 height 15
click at [1068, 601] on div "None" at bounding box center [1076, 598] width 127 height 26
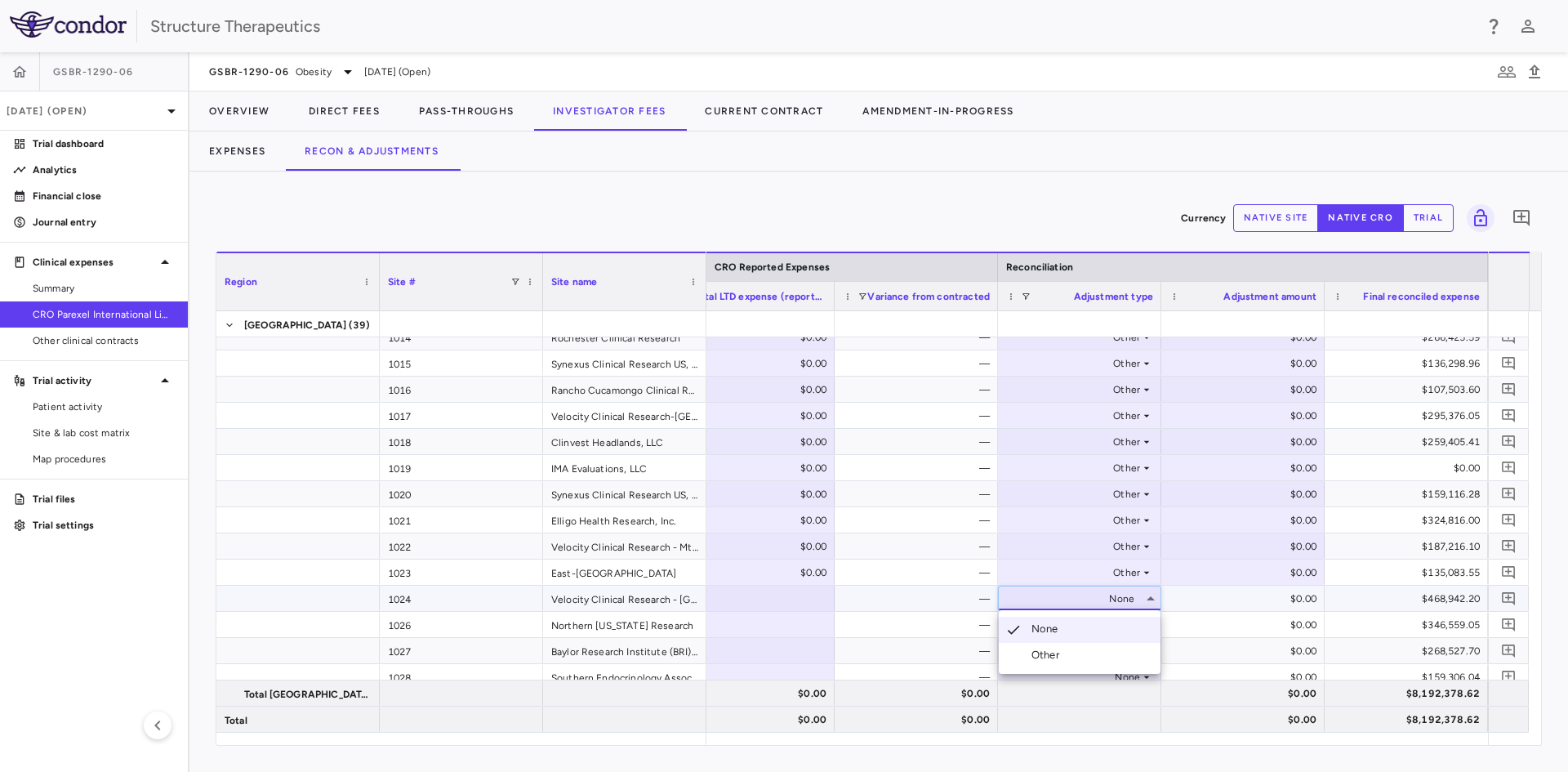
click at [1051, 651] on div "Other" at bounding box center [1049, 655] width 35 height 15
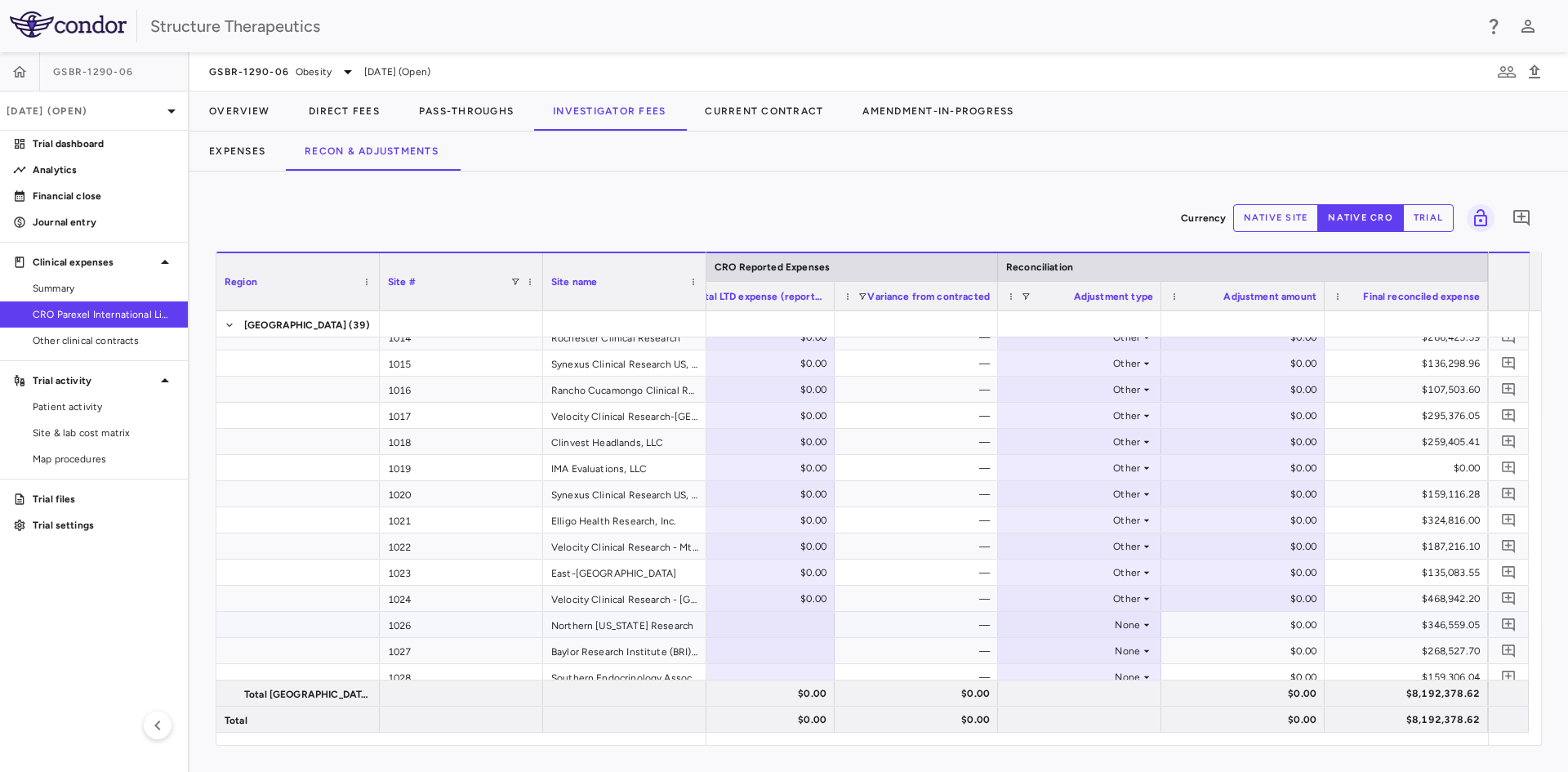
click at [1066, 626] on div "None" at bounding box center [1076, 625] width 127 height 26
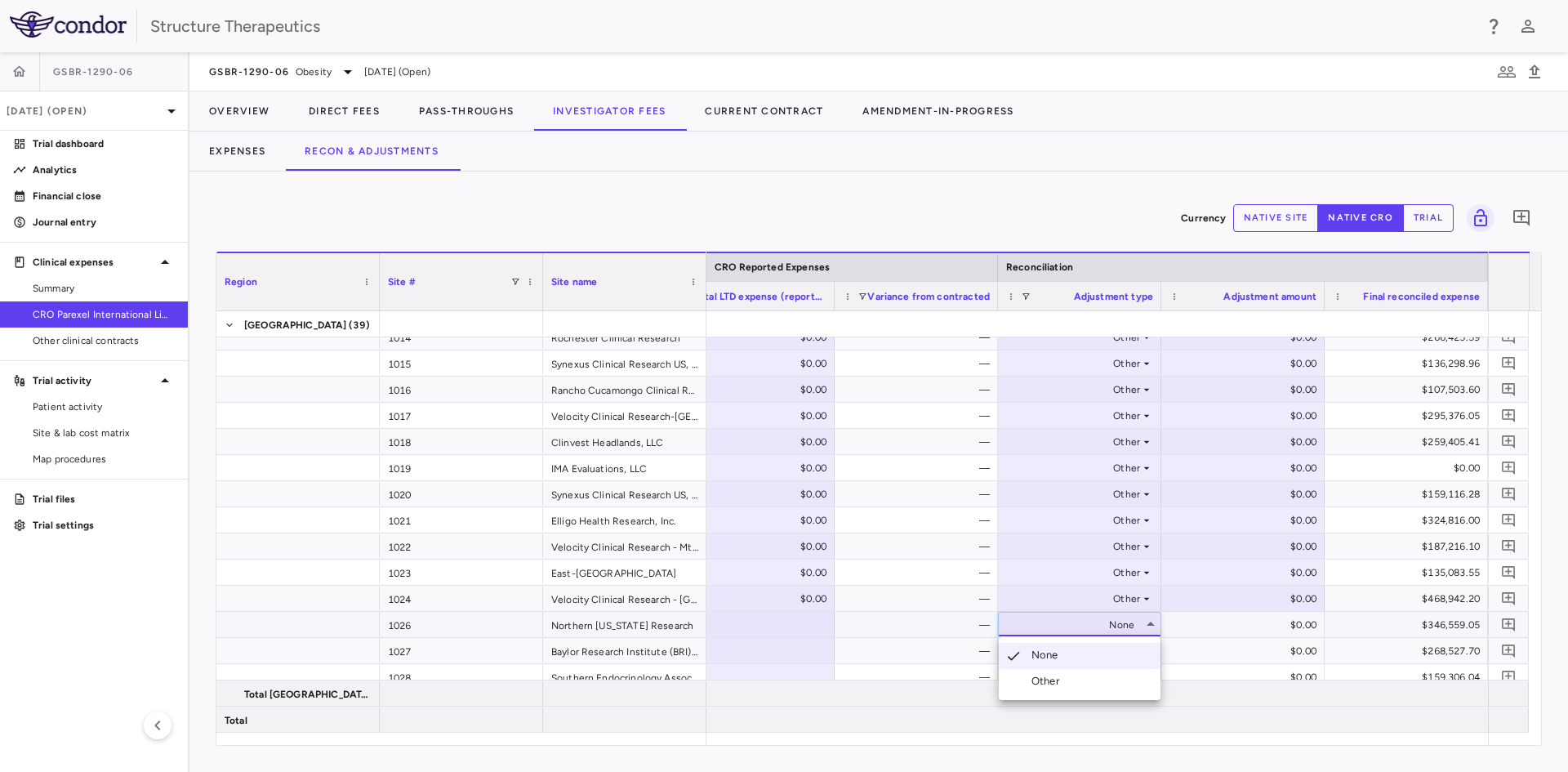
scroll to position [0, 1015]
click at [1055, 673] on li "Other" at bounding box center [1080, 680] width 162 height 25
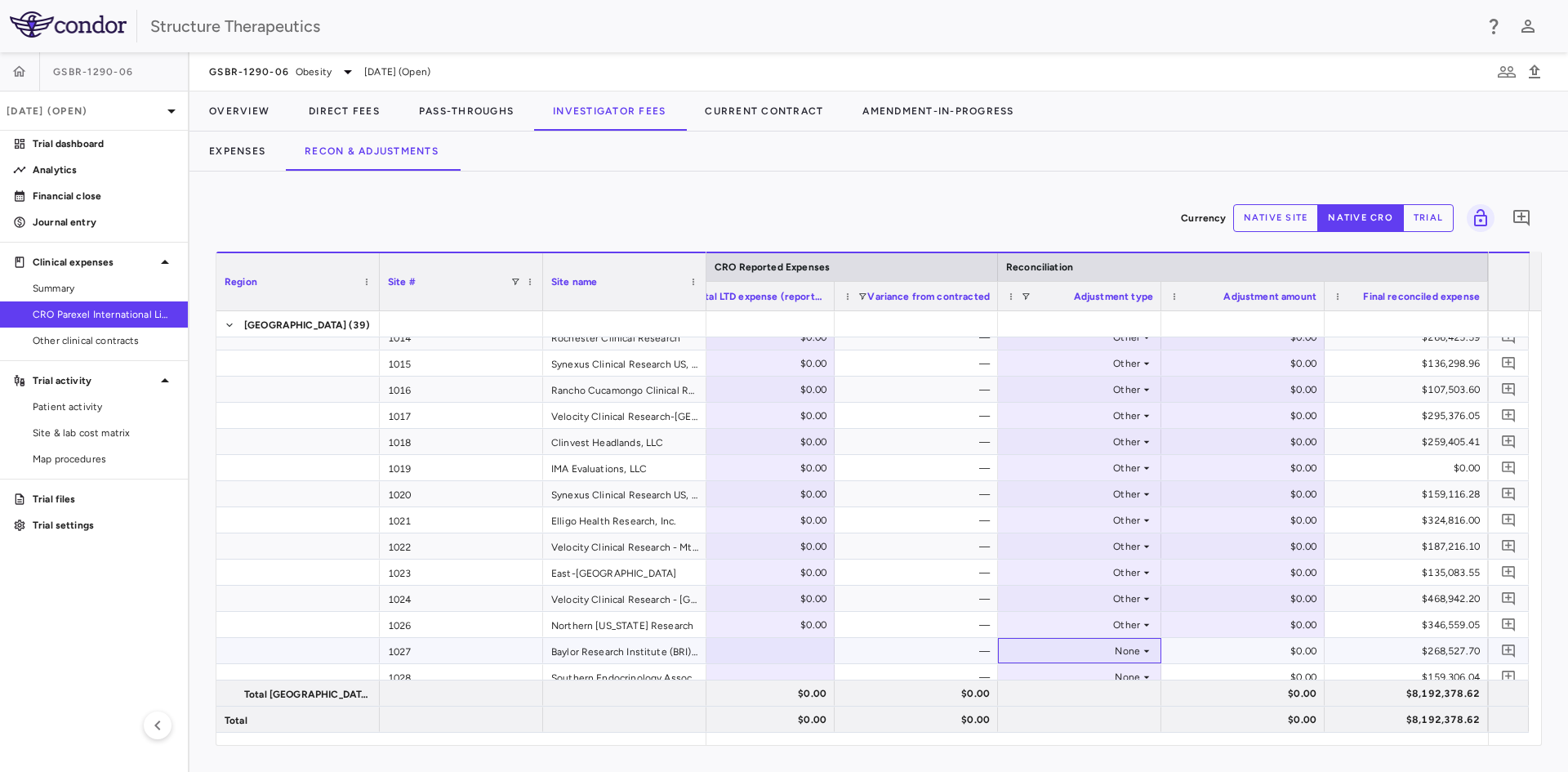
click at [1065, 646] on div "None" at bounding box center [1076, 651] width 127 height 26
click at [1054, 704] on div "Other" at bounding box center [1049, 707] width 35 height 15
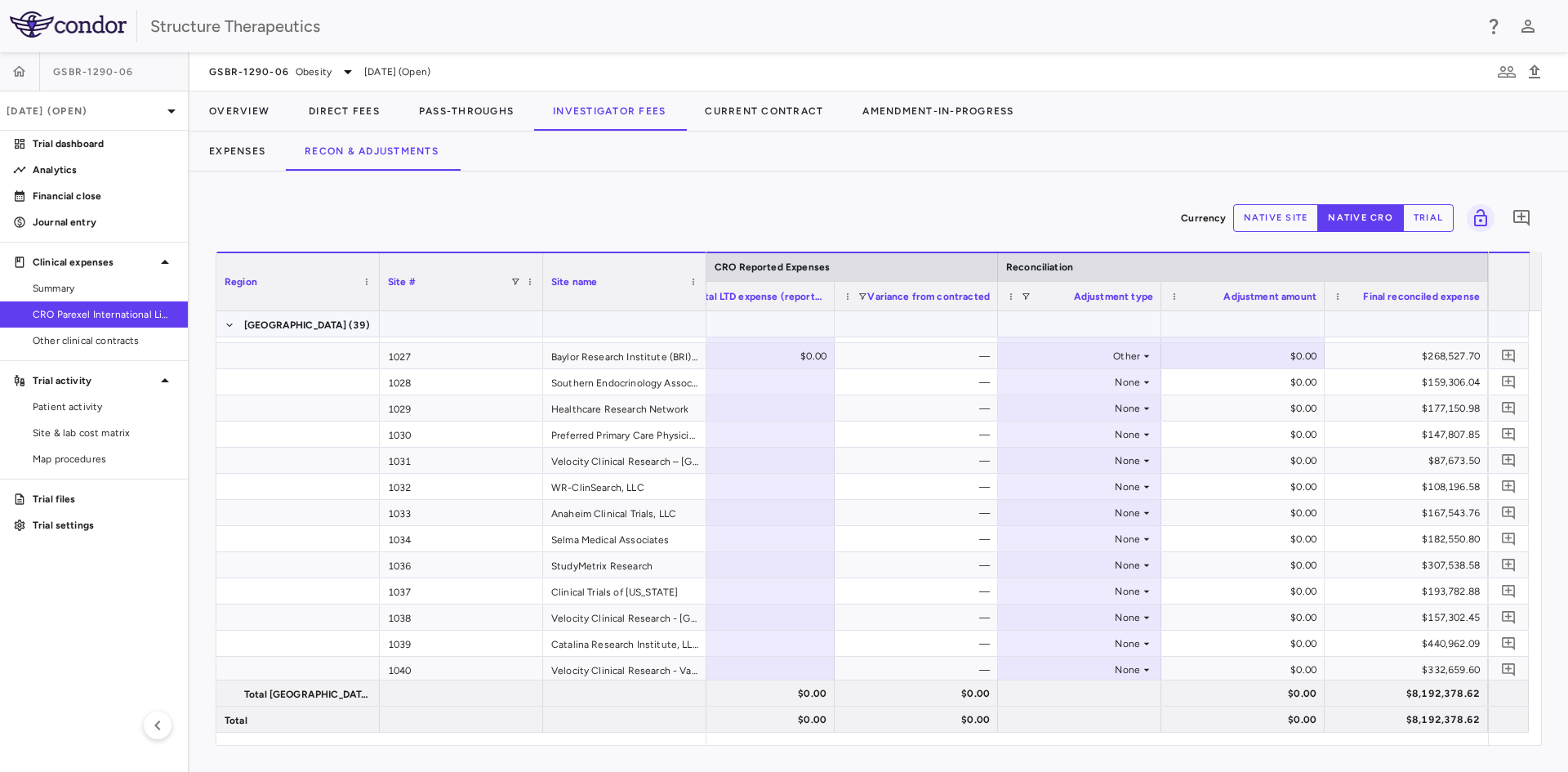
scroll to position [621, 0]
click at [1098, 393] on div "None" at bounding box center [1076, 383] width 127 height 26
click at [1088, 433] on li "Other" at bounding box center [1080, 439] width 162 height 25
click at [1069, 411] on div "None" at bounding box center [1076, 409] width 127 height 26
click at [1057, 465] on div "Other" at bounding box center [1049, 465] width 35 height 15
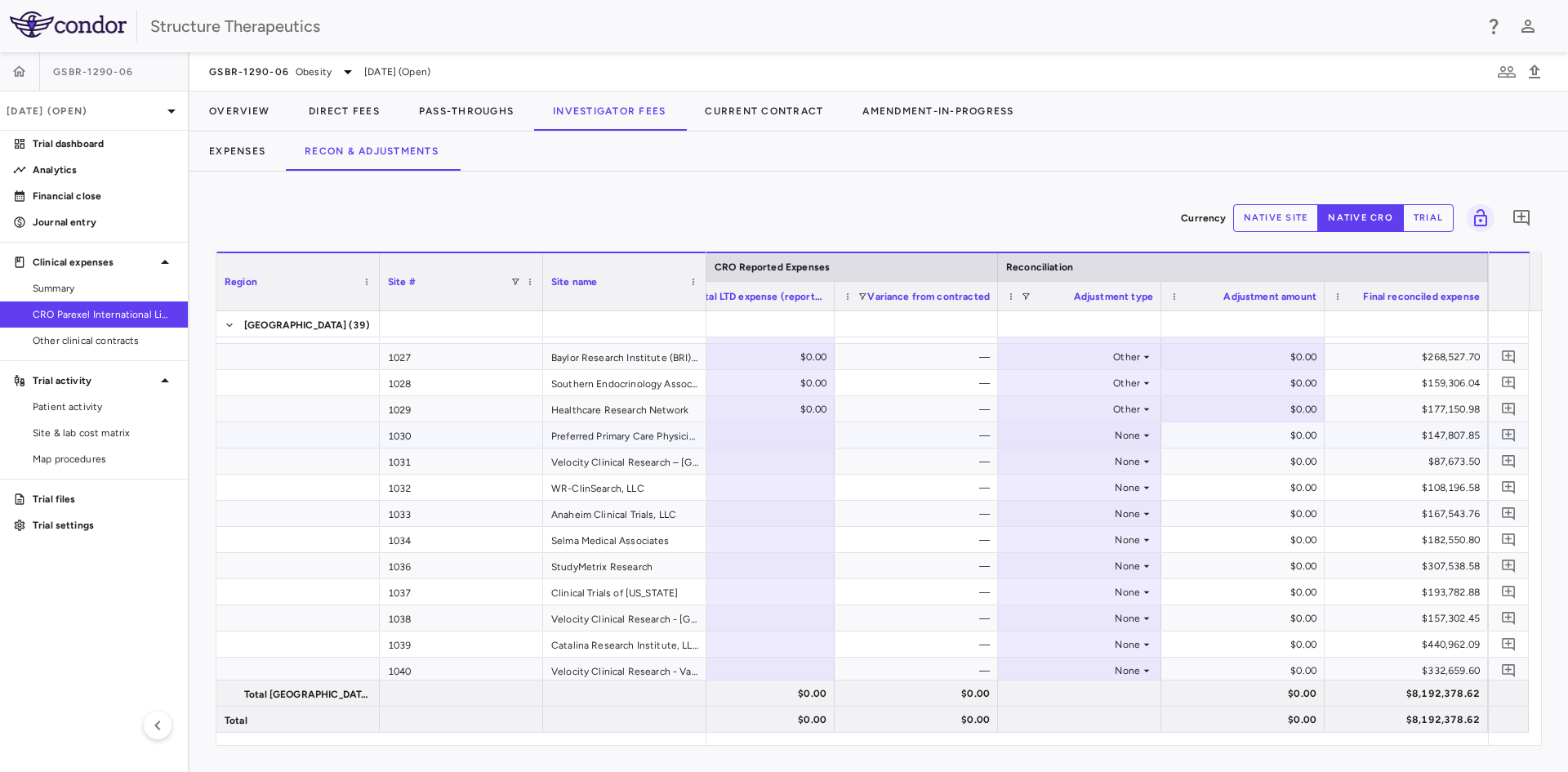
click at [1095, 438] on div "None" at bounding box center [1076, 435] width 127 height 26
click at [1080, 485] on li "Other" at bounding box center [1080, 492] width 162 height 25
click at [1076, 461] on div "None" at bounding box center [1076, 461] width 127 height 26
click at [1058, 513] on div "Other" at bounding box center [1049, 517] width 35 height 15
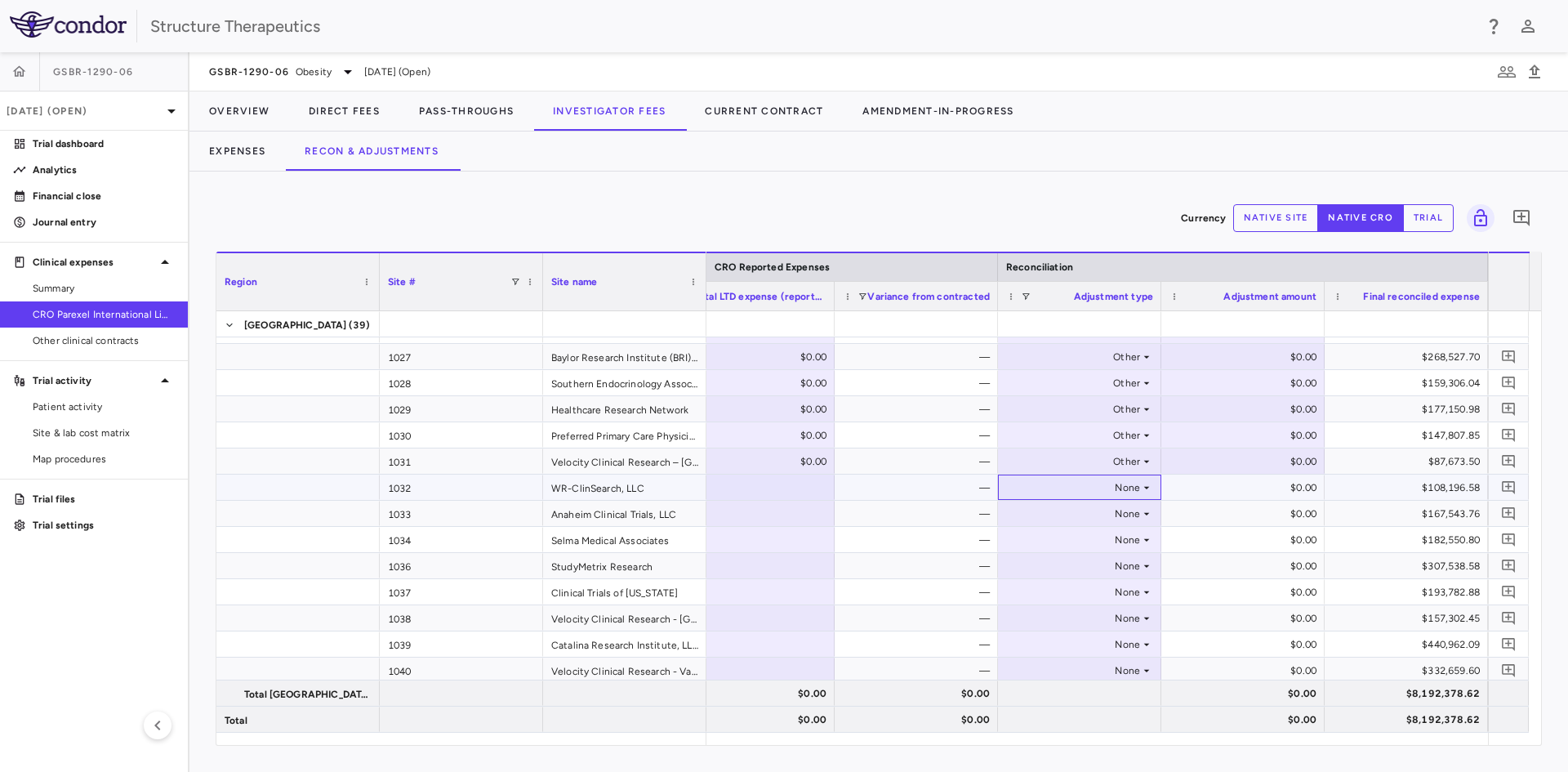
click at [1094, 489] on div "None" at bounding box center [1076, 488] width 127 height 26
click at [1085, 536] on li "Other" at bounding box center [1080, 543] width 162 height 25
click at [1096, 512] on div "None" at bounding box center [1076, 513] width 127 height 26
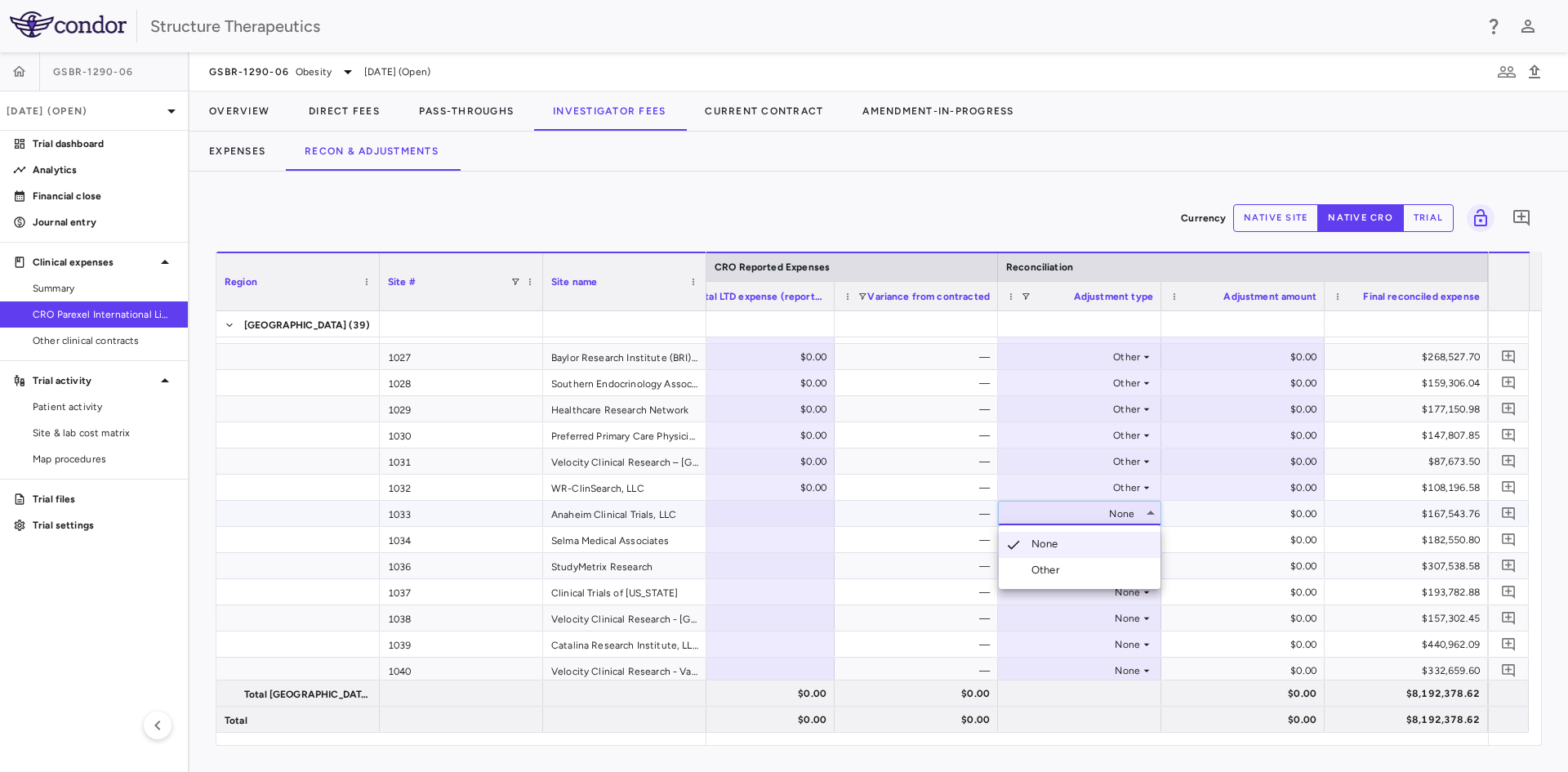
click at [1076, 563] on ul "Select None Other" at bounding box center [1080, 557] width 162 height 64
click at [1076, 563] on li "Other" at bounding box center [1080, 570] width 162 height 25
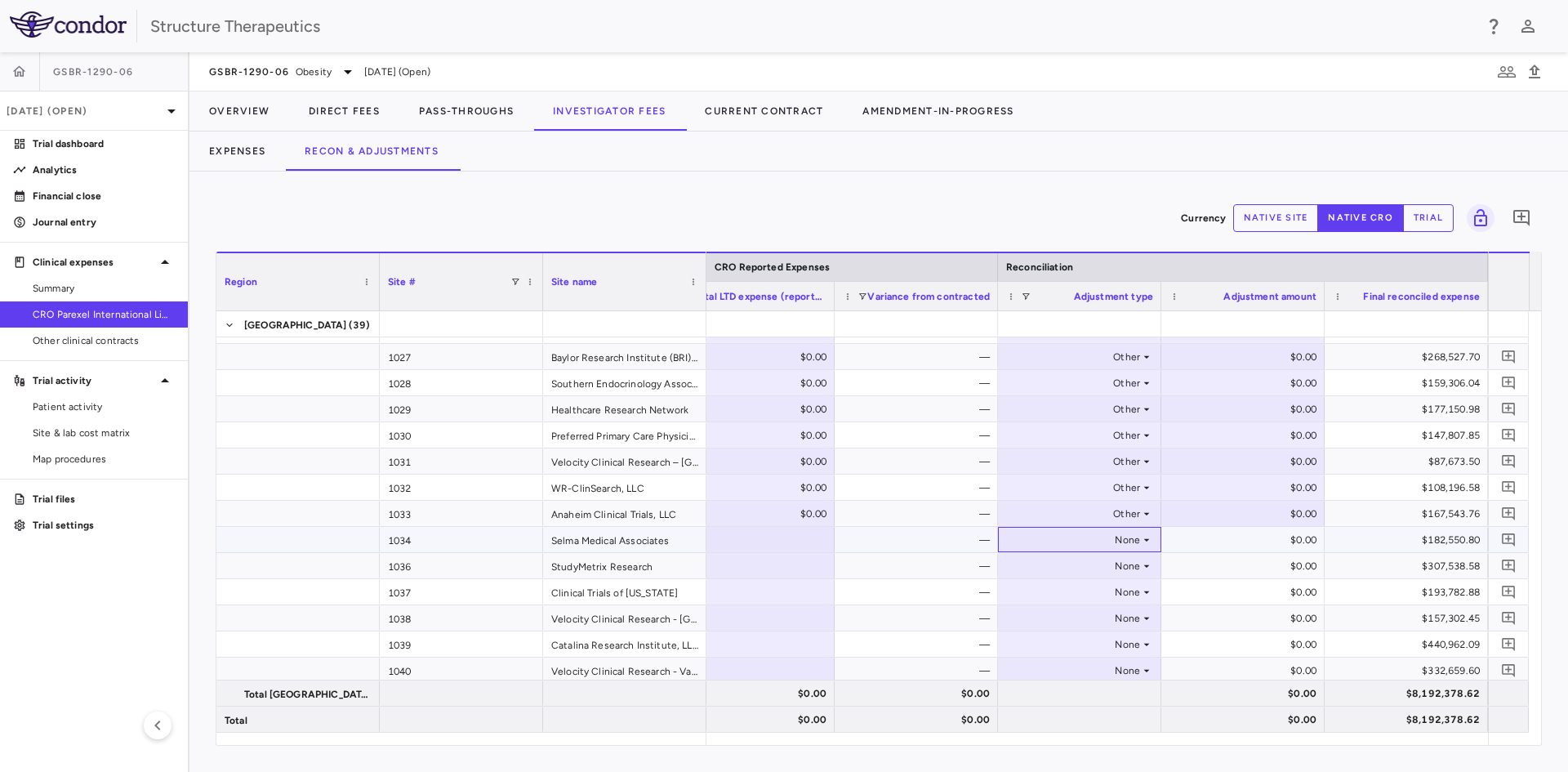
click at [1095, 536] on div "None" at bounding box center [1076, 540] width 127 height 26
click at [1042, 591] on div "Other" at bounding box center [1049, 595] width 35 height 15
click at [1116, 563] on div "None" at bounding box center [1076, 566] width 127 height 26
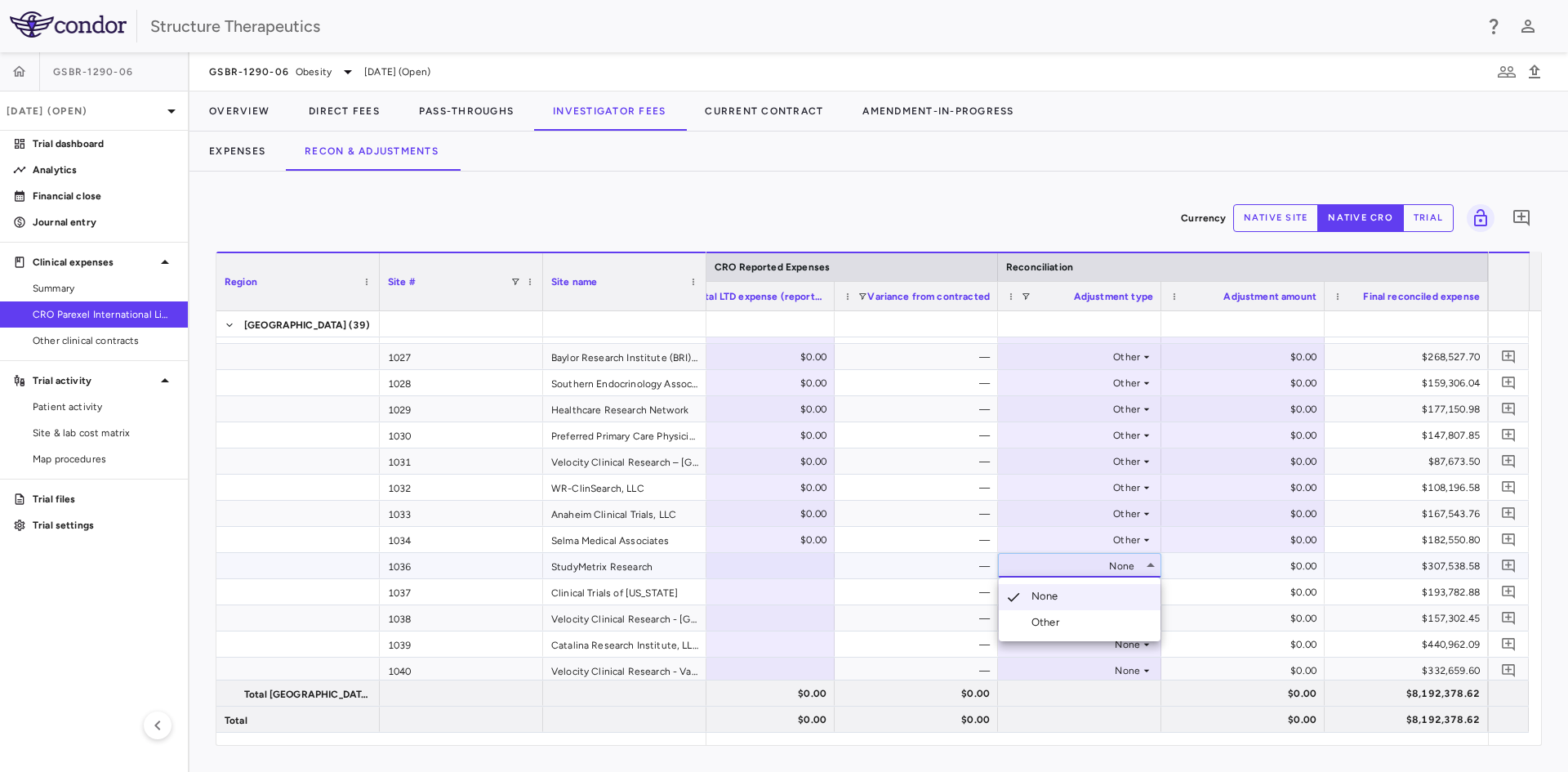
click at [1051, 613] on li "Other" at bounding box center [1080, 622] width 162 height 25
click at [1107, 586] on div "None" at bounding box center [1076, 591] width 127 height 26
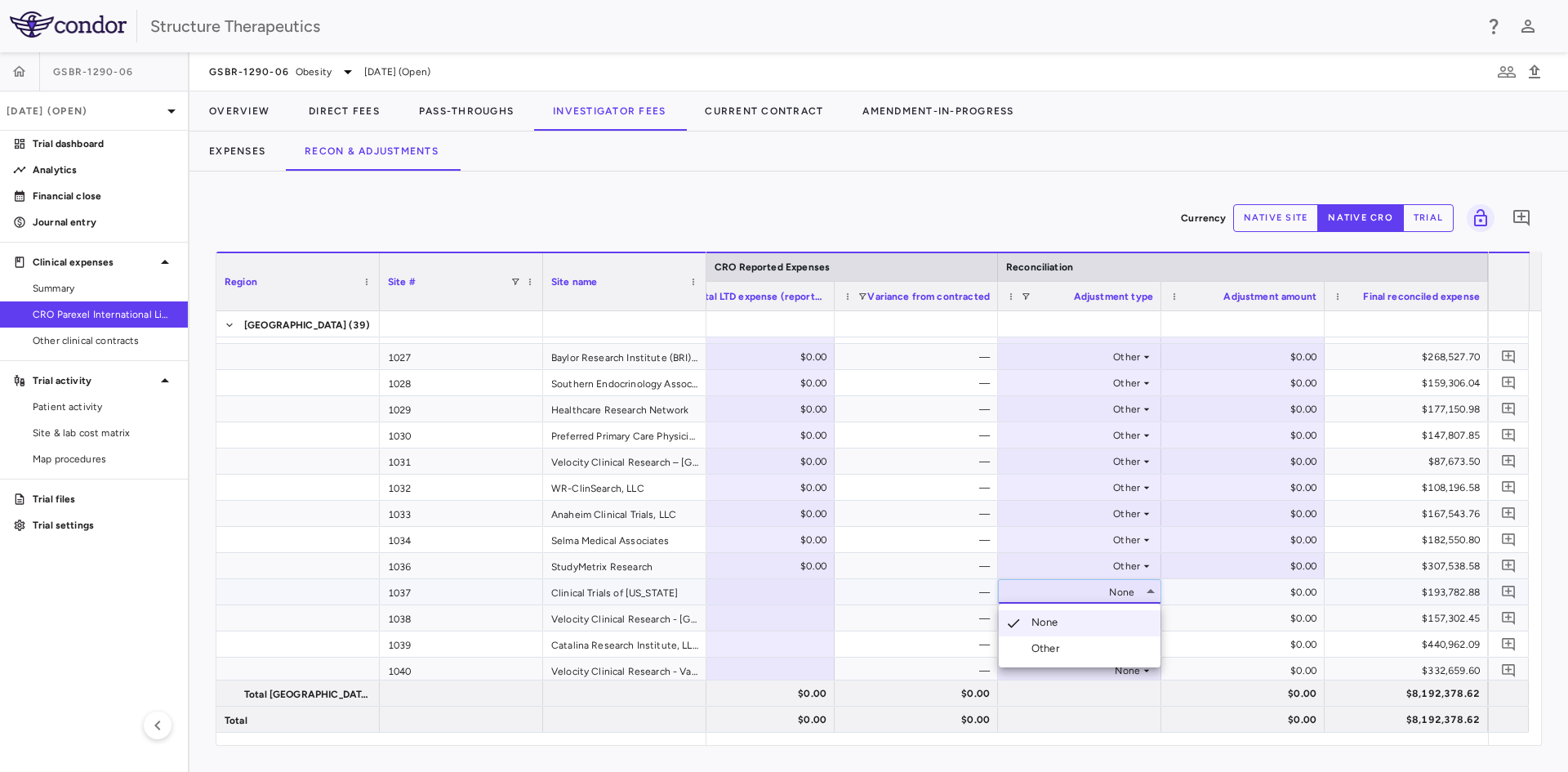
click at [1050, 640] on li "Other" at bounding box center [1080, 648] width 162 height 25
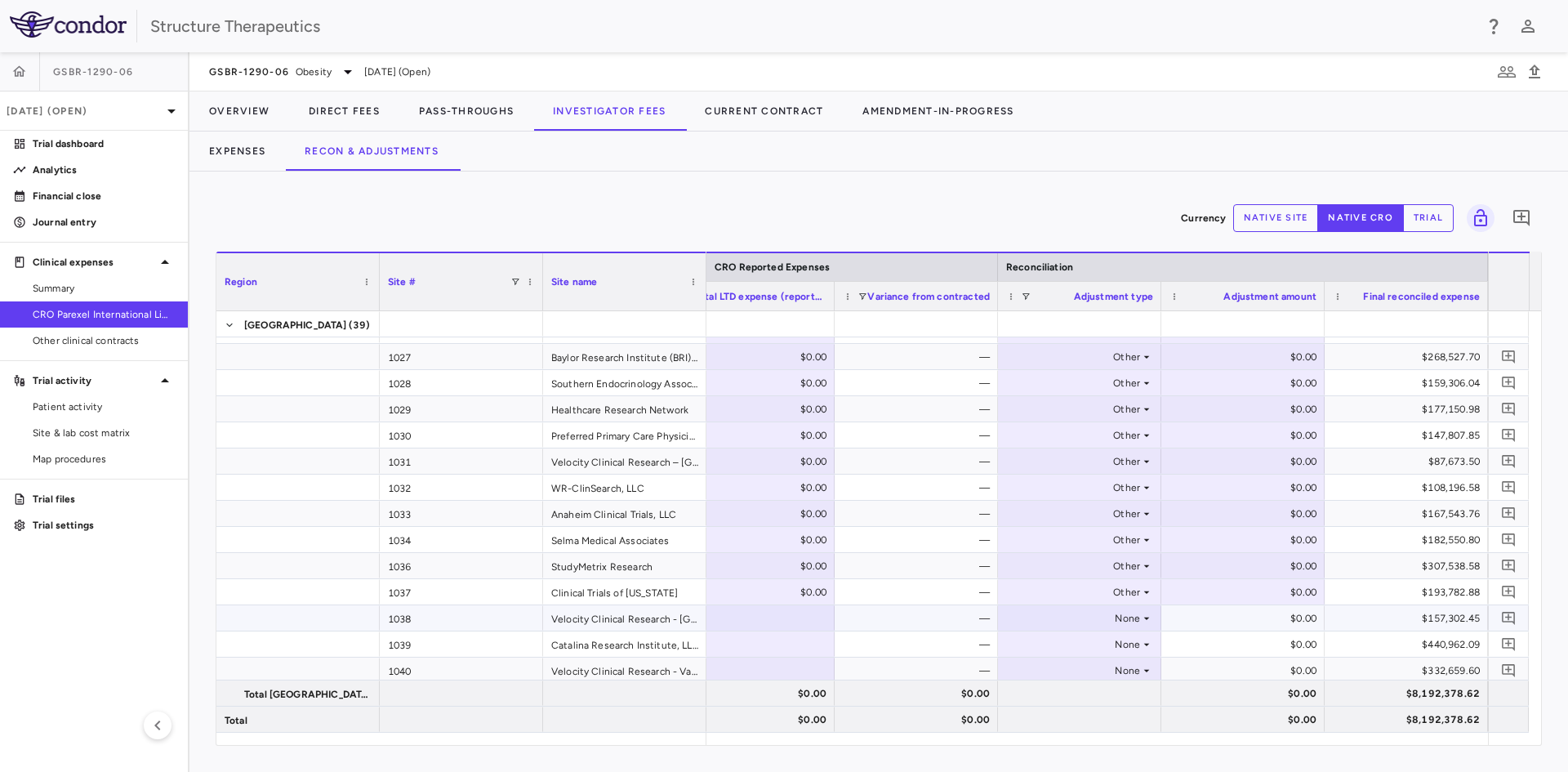
click at [1109, 613] on div "None" at bounding box center [1076, 618] width 127 height 26
click at [1052, 673] on div "Other" at bounding box center [1049, 674] width 35 height 15
click at [1090, 645] on div "None" at bounding box center [1076, 644] width 127 height 26
click at [1064, 694] on div "Other" at bounding box center [1049, 700] width 35 height 15
click at [1093, 668] on div "None" at bounding box center [1076, 670] width 127 height 26
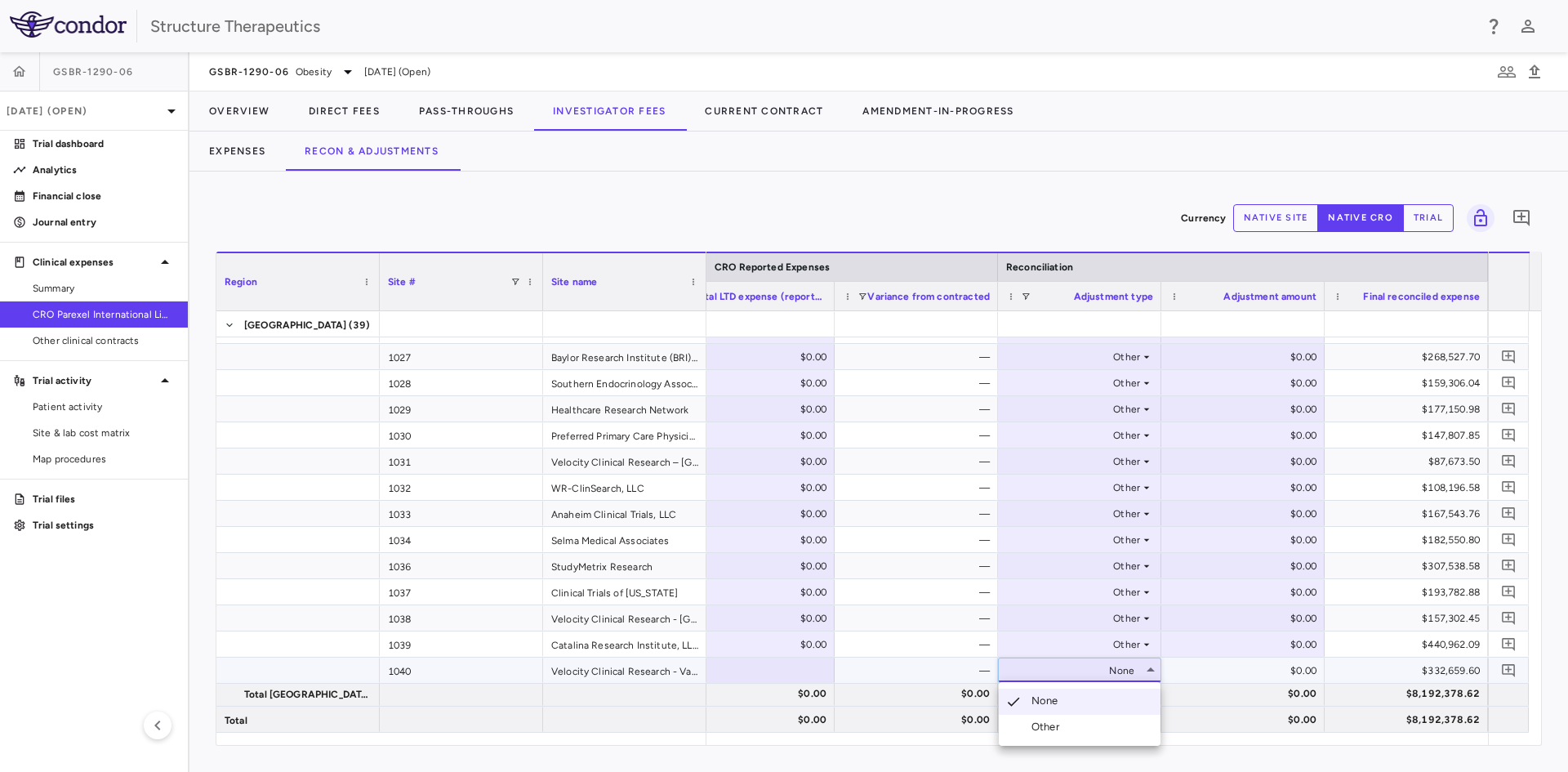
click at [1055, 721] on div "Other" at bounding box center [1049, 727] width 35 height 15
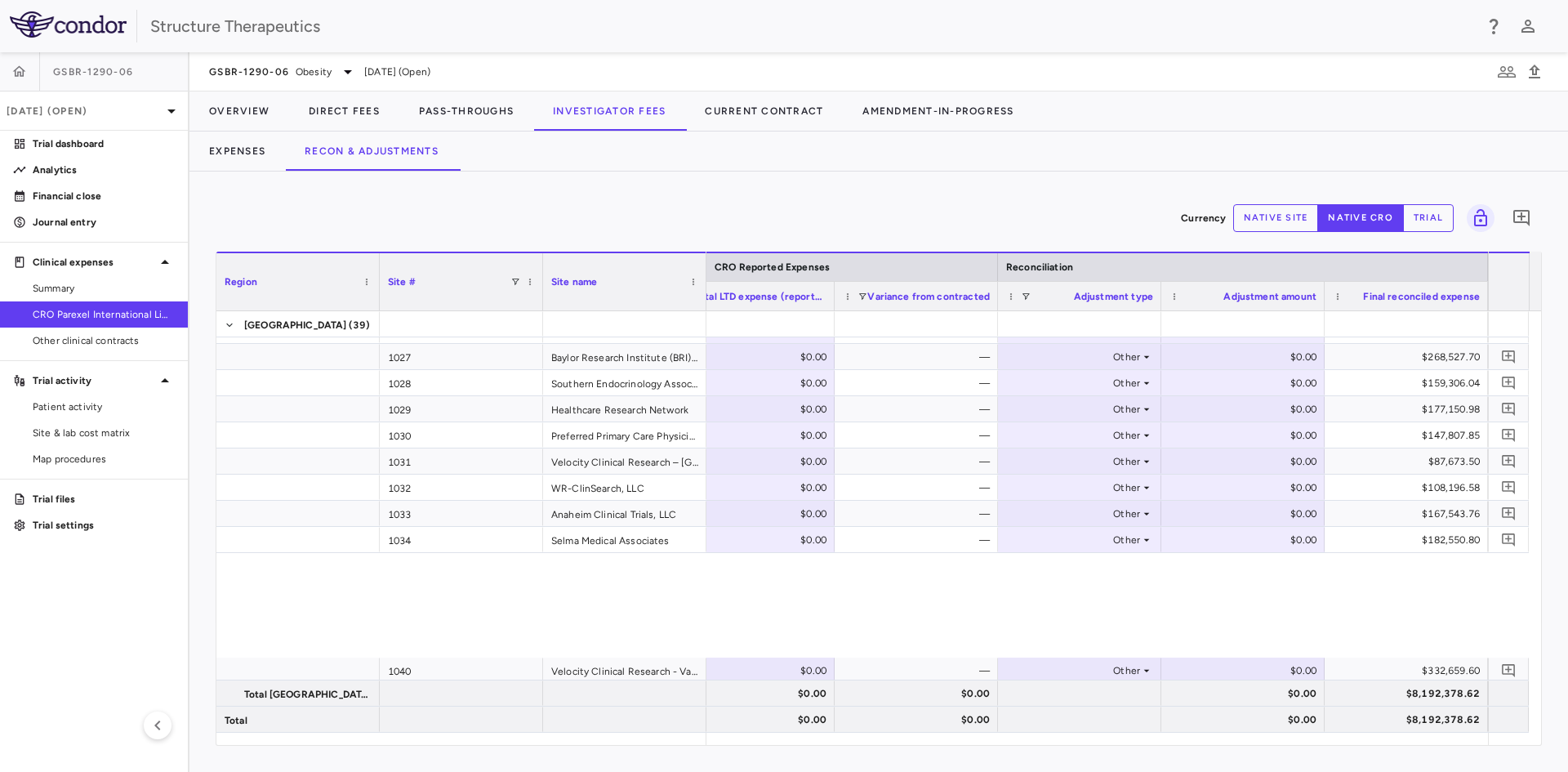
scroll to position [0, 0]
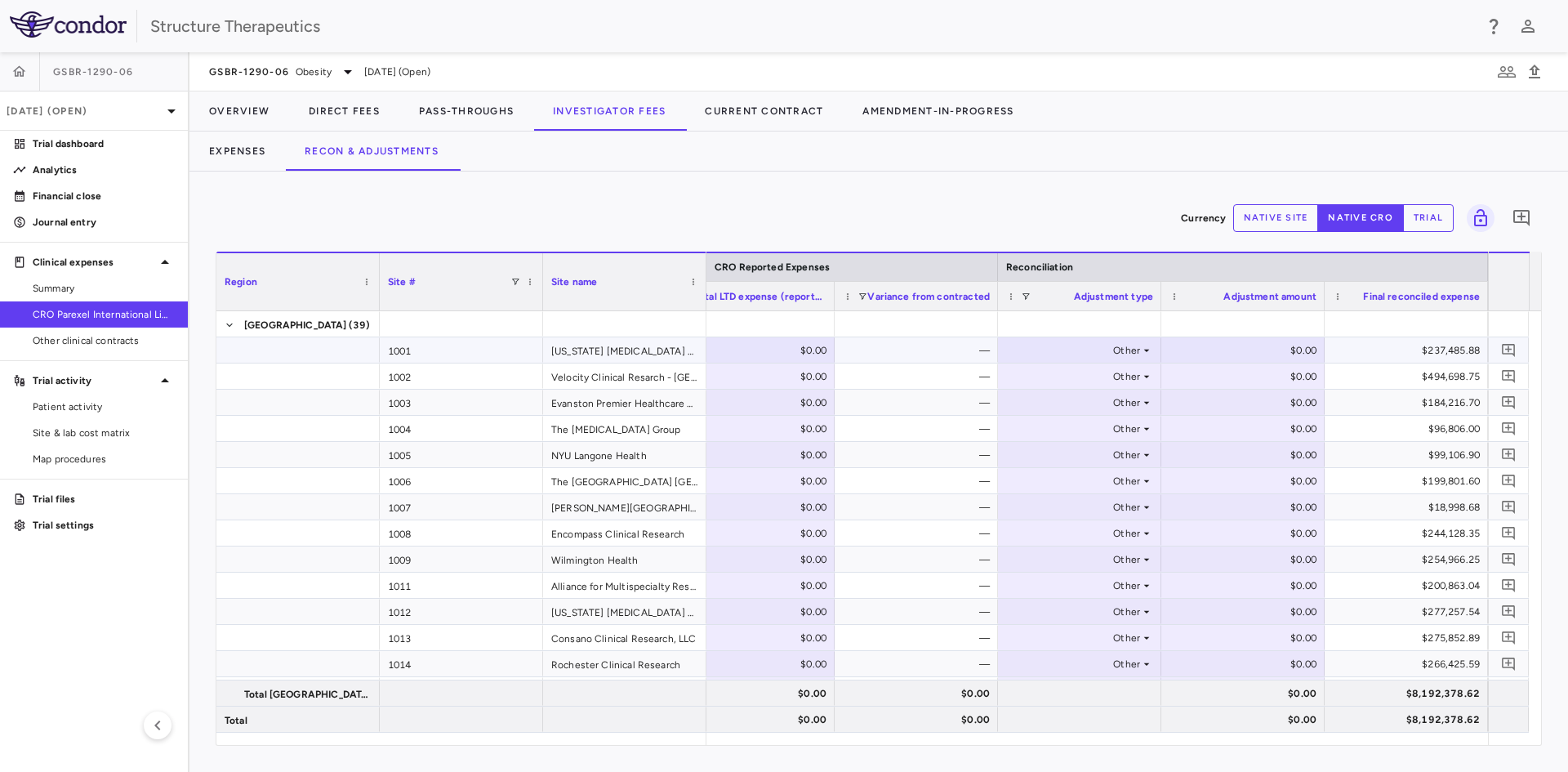
click at [1259, 347] on div "$0.00" at bounding box center [1246, 350] width 140 height 26
click at [1250, 377] on div "$23,102.50" at bounding box center [1246, 376] width 140 height 26
click at [1250, 377] on input "*******" at bounding box center [1255, 377] width 137 height 27
type input "********"
click at [1233, 525] on div "$10,248.60" at bounding box center [1246, 533] width 140 height 26
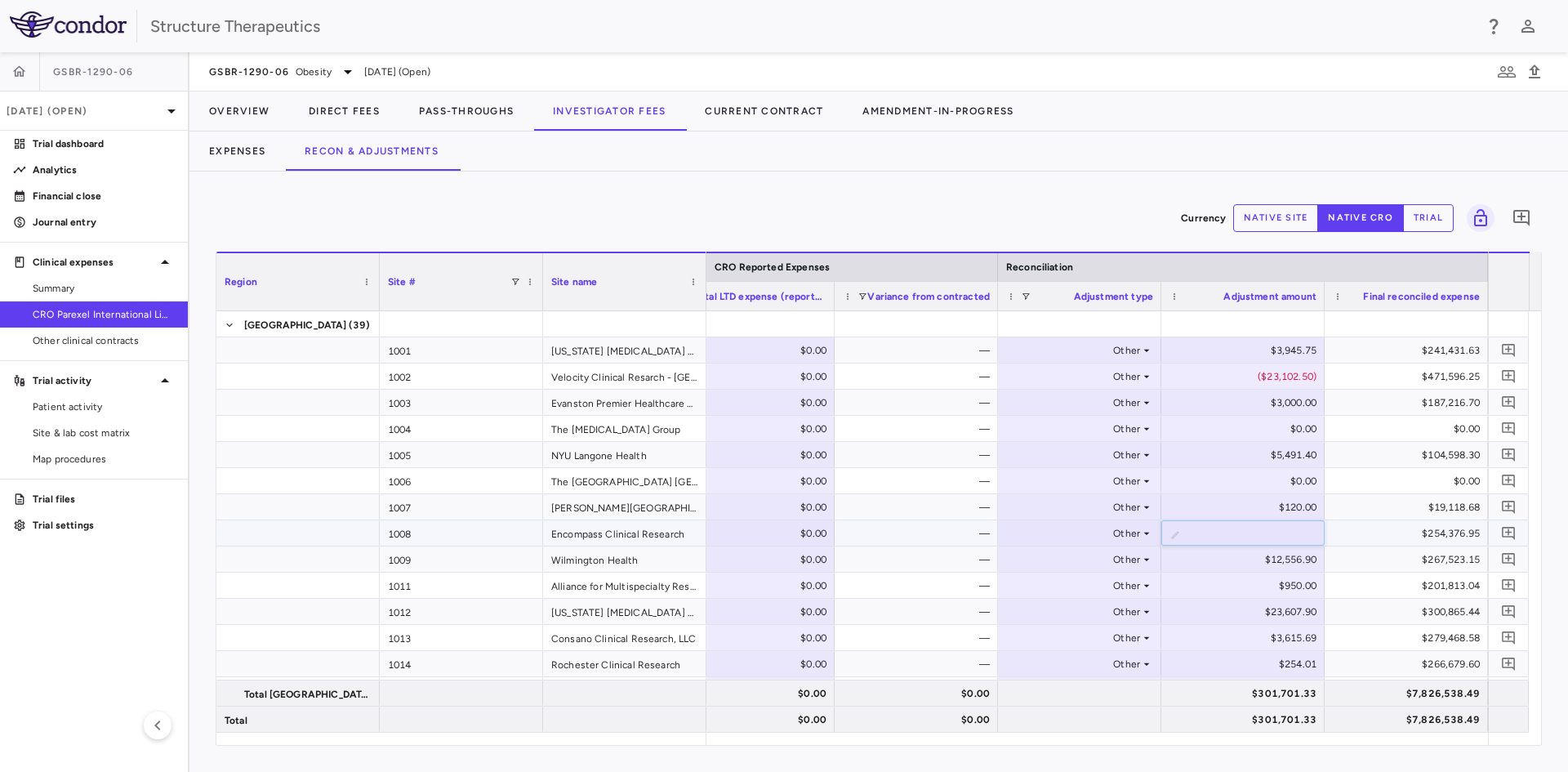
click at [1236, 527] on input "*******" at bounding box center [1255, 534] width 137 height 27
type input "********"
click at [1240, 608] on div "$23,607.90" at bounding box center [1246, 611] width 140 height 26
click at [1250, 608] on input "*******" at bounding box center [1255, 612] width 137 height 27
type input "********"
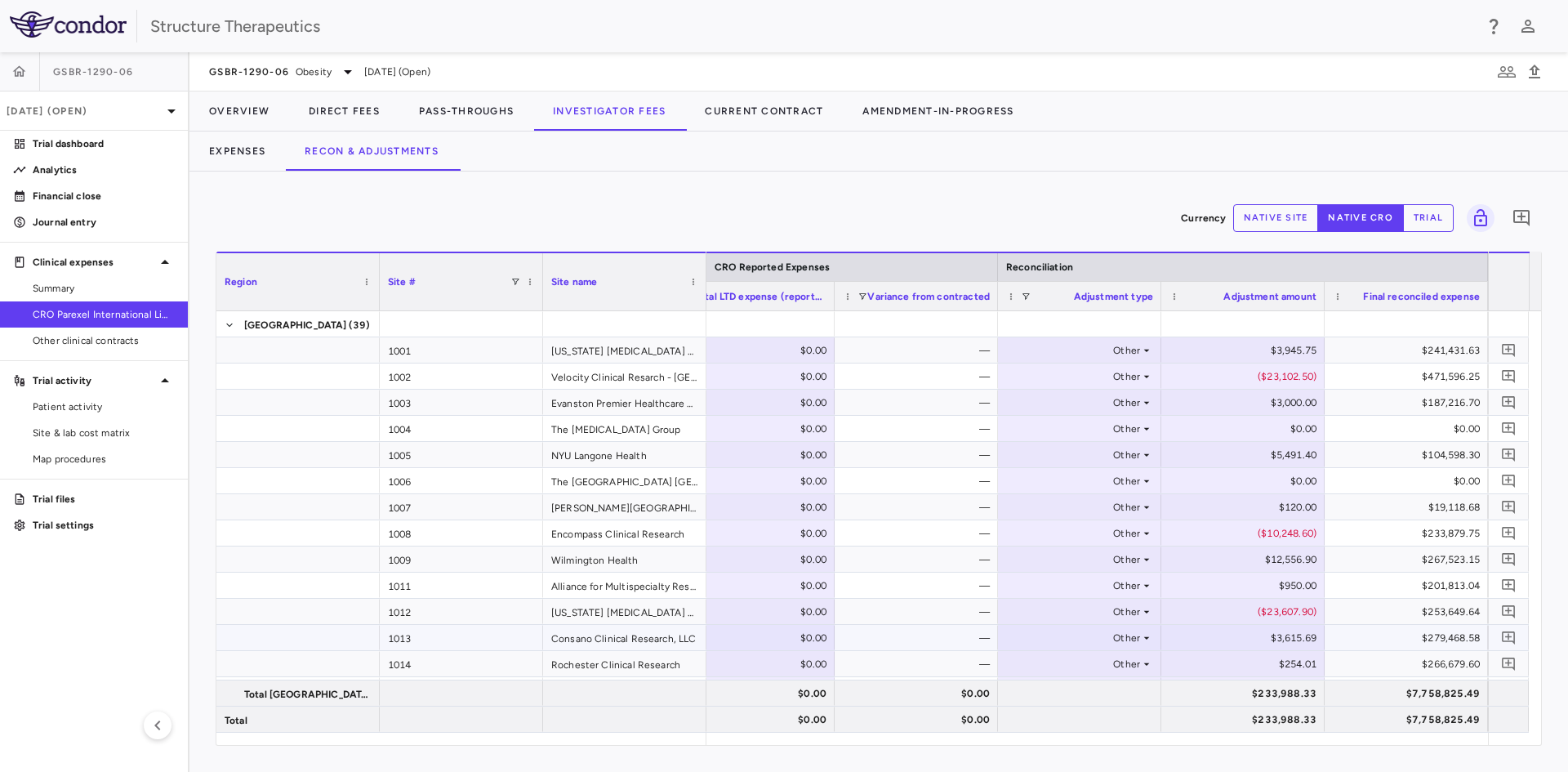
click at [1256, 637] on div "$3,615.69" at bounding box center [1246, 638] width 140 height 26
click at [1256, 637] on input "*******" at bounding box center [1255, 639] width 137 height 27
type input "********"
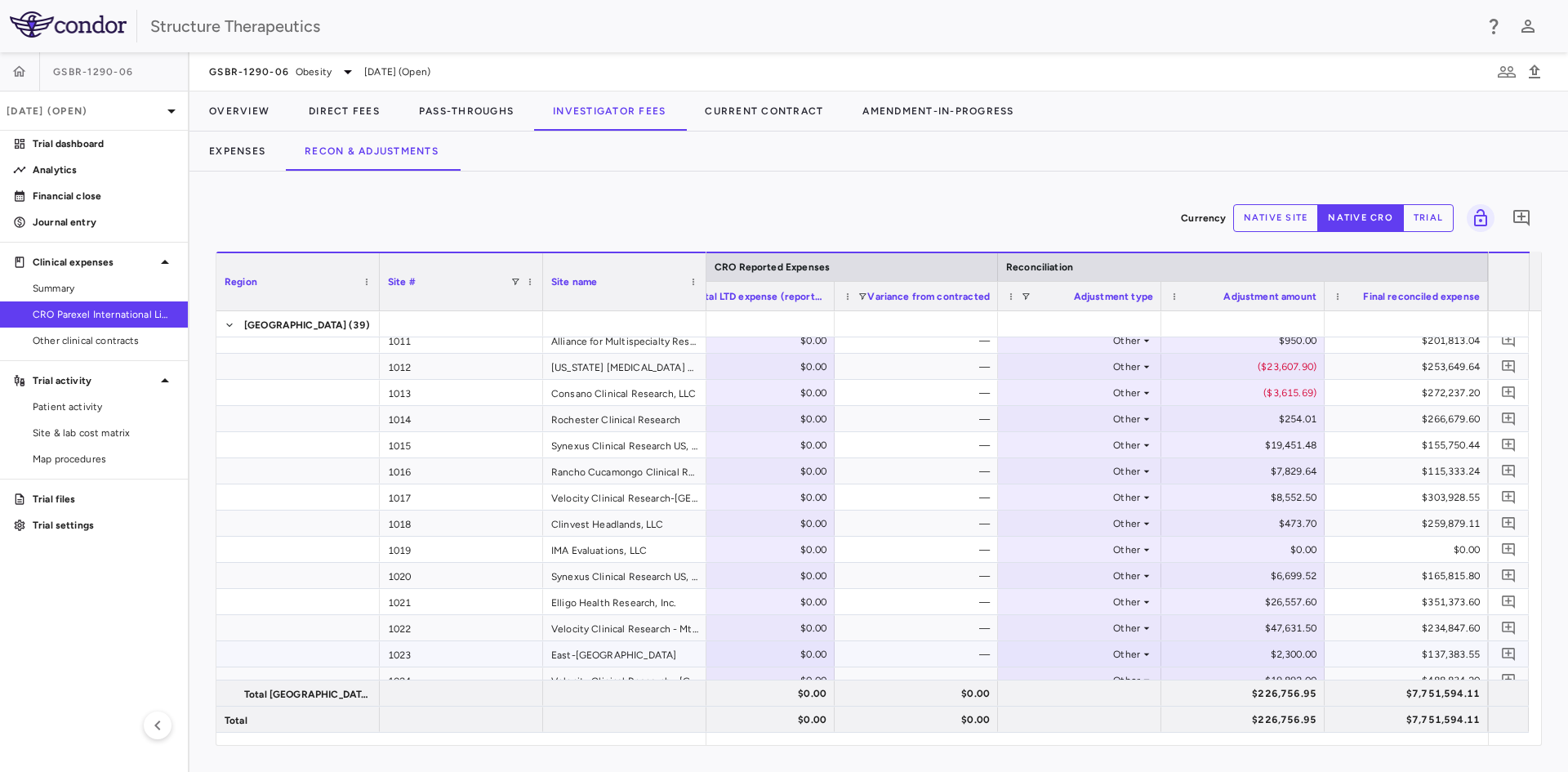
scroll to position [245, 0]
click at [1236, 418] on div "$254.01" at bounding box center [1246, 419] width 140 height 26
click at [1252, 418] on input "******" at bounding box center [1255, 420] width 137 height 27
type input "*******"
click at [1255, 449] on div "$19,451.48" at bounding box center [1246, 445] width 140 height 26
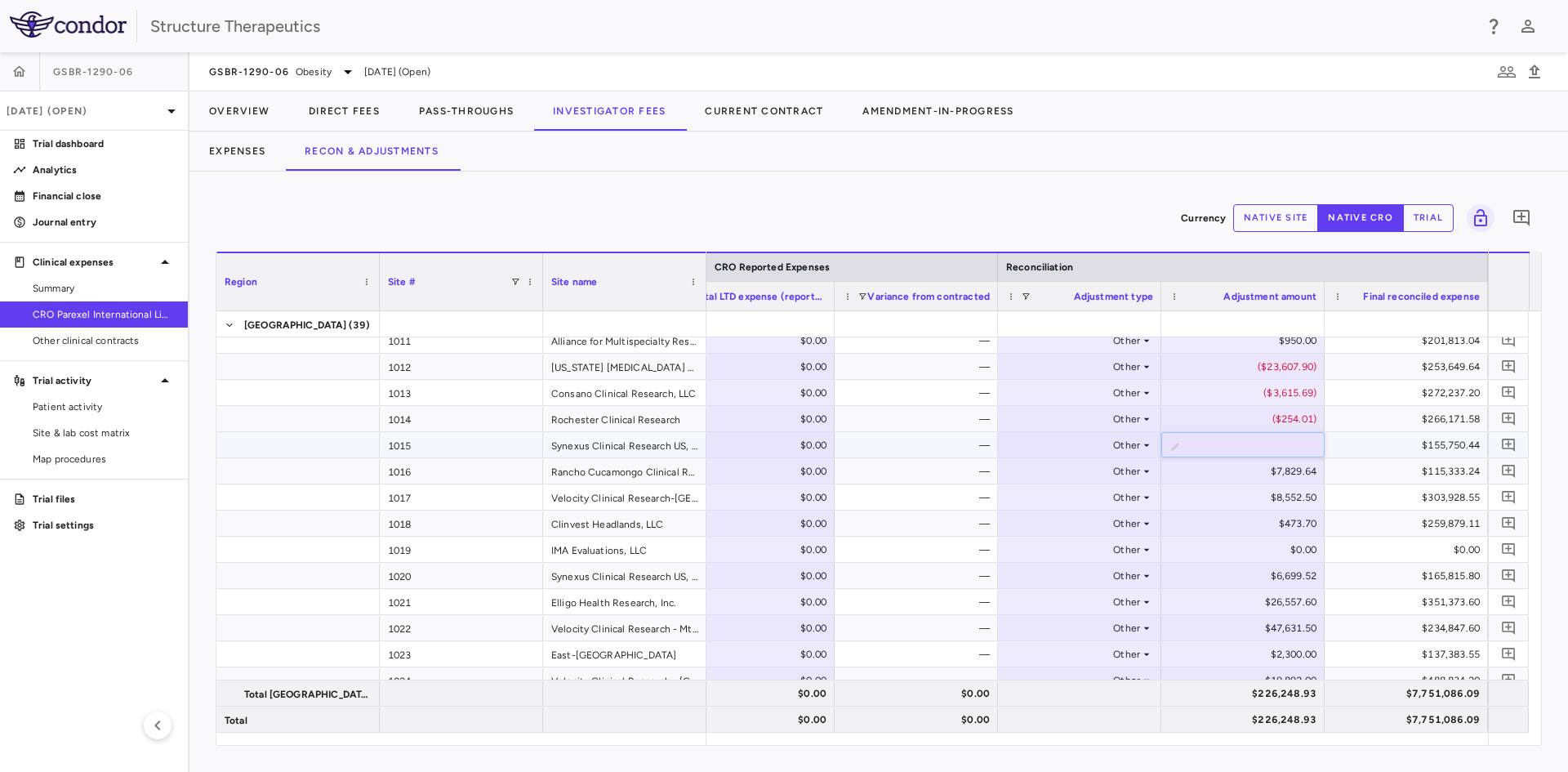
click at [1255, 449] on input "********" at bounding box center [1255, 445] width 137 height 27
type input "*********"
click at [1264, 461] on div "$7,829.64" at bounding box center [1246, 471] width 140 height 26
click at [1251, 469] on input "*******" at bounding box center [1255, 472] width 137 height 27
type input "********"
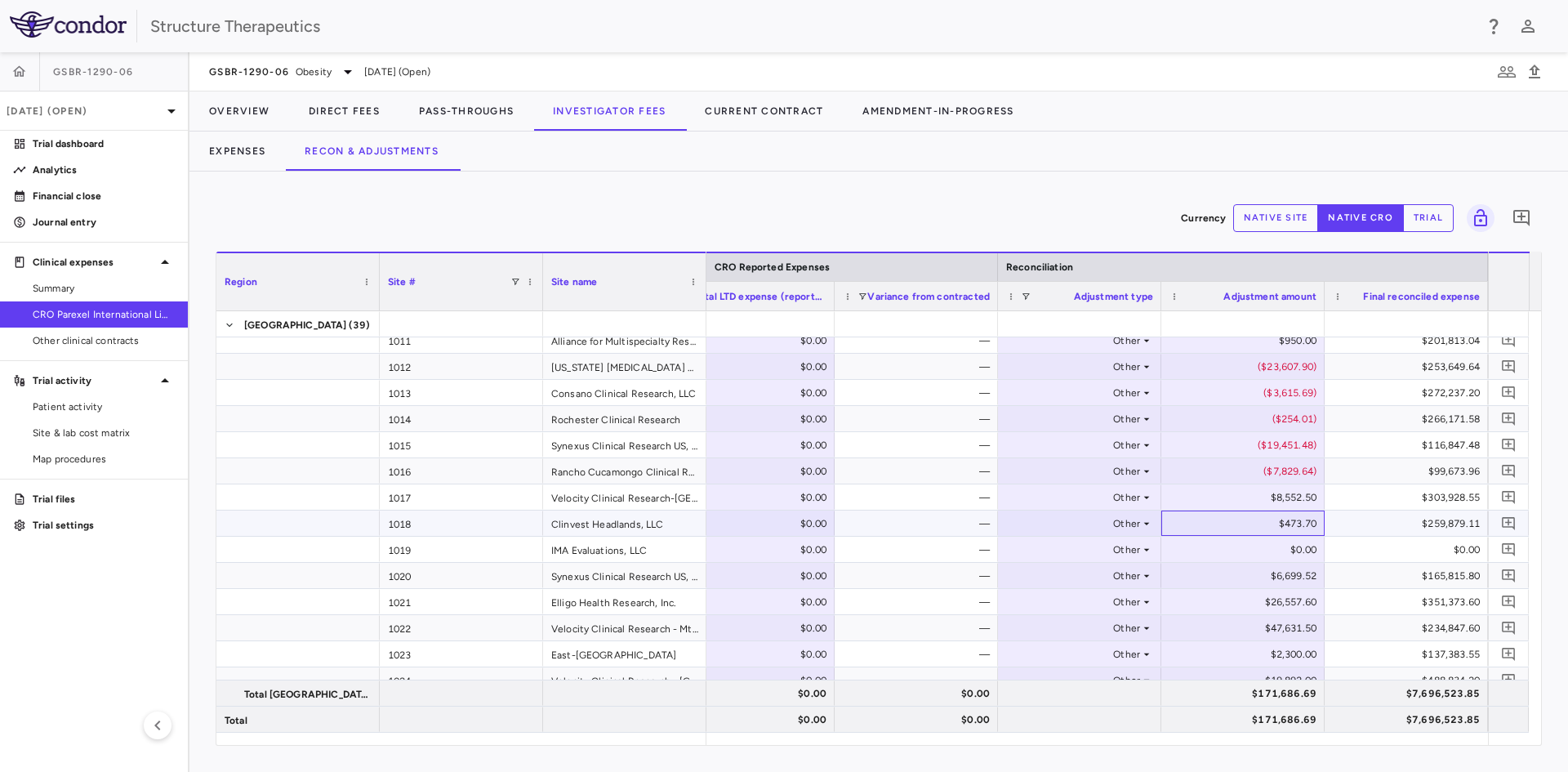
click at [1250, 527] on div "$473.70" at bounding box center [1246, 523] width 140 height 26
click at [1253, 525] on input "*****" at bounding box center [1255, 524] width 137 height 27
type input "******"
click at [1260, 579] on div "$6,699.52" at bounding box center [1246, 576] width 140 height 26
click at [1254, 578] on input "*******" at bounding box center [1255, 577] width 137 height 27
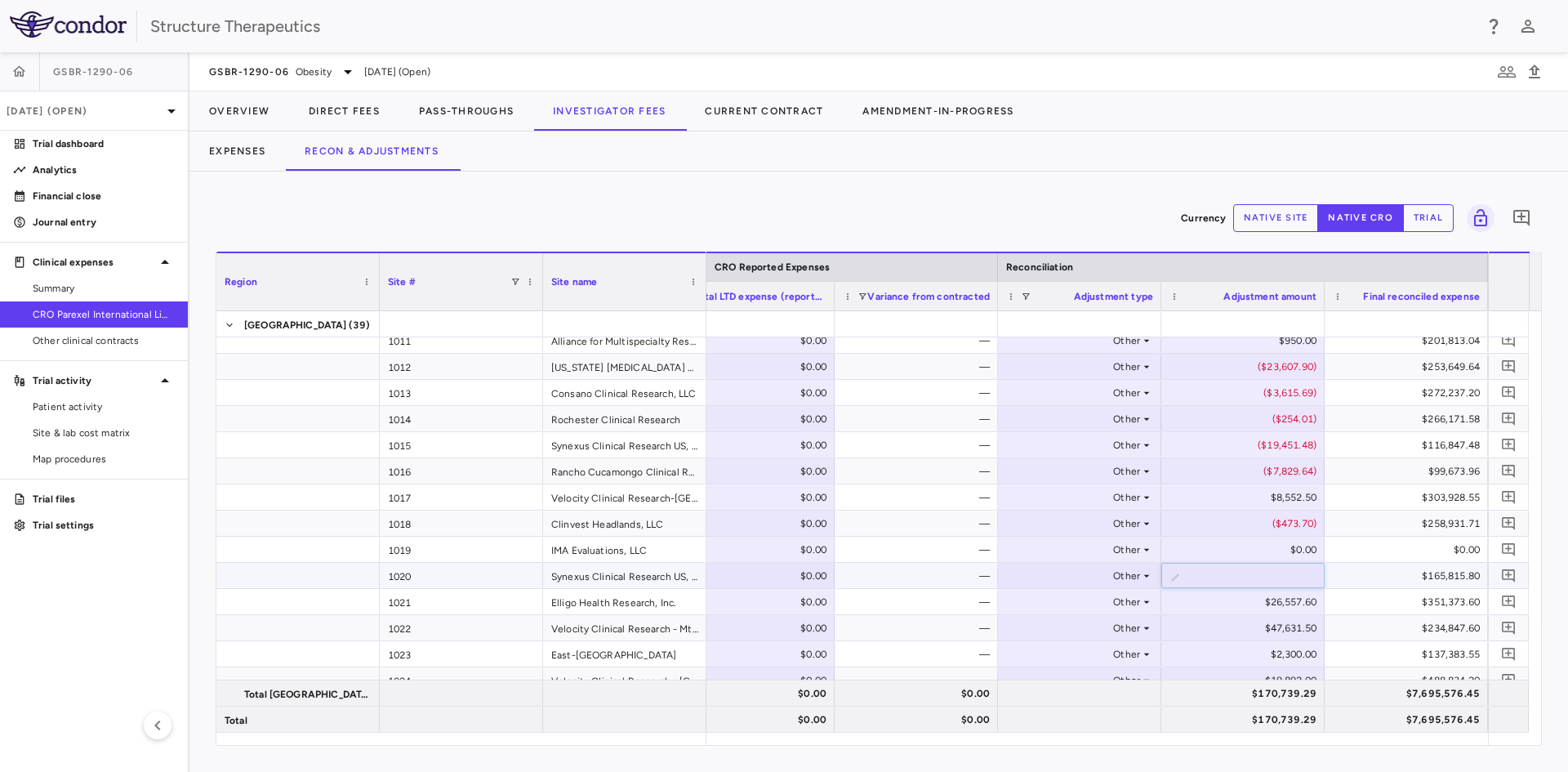
type input "********"
click at [1223, 596] on div "$26,557.60" at bounding box center [1246, 601] width 140 height 26
click at [1233, 597] on input "*******" at bounding box center [1255, 602] width 137 height 27
type input "********"
click at [1231, 633] on div "$47,631.50" at bounding box center [1246, 628] width 140 height 26
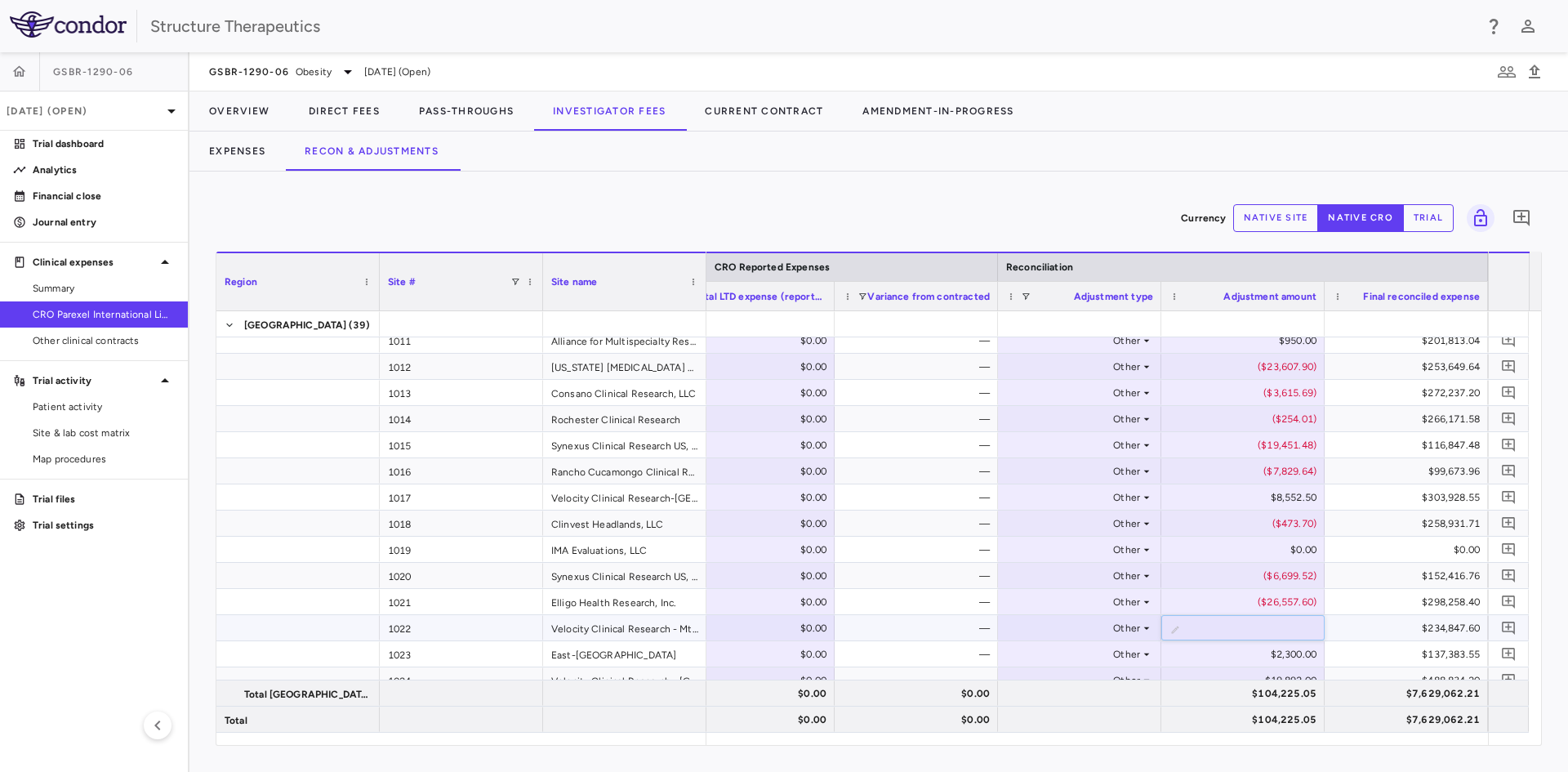
click at [1237, 631] on input "*******" at bounding box center [1255, 629] width 137 height 27
type input "********"
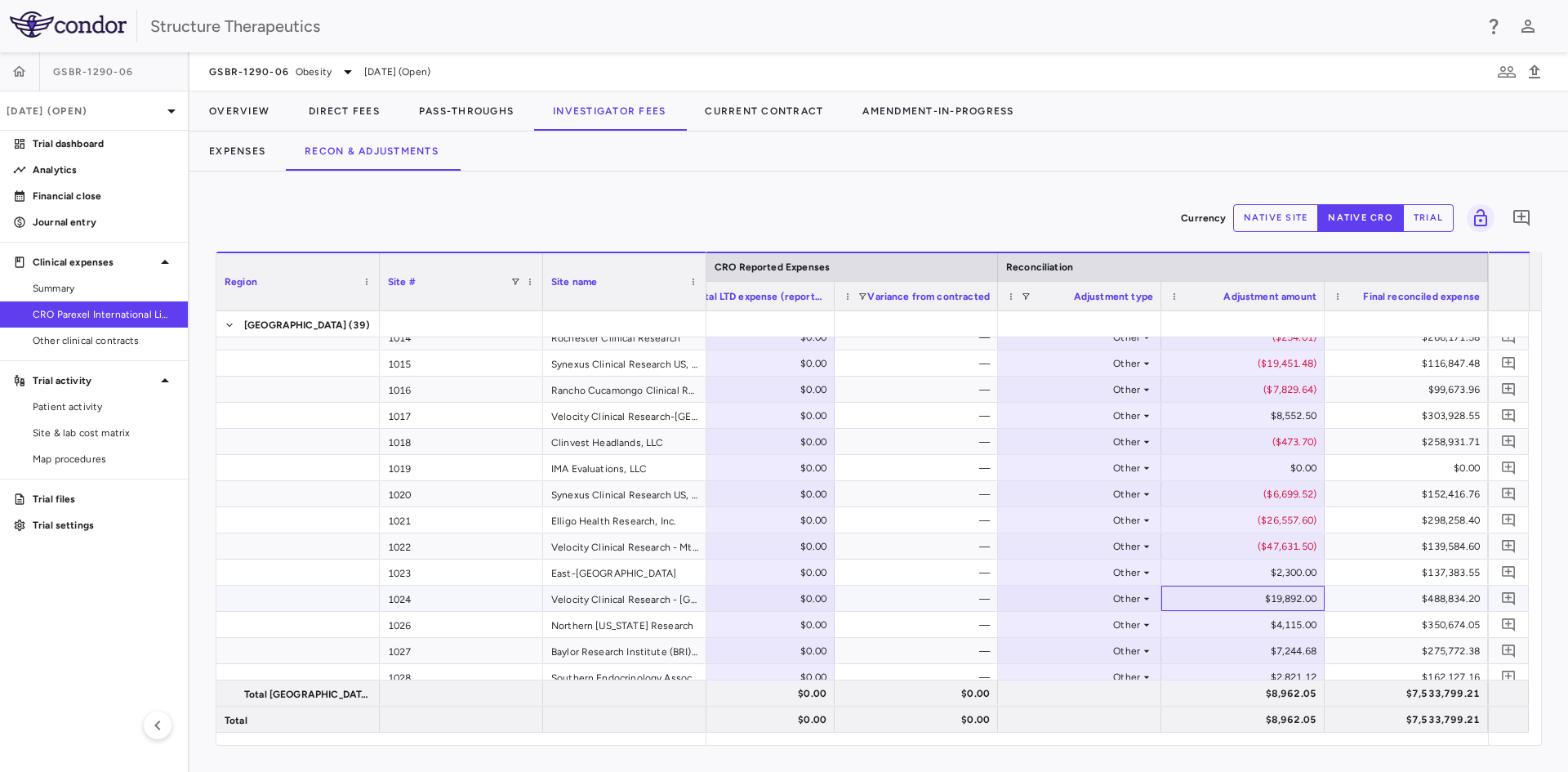
click at [1255, 594] on div "$19,892.00" at bounding box center [1246, 598] width 140 height 26
click at [1253, 594] on input "*****" at bounding box center [1255, 599] width 137 height 27
type input "******"
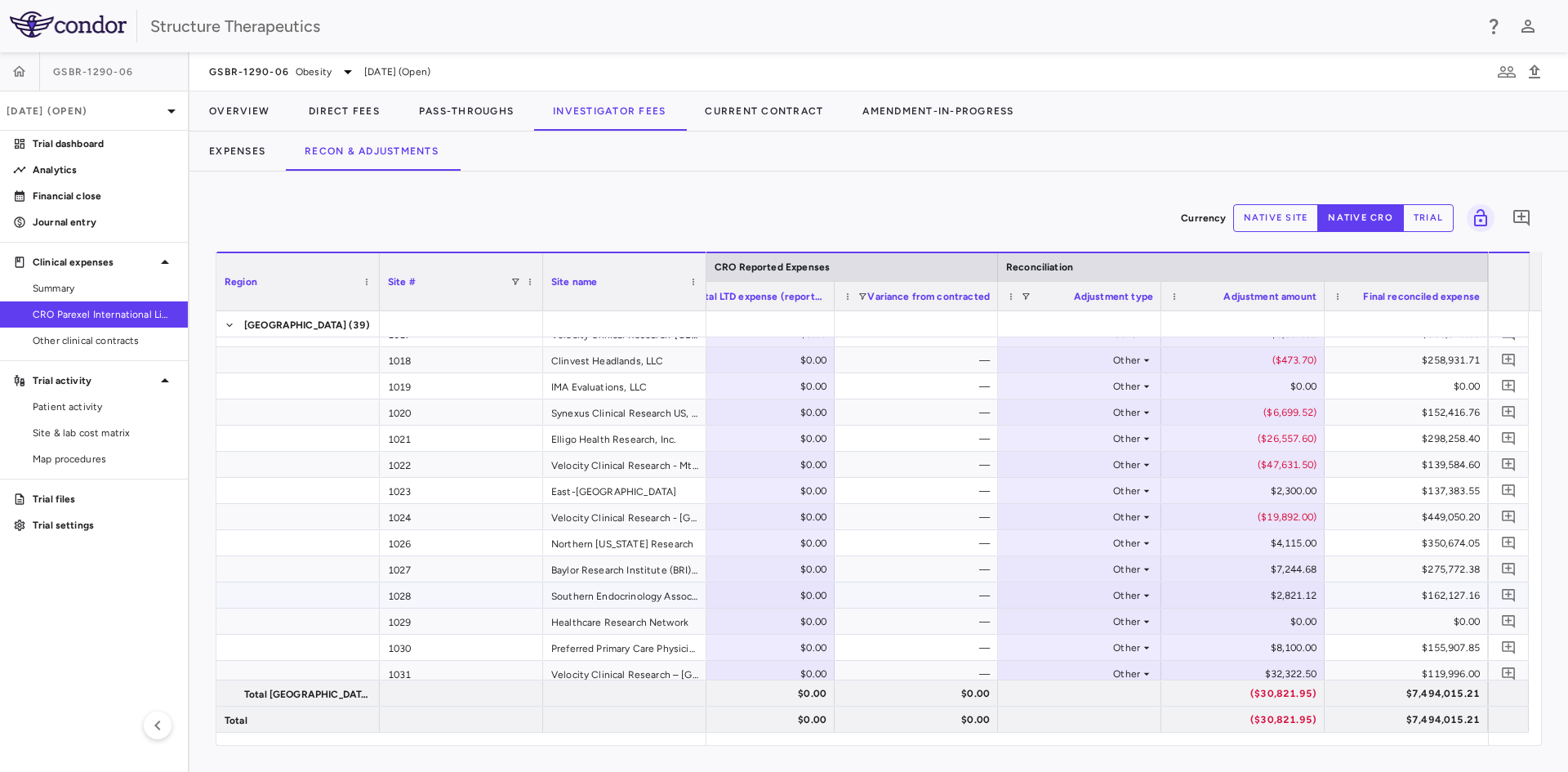
click at [1250, 595] on div "$2,821.12" at bounding box center [1246, 595] width 140 height 26
click at [1251, 595] on input "*******" at bounding box center [1255, 596] width 137 height 27
type input "********"
click at [1238, 670] on div "$32,322.50" at bounding box center [1246, 673] width 140 height 26
click at [1245, 672] on input "*******" at bounding box center [1255, 674] width 137 height 27
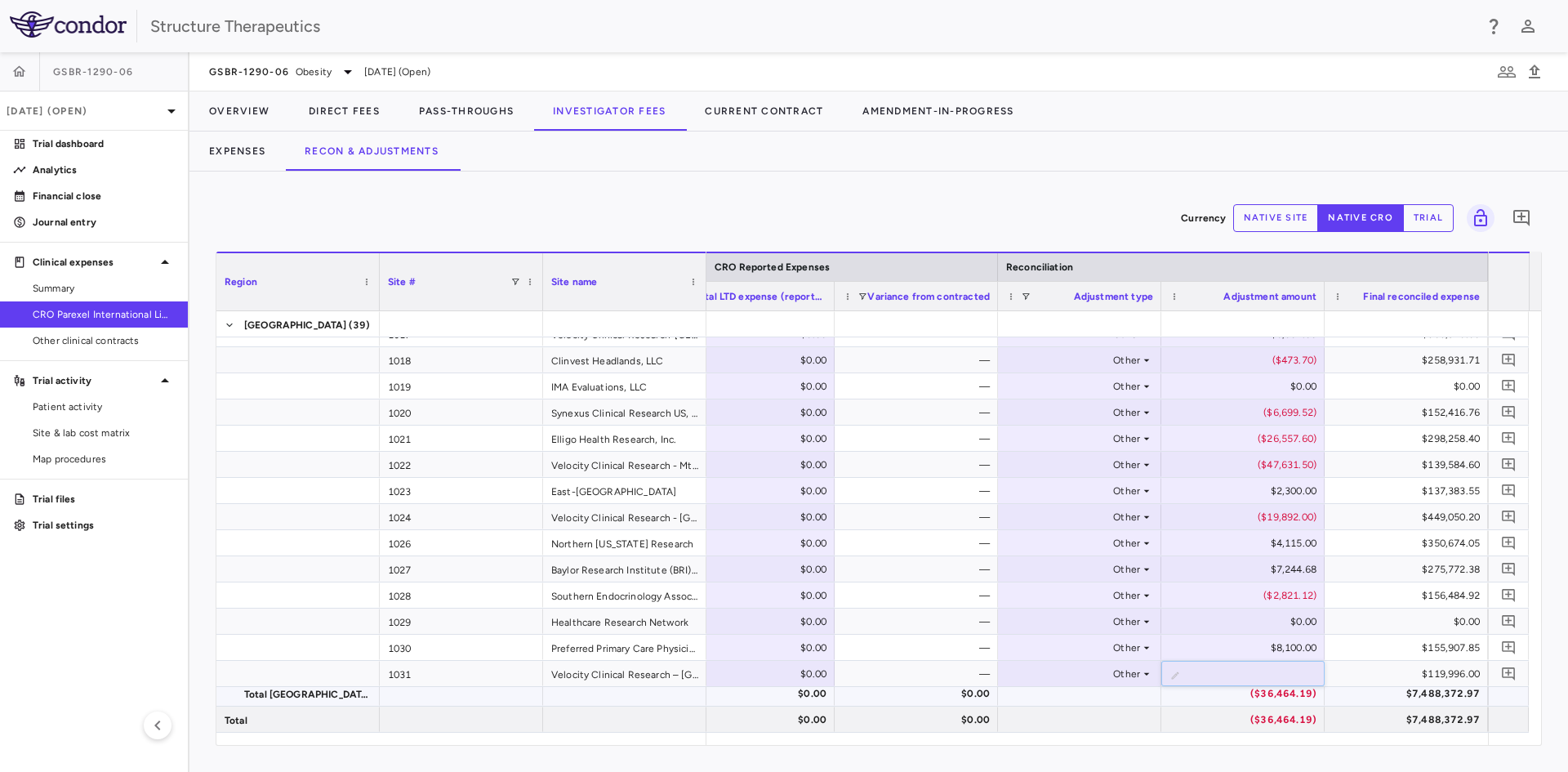
type input "********"
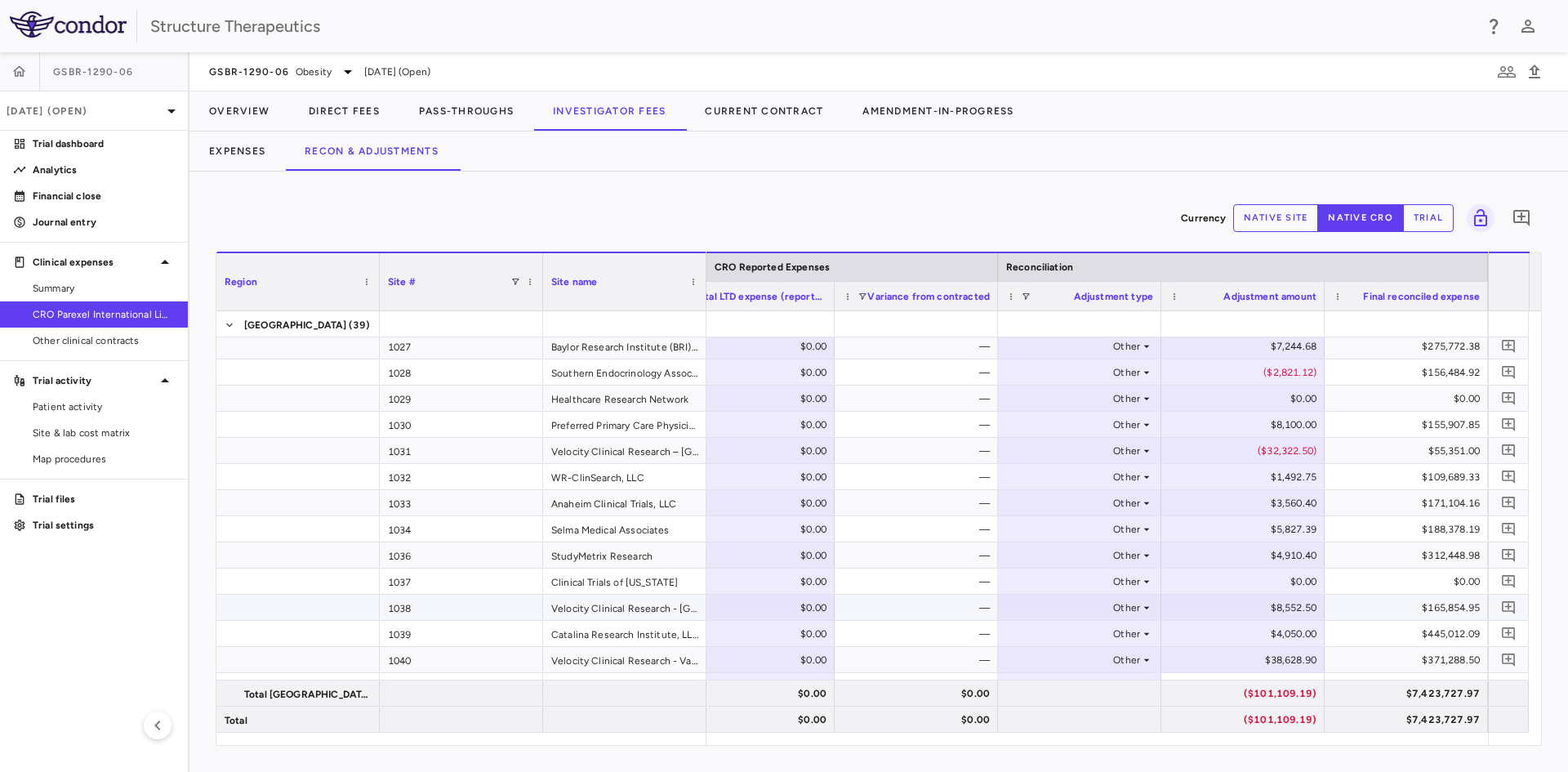
scroll to position [654, 0]
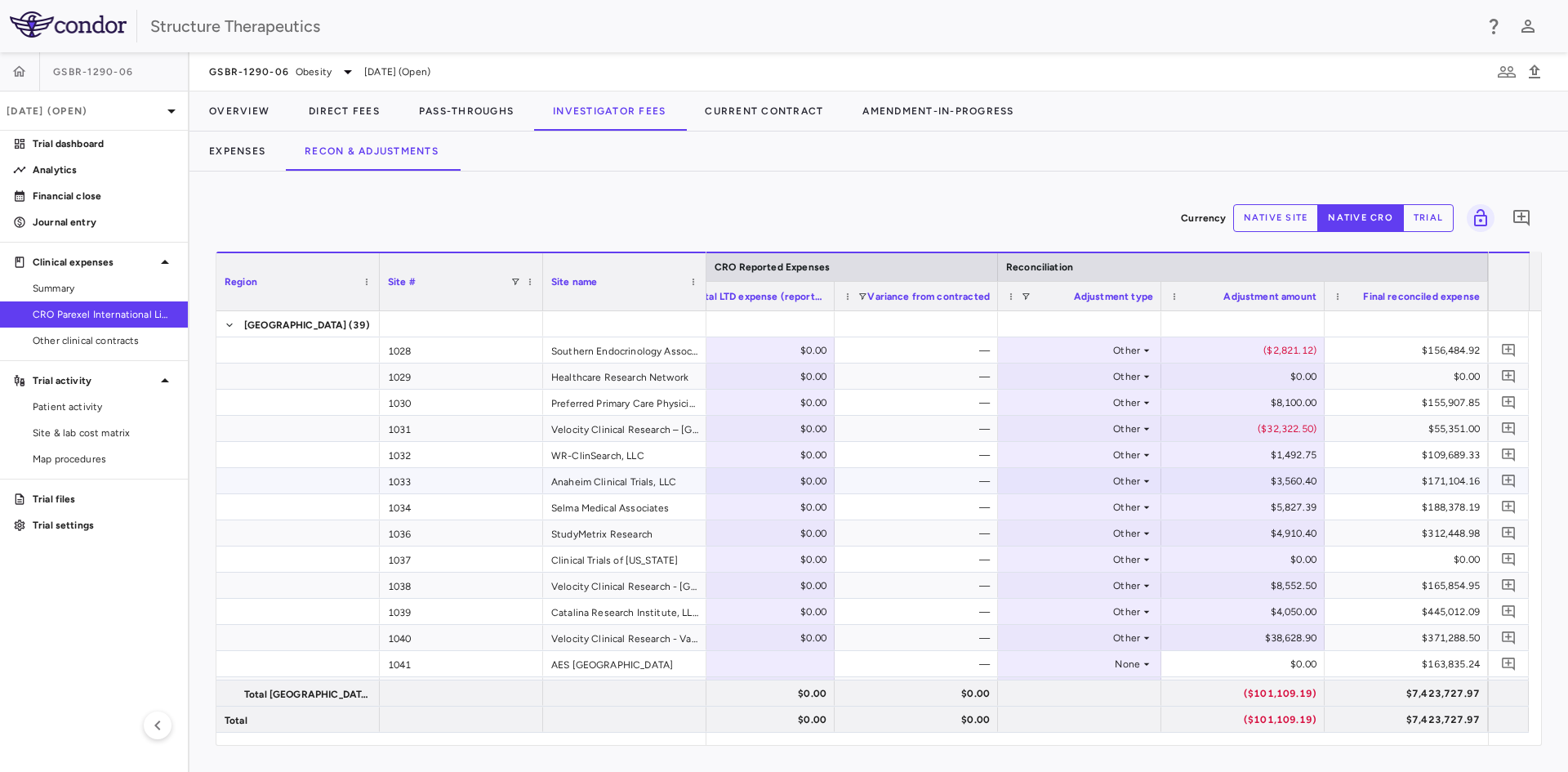
click at [1249, 485] on div "$3,560.40" at bounding box center [1246, 481] width 140 height 26
click at [1255, 480] on input "******" at bounding box center [1255, 482] width 137 height 27
type input "*******"
click at [1250, 507] on div "$5,827.39" at bounding box center [1246, 506] width 140 height 26
click at [1250, 507] on input "*******" at bounding box center [1255, 507] width 137 height 27
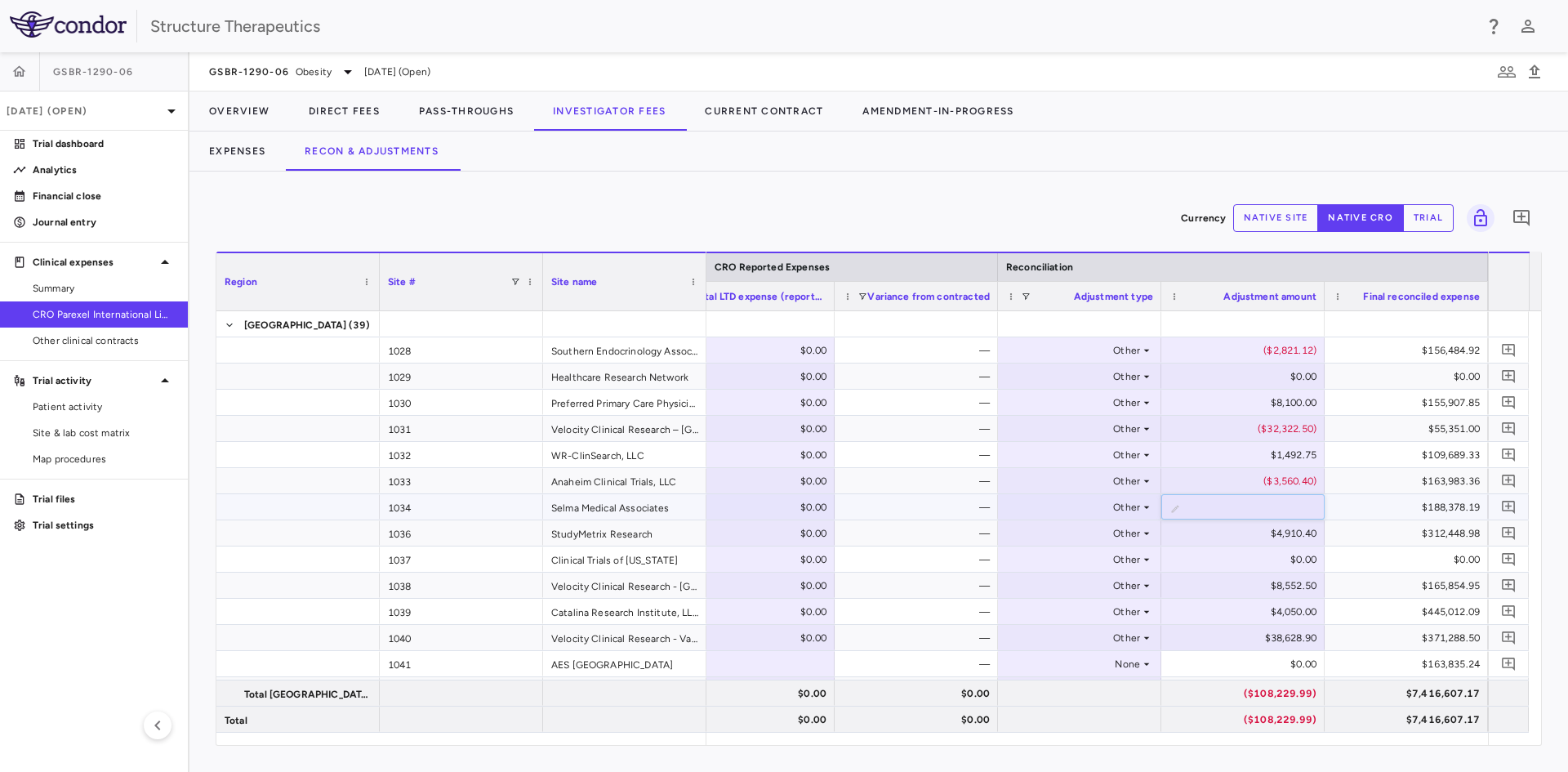
type input "********"
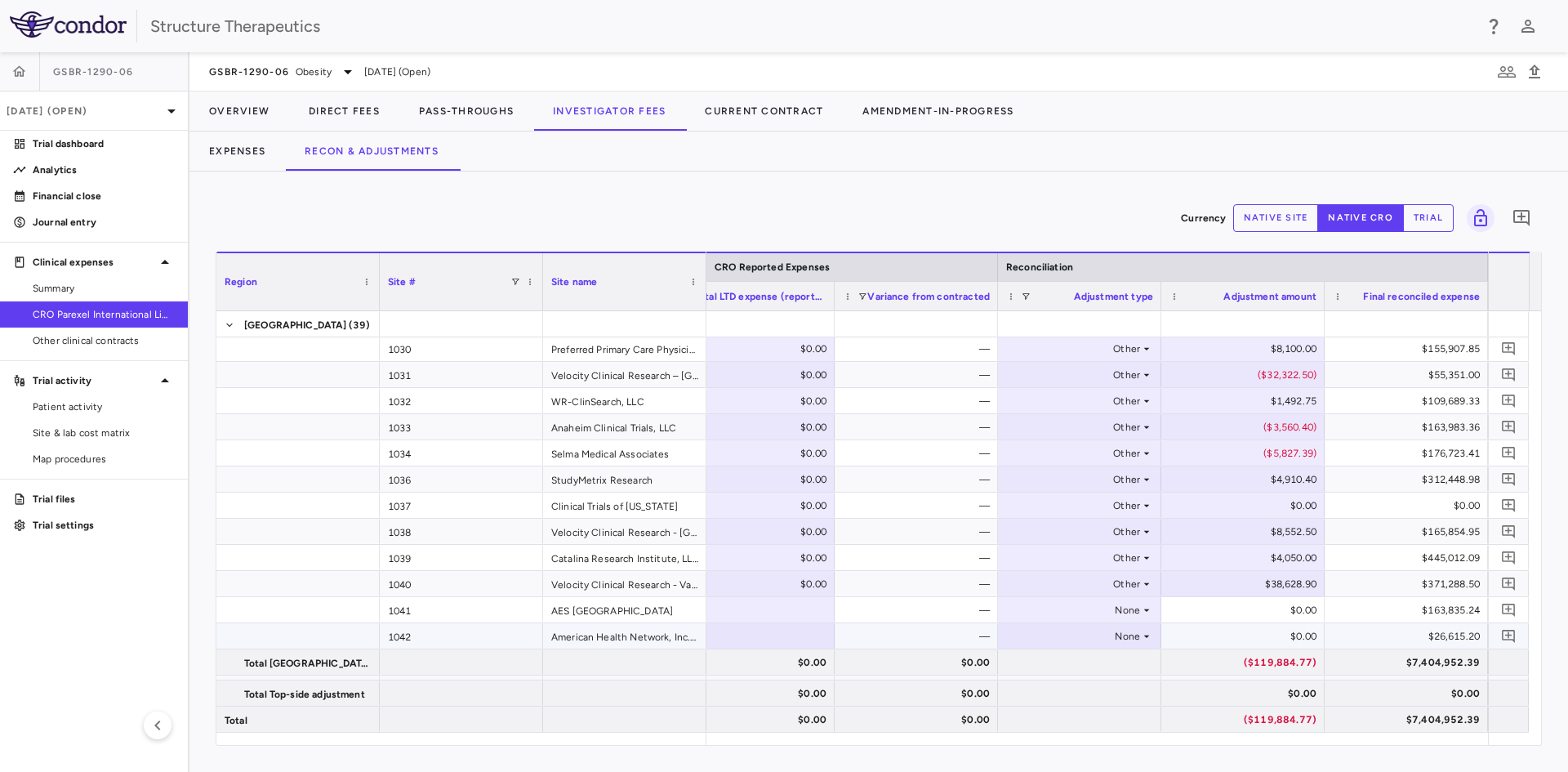
scroll to position [734, 0]
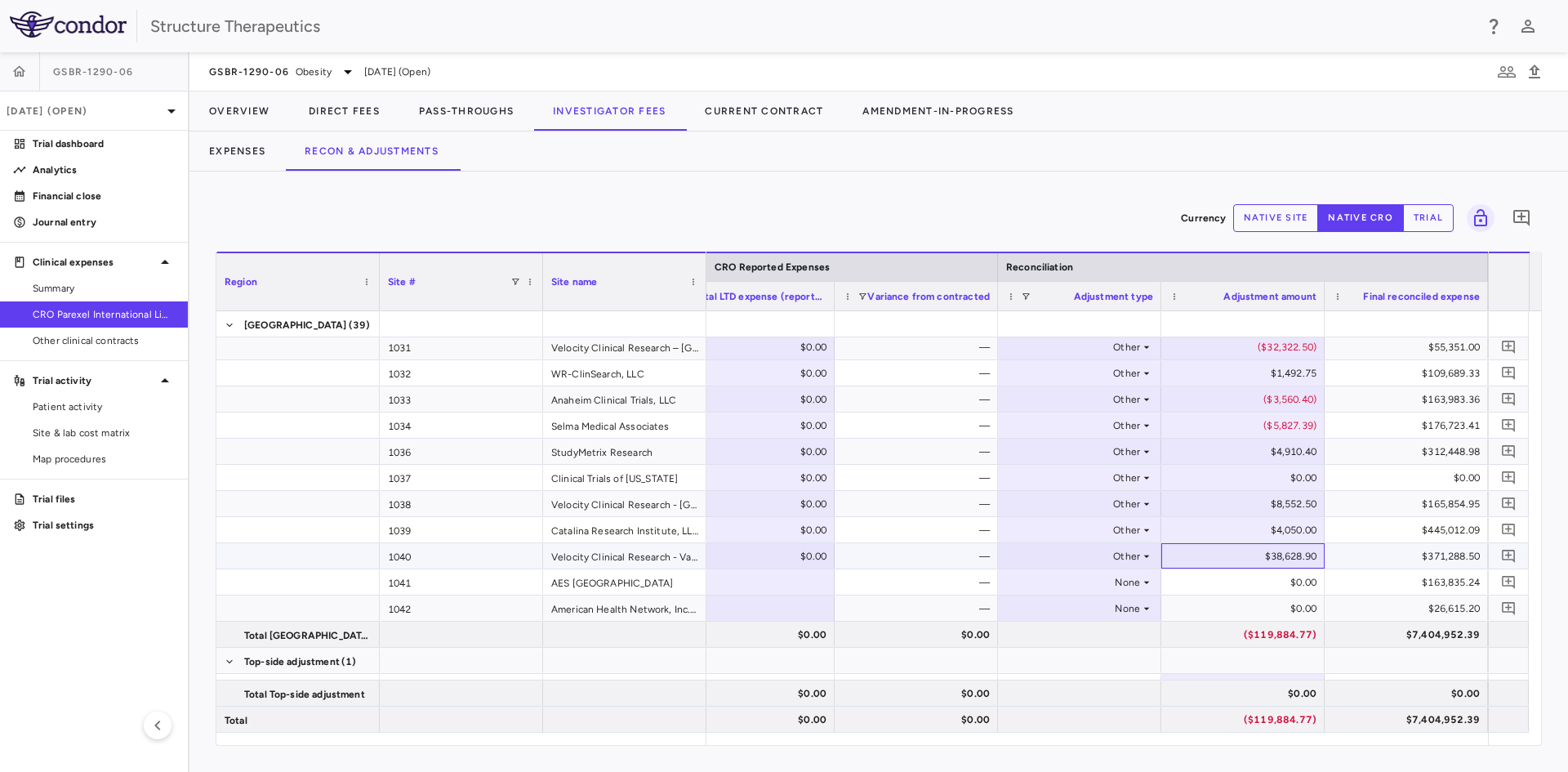
click at [1230, 555] on div "$38,628.90" at bounding box center [1246, 556] width 140 height 26
click at [1230, 555] on input "*******" at bounding box center [1255, 557] width 137 height 27
type input "********"
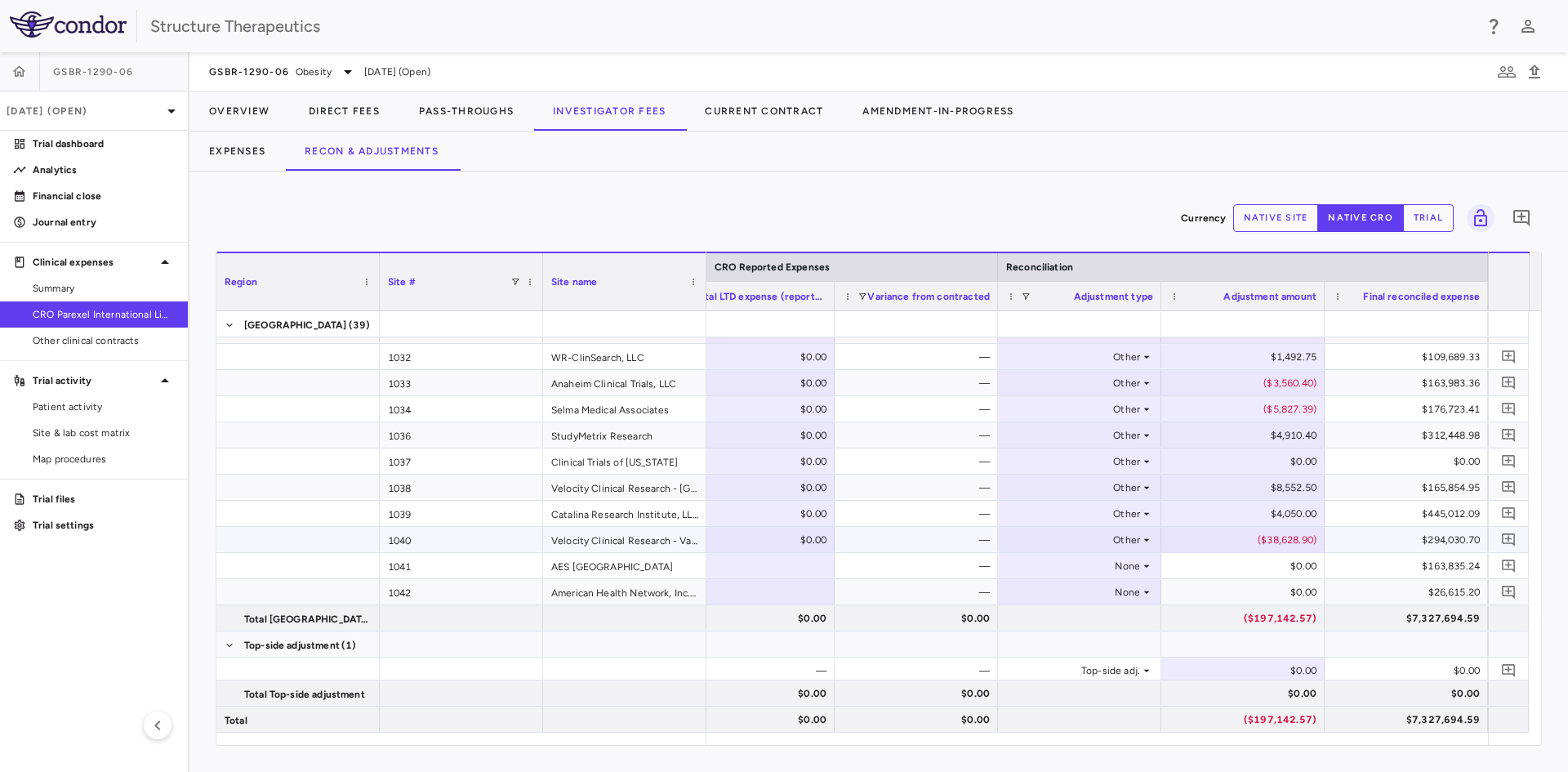
scroll to position [754, 0]
click at [1125, 563] on div "None" at bounding box center [1076, 563] width 127 height 26
click at [1084, 610] on li "Other" at bounding box center [1080, 619] width 162 height 25
click at [1127, 592] on div "None" at bounding box center [1076, 588] width 127 height 26
click at [1056, 652] on div "Other" at bounding box center [1049, 645] width 35 height 15
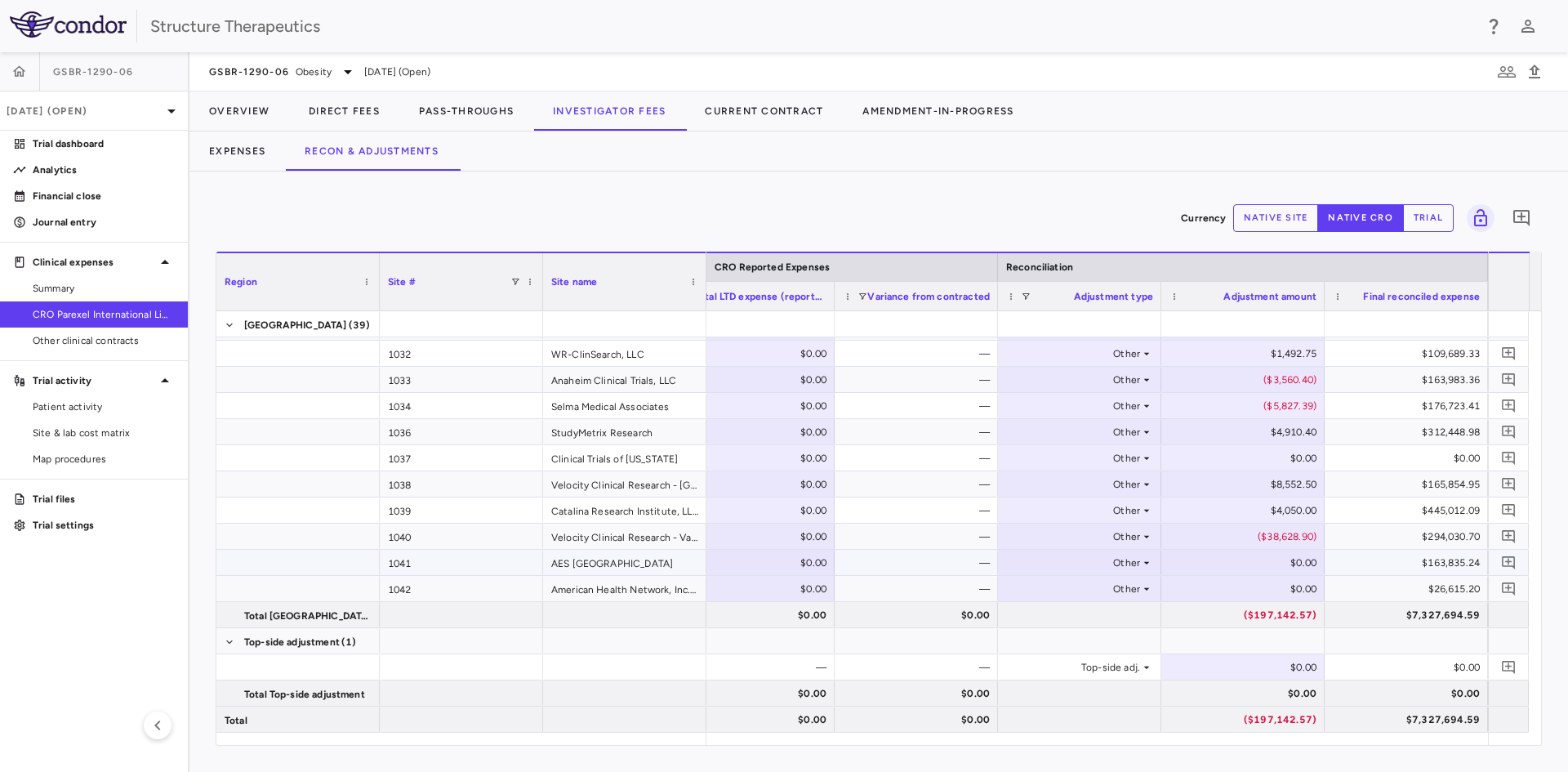
click at [1242, 556] on div "$0.00" at bounding box center [1246, 563] width 140 height 26
click at [1239, 563] on div "$11,698.24" at bounding box center [1246, 563] width 140 height 26
click at [1239, 563] on input "********" at bounding box center [1255, 564] width 137 height 27
type input "*********"
click at [132, 338] on span "Other clinical contracts" at bounding box center [104, 340] width 142 height 15
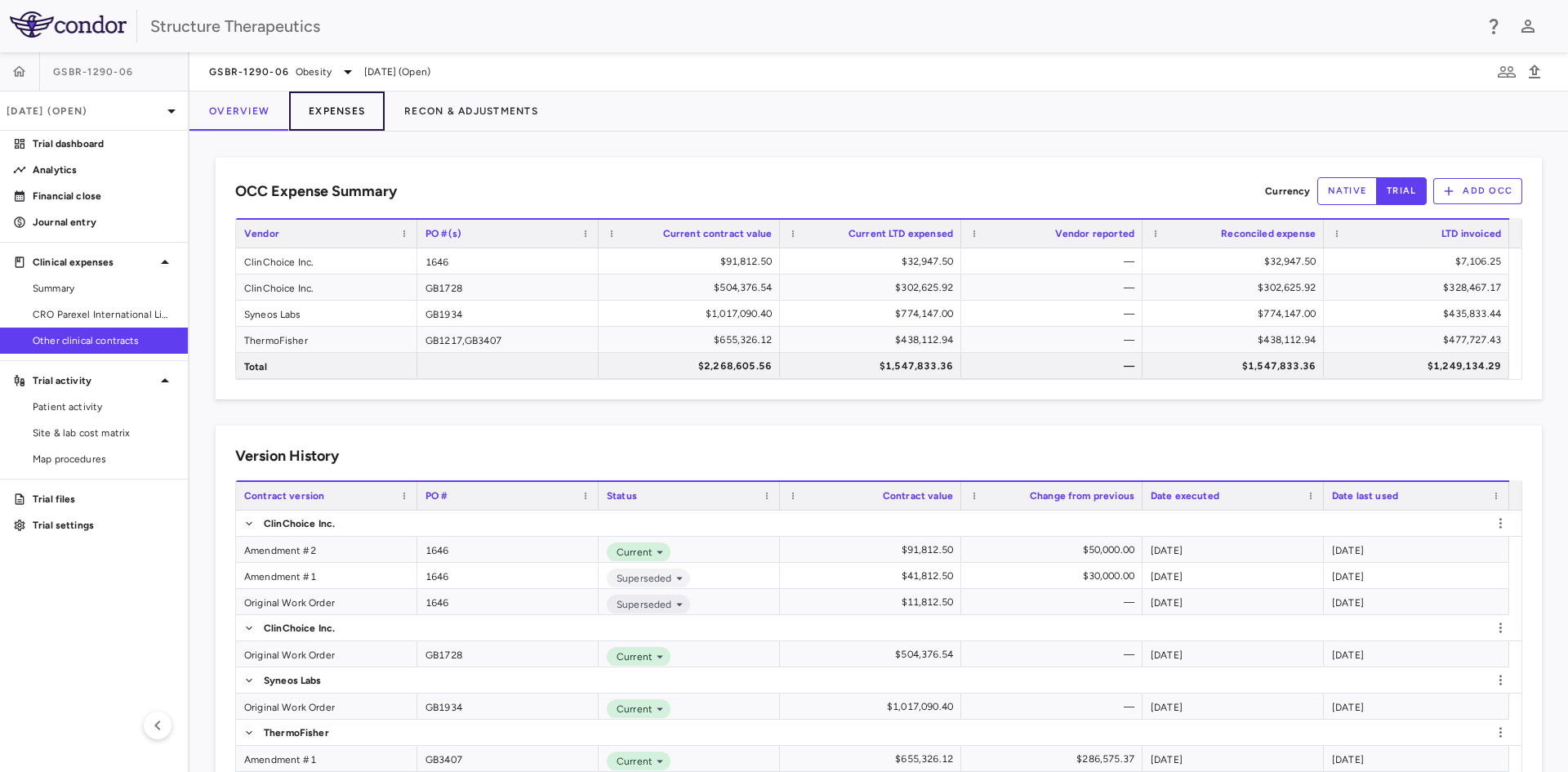
click at [351, 123] on button "Expenses" at bounding box center [337, 112] width 96 height 39
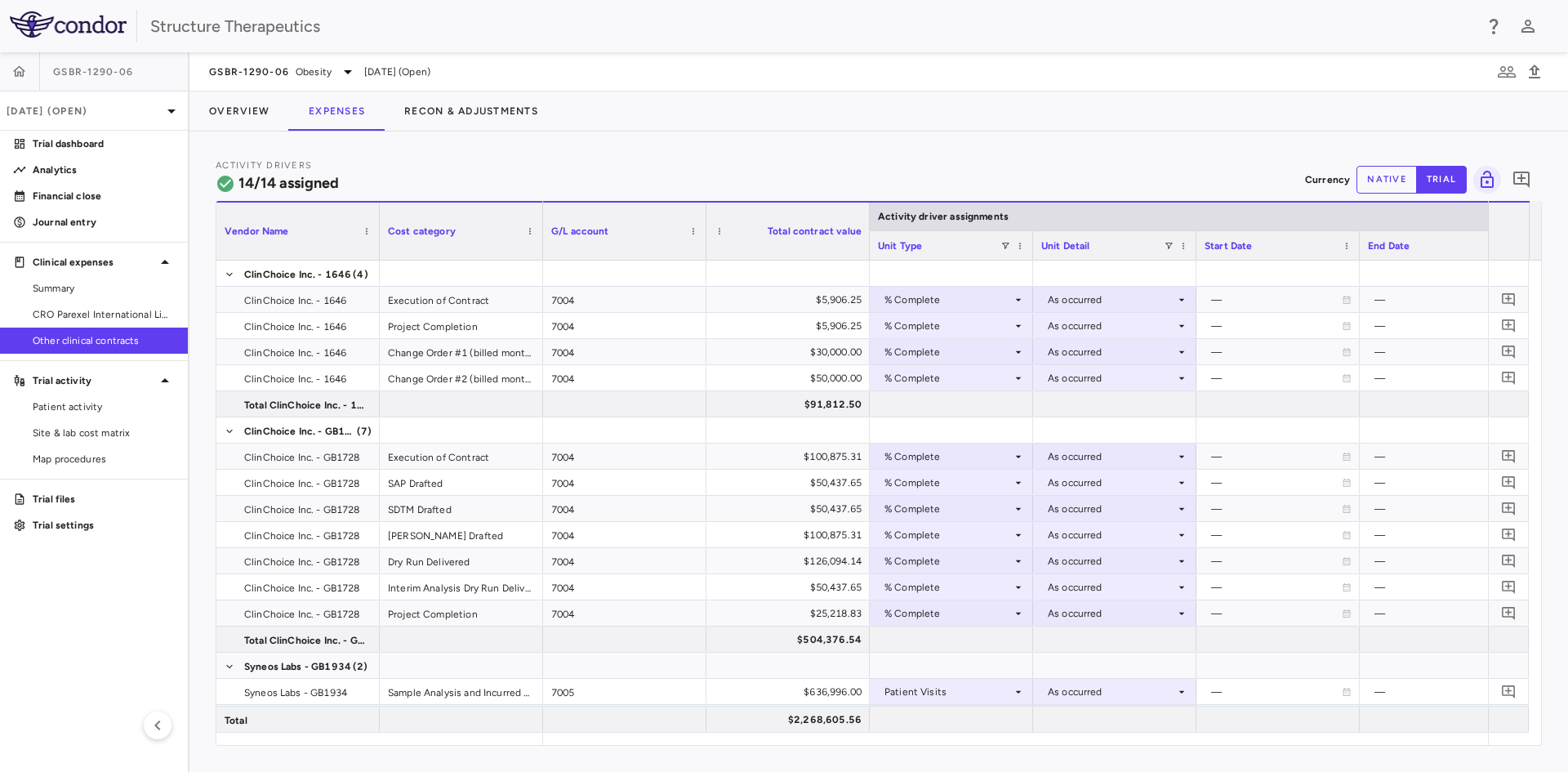
drag, startPoint x: 622, startPoint y: 744, endPoint x: 686, endPoint y: 752, distance: 64.5
click at [686, 752] on div "Activity Drivers 14/14 assigned Currency native trial 0 Vendor Name Drag here t…" at bounding box center [879, 451] width 1378 height 640
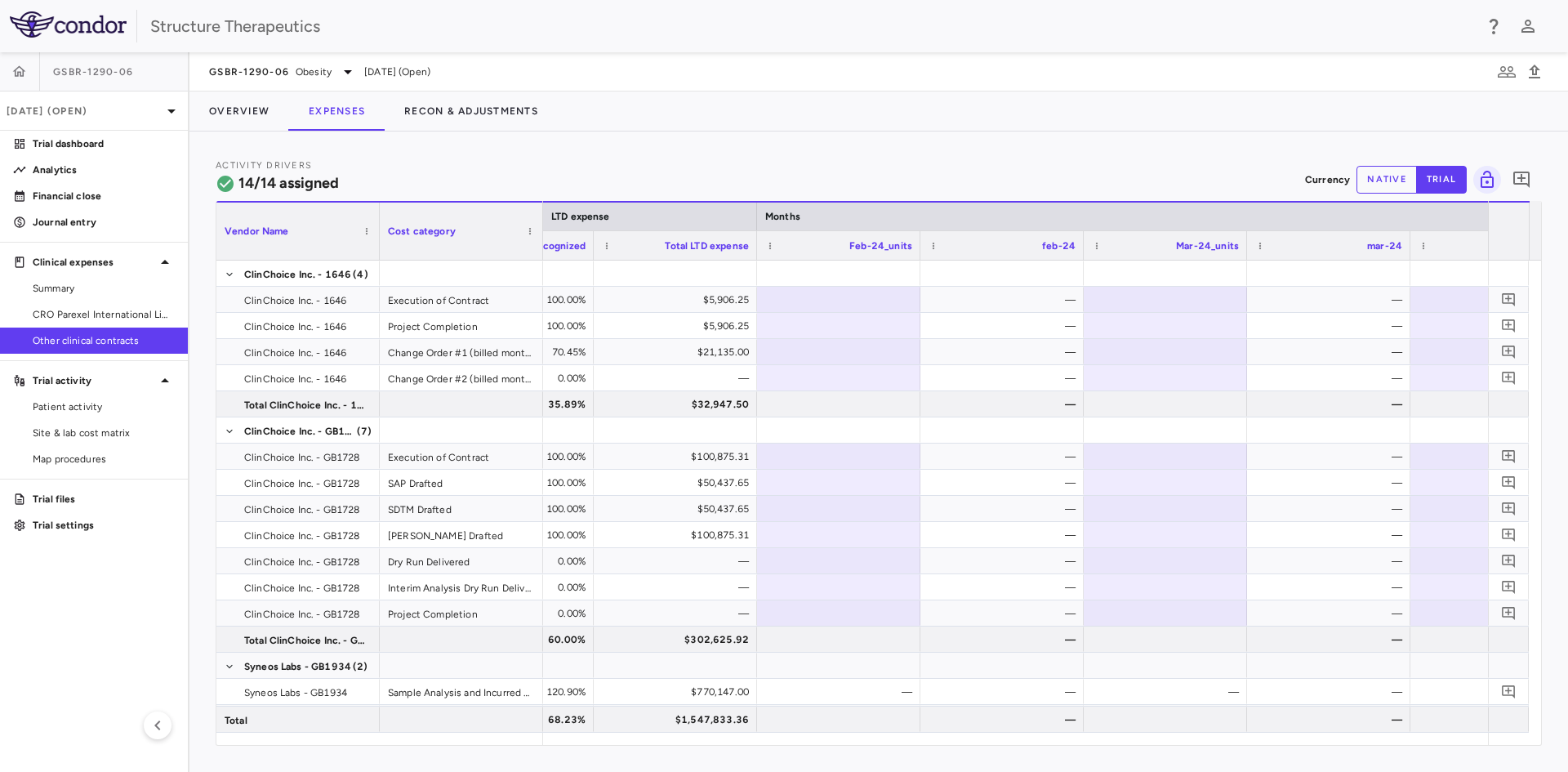
scroll to position [0, 1612]
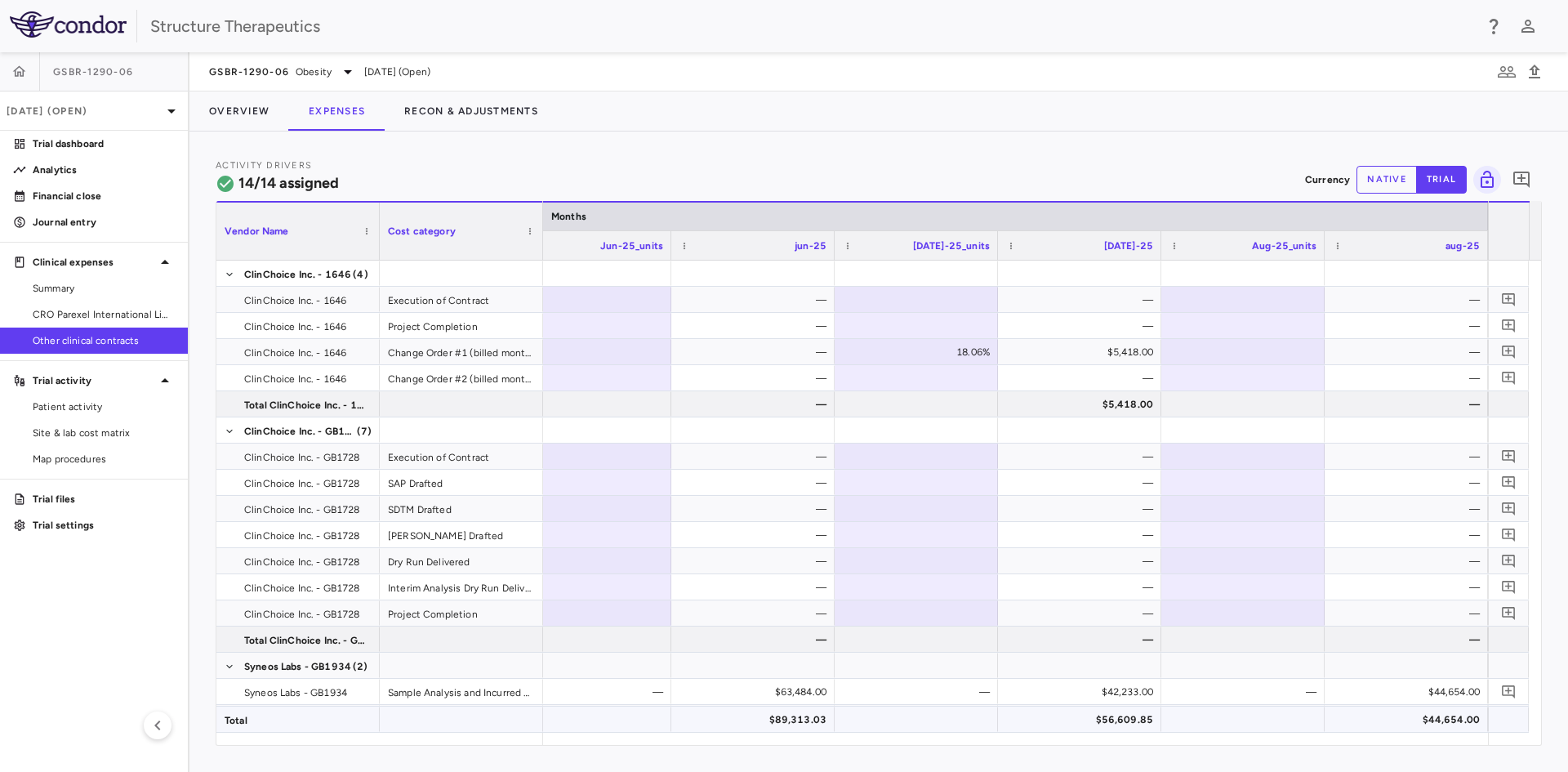
drag, startPoint x: 1444, startPoint y: 745, endPoint x: 1207, endPoint y: 729, distance: 237.5
click at [1157, 722] on div "Activity Drivers 14/14 assigned Currency native trial 0 Vendor Name Drag here t…" at bounding box center [879, 451] width 1378 height 640
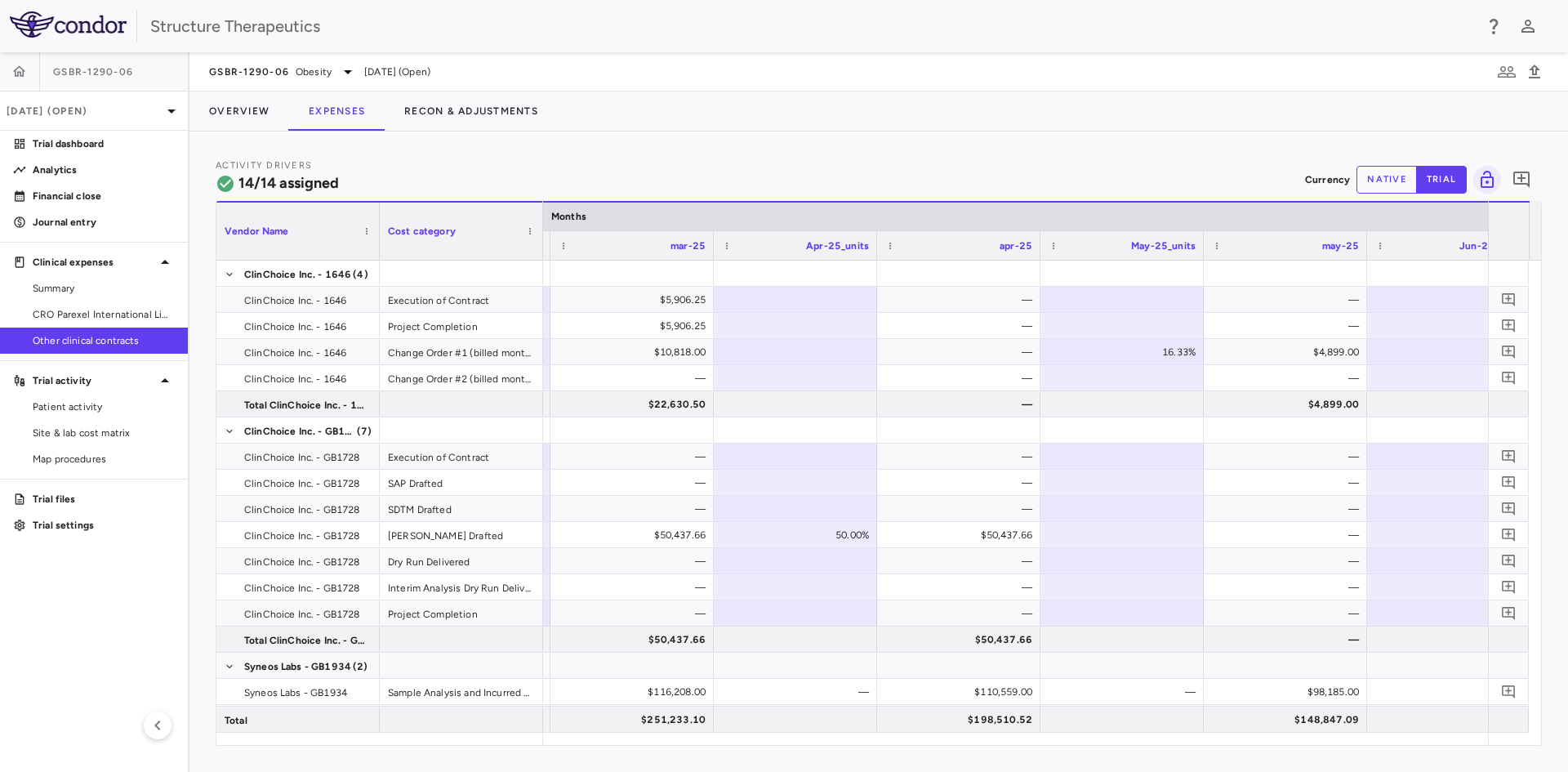
scroll to position [0, 6436]
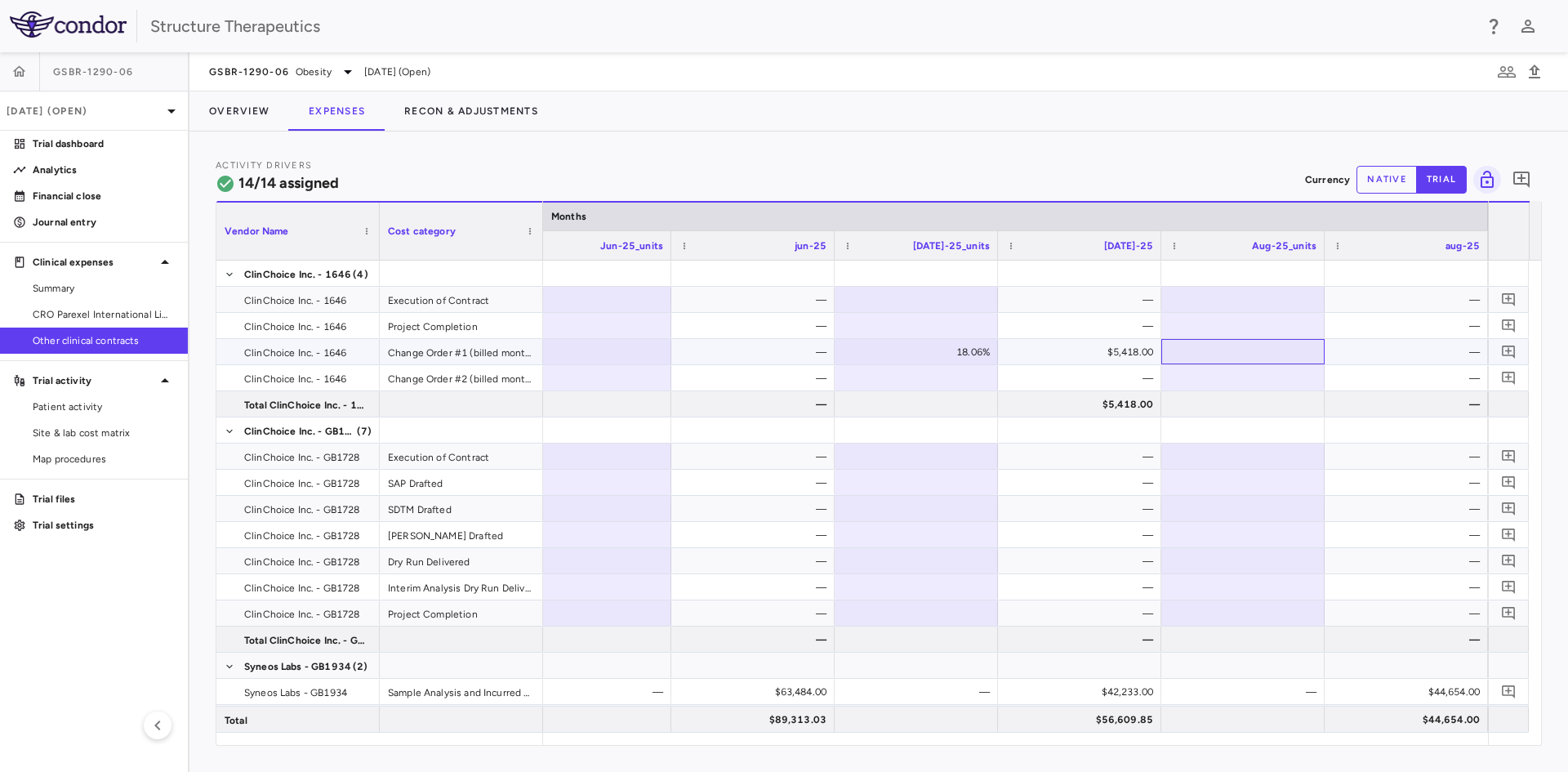
click at [1283, 354] on div at bounding box center [1242, 351] width 147 height 24
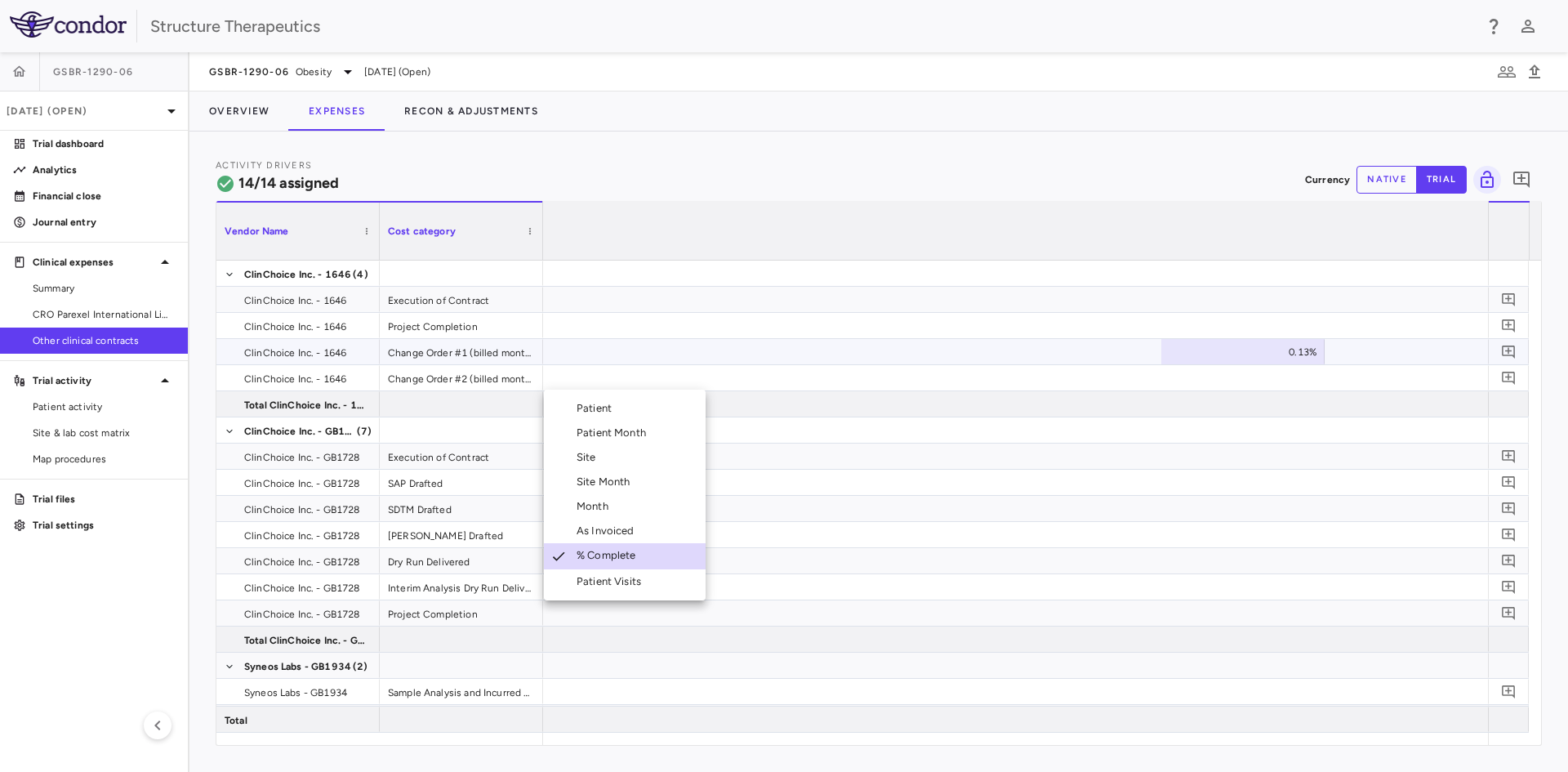
scroll to position [0, 327]
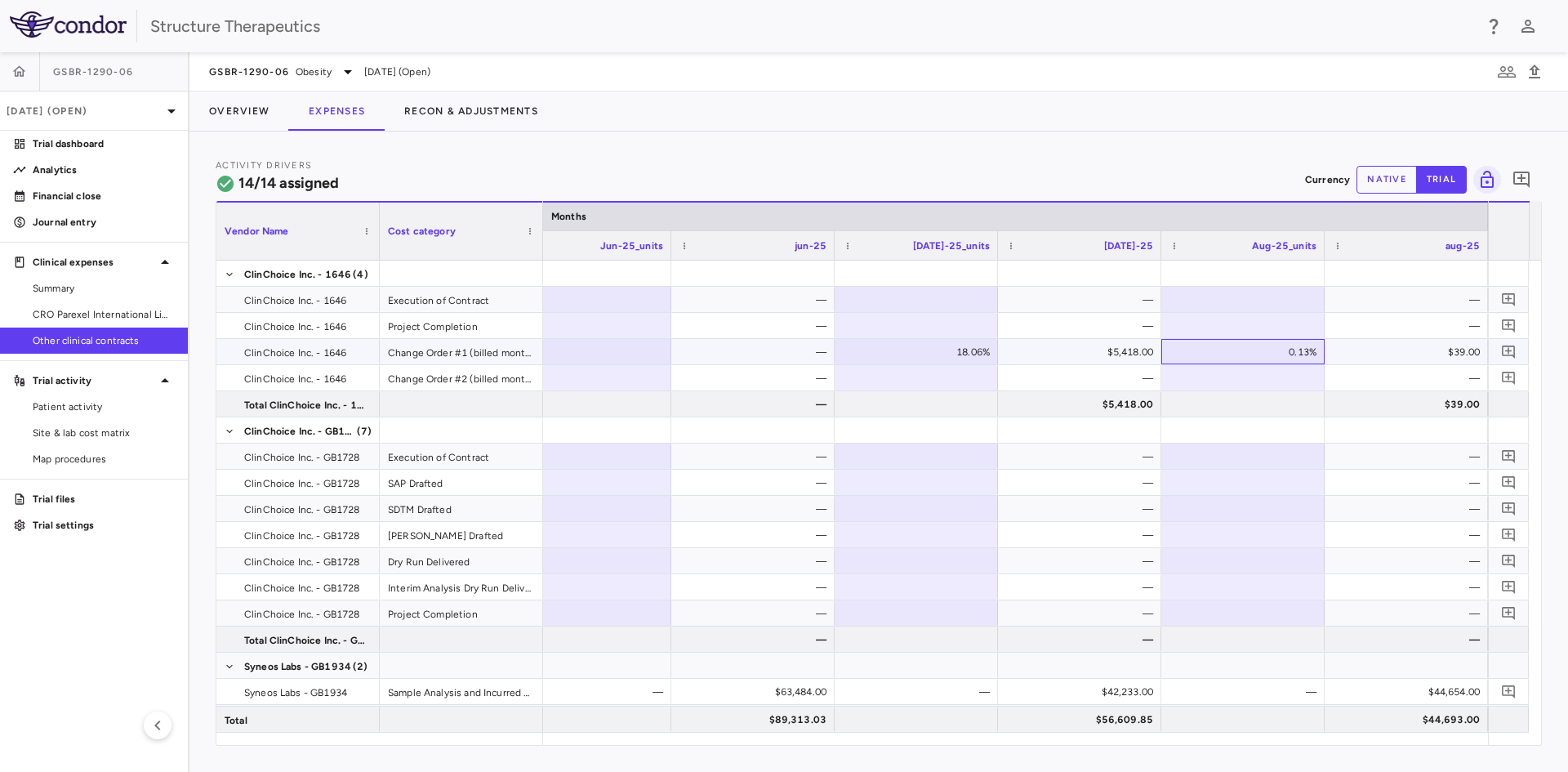
click at [1286, 352] on div "0.13%" at bounding box center [1246, 351] width 140 height 26
drag, startPoint x: 1277, startPoint y: 352, endPoint x: 1369, endPoint y: 352, distance: 92.0
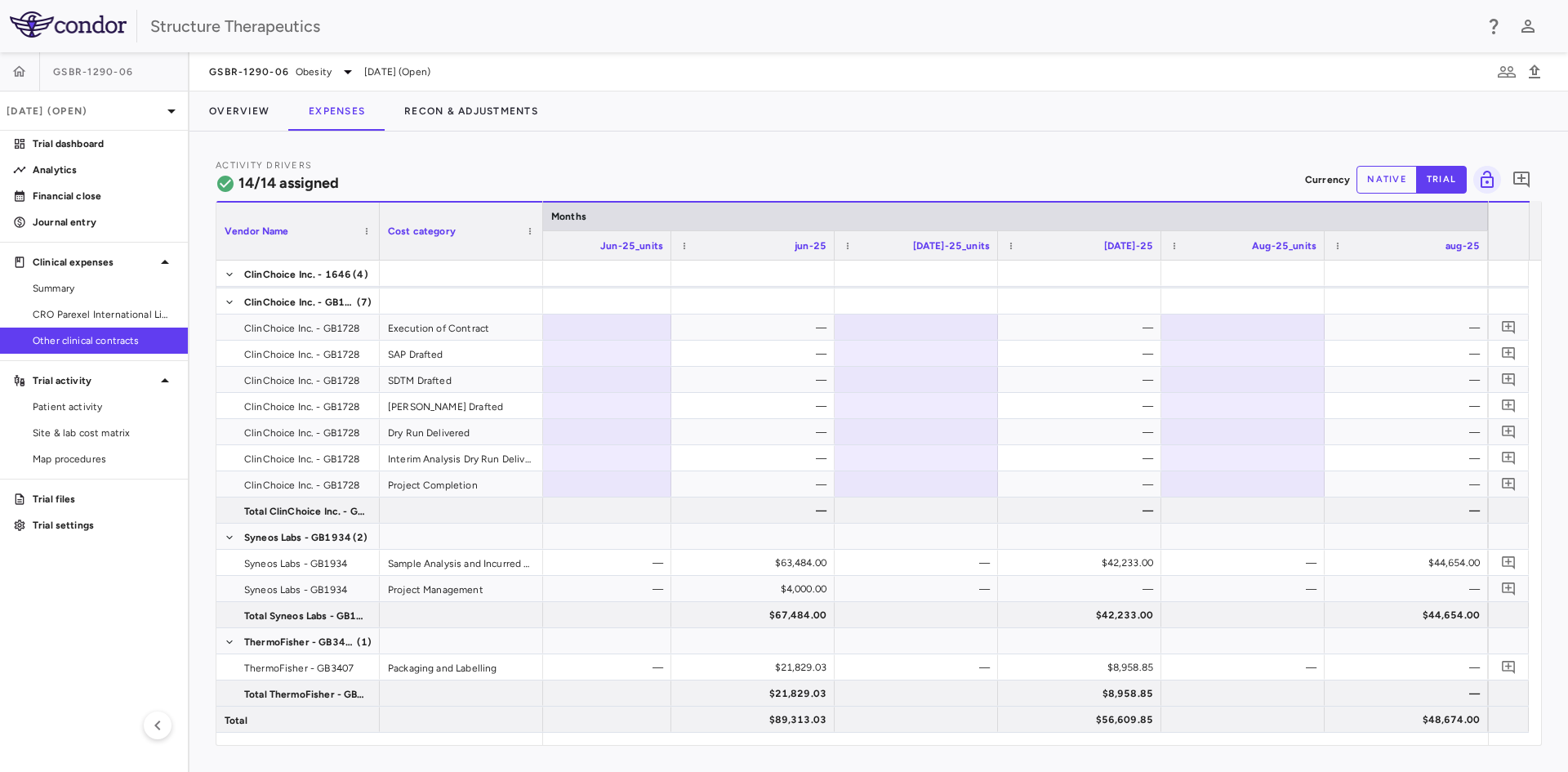
click at [1401, 180] on button "native" at bounding box center [1386, 180] width 60 height 28
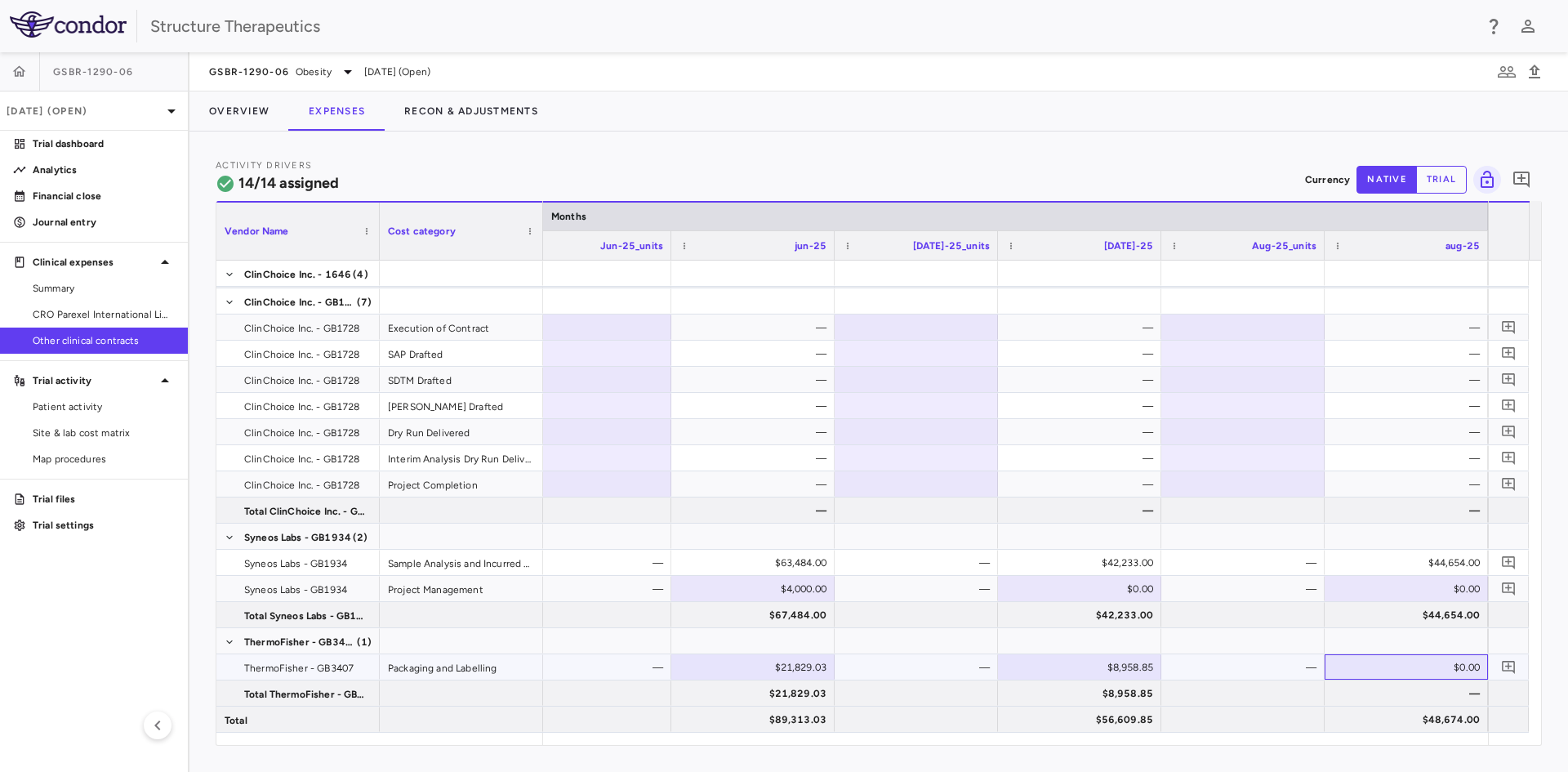
click at [1423, 665] on div "$0.00" at bounding box center [1410, 667] width 140 height 26
type input "********"
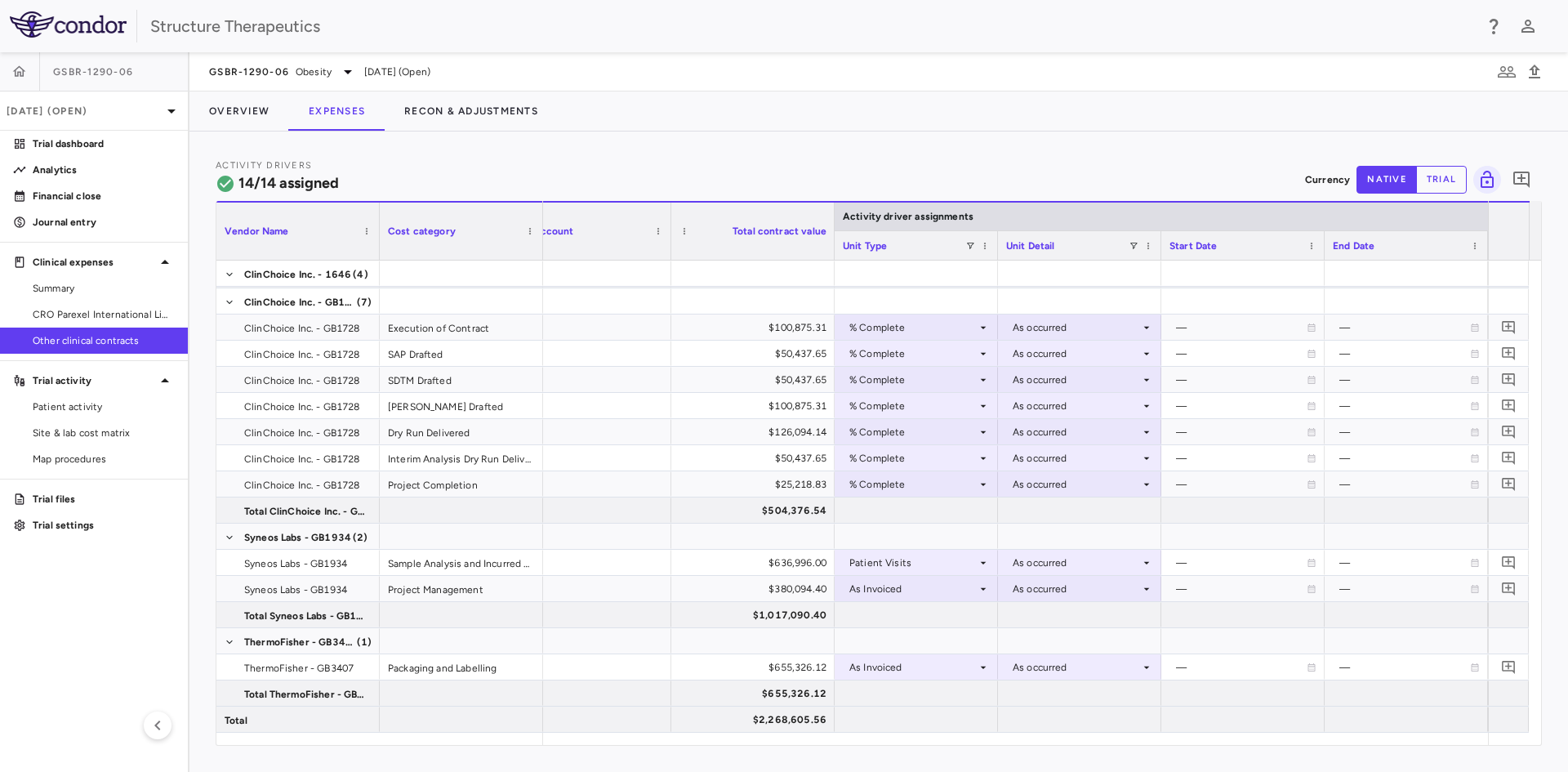
scroll to position [0, 42]
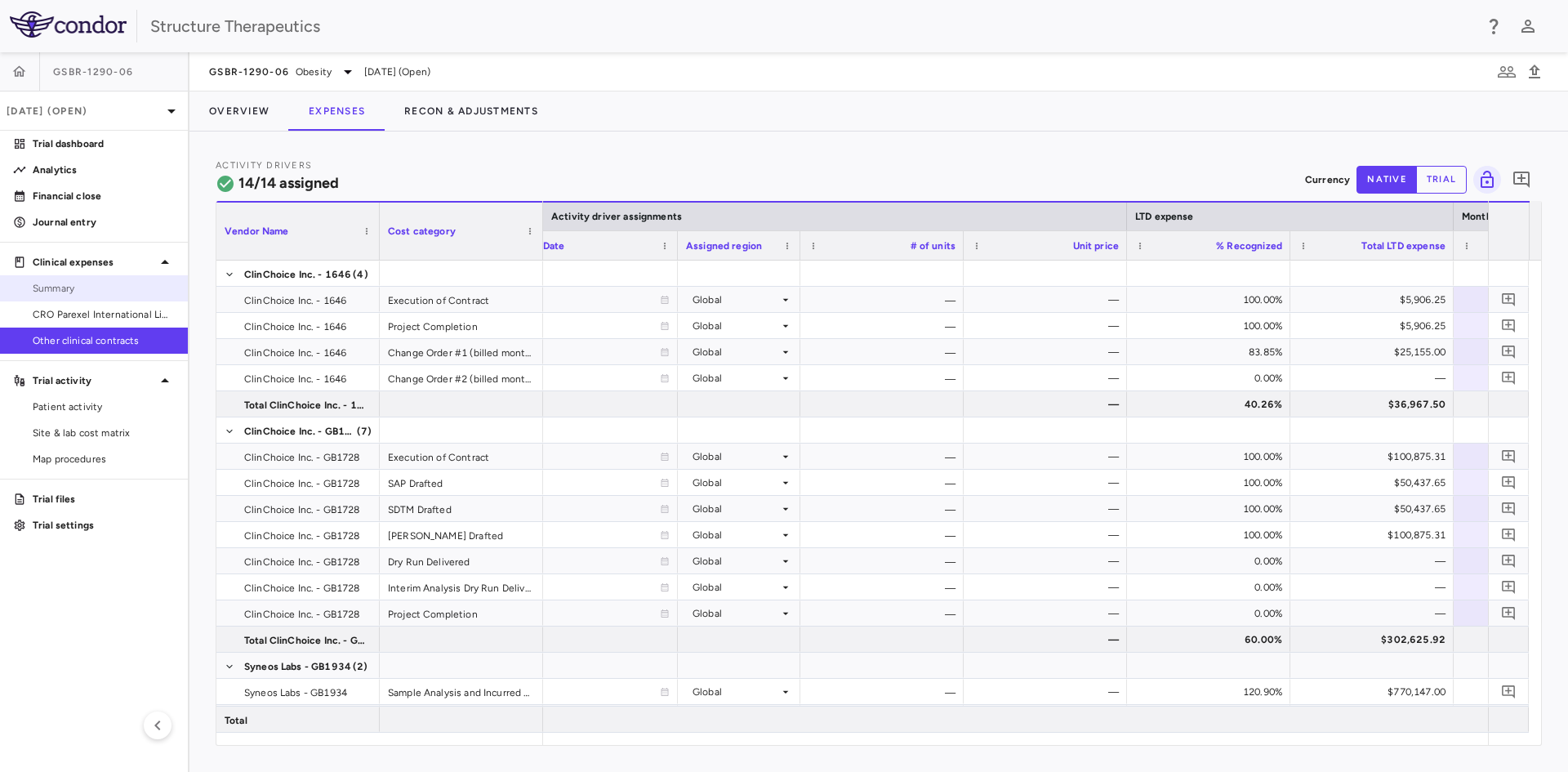
click at [99, 291] on span "Summary" at bounding box center [104, 288] width 142 height 15
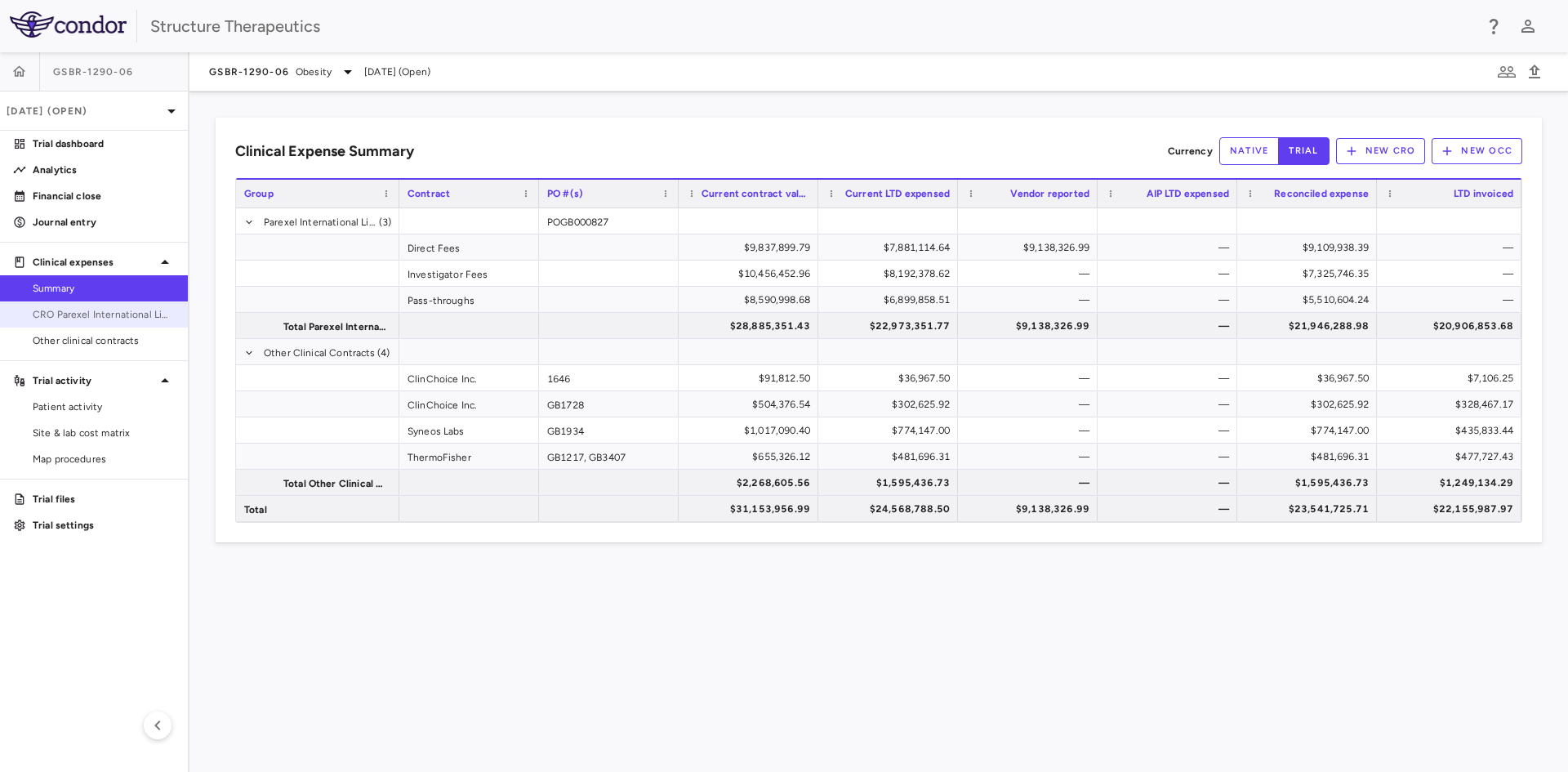
click at [109, 314] on span "CRO Parexel International Limited" at bounding box center [104, 314] width 142 height 15
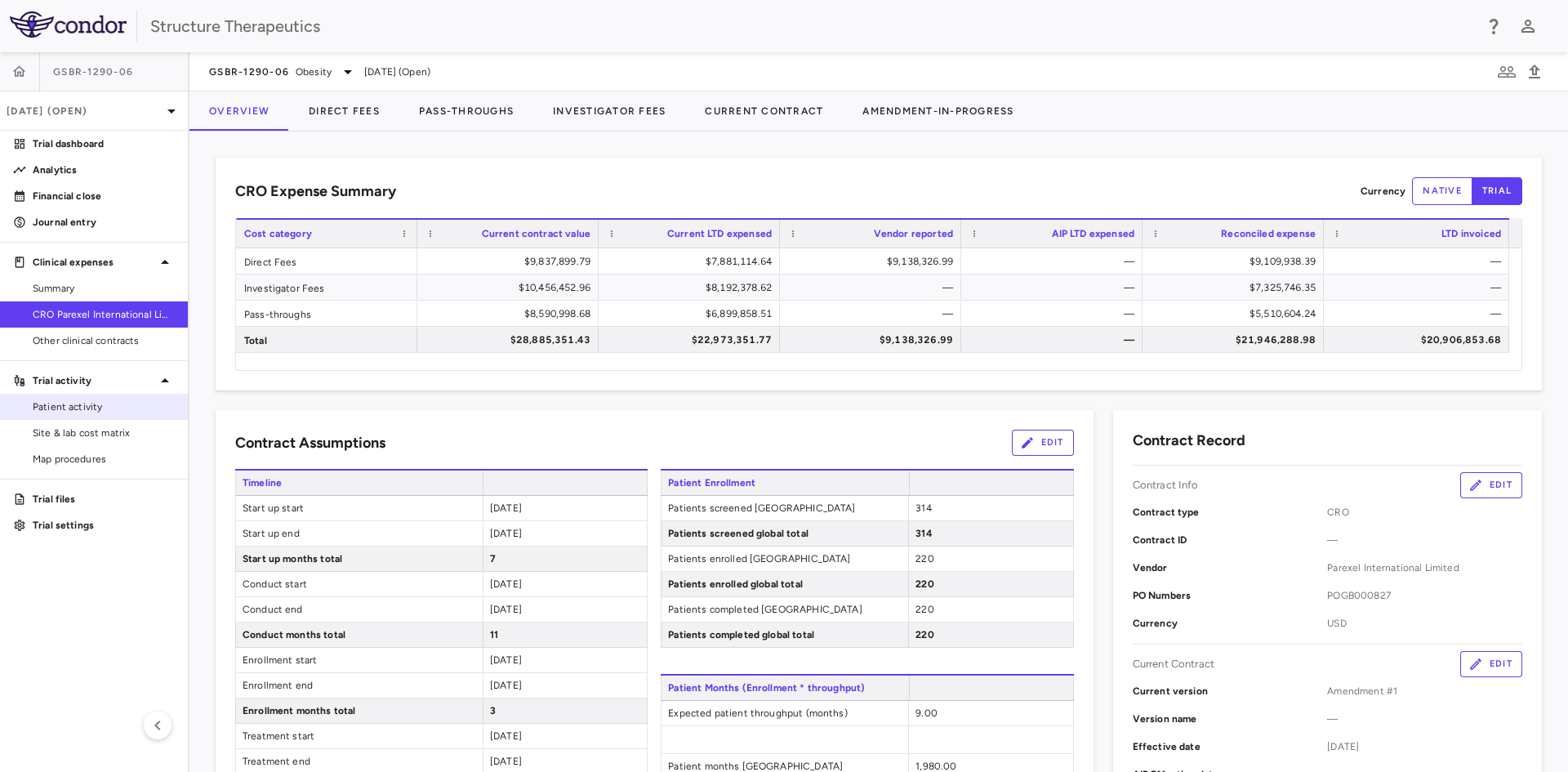
click at [90, 398] on link "Patient activity" at bounding box center [94, 407] width 188 height 25
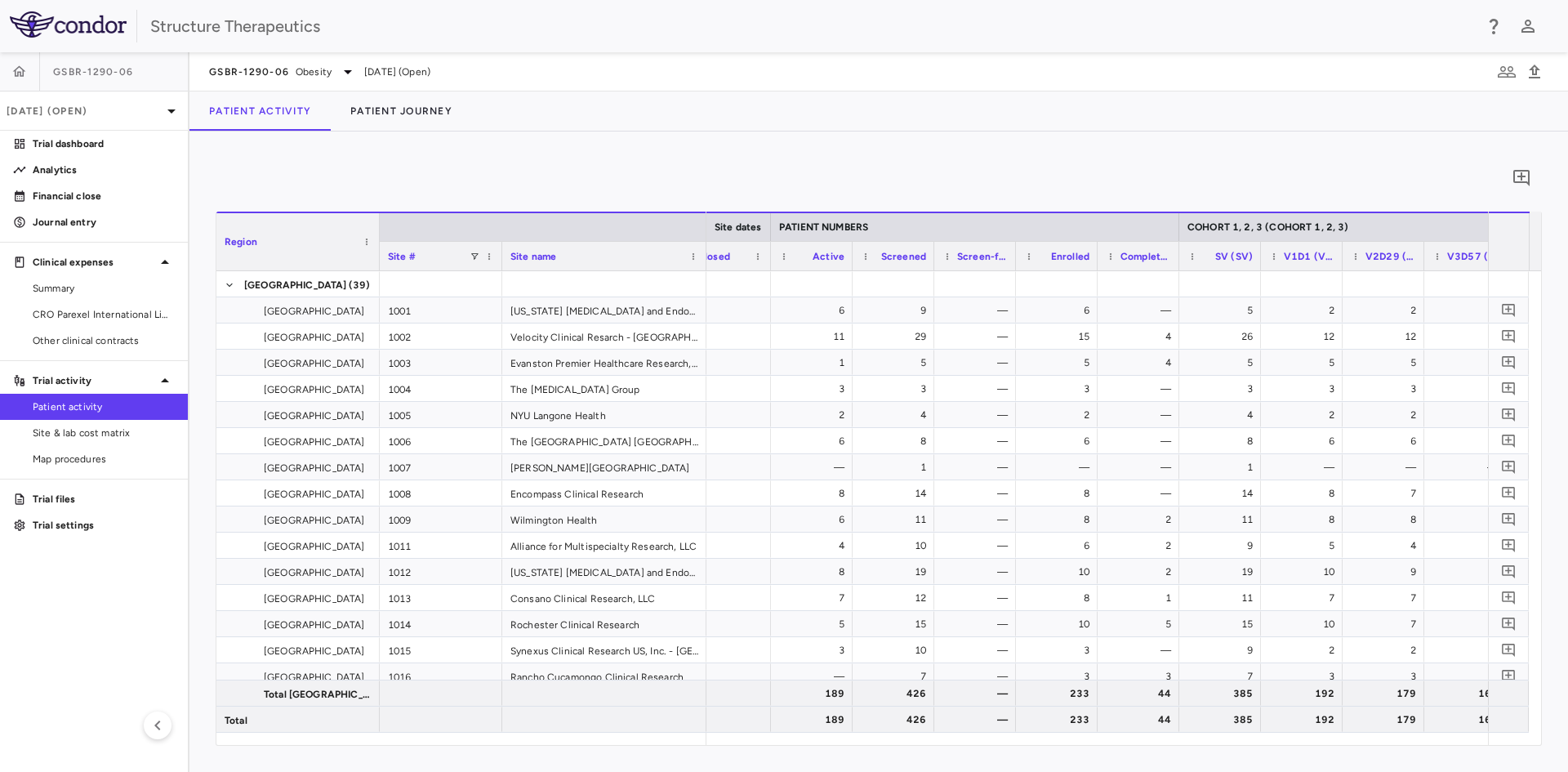
scroll to position [0, 806]
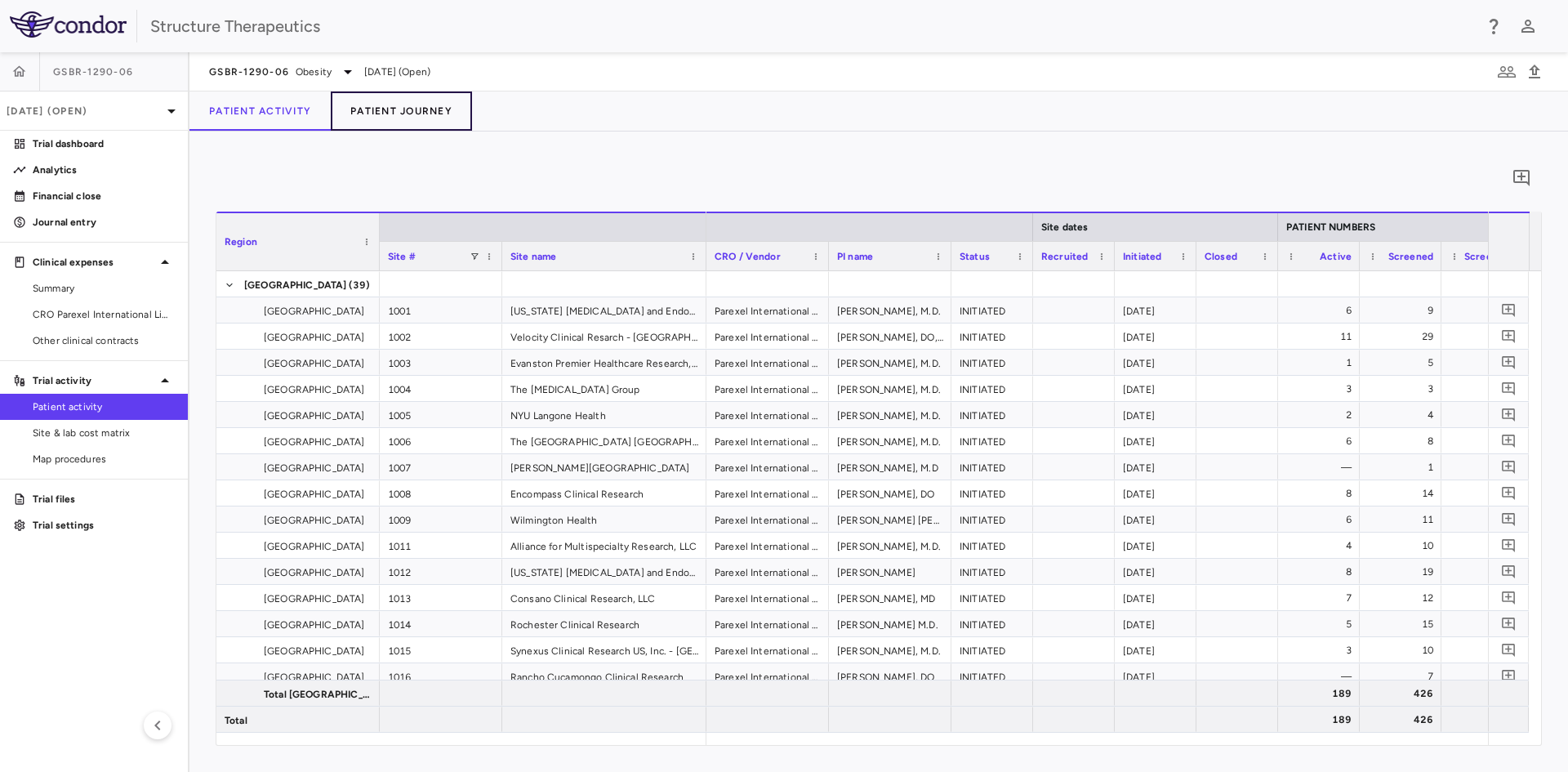
click at [438, 103] on button "Patient Journey" at bounding box center [401, 112] width 141 height 39
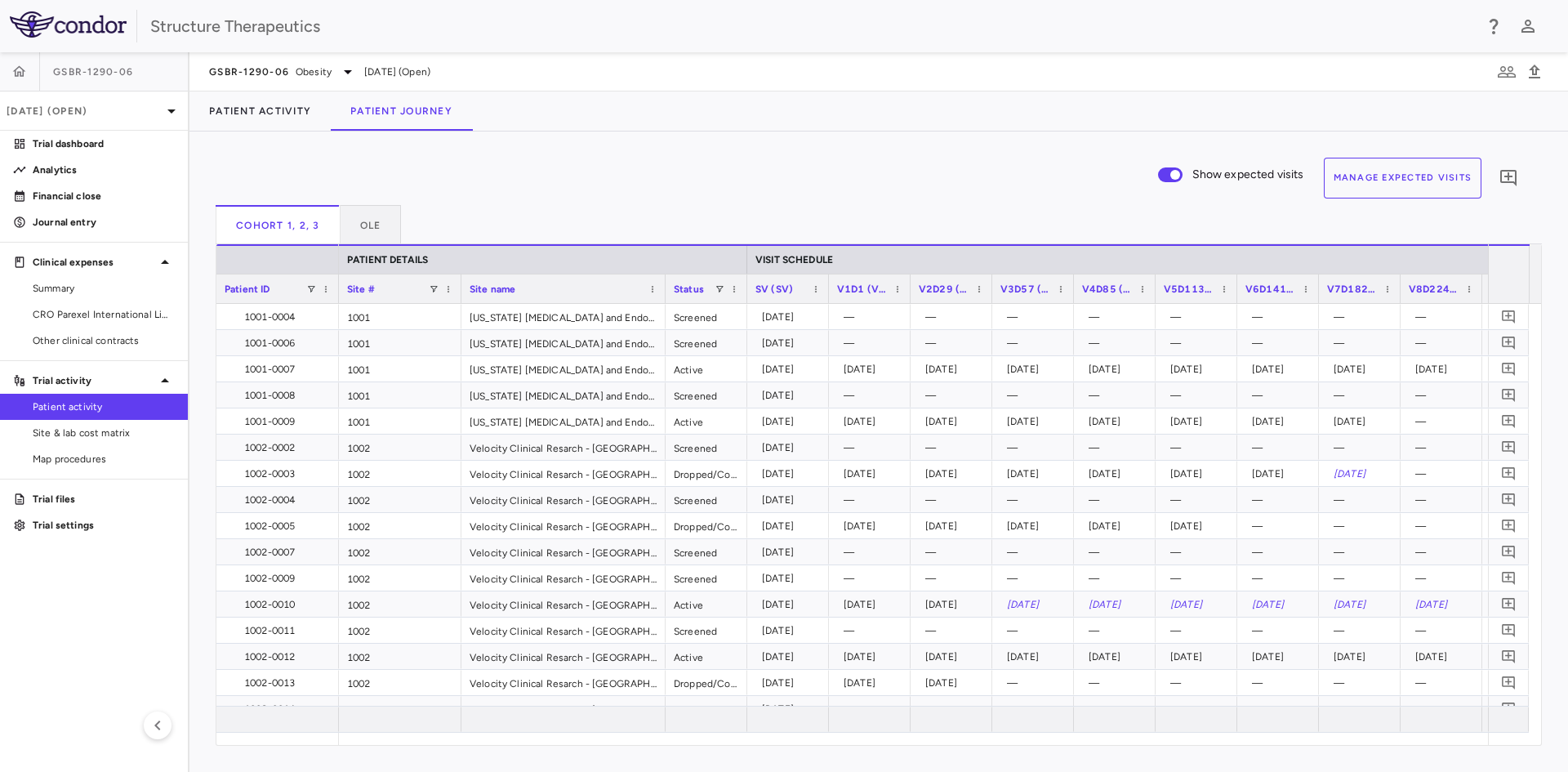
click at [1387, 173] on button "Manage Expected Visits" at bounding box center [1403, 178] width 158 height 40
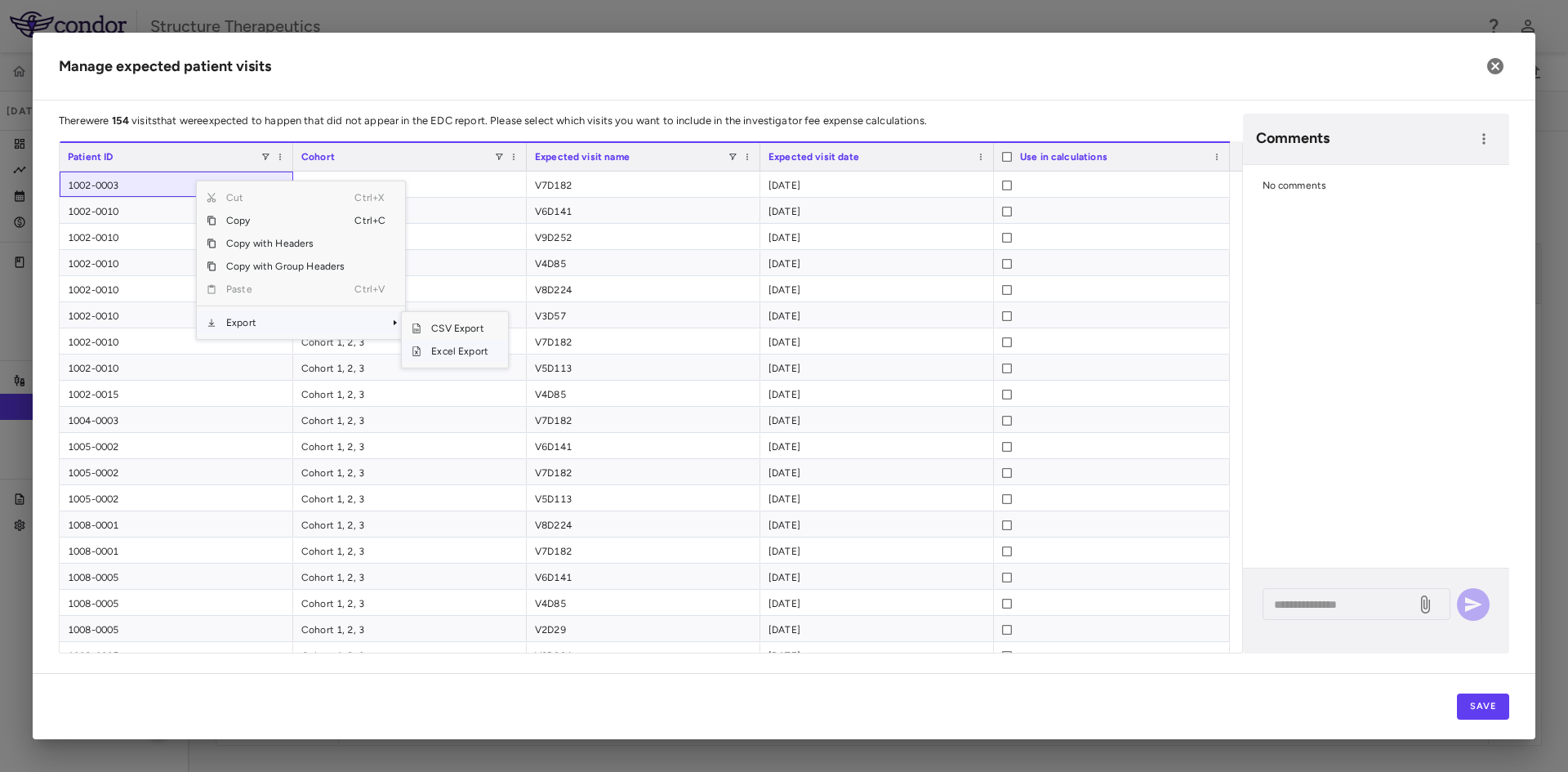
click at [441, 350] on span "Excel Export" at bounding box center [460, 350] width 77 height 23
